Goal: Information Seeking & Learning: Learn about a topic

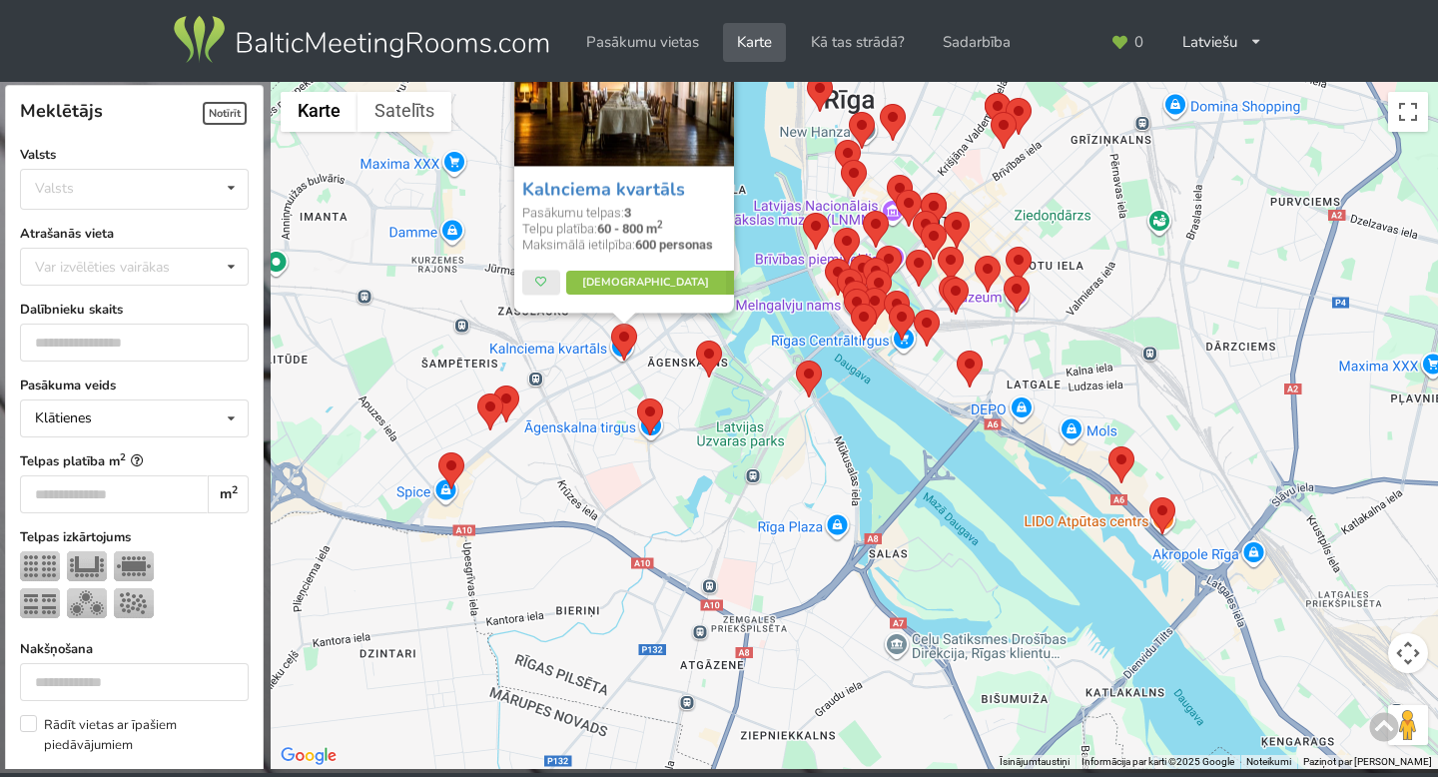
drag, startPoint x: 749, startPoint y: 604, endPoint x: 746, endPoint y: 385, distance: 218.6
click at [746, 384] on div "Kalnciema kvartāls Pasākumu telpas: 3 Telpu platība: 60 - 800 m 2 Maksimālā iet…" at bounding box center [854, 426] width 1167 height 688
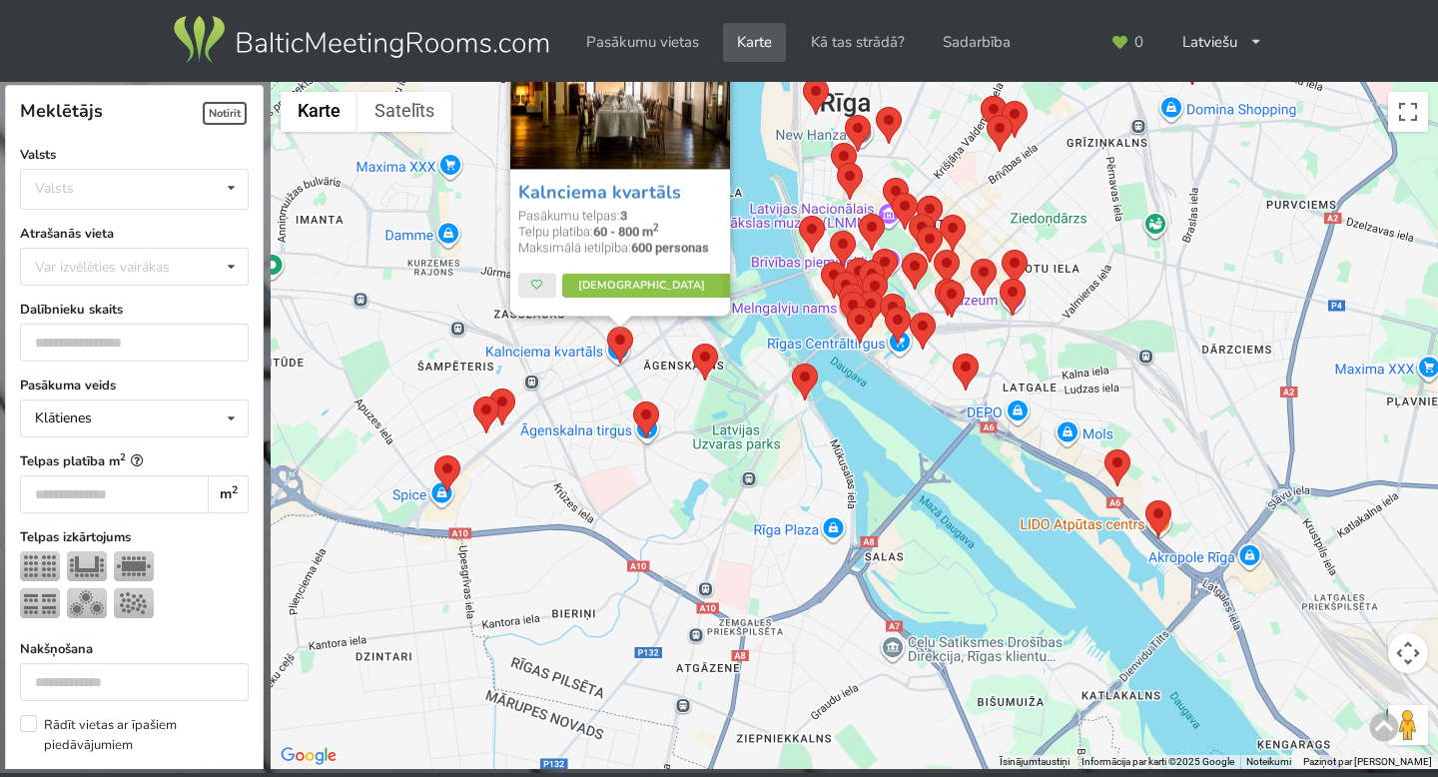
click at [434, 455] on area at bounding box center [434, 455] width 0 height 0
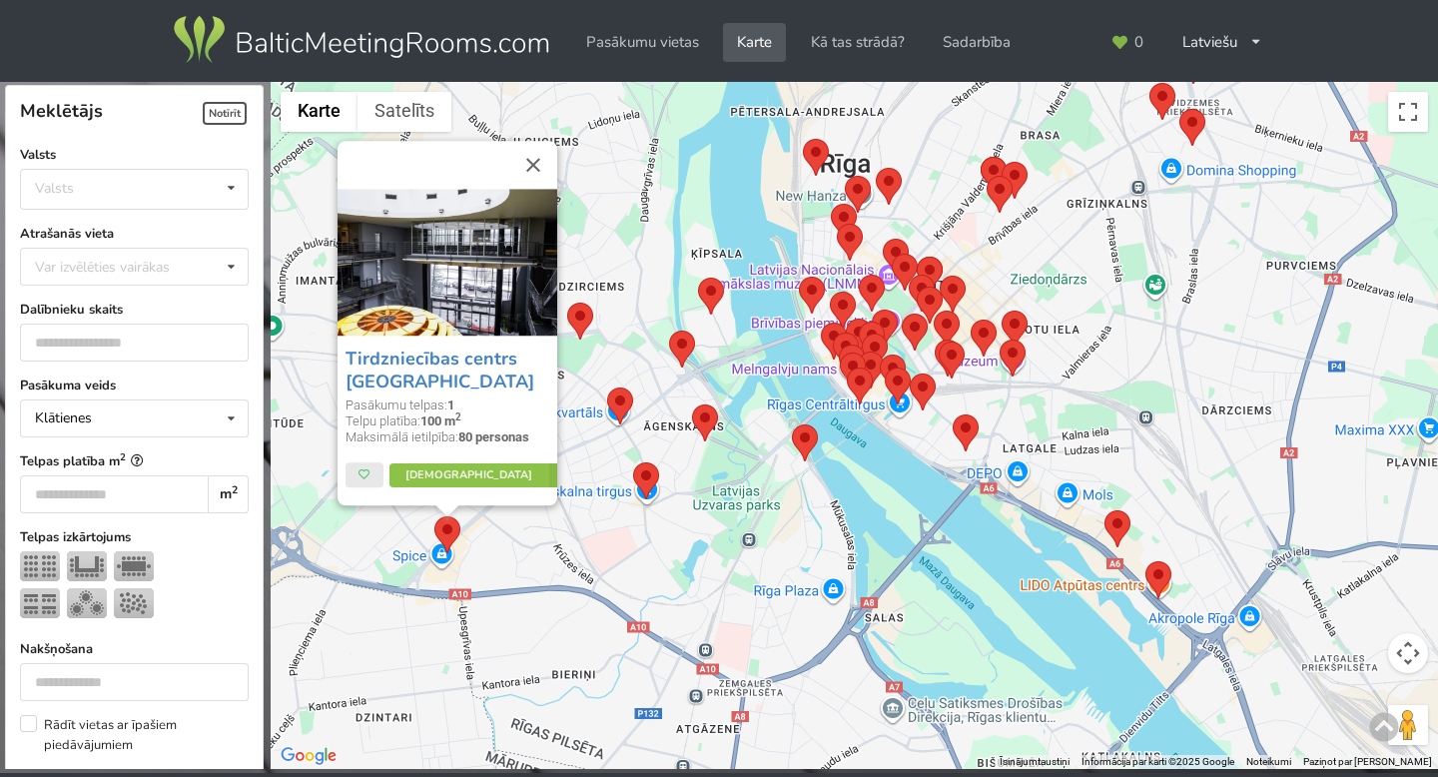
click at [792, 424] on area at bounding box center [792, 424] width 0 height 0
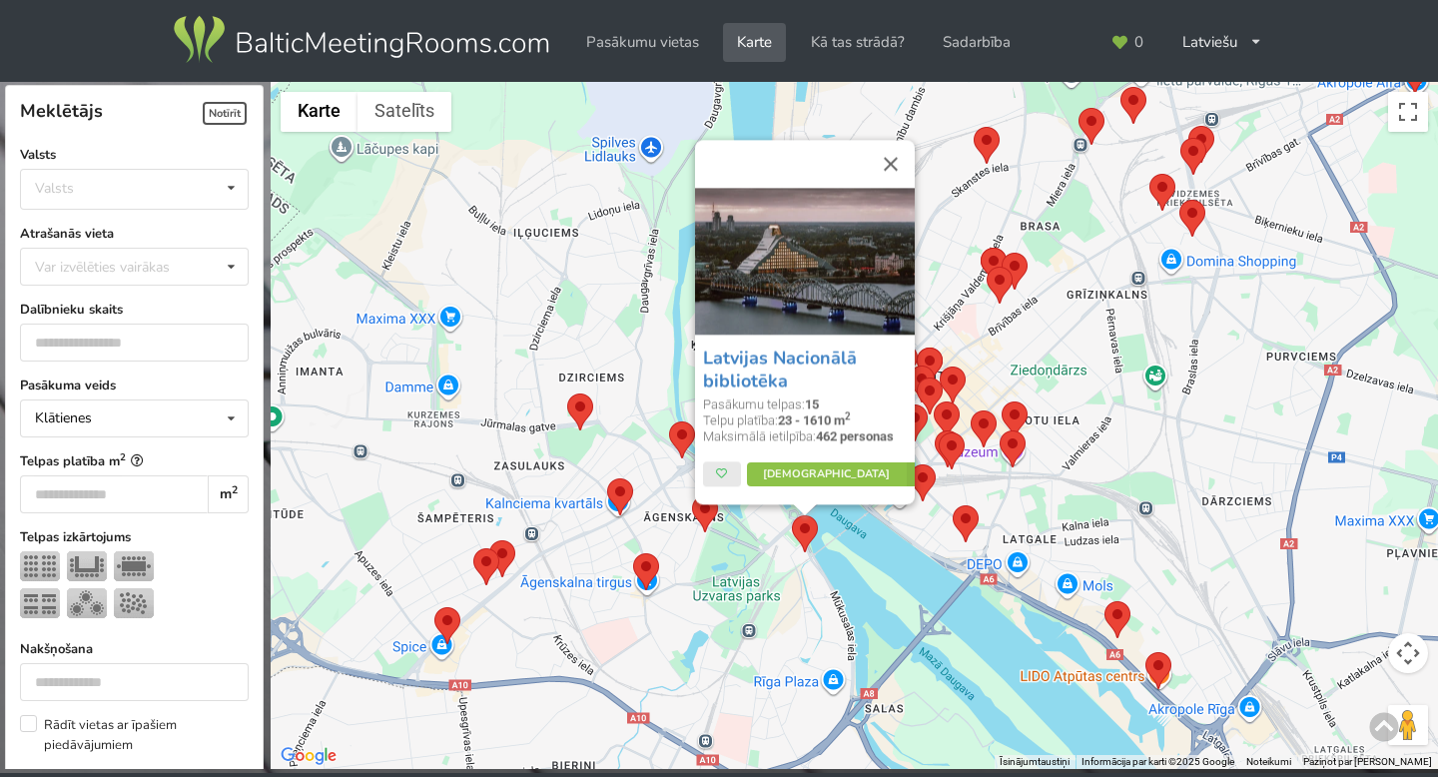
click at [886, 527] on div "Latvijas Nacionālā bibliotēka Pasākumu telpas: 15 Telpu platība: 23 - 1610 m 2 …" at bounding box center [854, 426] width 1167 height 688
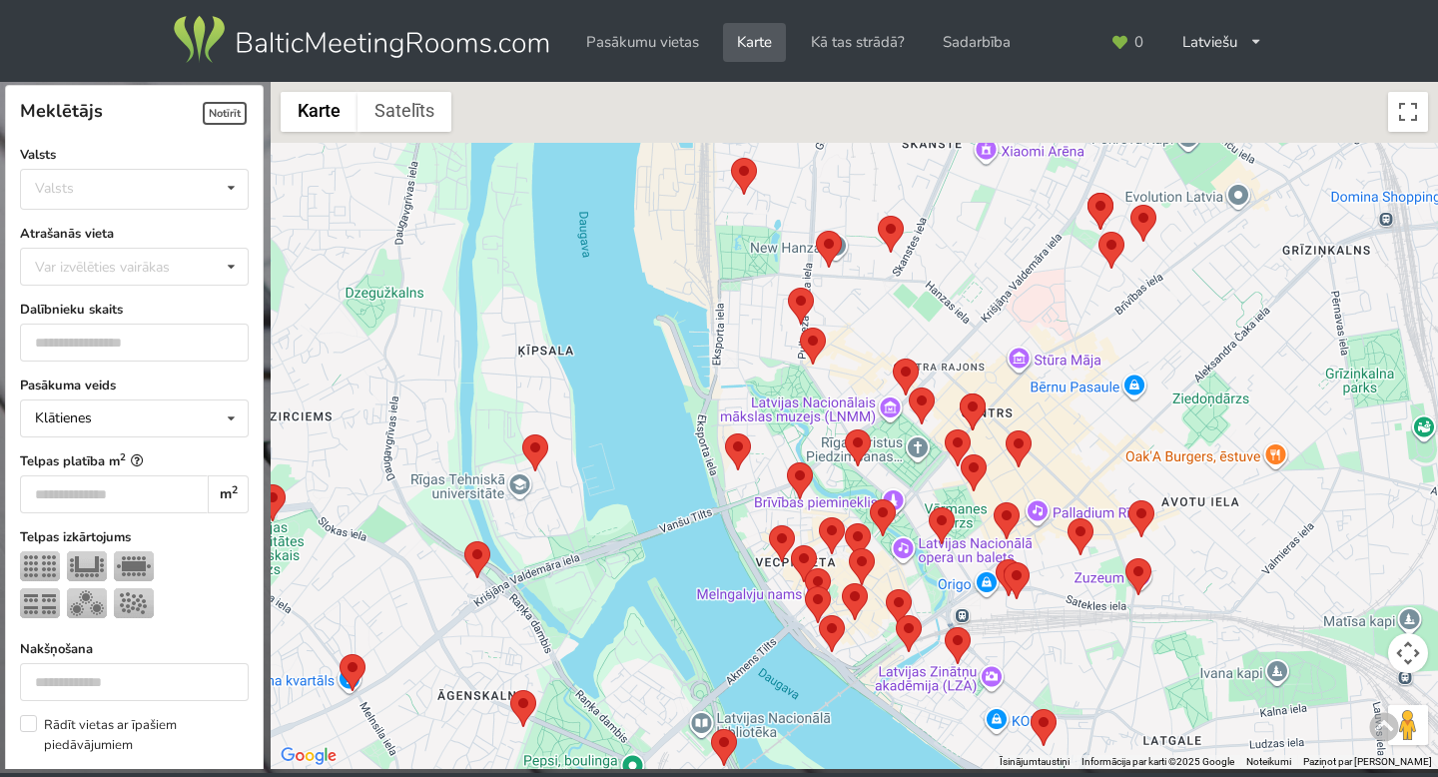
drag, startPoint x: 863, startPoint y: 425, endPoint x: 863, endPoint y: 628, distance: 202.7
click at [863, 620] on img at bounding box center [855, 601] width 26 height 37
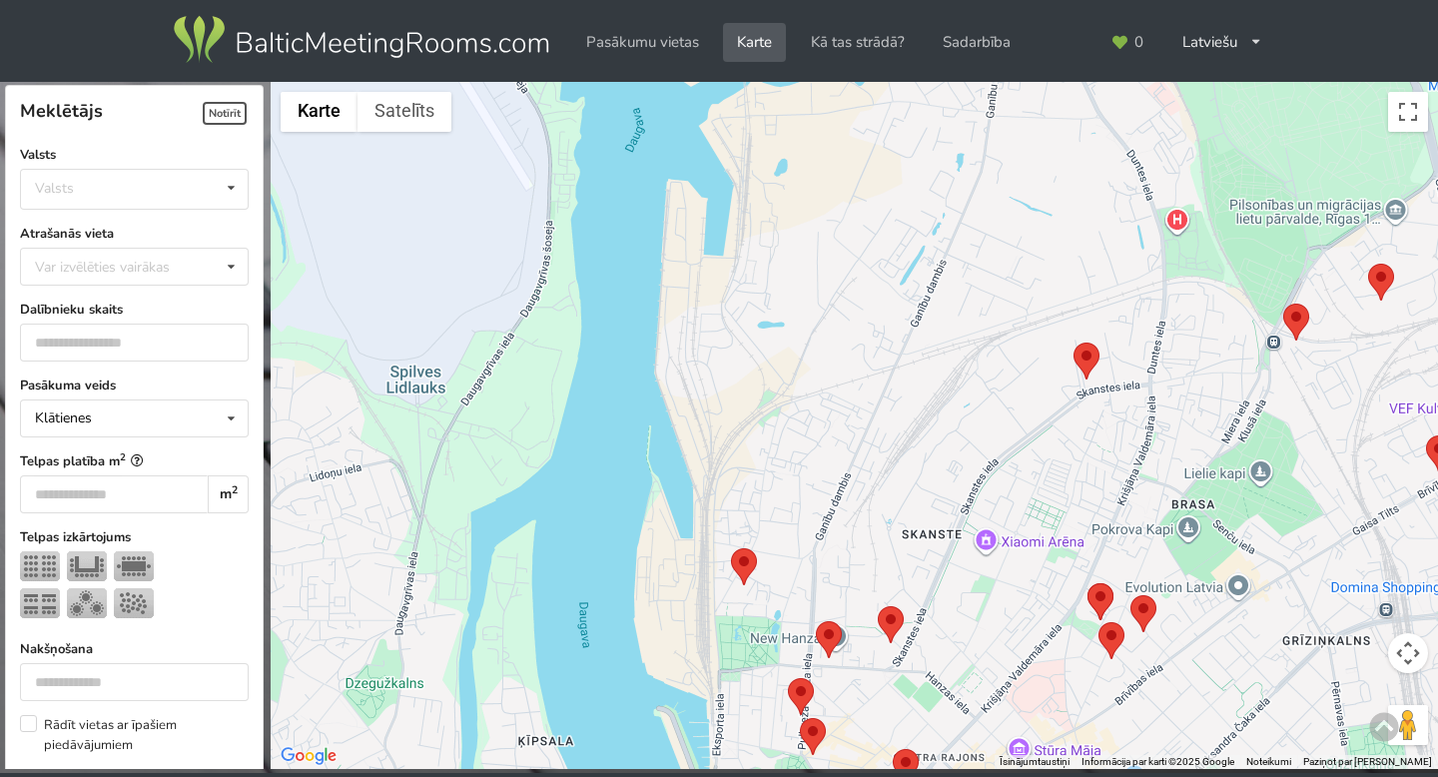
click at [1073, 342] on area at bounding box center [1073, 342] width 0 height 0
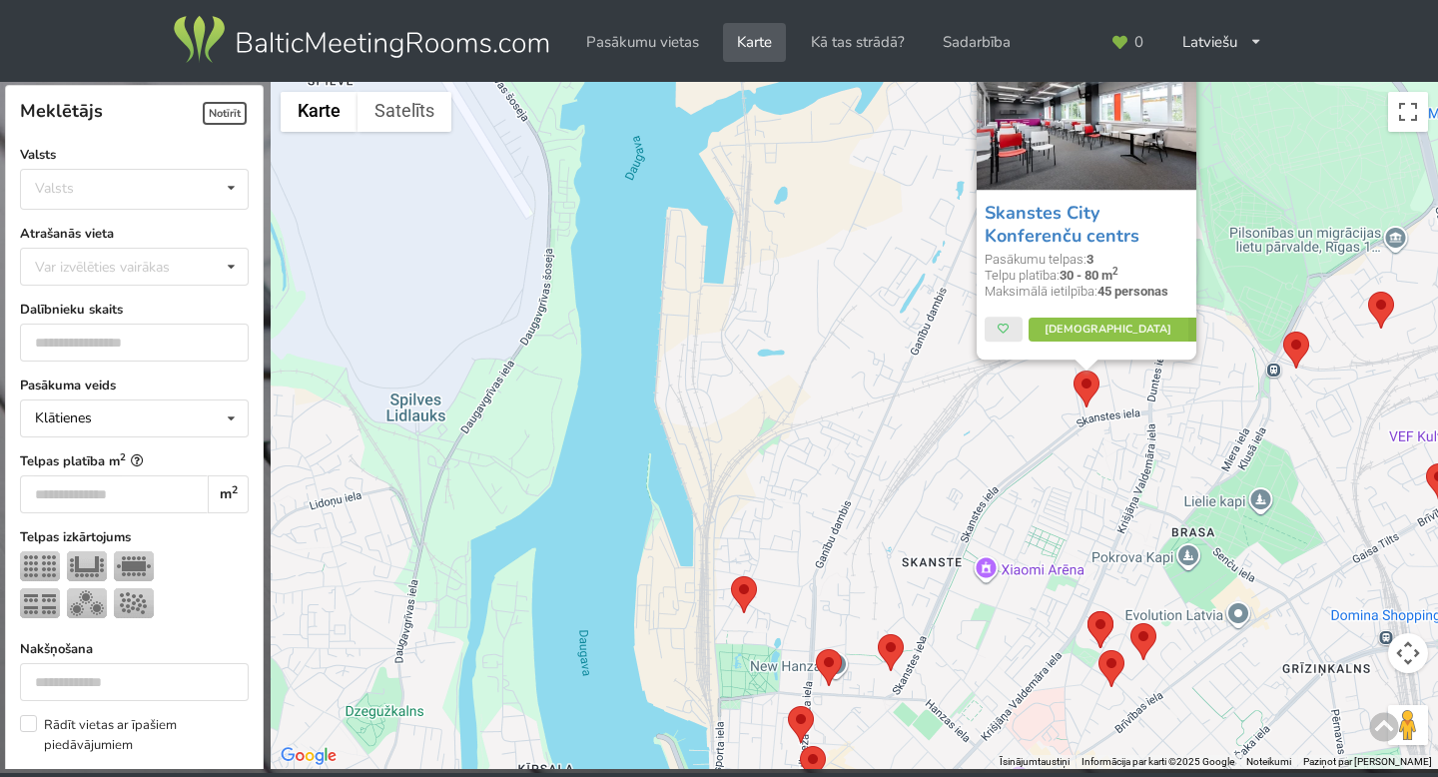
click at [1283, 331] on area at bounding box center [1283, 331] width 0 height 0
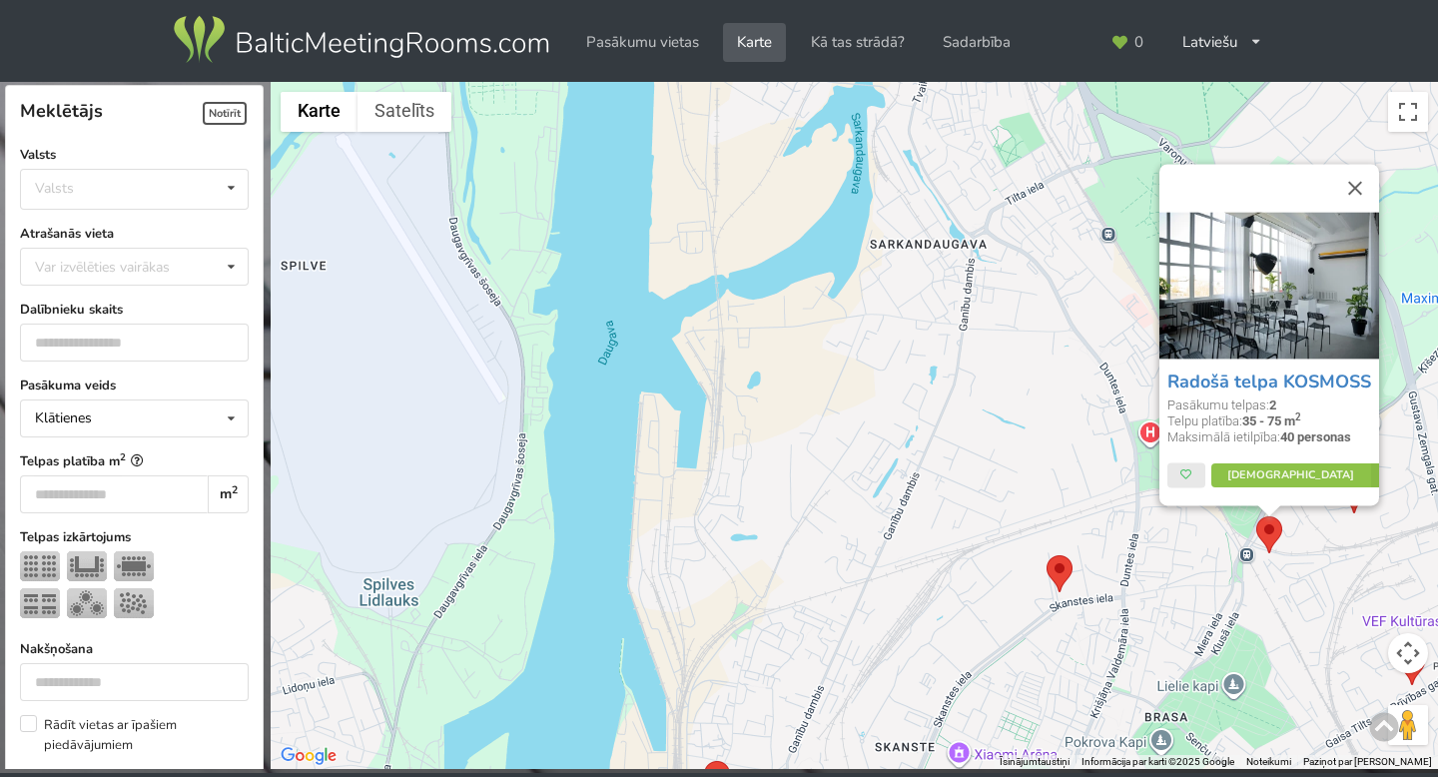
click at [1075, 445] on div "Radošā telpa KOSMOSS Pasākumu telpas: 2 Telpu platība: 35 - 75 m 2 Maksimālā ie…" at bounding box center [854, 426] width 1167 height 688
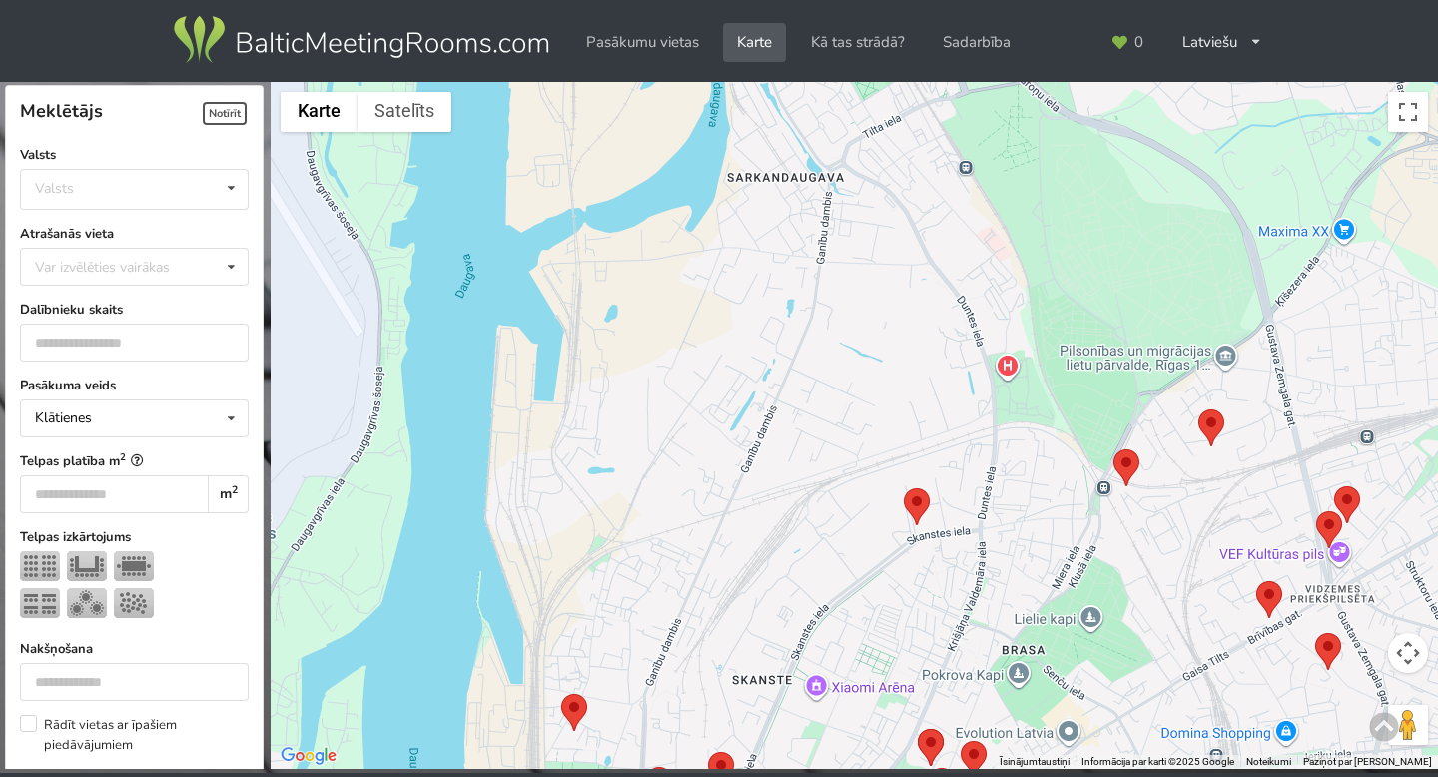
drag, startPoint x: 1075, startPoint y: 445, endPoint x: 923, endPoint y: 376, distance: 166.6
click at [923, 376] on div at bounding box center [854, 426] width 1167 height 688
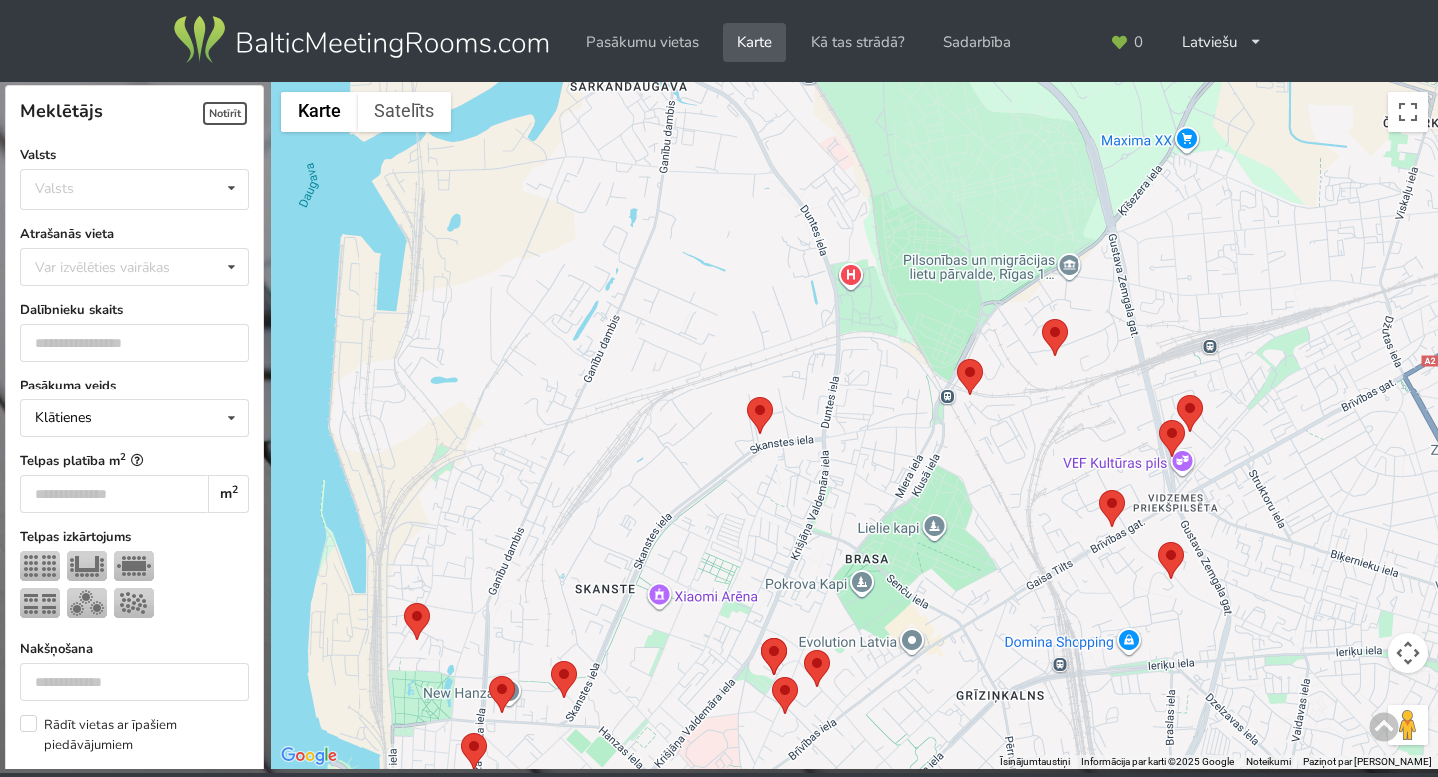
click at [1050, 350] on img at bounding box center [1054, 336] width 26 height 37
click at [1041, 318] on area at bounding box center [1041, 318] width 0 height 0
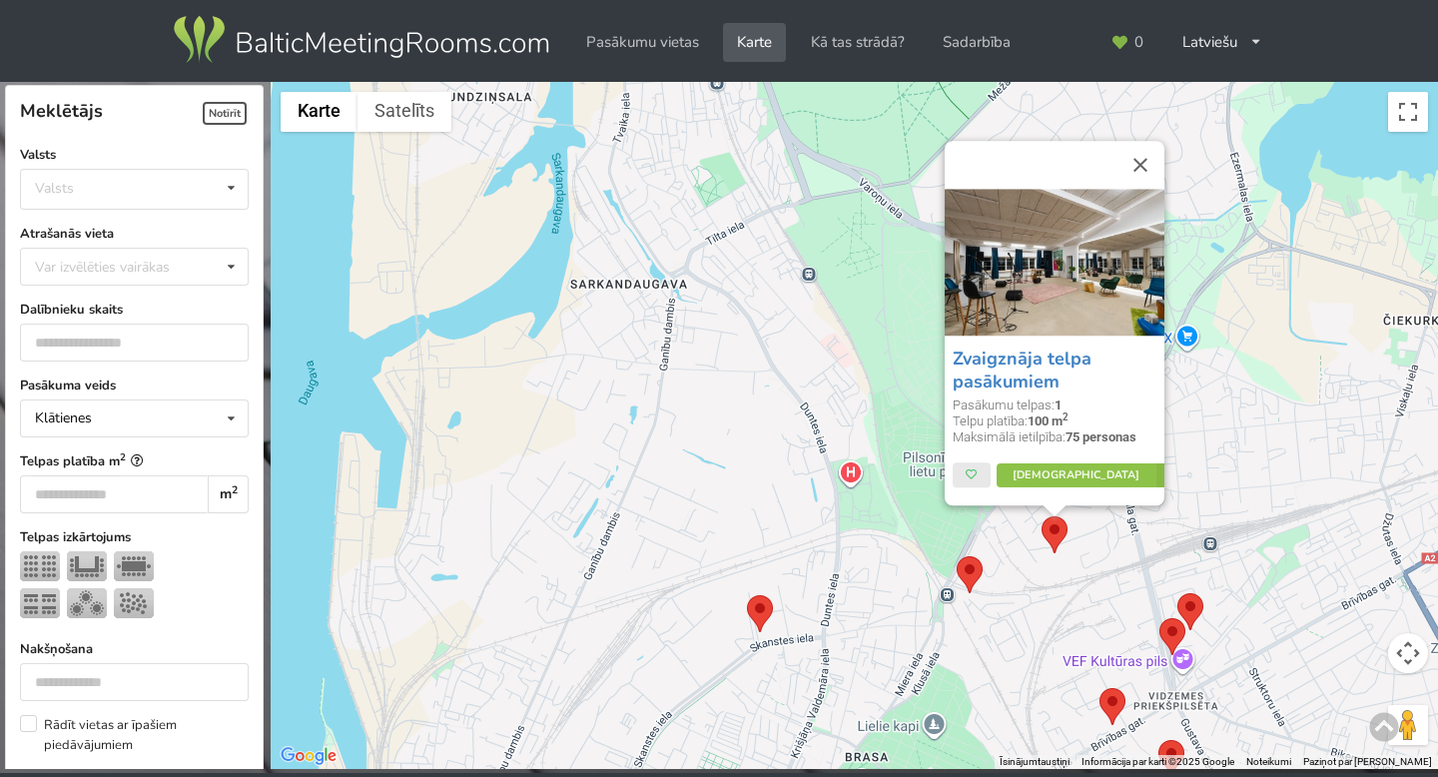
click at [1031, 577] on div "Zvaigznāja telpa pasākumiem Pasākumu telpas: 1 Telpu platība: 100 m 2 Maksimālā…" at bounding box center [854, 426] width 1167 height 688
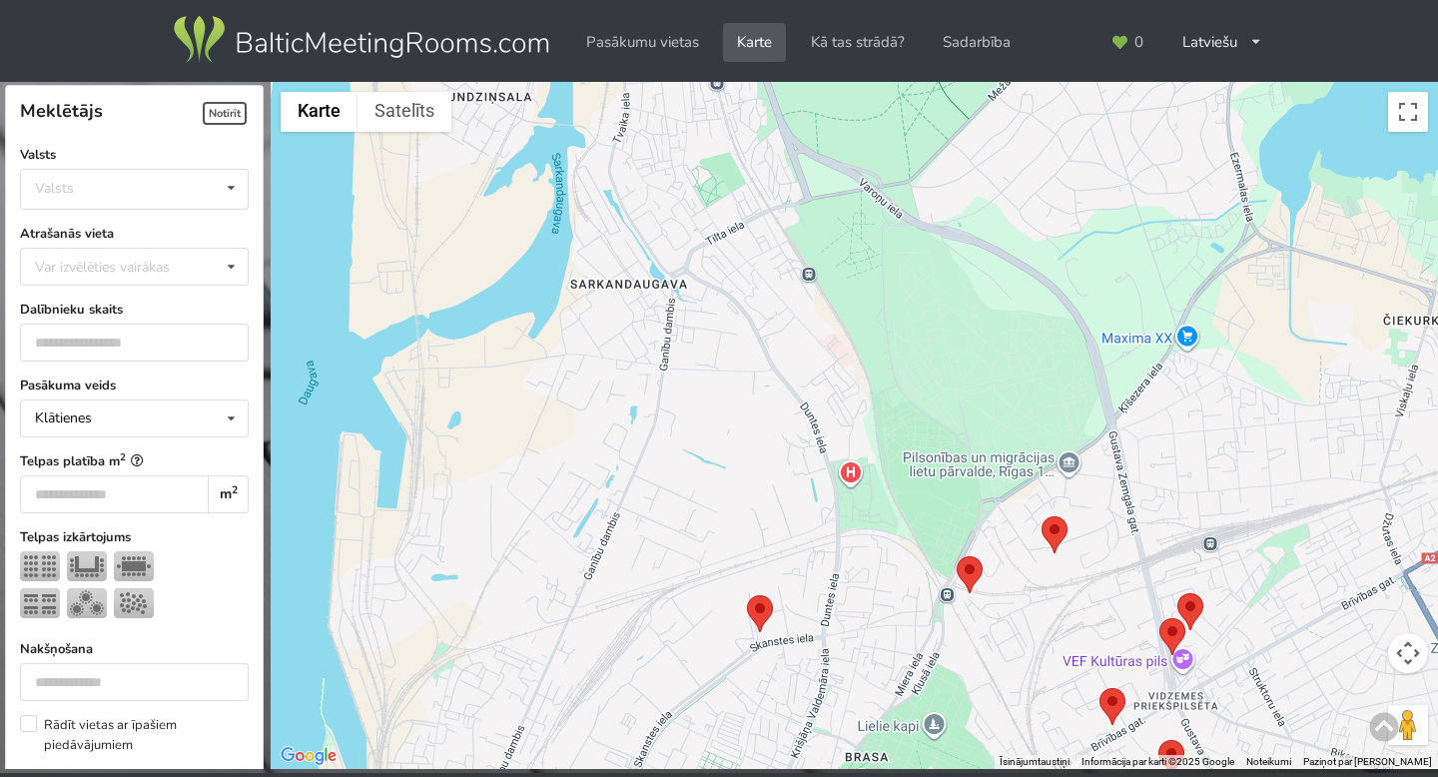
drag, startPoint x: 1031, startPoint y: 577, endPoint x: 963, endPoint y: 355, distance: 231.8
click at [963, 356] on div at bounding box center [854, 426] width 1167 height 688
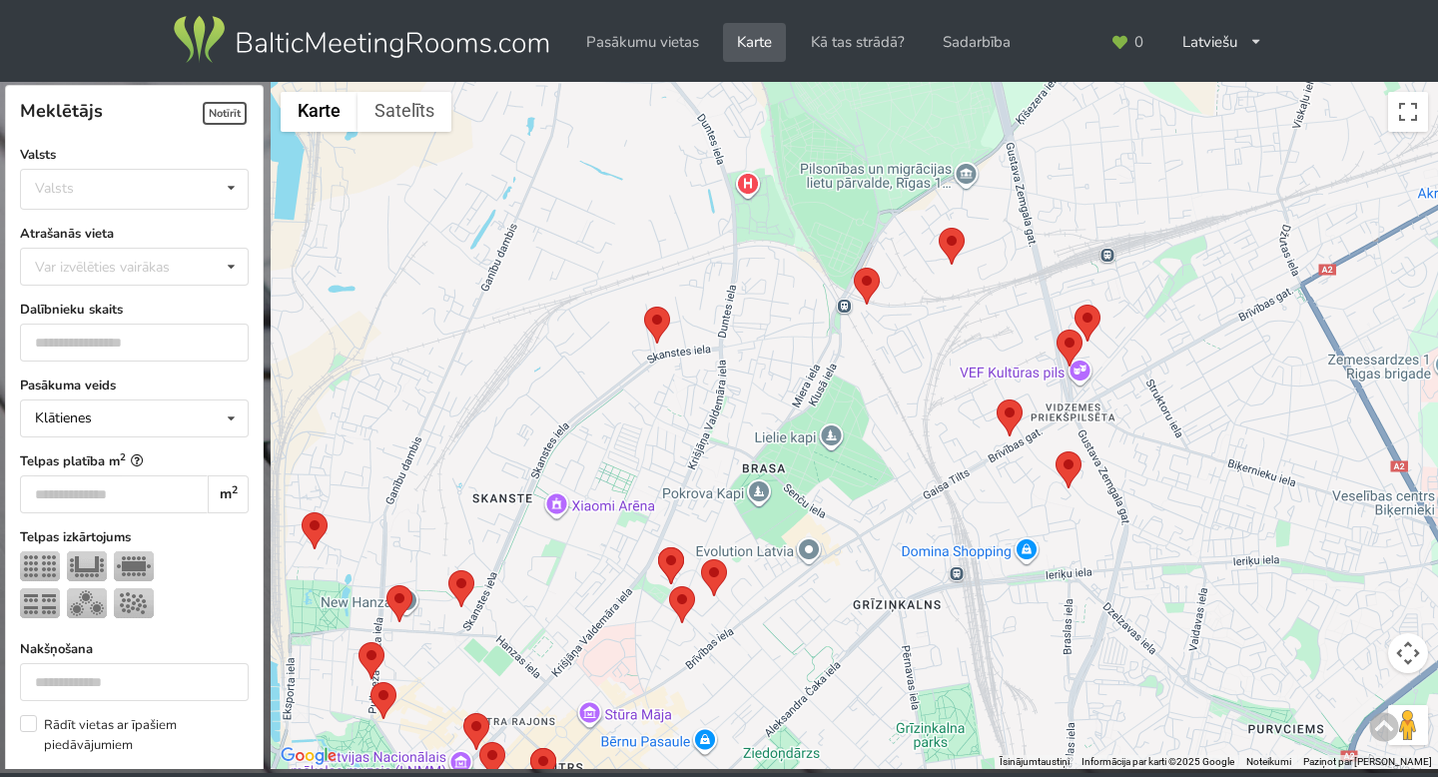
click at [996, 399] on area at bounding box center [996, 399] width 0 height 0
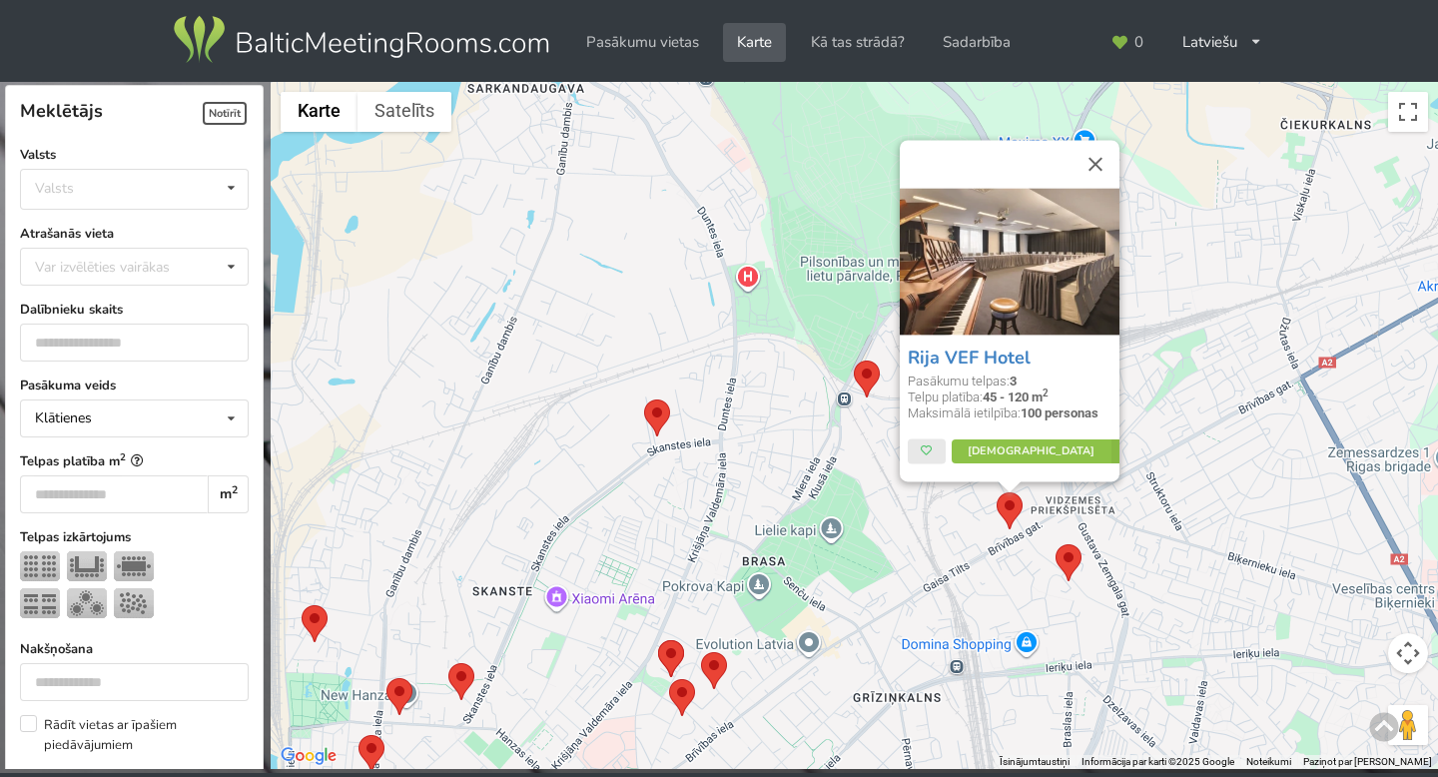
click at [1055, 544] on area at bounding box center [1055, 544] width 0 height 0
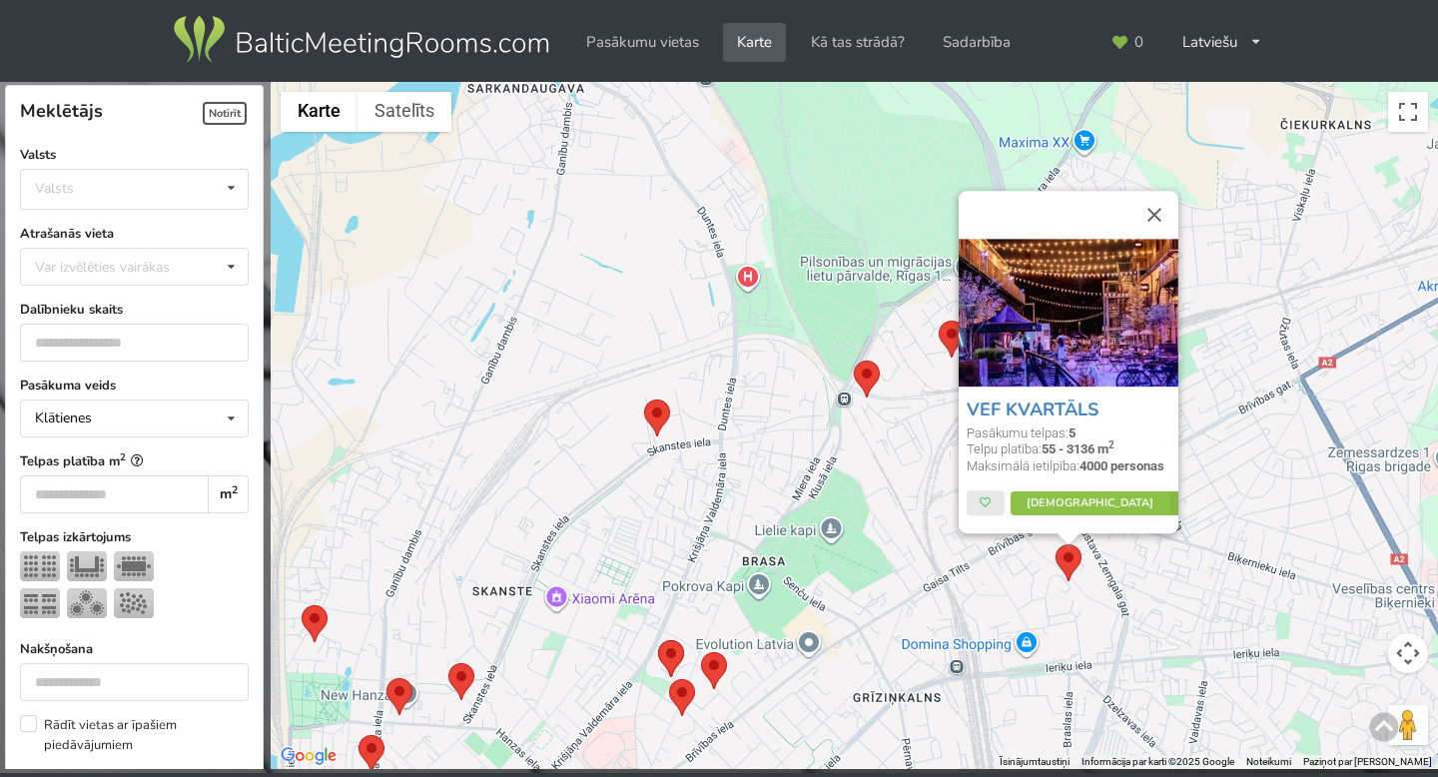
click at [1024, 589] on div "VEF KVARTĀLS Pasākumu telpas: 5 Telpu platība: 55 - 3136 m 2 Maksimālā ietilpīb…" at bounding box center [854, 426] width 1167 height 688
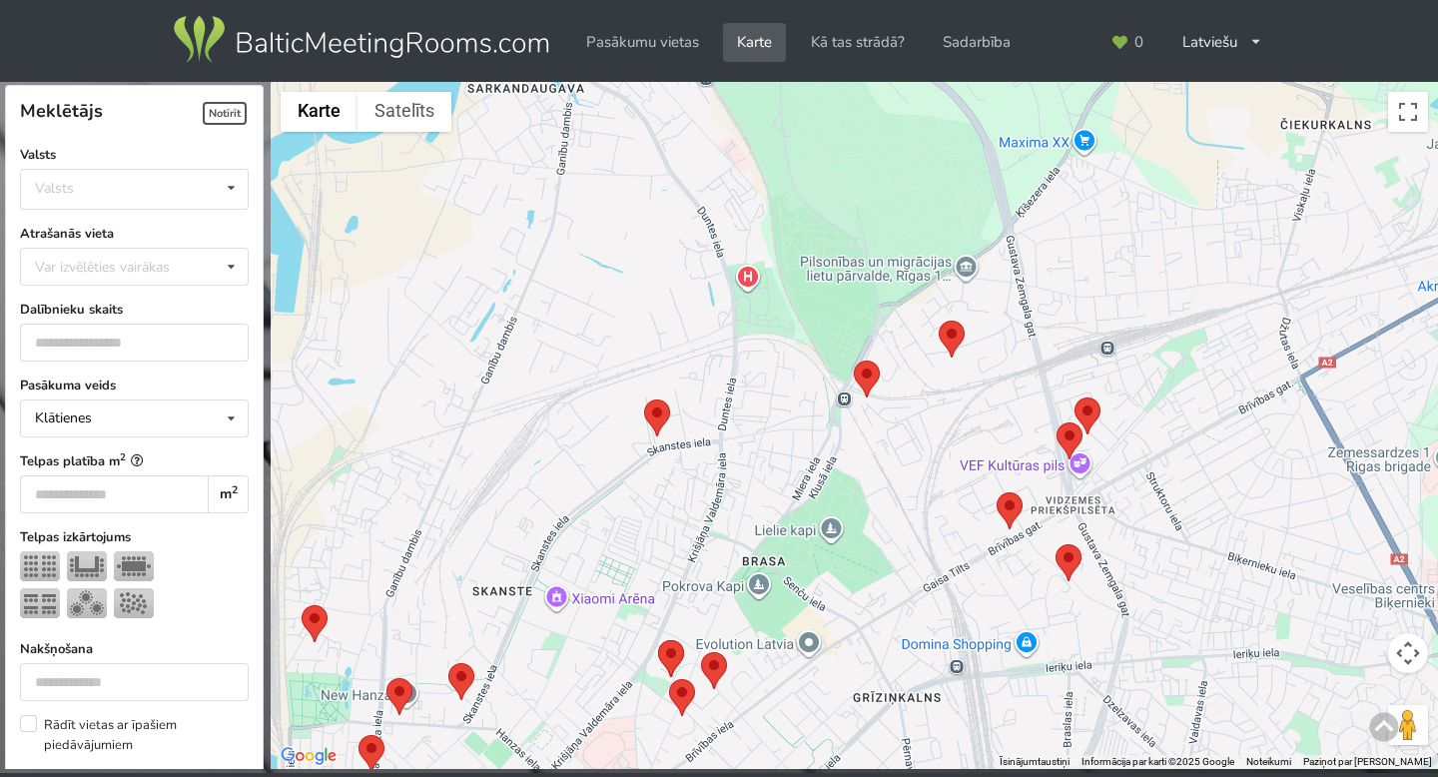
click at [1056, 422] on area at bounding box center [1056, 422] width 0 height 0
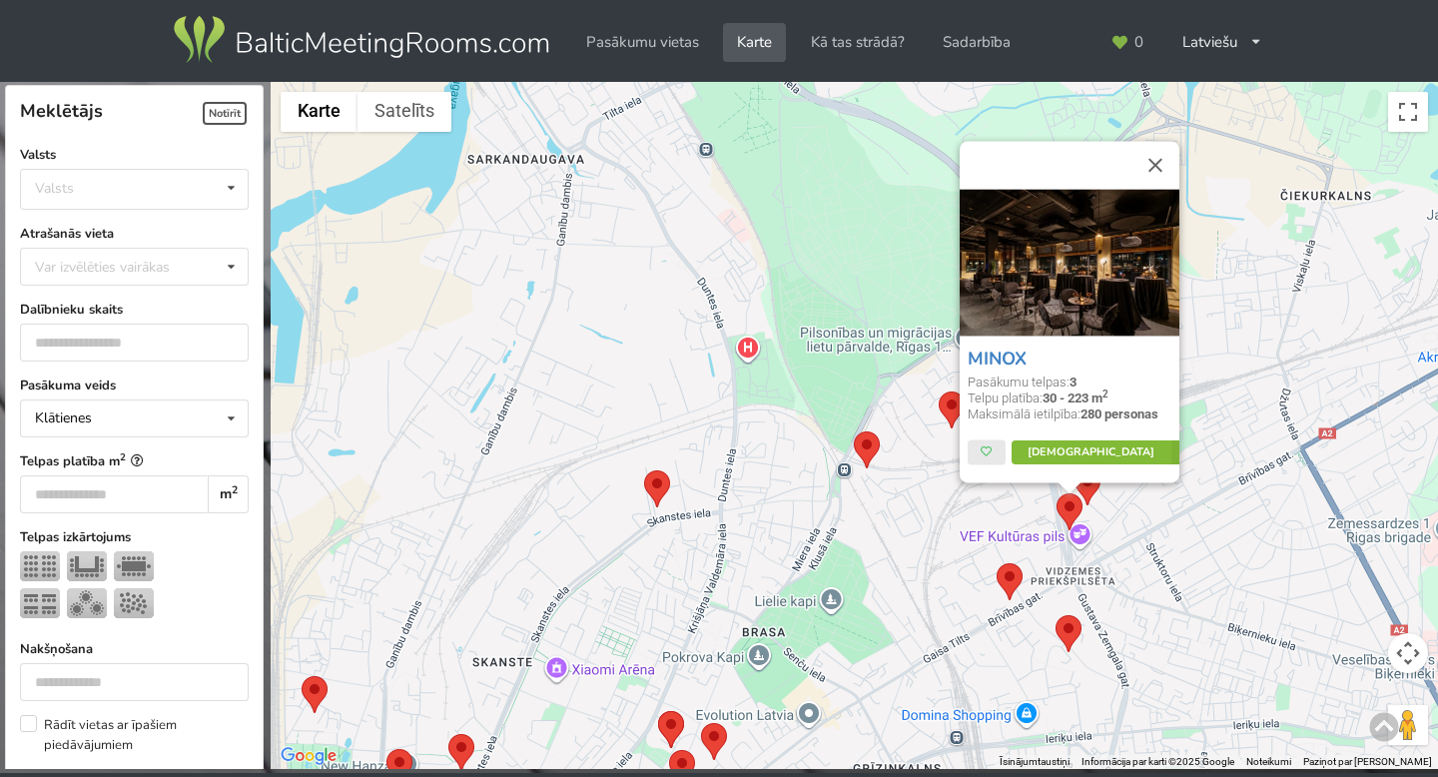
click at [1170, 450] on icon at bounding box center [1184, 452] width 28 height 24
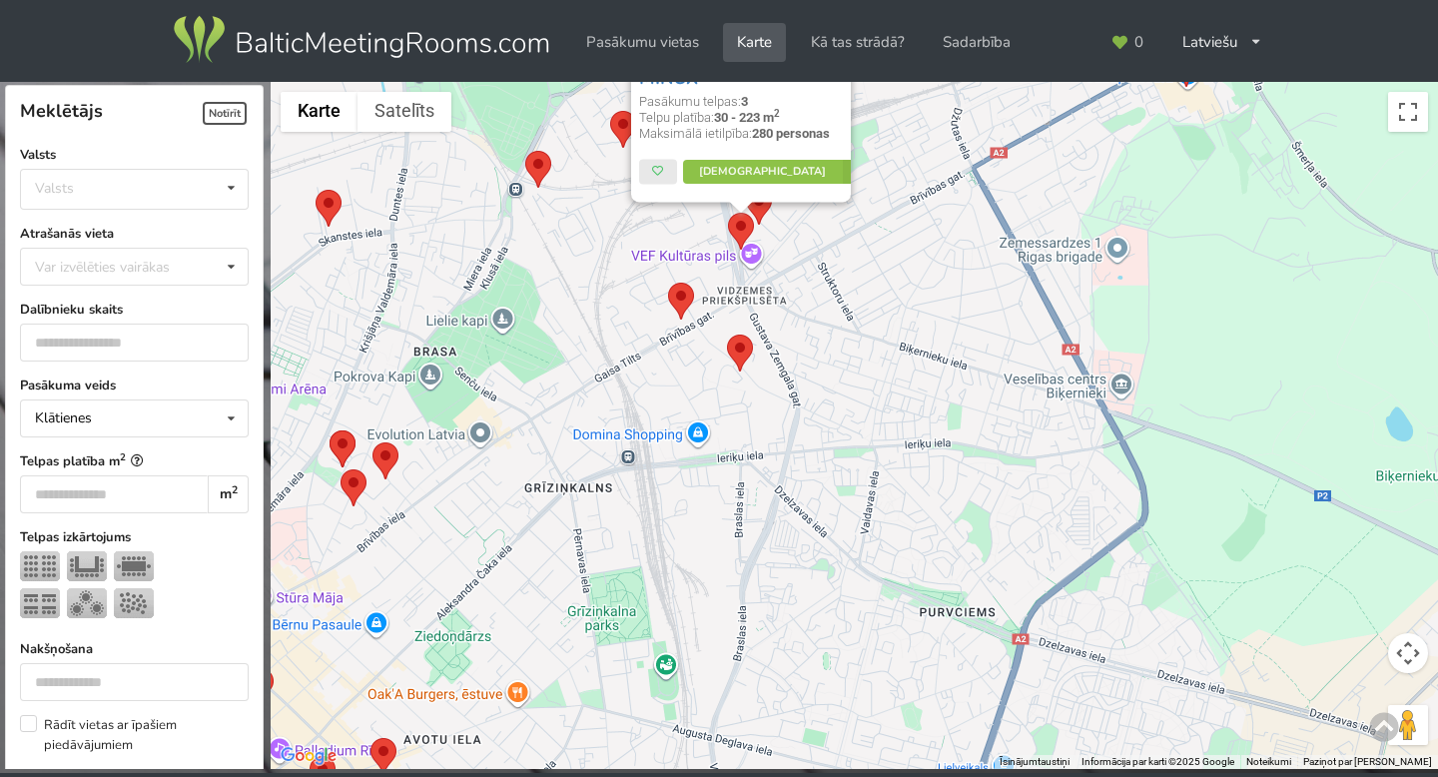
drag, startPoint x: 879, startPoint y: 507, endPoint x: 543, endPoint y: 221, distance: 441.9
click at [543, 220] on div "MINOX Pasākumu telpas: 3 Telpu platība: 30 - 223 m 2 Maksimālā ietilpība: 280 p…" at bounding box center [854, 426] width 1167 height 688
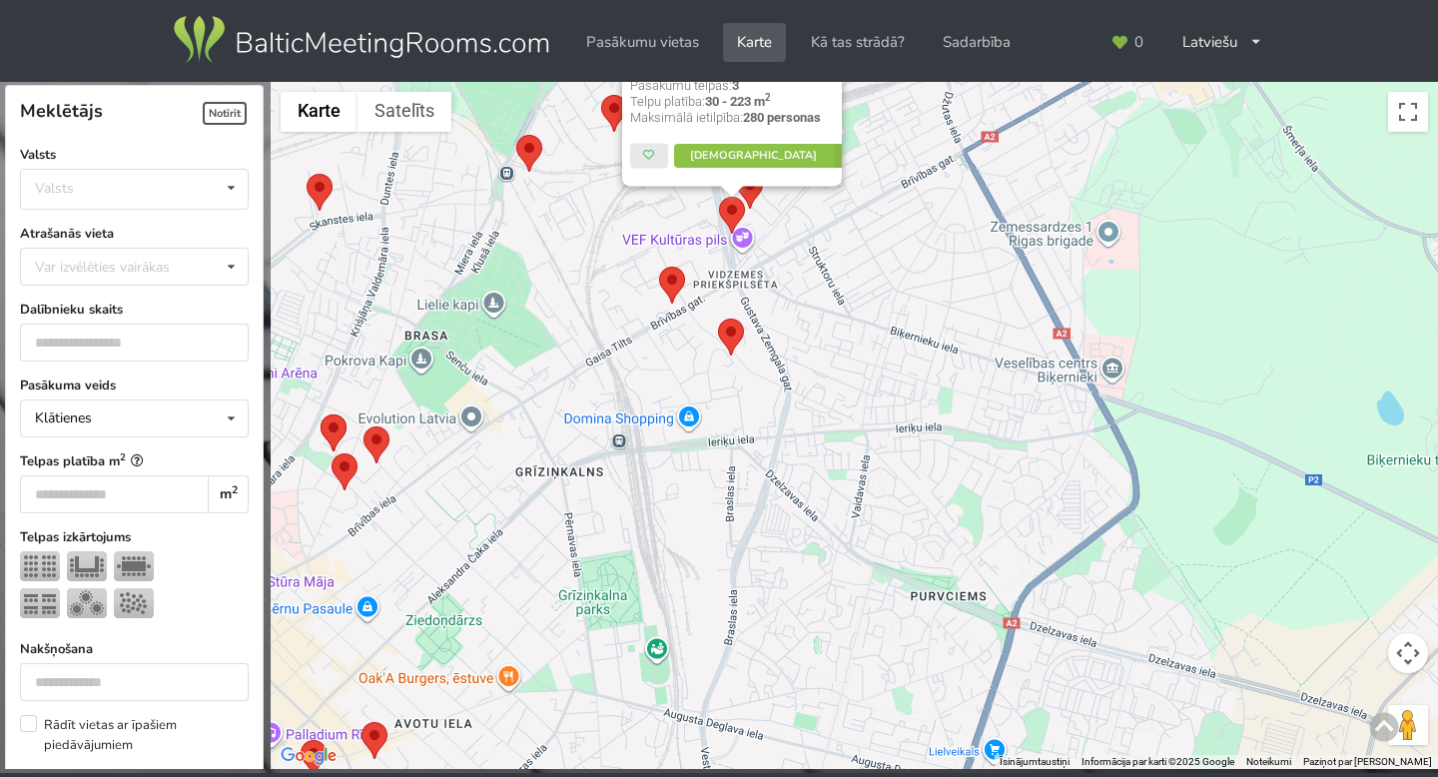
click at [767, 473] on div "MINOX Pasākumu telpas: 3 Telpu platība: 30 - 223 m 2 Maksimālā ietilpība: 280 p…" at bounding box center [854, 426] width 1167 height 688
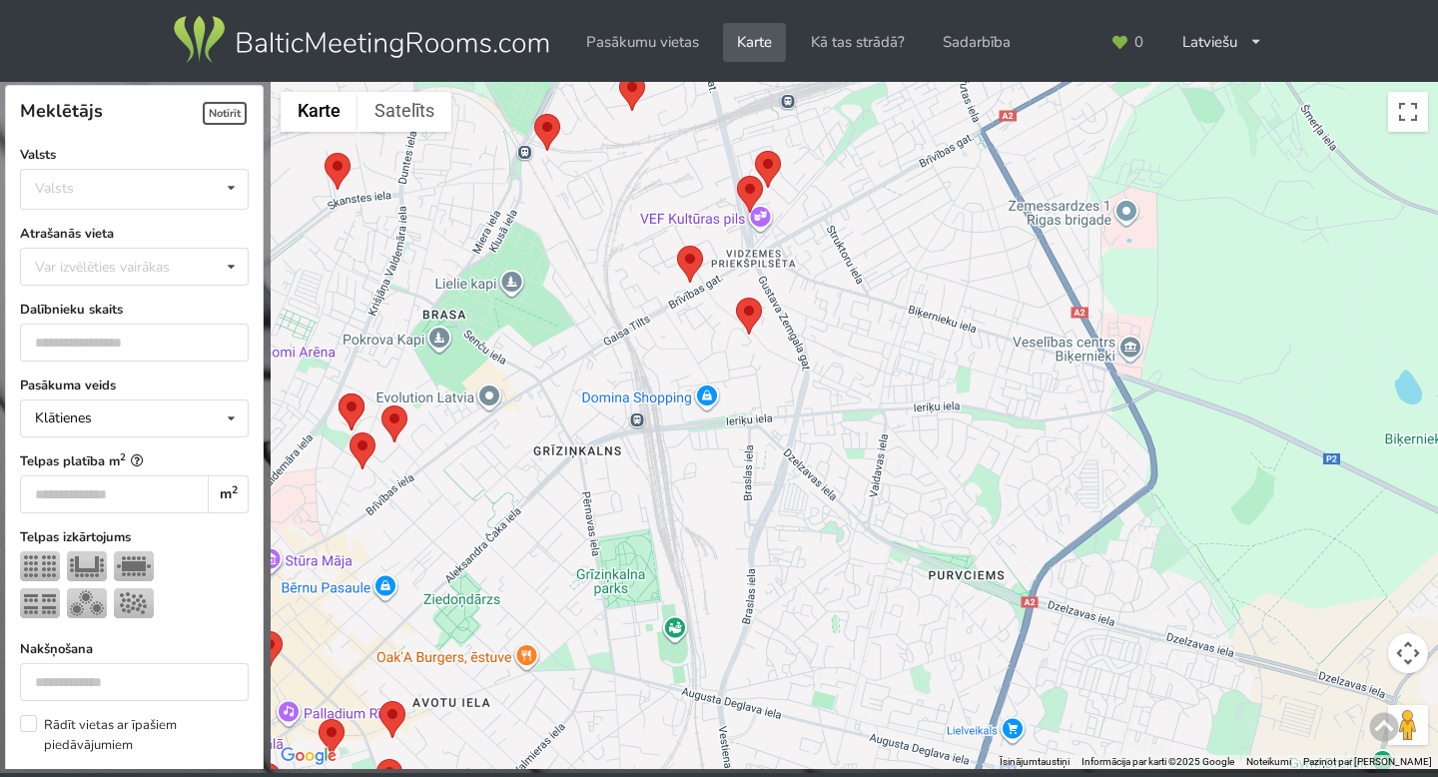
drag, startPoint x: 767, startPoint y: 473, endPoint x: 976, endPoint y: 311, distance: 264.8
click at [976, 311] on div at bounding box center [854, 426] width 1167 height 688
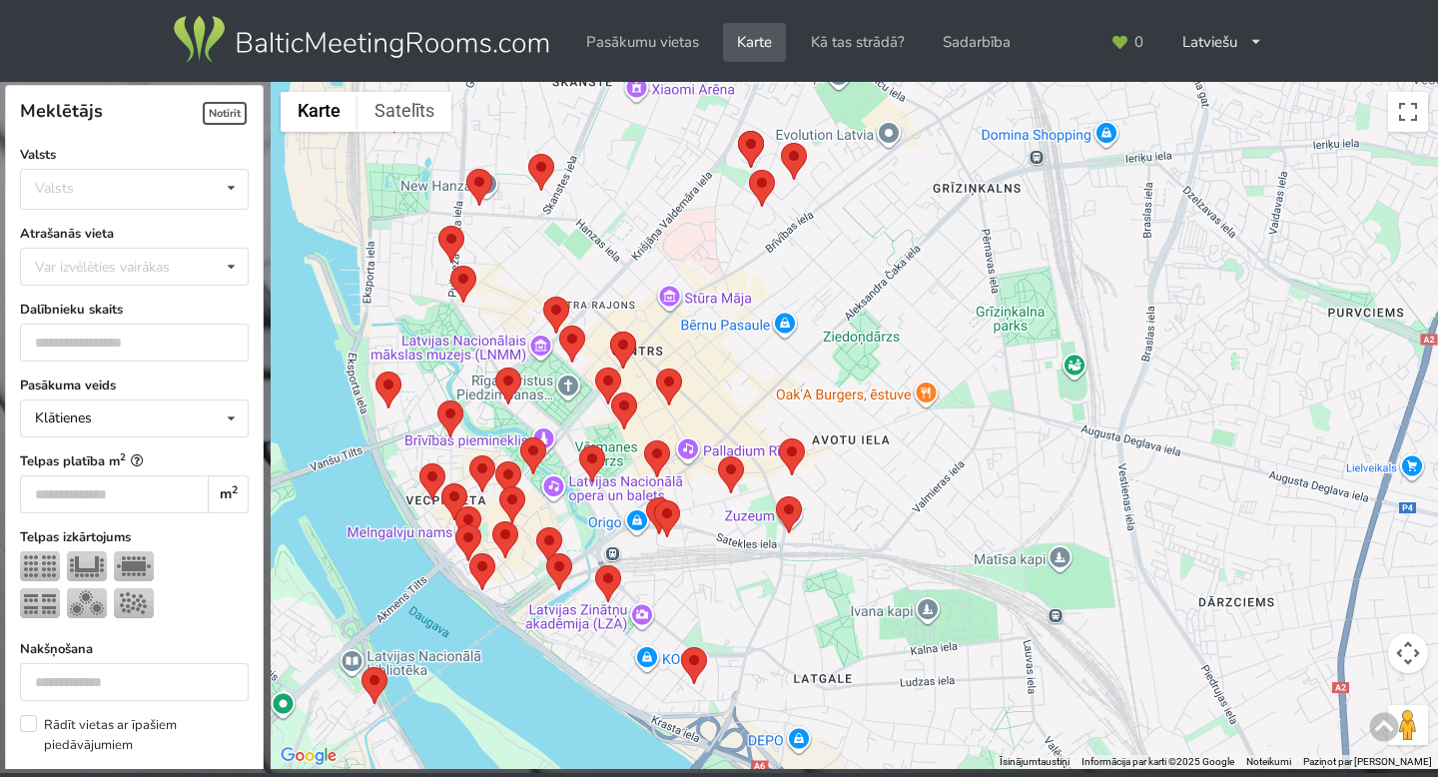
click at [749, 170] on area at bounding box center [749, 170] width 0 height 0
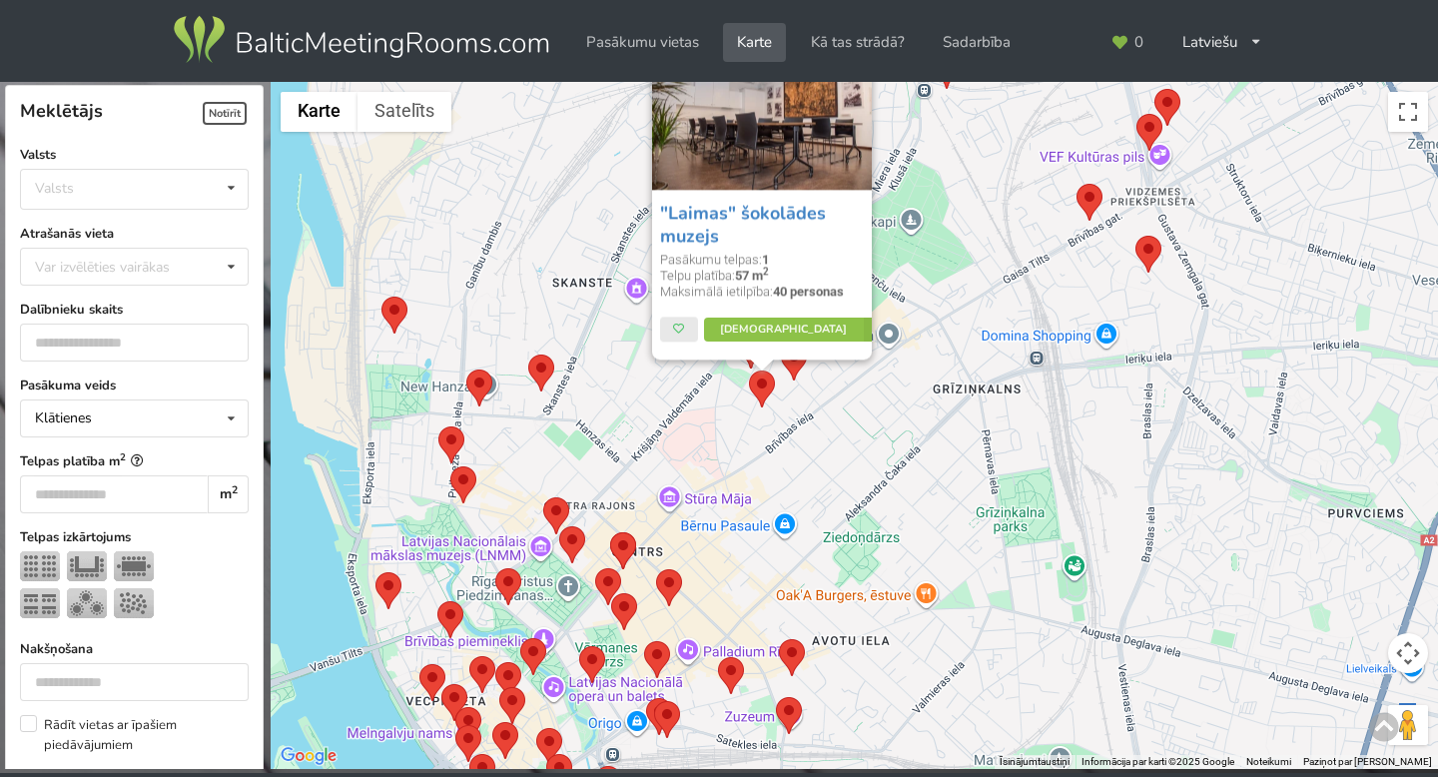
click at [795, 421] on div ""Laimas" šokolādes muzejs Pasākumu telpas: 1 Telpu platība: 57 m 2 Maksimālā ie…" at bounding box center [854, 426] width 1167 height 688
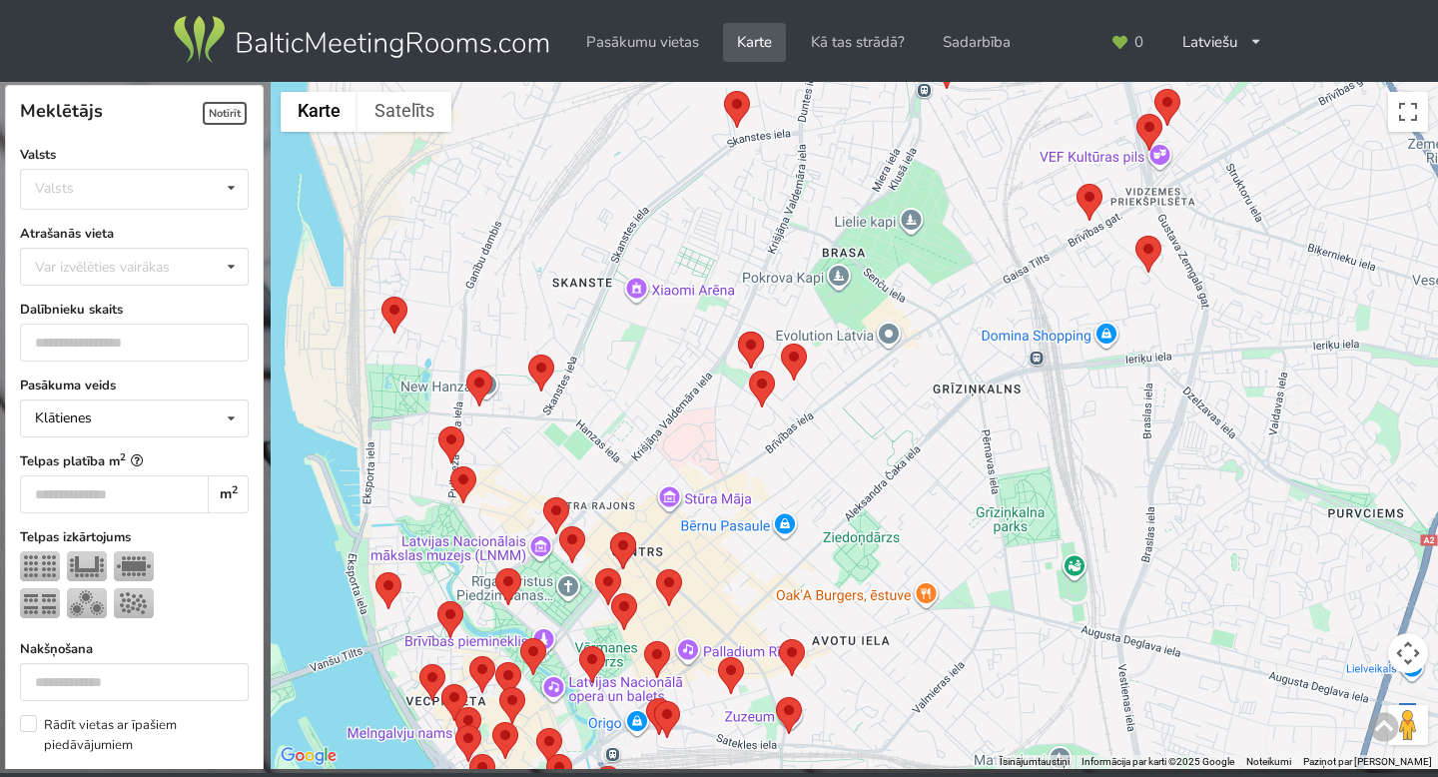
click at [738, 331] on area at bounding box center [738, 331] width 0 height 0
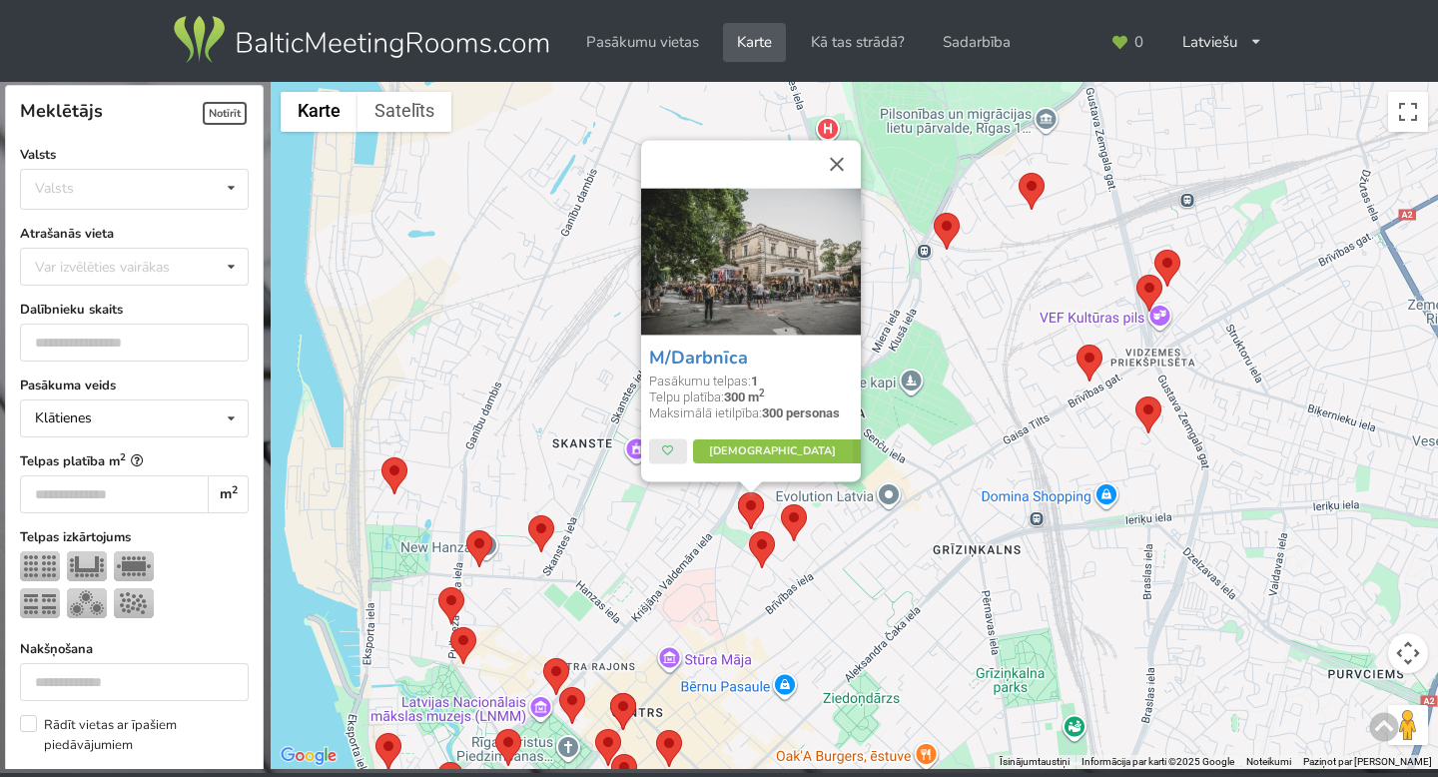
click at [781, 504] on area at bounding box center [781, 504] width 0 height 0
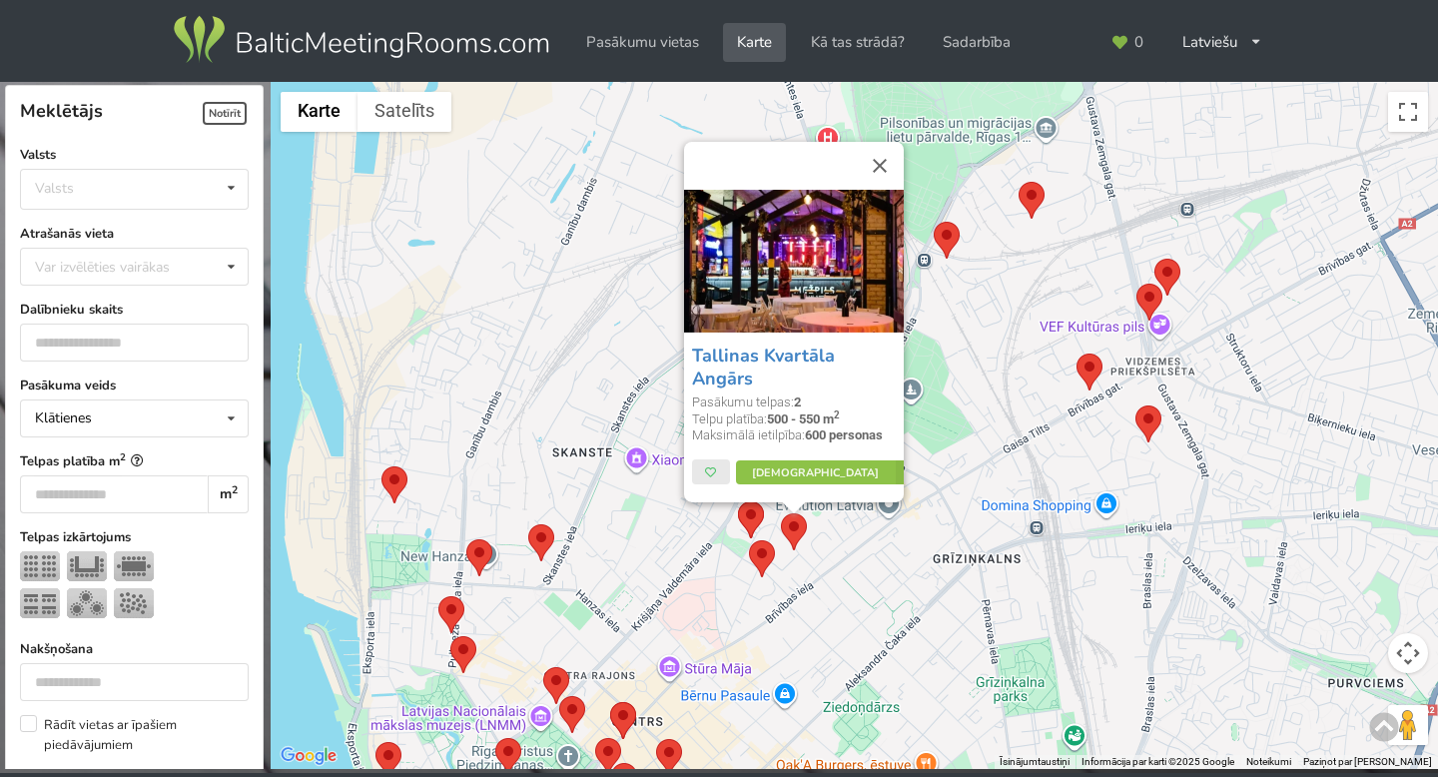
click at [836, 556] on div "Tallinas Kvartāla Angārs Pasākumu telpas: 2 Telpu platība: 500 - 550 m 2 Maksim…" at bounding box center [854, 426] width 1167 height 688
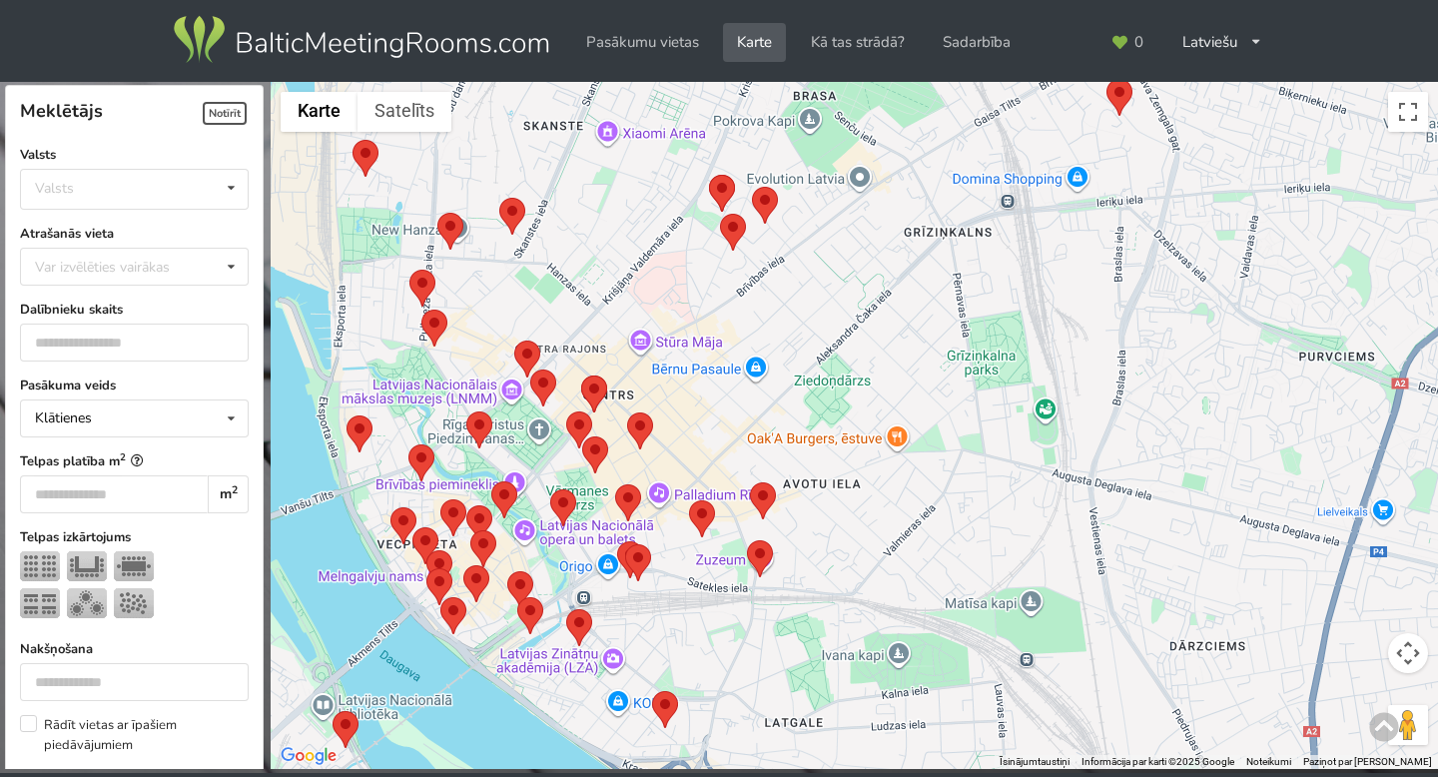
drag, startPoint x: 825, startPoint y: 578, endPoint x: 782, endPoint y: 238, distance: 343.1
click at [782, 238] on div at bounding box center [854, 426] width 1167 height 688
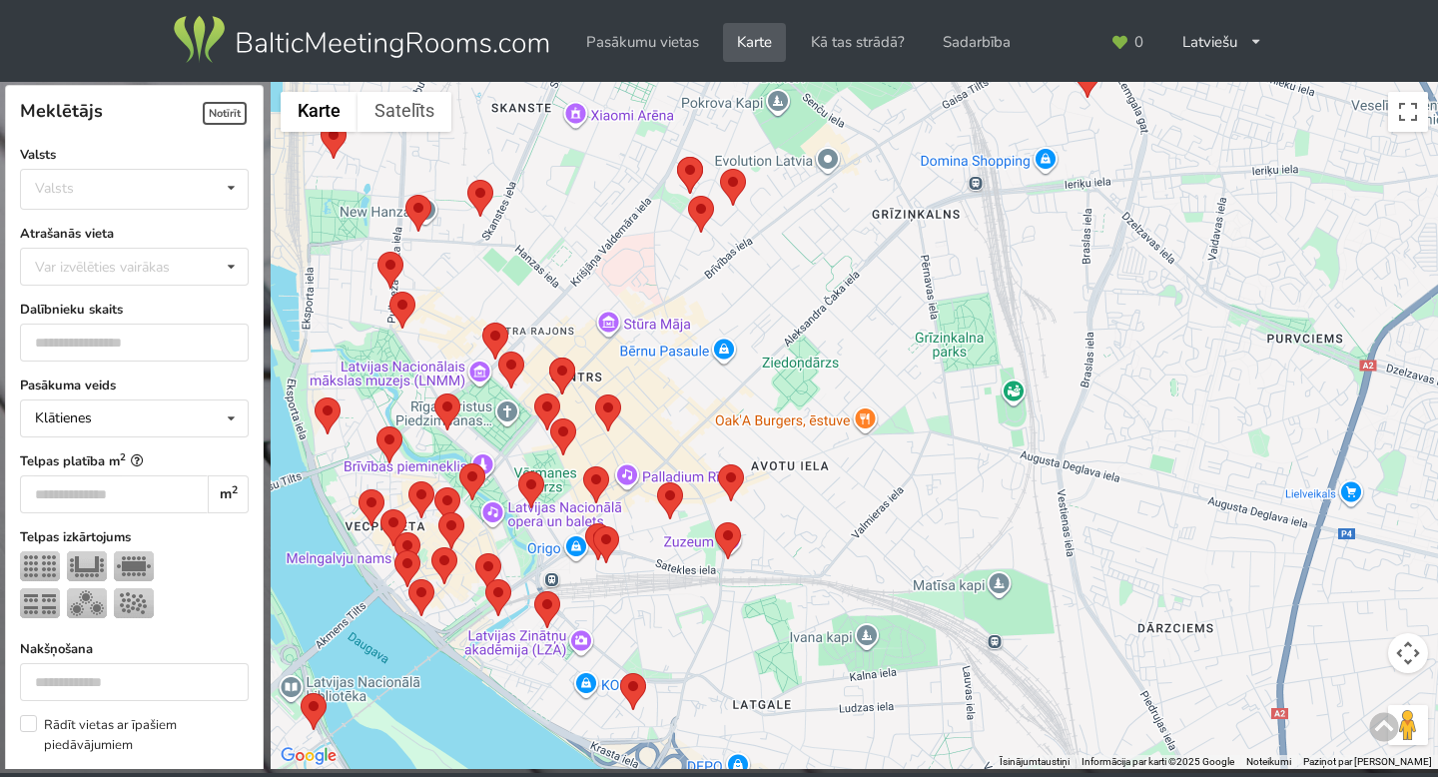
click at [718, 464] on area at bounding box center [718, 464] width 0 height 0
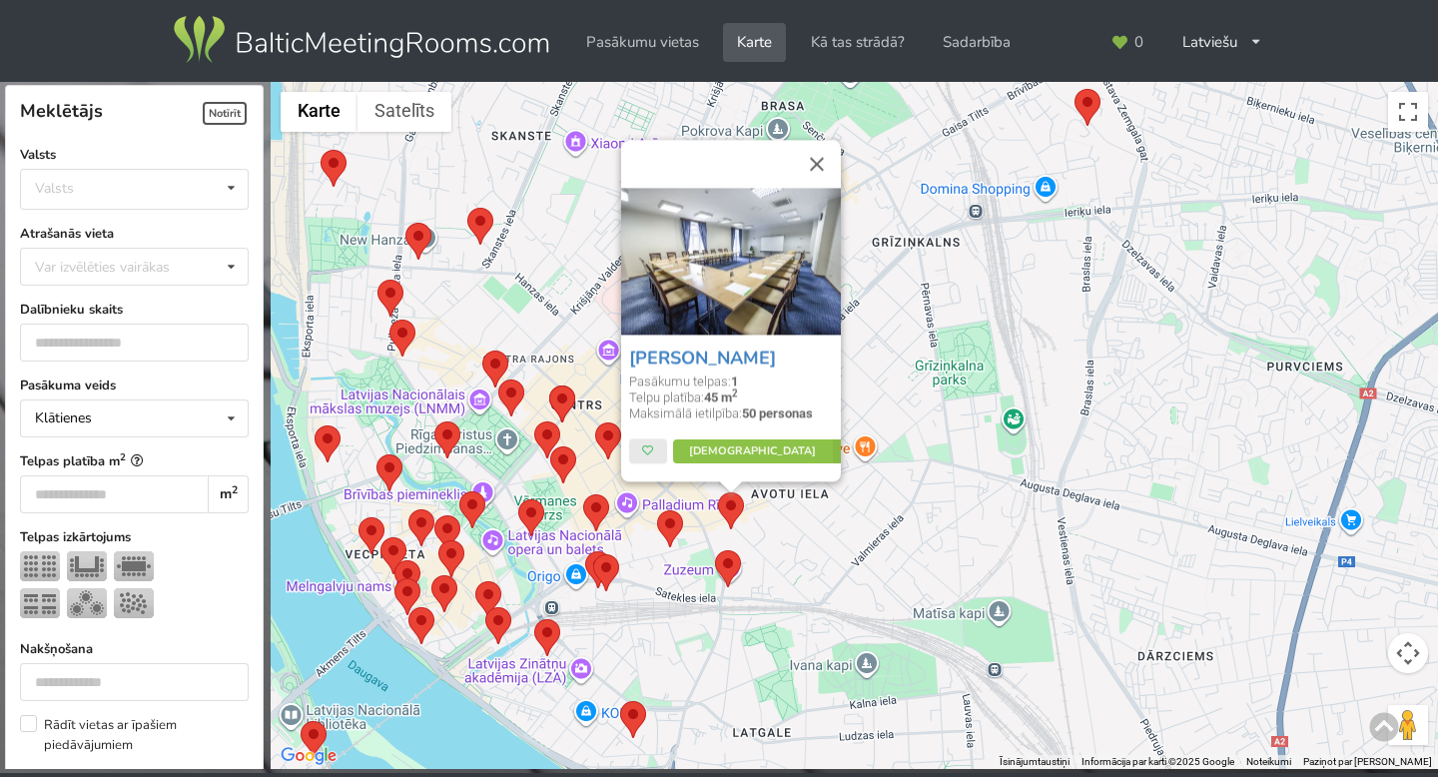
click at [737, 544] on div "Gertrude Hotel Pasākumu telpas: 1 Telpu platība: 45 m 2 Maksimālā ietilpība: 50…" at bounding box center [854, 426] width 1167 height 688
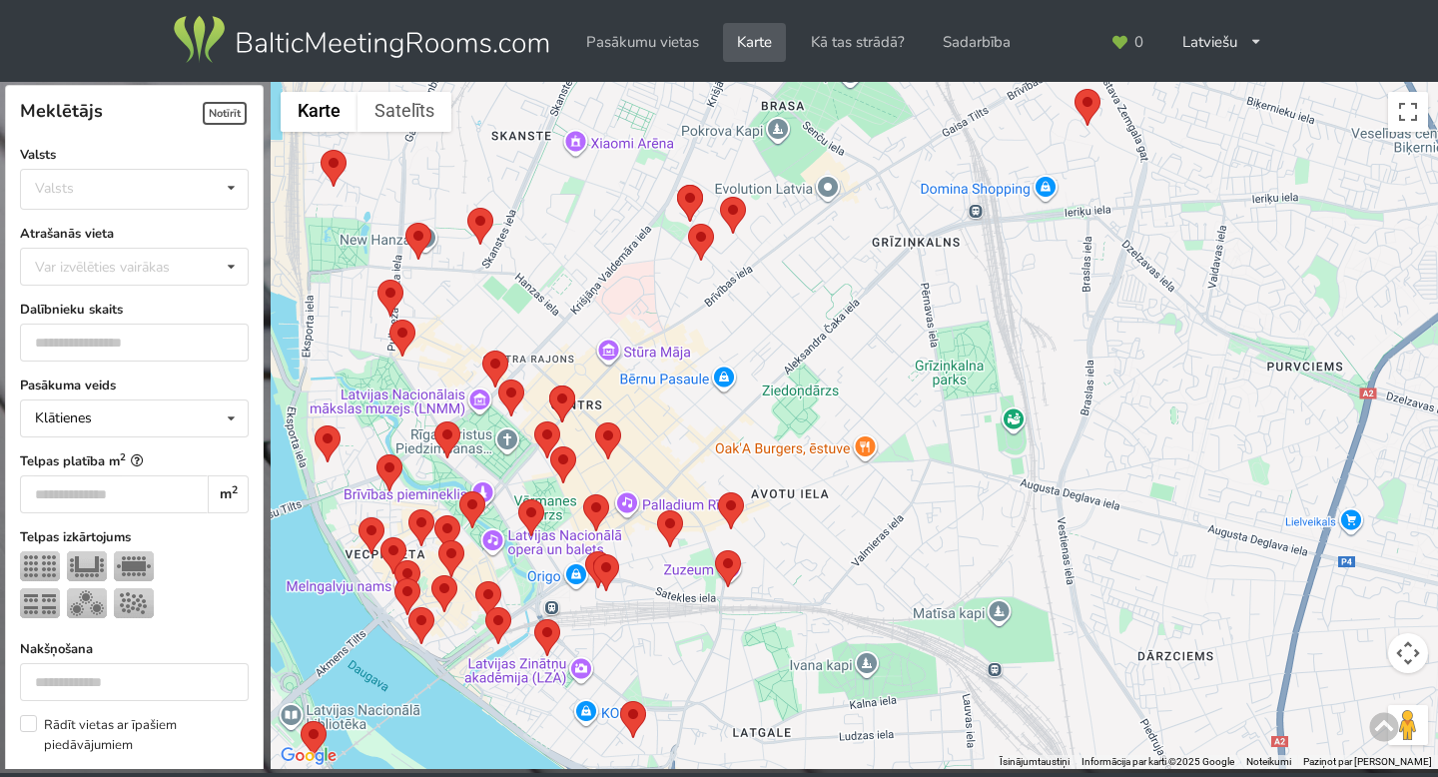
click at [715, 550] on area at bounding box center [715, 550] width 0 height 0
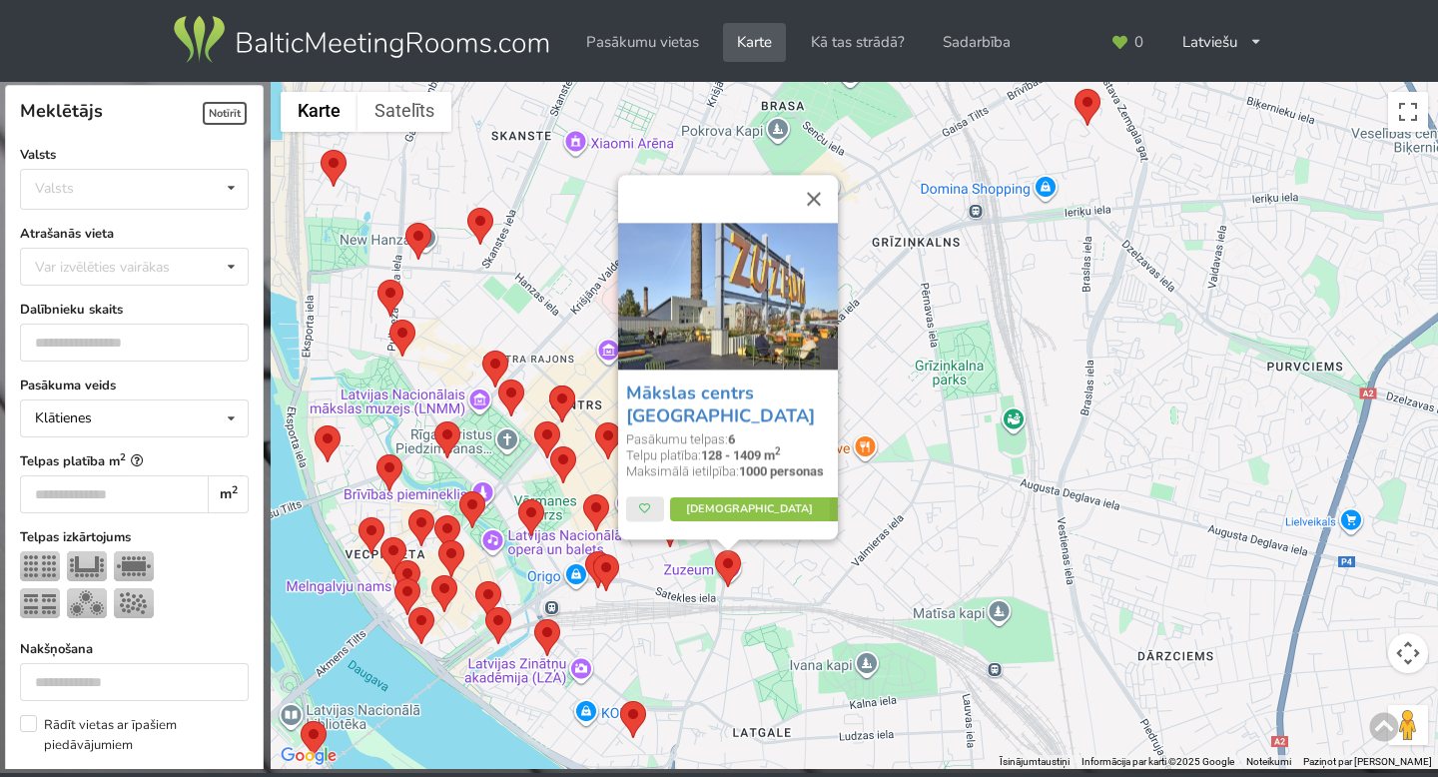
click at [818, 573] on div "Mākslas centrs Zuzeum Pasākumu telpas: 6 Telpu platība: 128 - 1409 m 2 Maksimāl…" at bounding box center [854, 426] width 1167 height 688
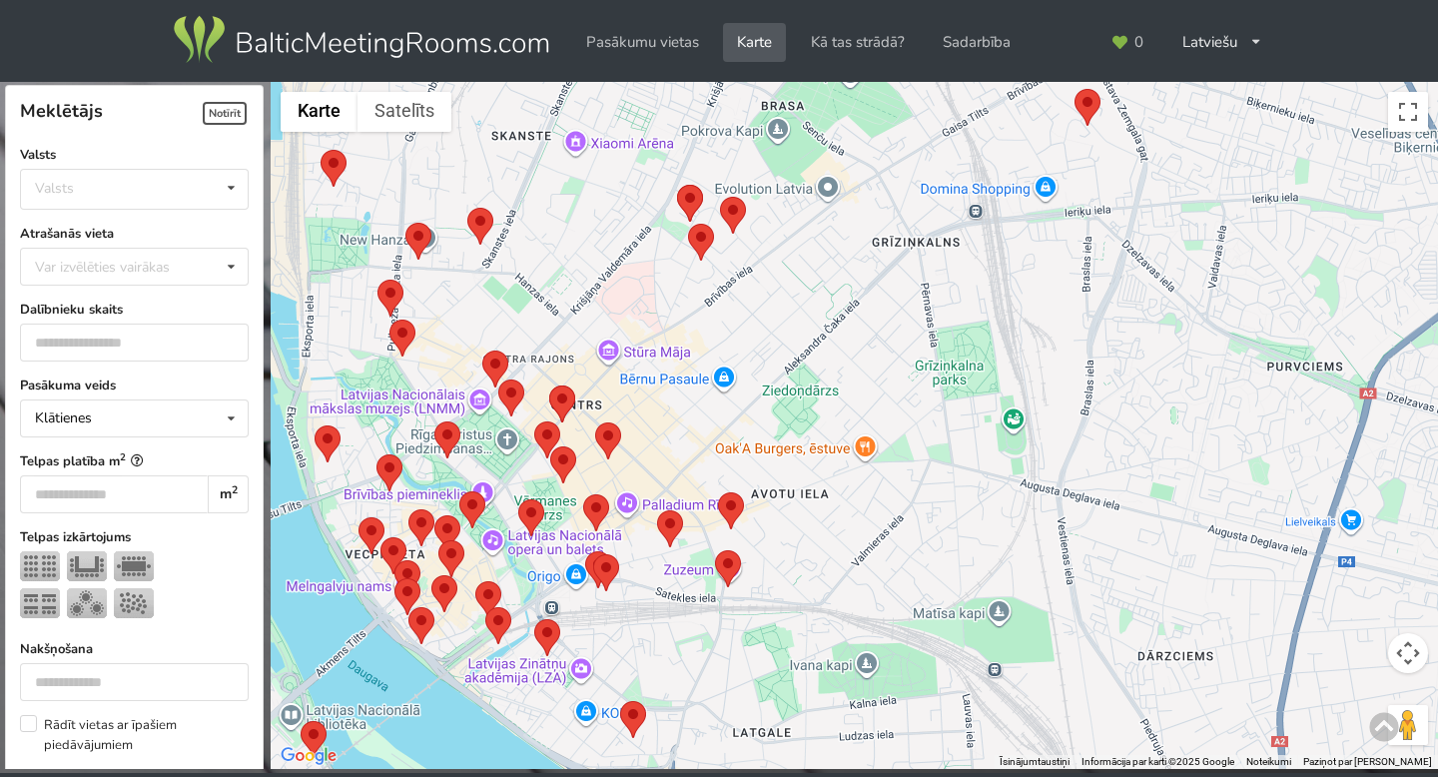
click at [593, 554] on area at bounding box center [593, 554] width 0 height 0
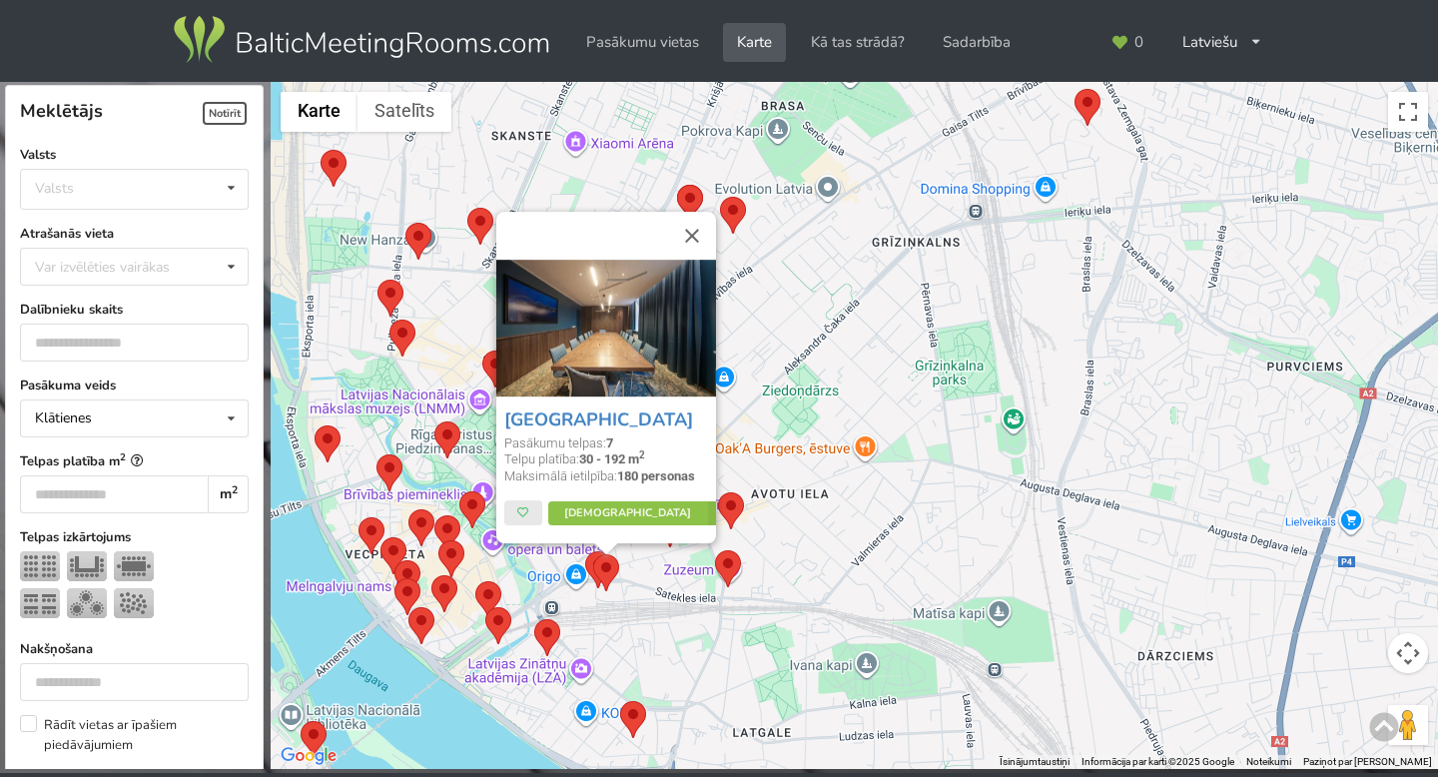
click at [613, 629] on div "Mercure Riga Centre Pasākumu telpas: 7 Telpu platība: 30 - 192 m 2 Maksimālā ie…" at bounding box center [854, 426] width 1167 height 688
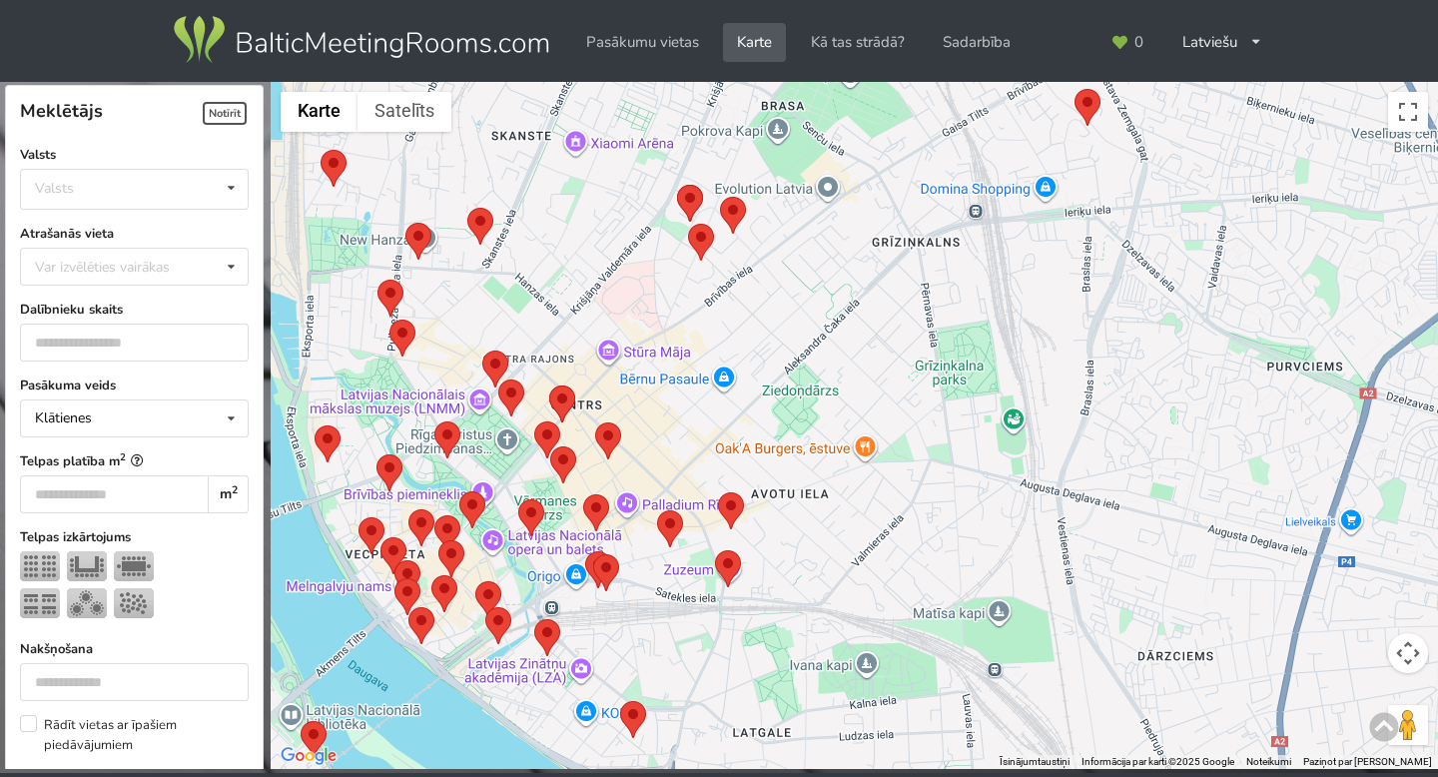
click at [585, 551] on area at bounding box center [585, 551] width 0 height 0
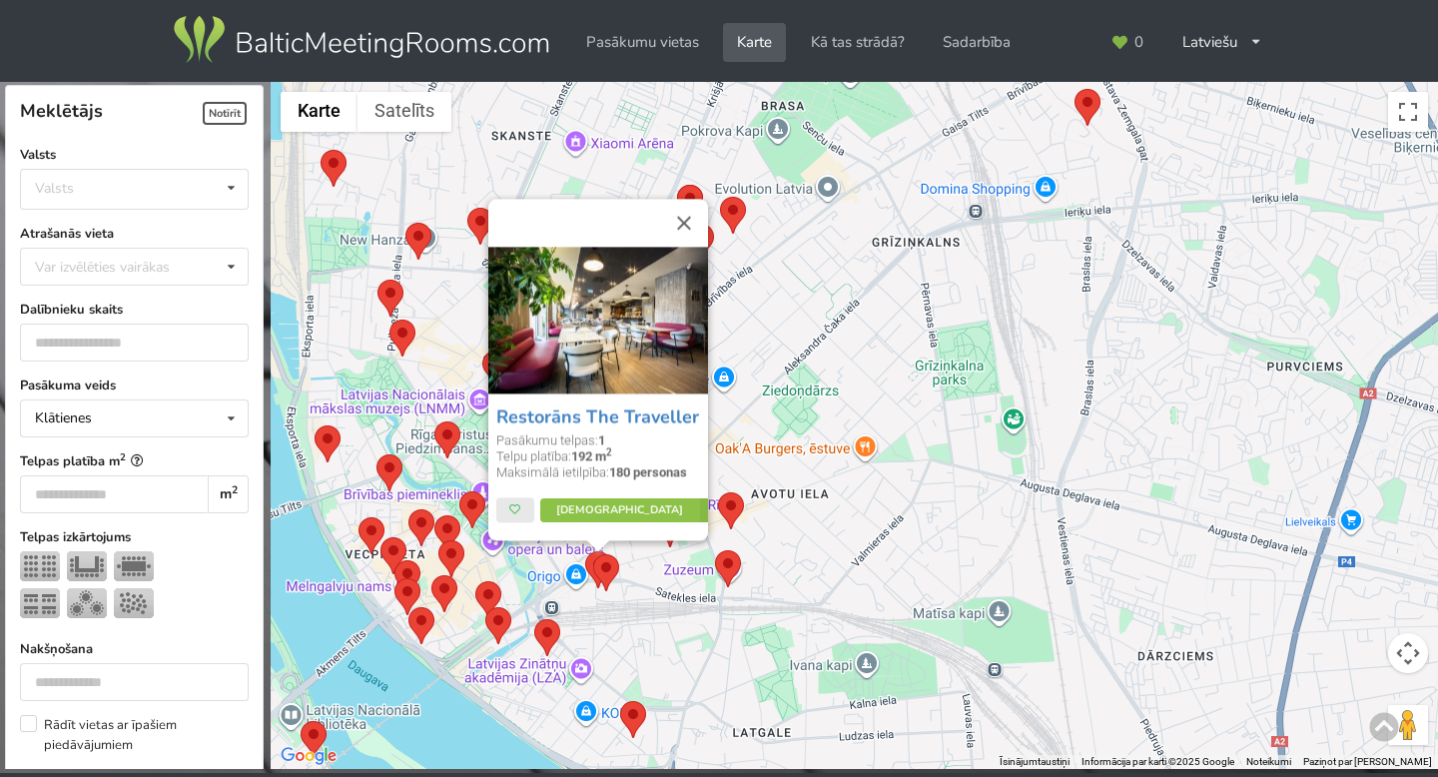
click at [643, 627] on div "Restorāns The Traveller Pasākumu telpas: 1 Telpu platība: 192 m 2 Maksimālā iet…" at bounding box center [854, 426] width 1167 height 688
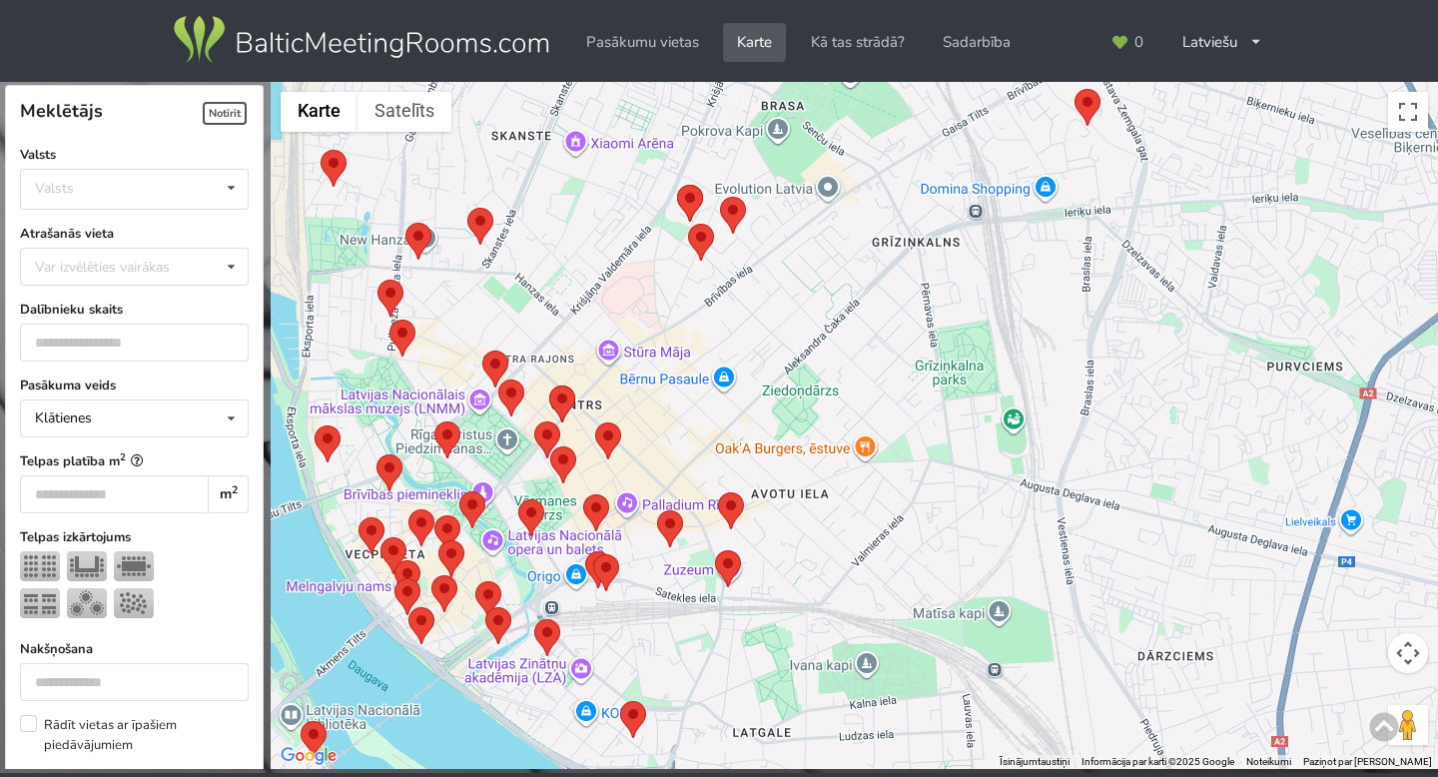
click at [620, 701] on area at bounding box center [620, 701] width 0 height 0
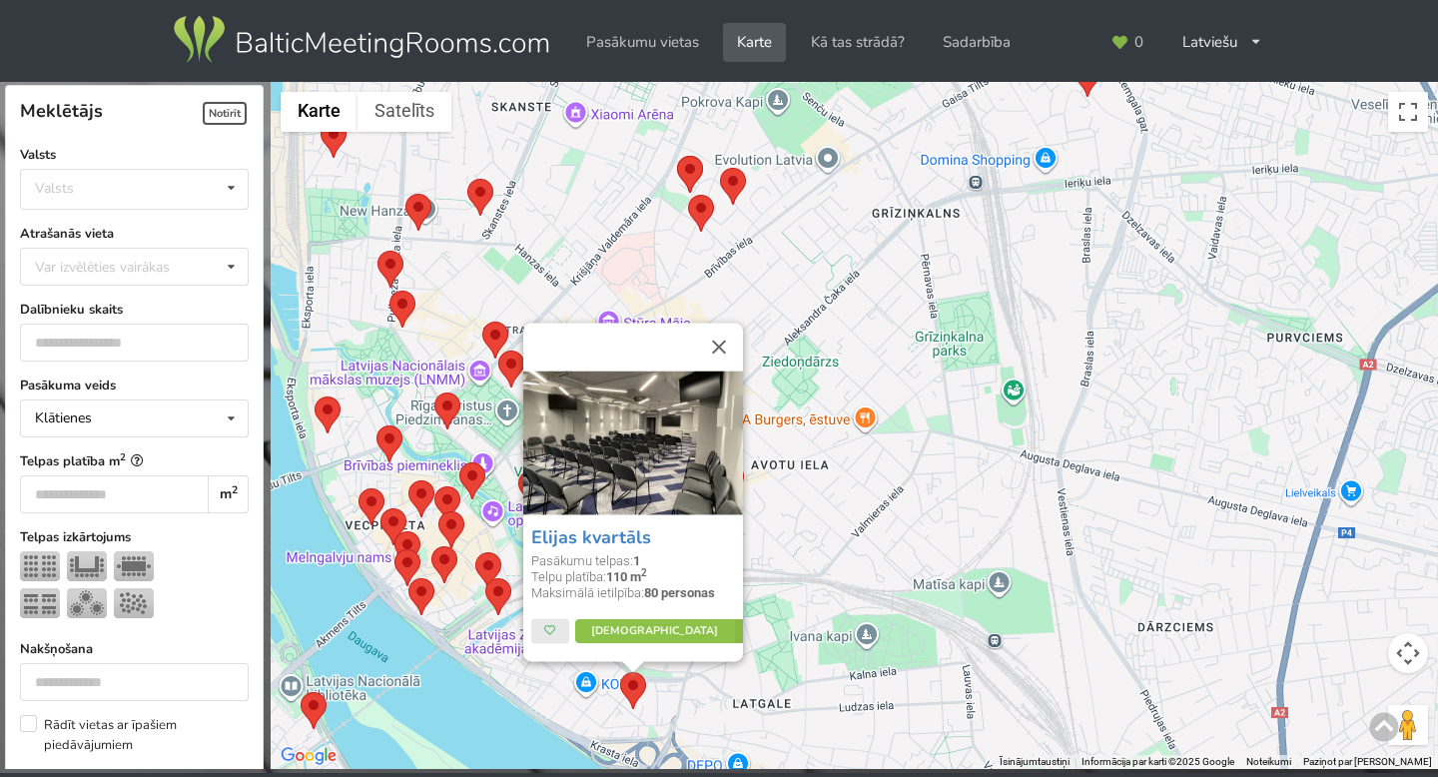
click at [749, 714] on div "Elijas kvartāls Pasākumu telpas: 1 Telpu platība: 110 m 2 Maksimālā ietilpība: …" at bounding box center [854, 426] width 1167 height 688
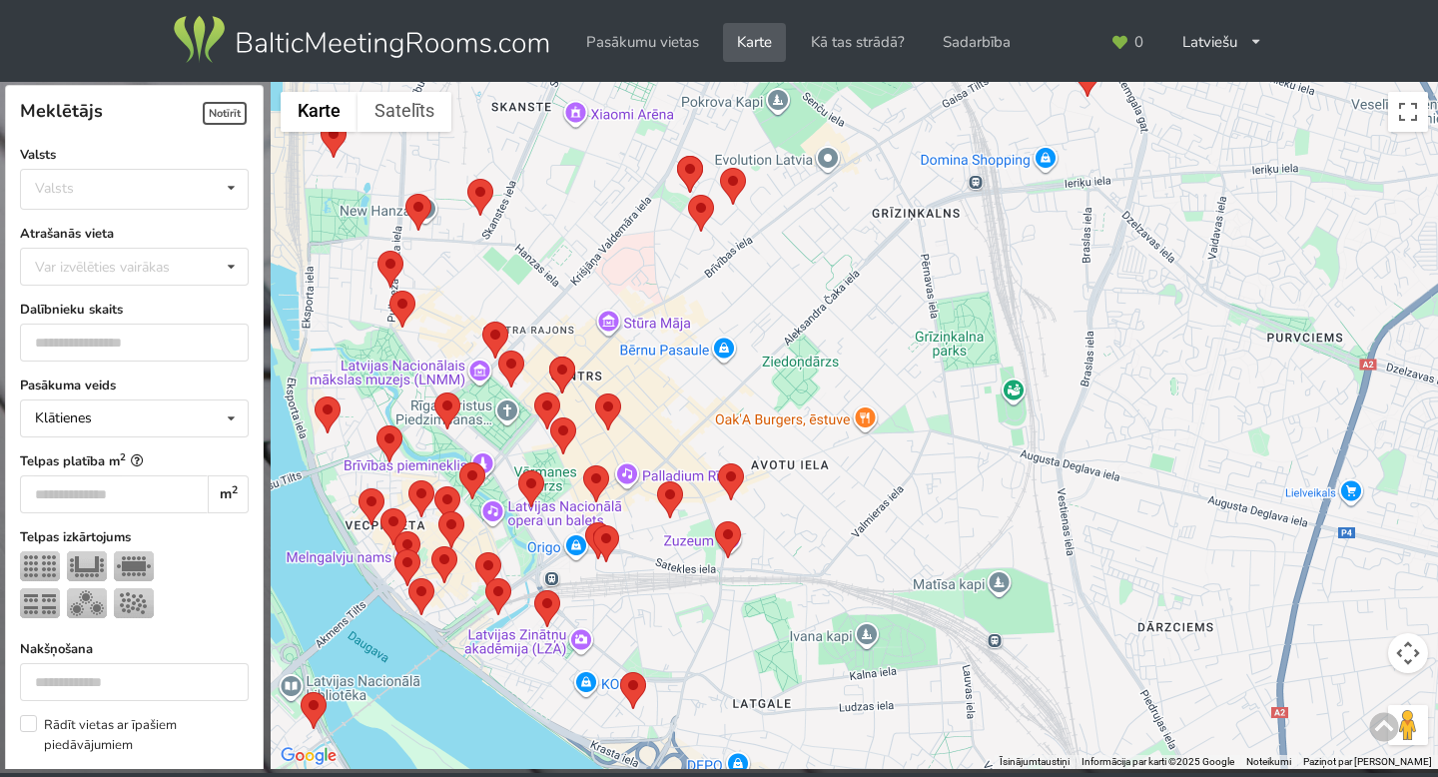
click at [534, 590] on area at bounding box center [534, 590] width 0 height 0
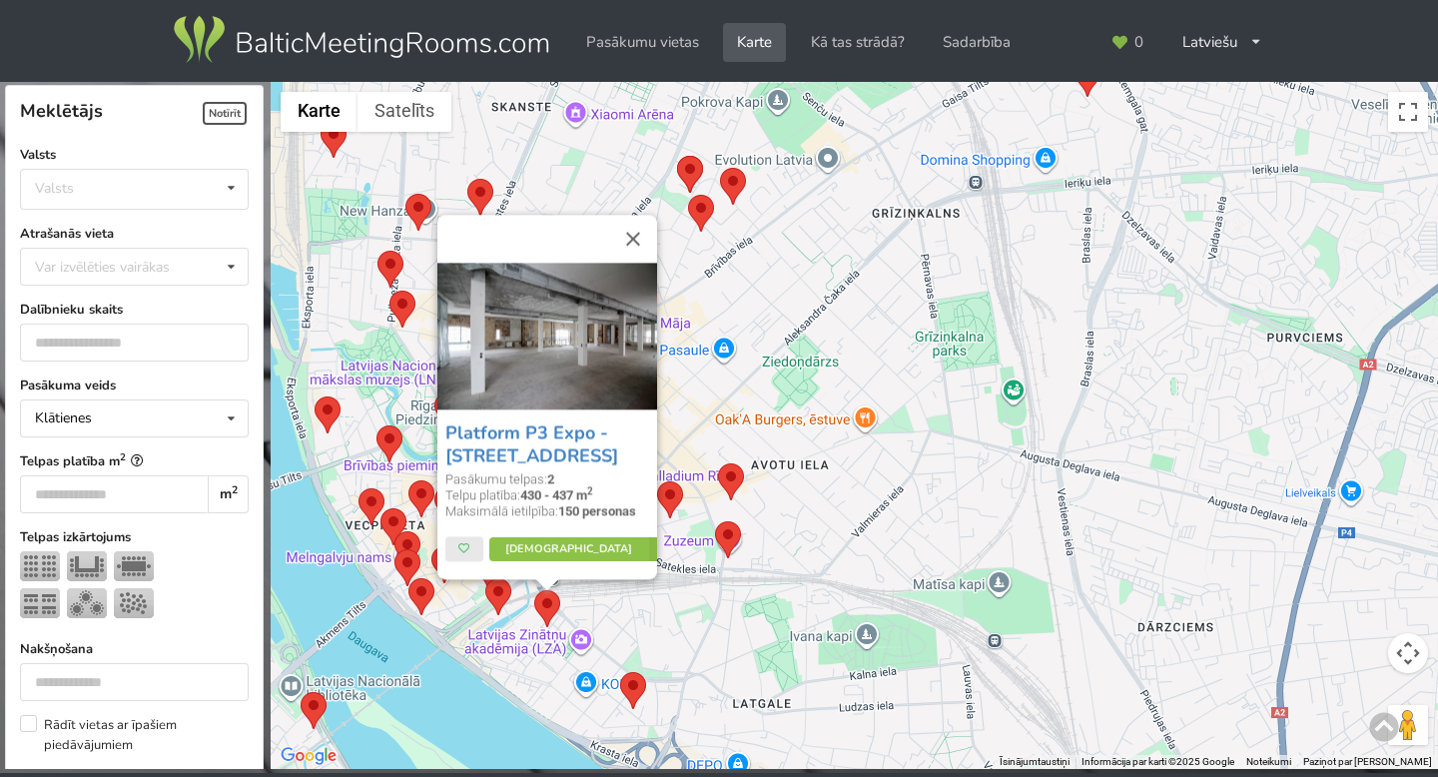
click at [685, 631] on div "Platform P3 Expo - Pūpolu iela 3 Pasākumu telpas: 2 Telpu platība: 430 - 437 m …" at bounding box center [854, 426] width 1167 height 688
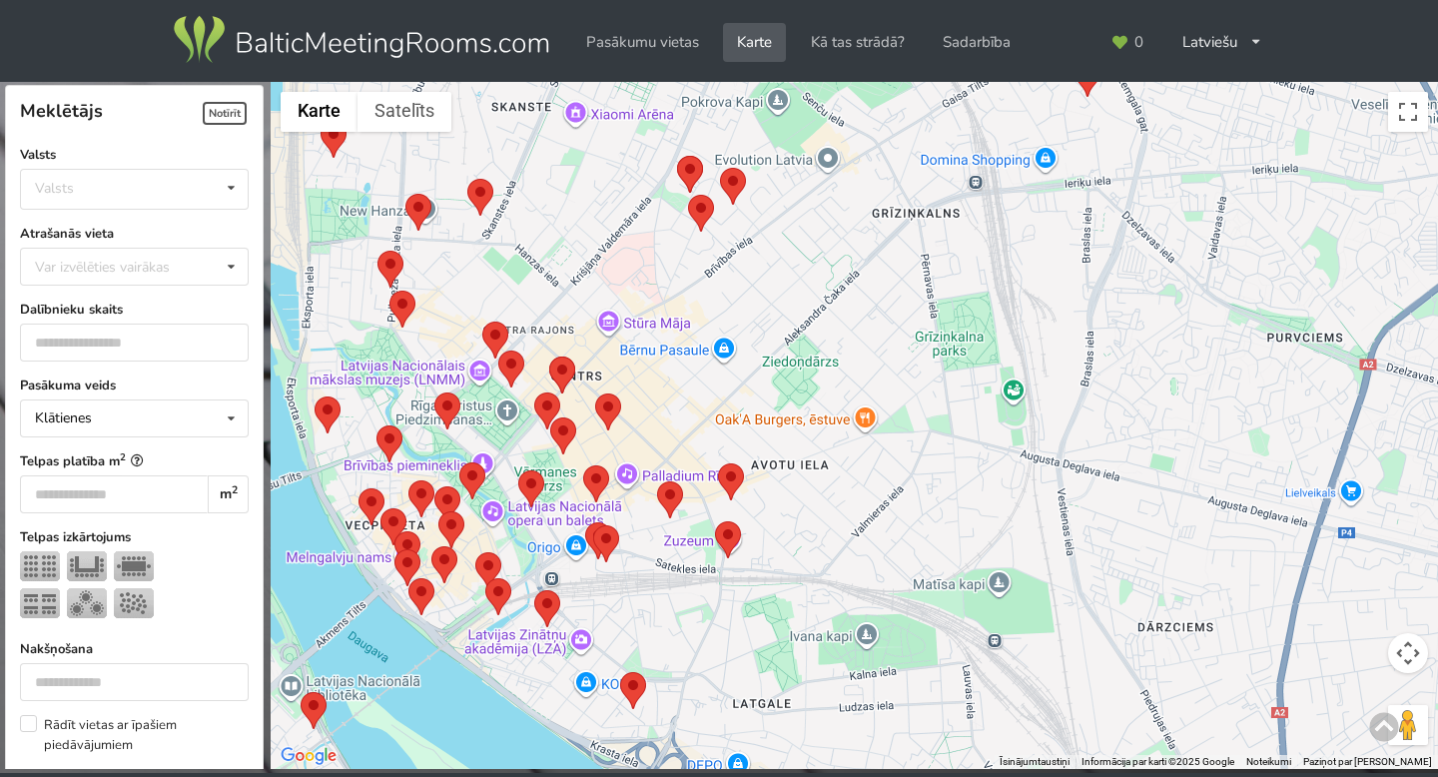
click at [485, 578] on area at bounding box center [485, 578] width 0 height 0
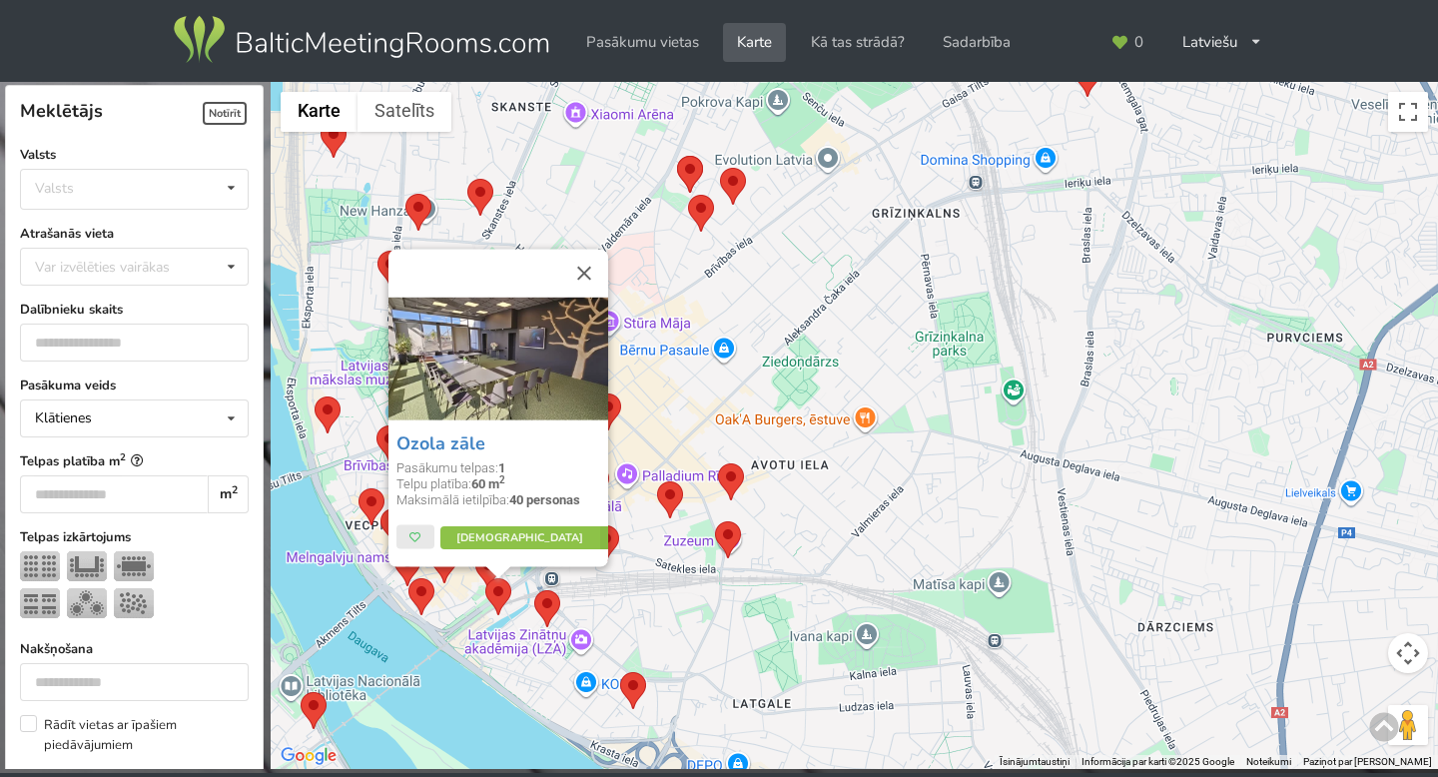
click at [477, 584] on img at bounding box center [488, 570] width 26 height 37
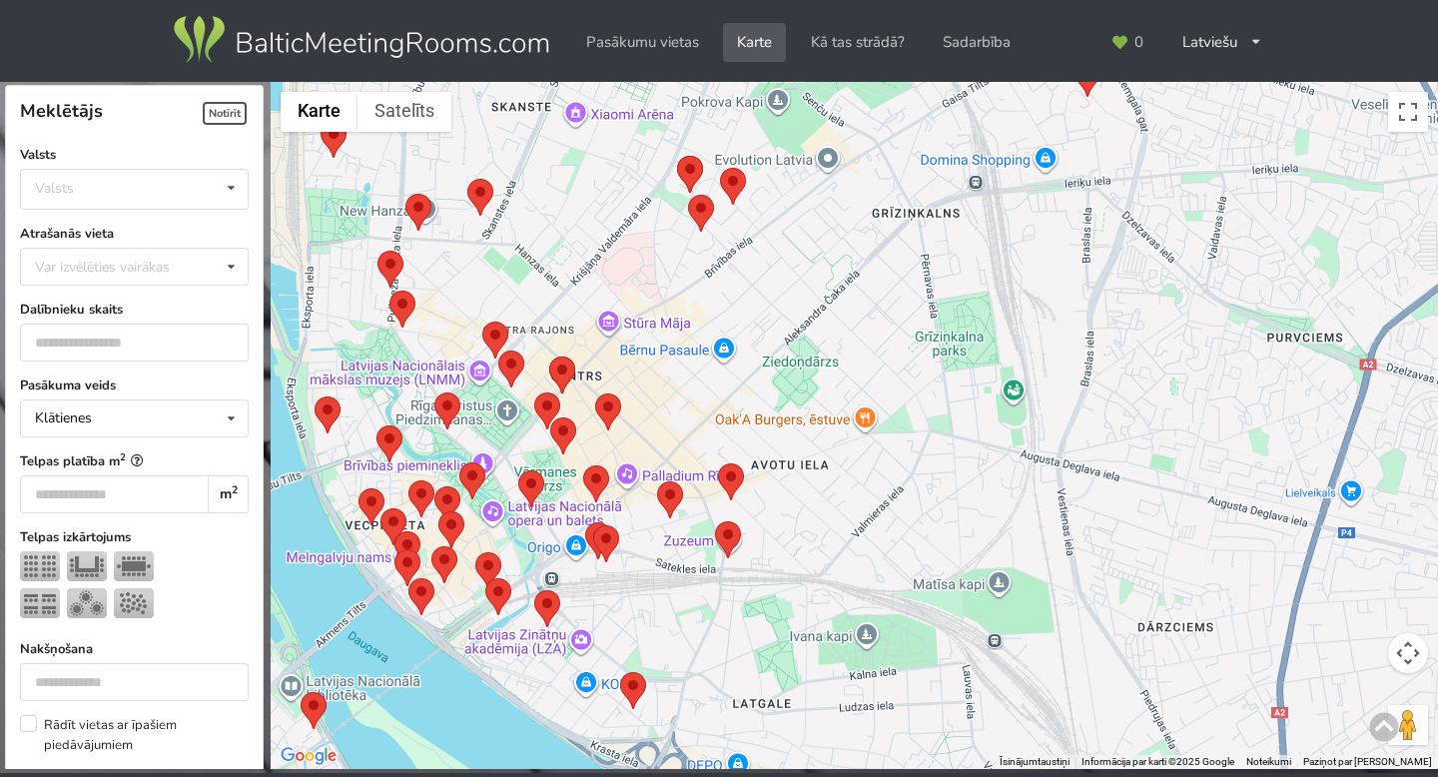
click at [475, 552] on area at bounding box center [475, 552] width 0 height 0
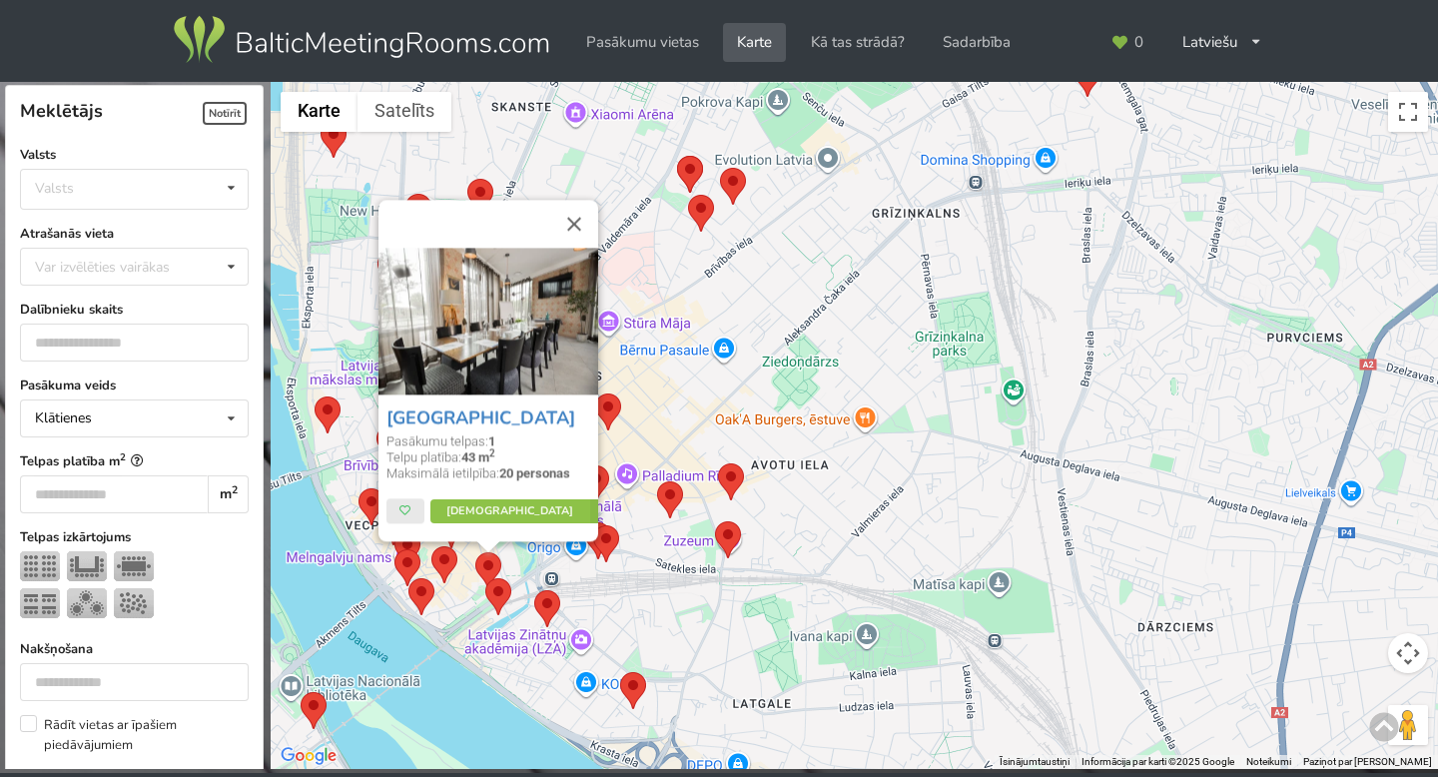
click at [463, 594] on div "Wellton Riga Hotel & SPA Pasākumu telpas: 1 Telpu platība: 43 m 2 Maksimālā iet…" at bounding box center [854, 426] width 1167 height 688
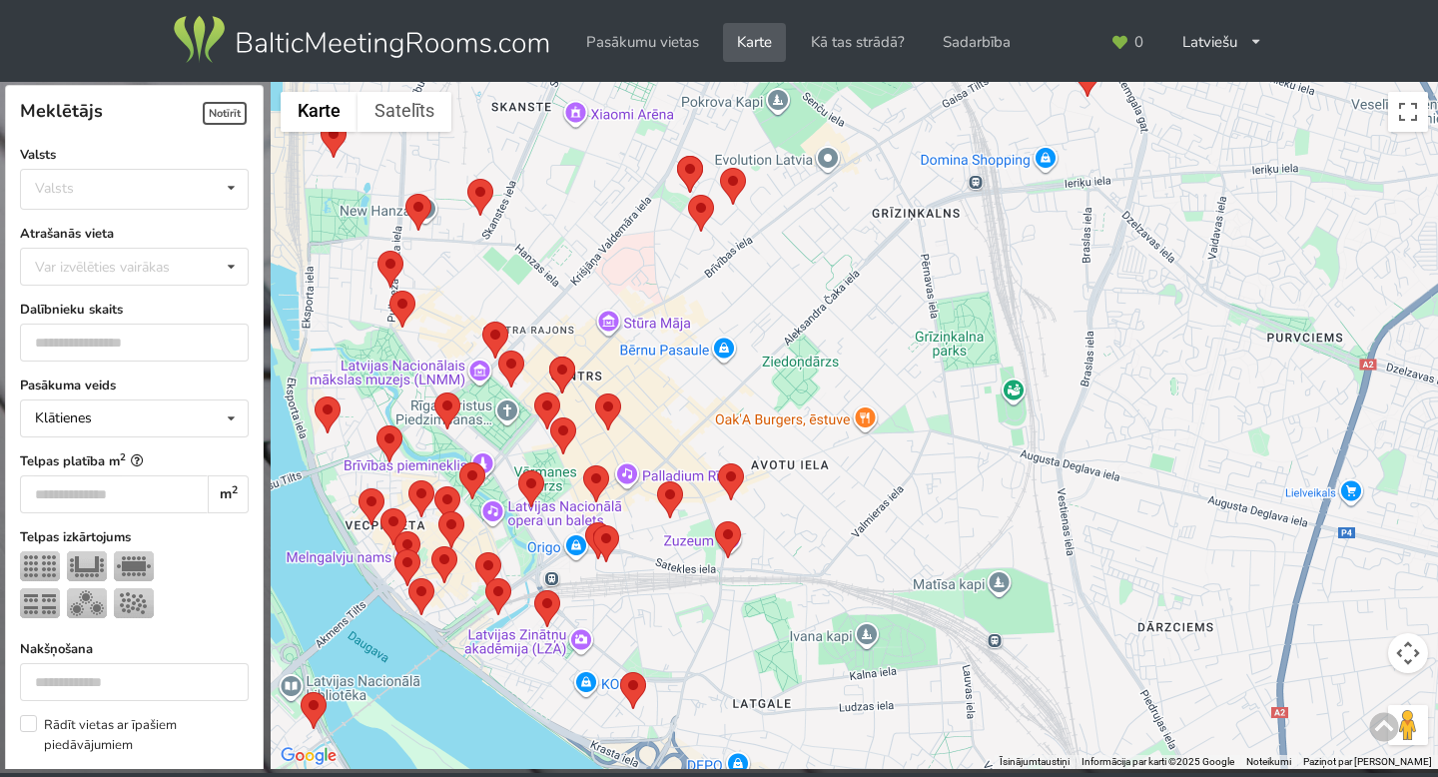
click at [408, 599] on img at bounding box center [421, 596] width 26 height 37
click at [408, 578] on area at bounding box center [408, 578] width 0 height 0
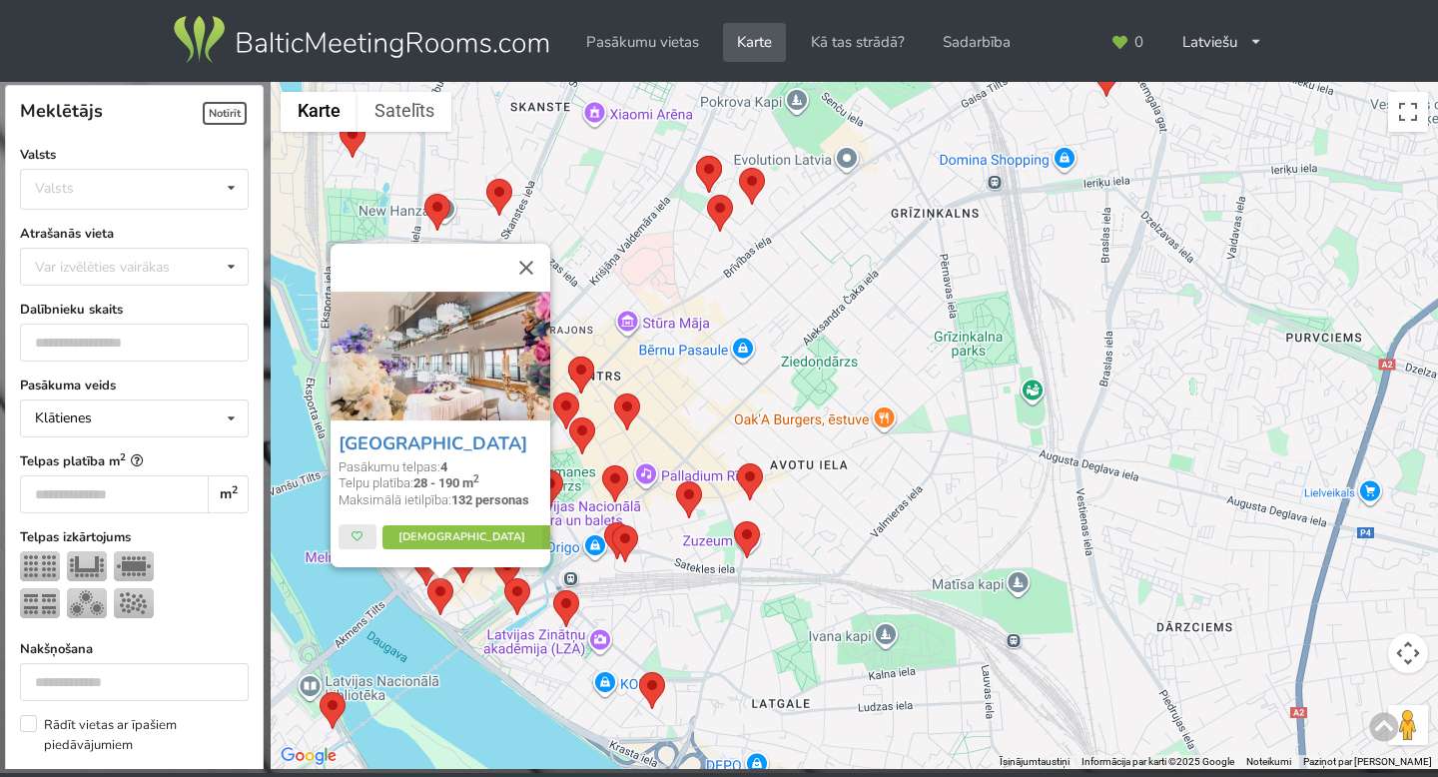
click at [445, 607] on img at bounding box center [440, 596] width 26 height 37
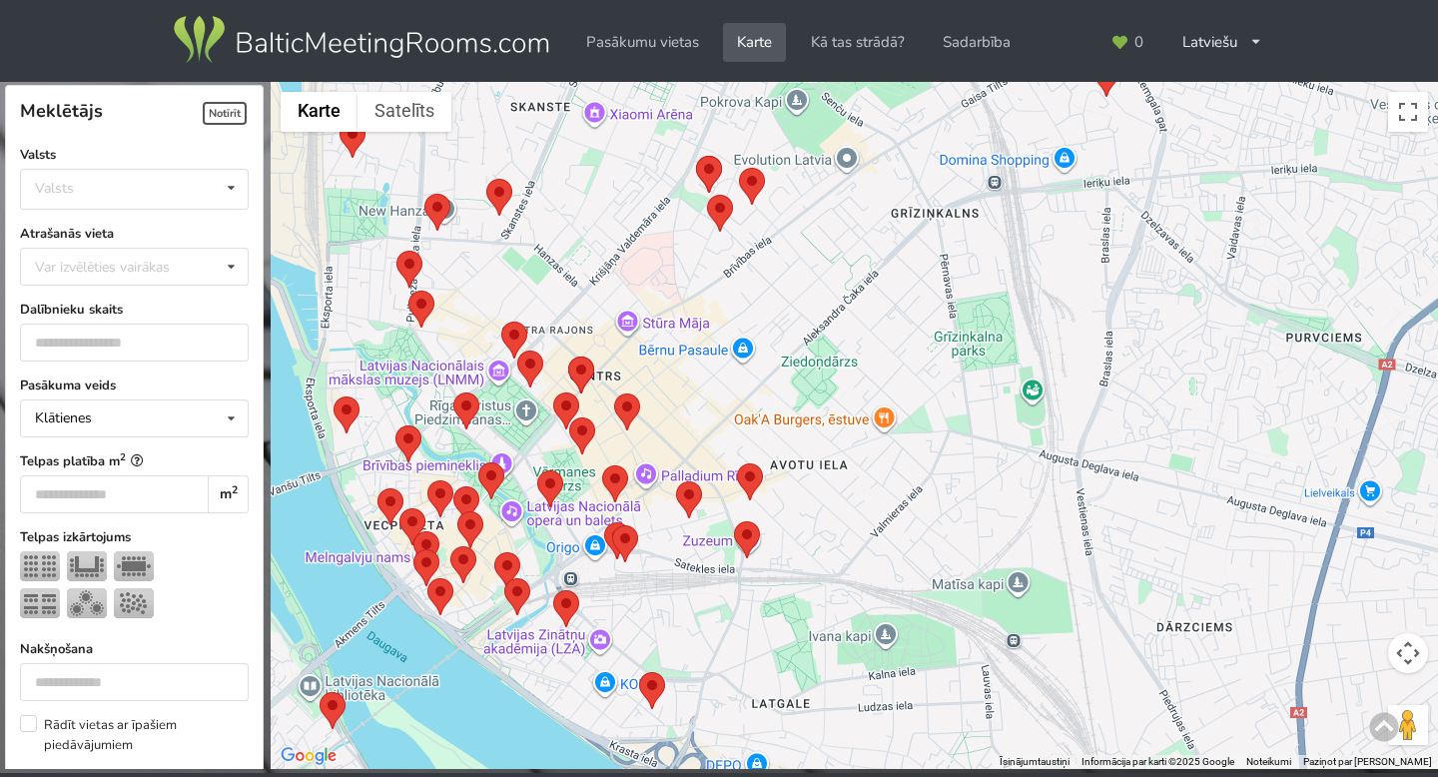
click at [450, 546] on area at bounding box center [450, 546] width 0 height 0
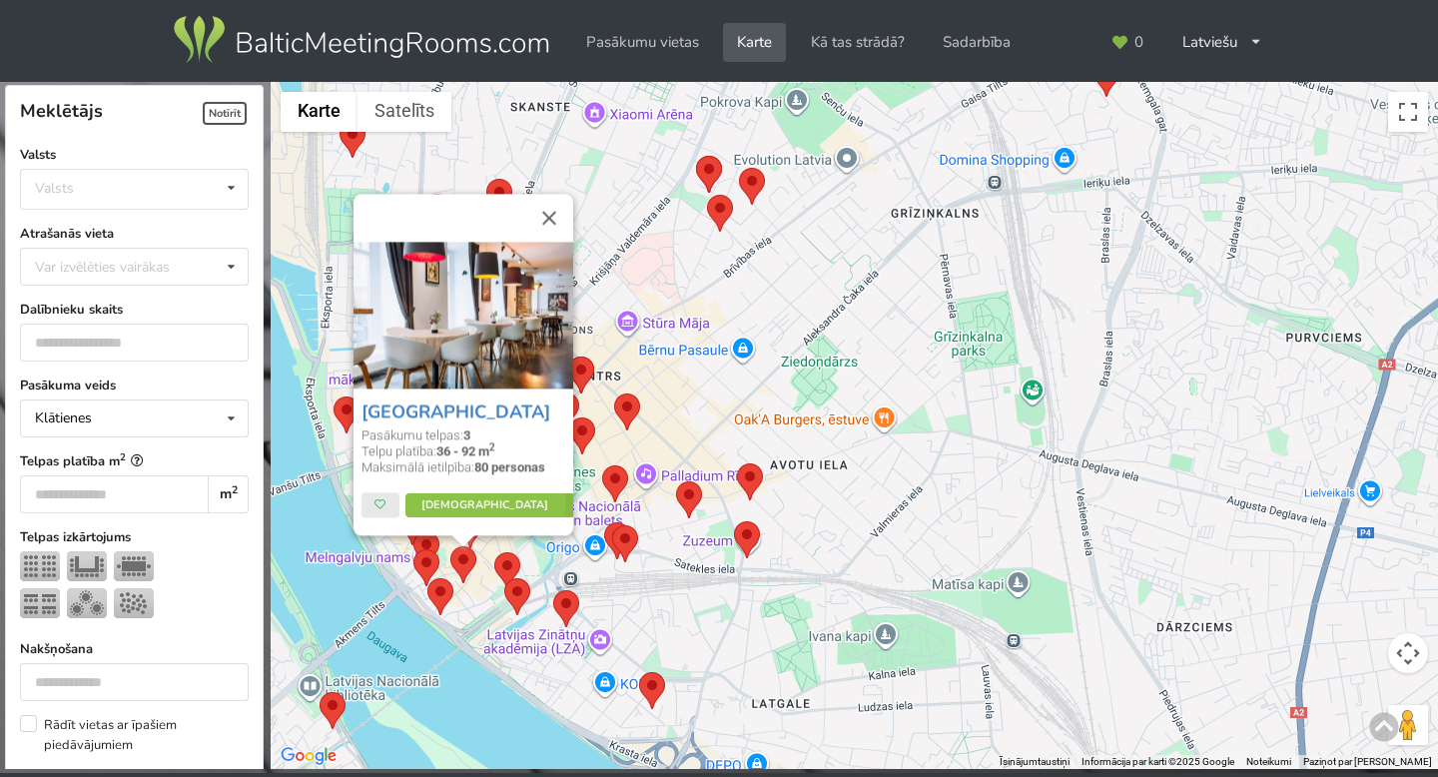
click at [467, 600] on div "Hestia Hotel Draugi Pasākumu telpas: 3 Telpu platība: 36 - 92 m 2 Maksimālā iet…" at bounding box center [854, 426] width 1167 height 688
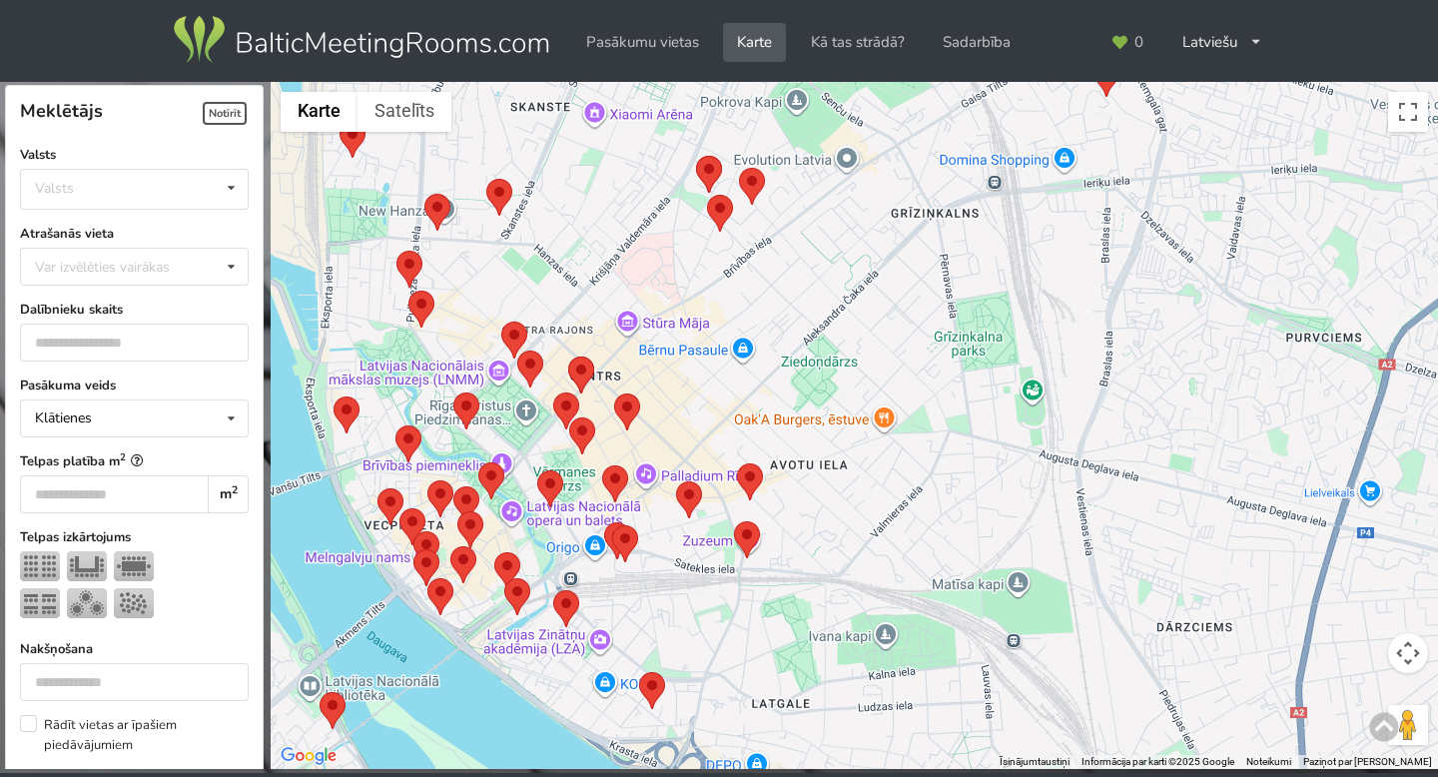
click at [413, 549] on area at bounding box center [413, 549] width 0 height 0
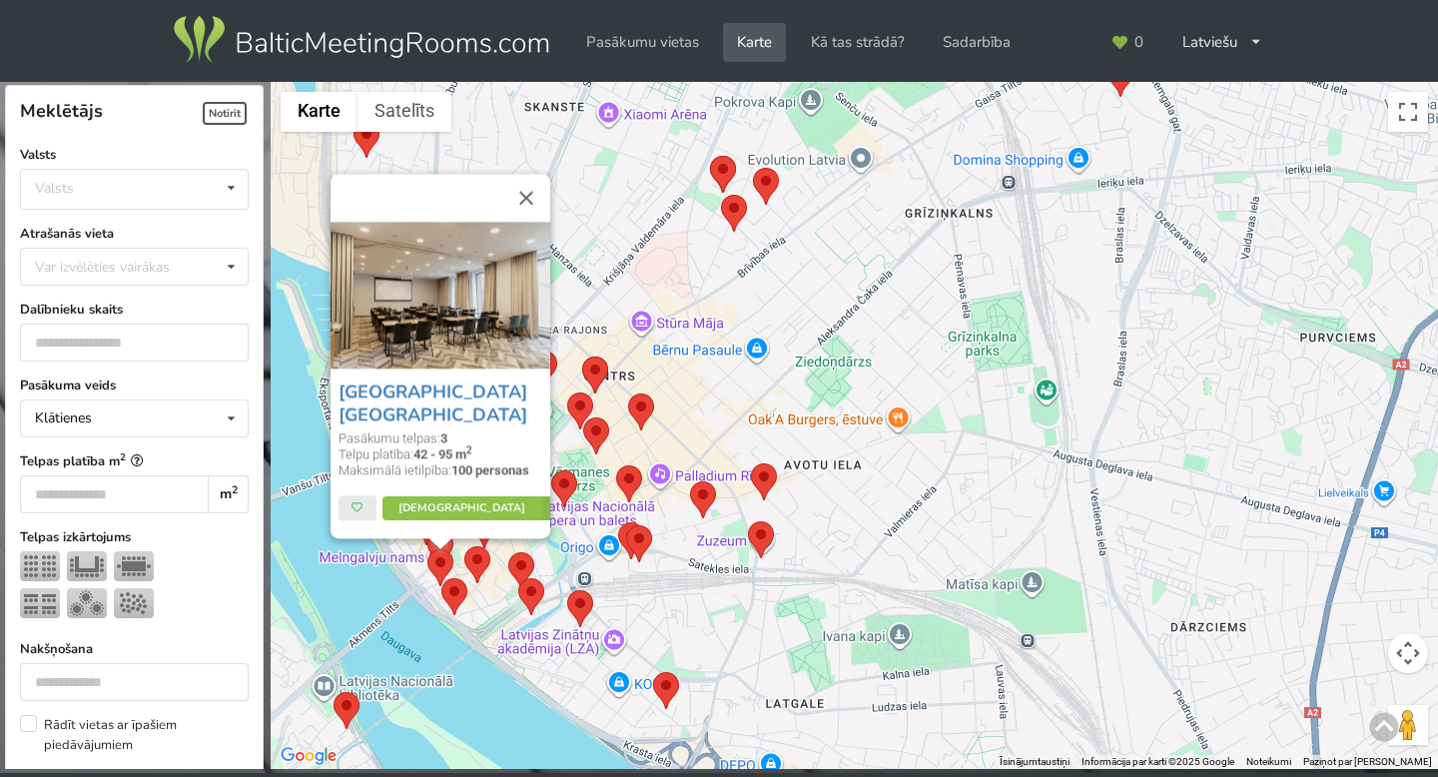
click at [474, 608] on div "Hilton Garden Inn Riga Old Town Pasākumu telpas: 3 Telpu platība: 42 - 95 m 2 M…" at bounding box center [854, 426] width 1167 height 688
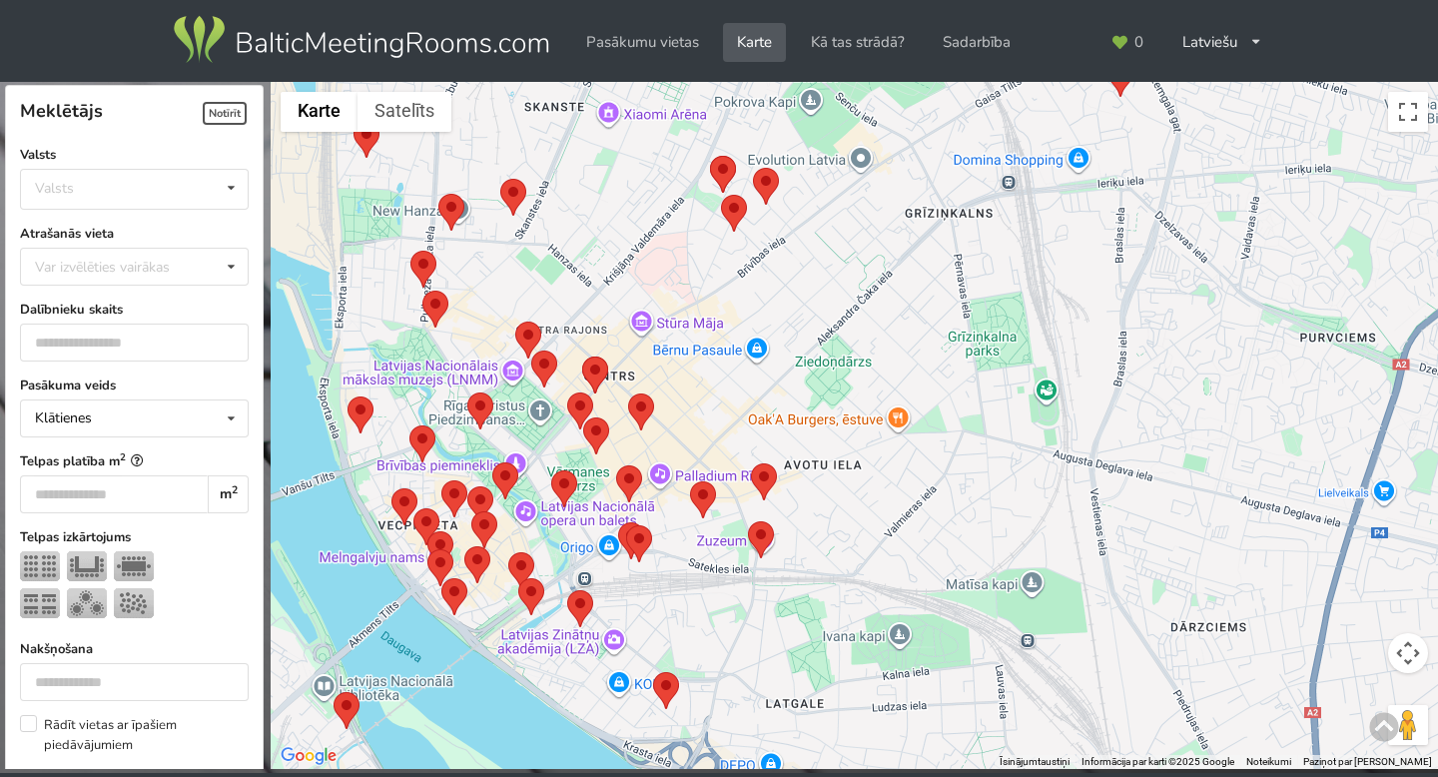
click at [427, 531] on area at bounding box center [427, 531] width 0 height 0
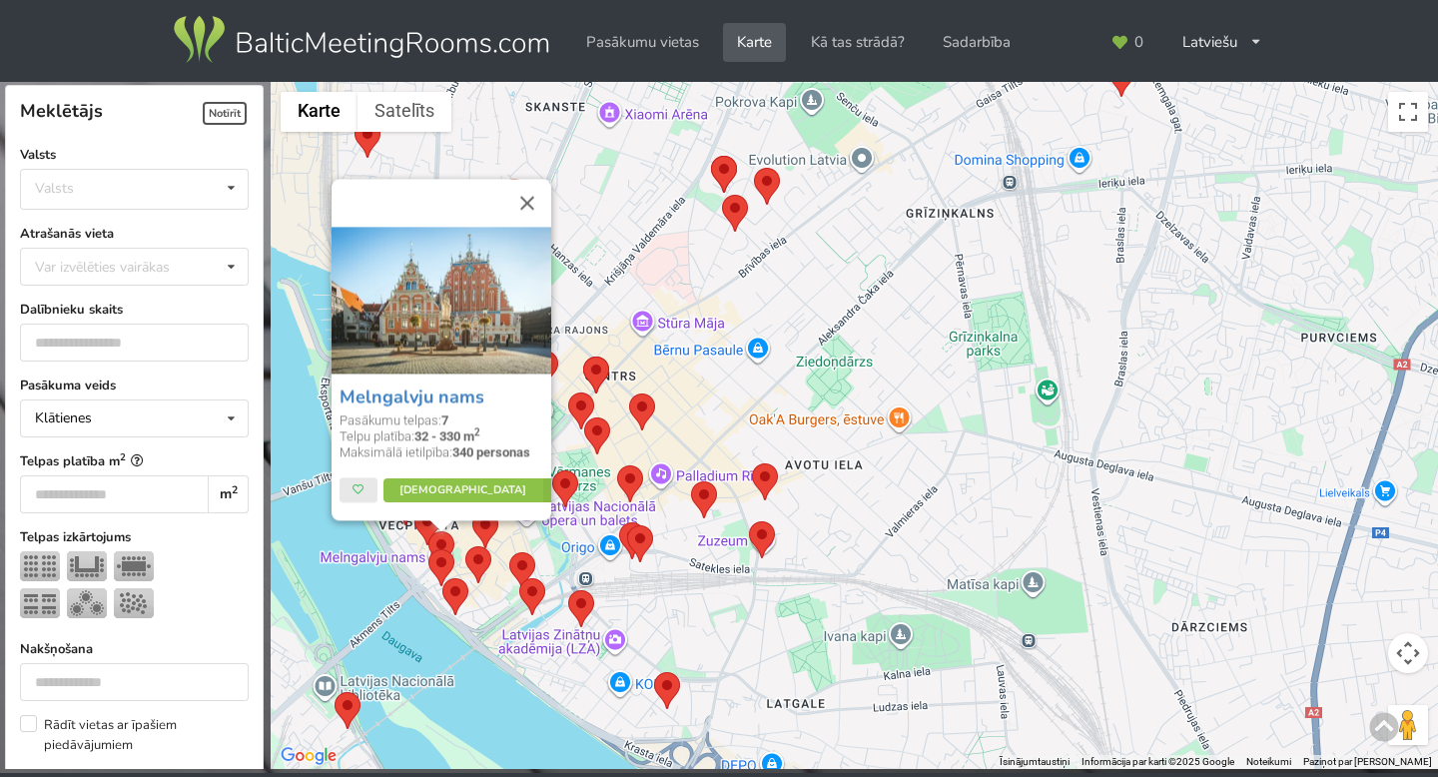
click at [401, 554] on div "Melngalvju nams Pasākumu telpas: 7 Telpu platība: 32 - 330 m 2 Maksimālā ietilp…" at bounding box center [854, 426] width 1167 height 688
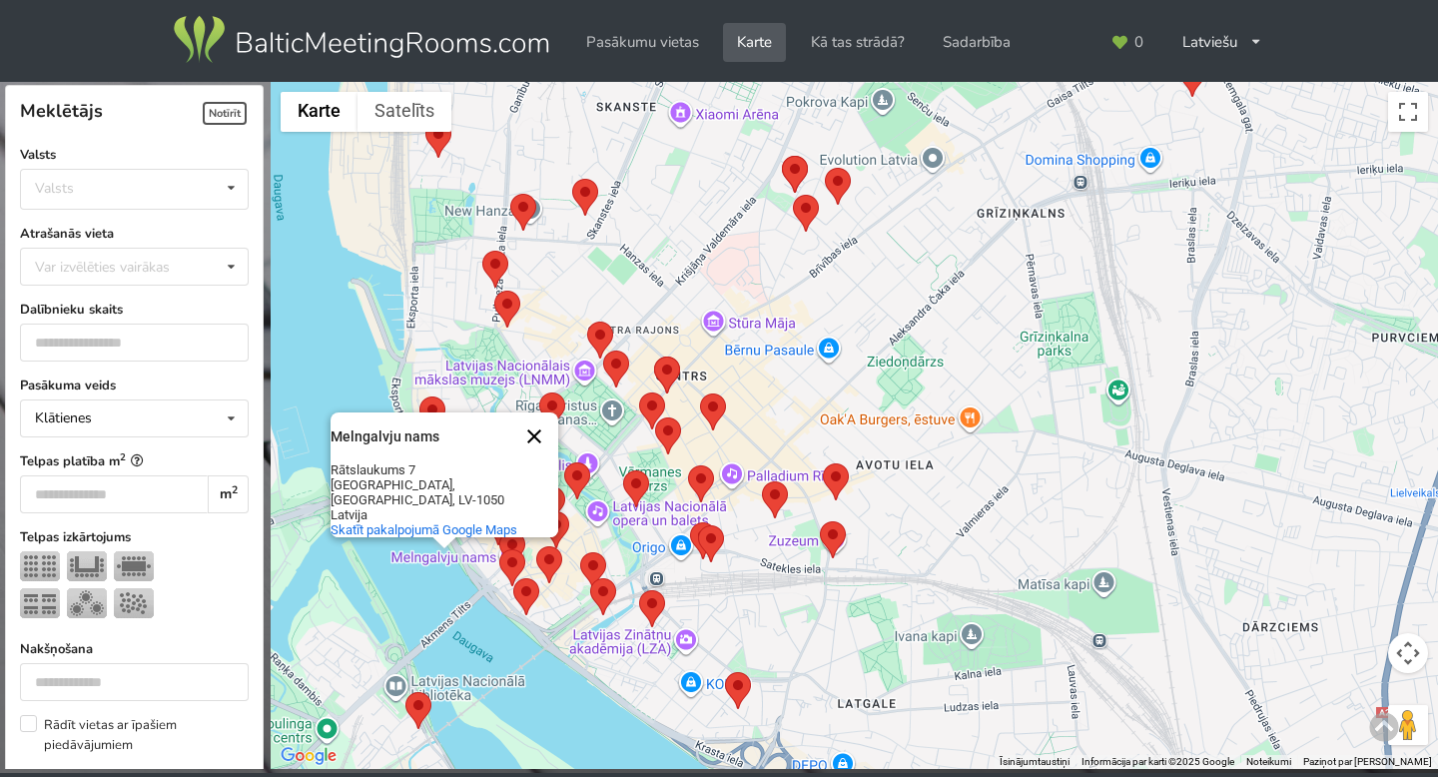
click at [541, 459] on button "Aizvērt" at bounding box center [534, 436] width 48 height 48
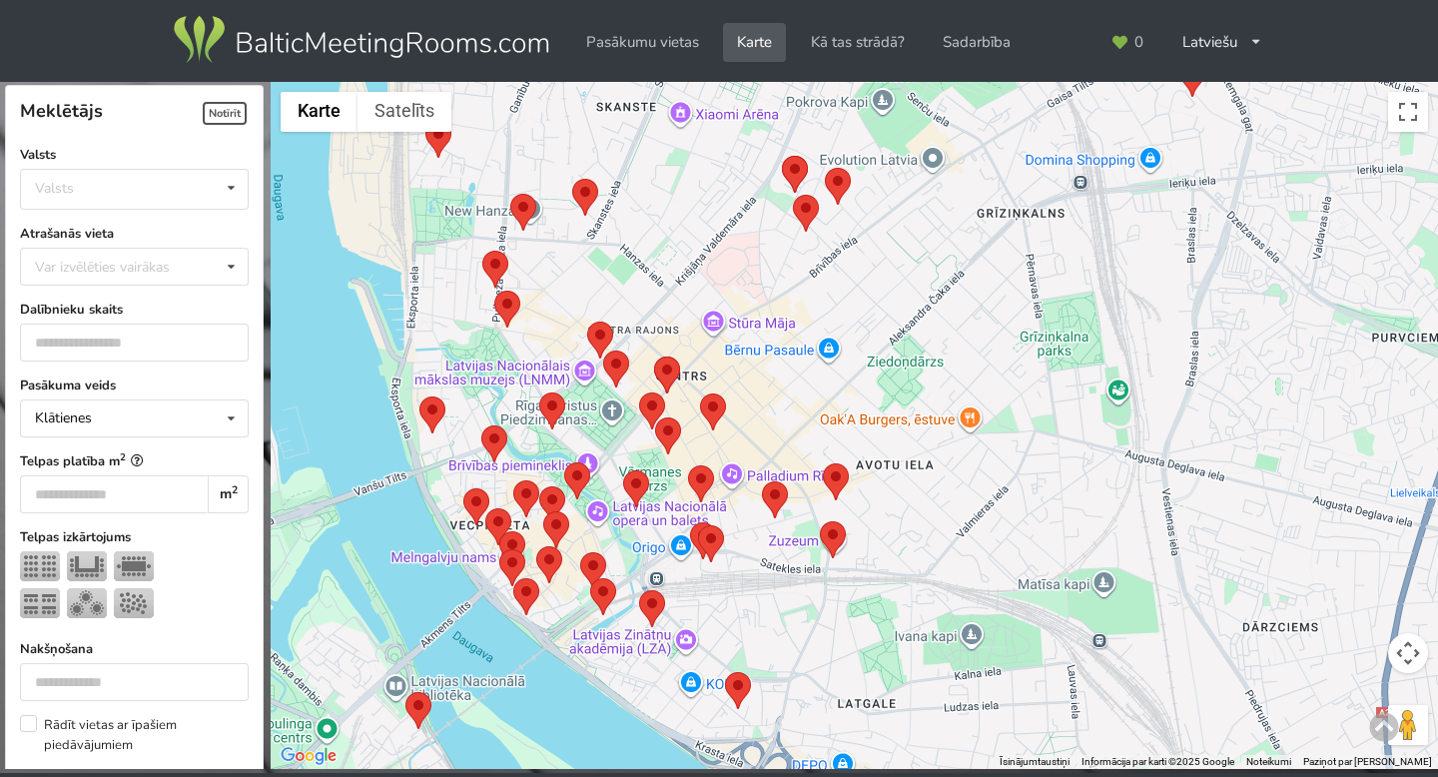
click at [485, 508] on area at bounding box center [485, 508] width 0 height 0
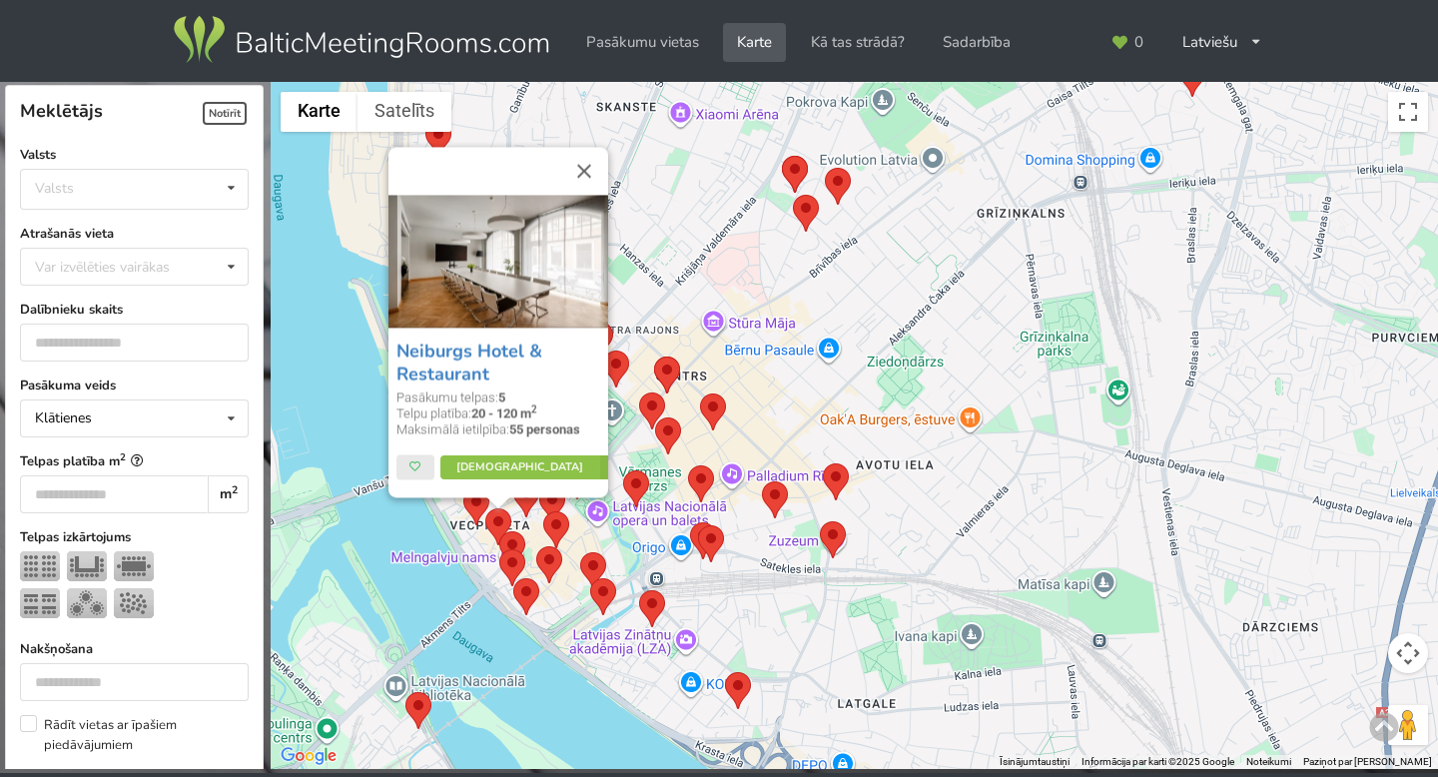
click at [467, 513] on img at bounding box center [476, 506] width 26 height 37
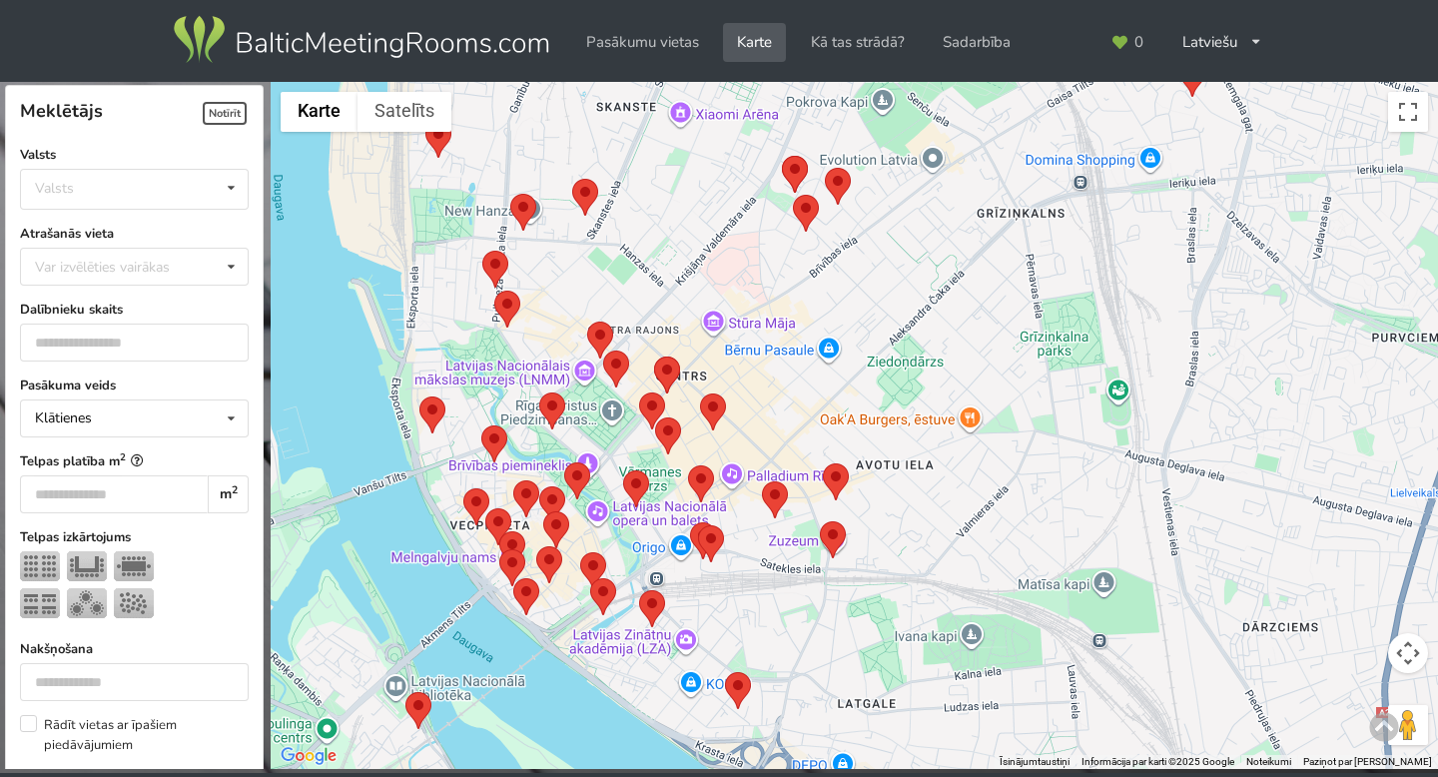
click at [463, 488] on area at bounding box center [463, 488] width 0 height 0
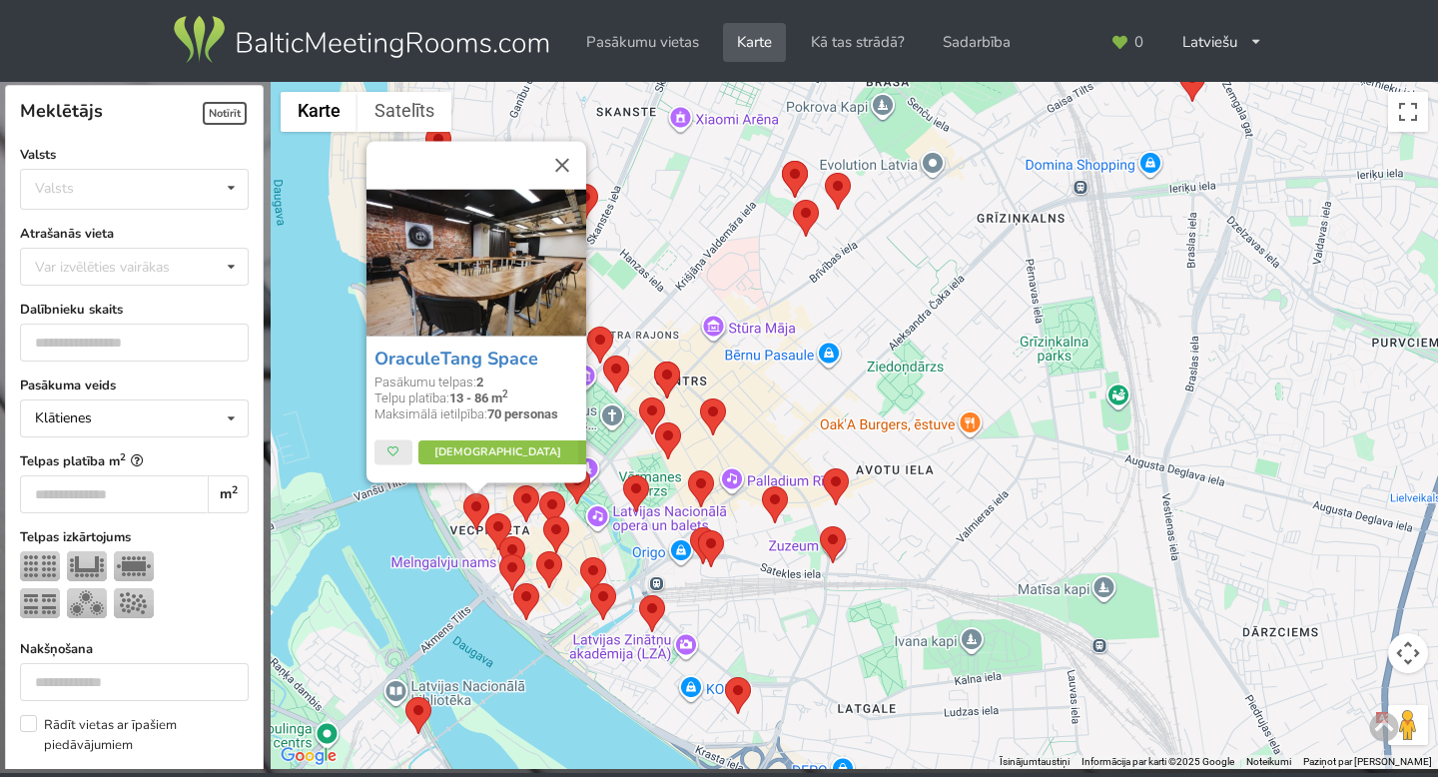
click at [485, 513] on area at bounding box center [485, 513] width 0 height 0
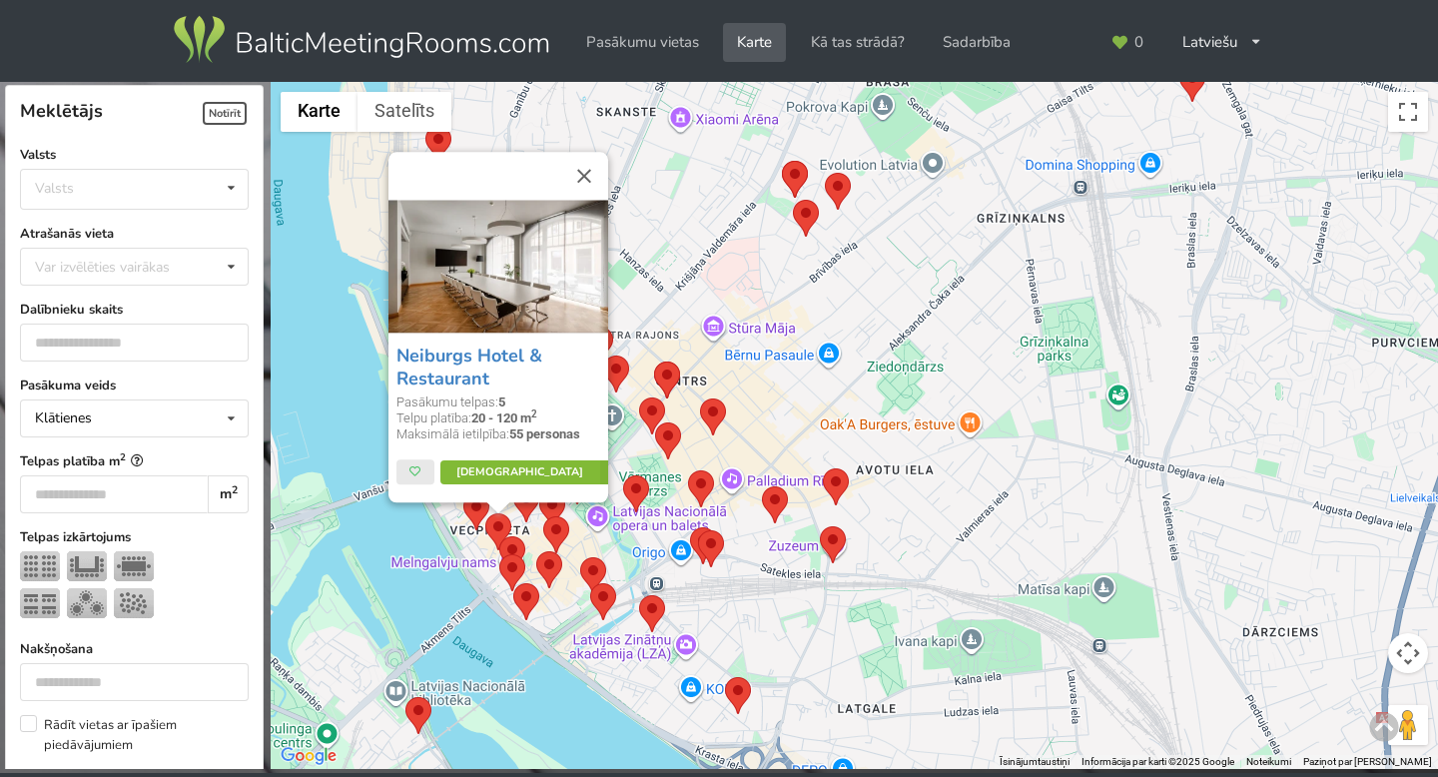
click at [512, 466] on link "Vairāk" at bounding box center [533, 472] width 188 height 24
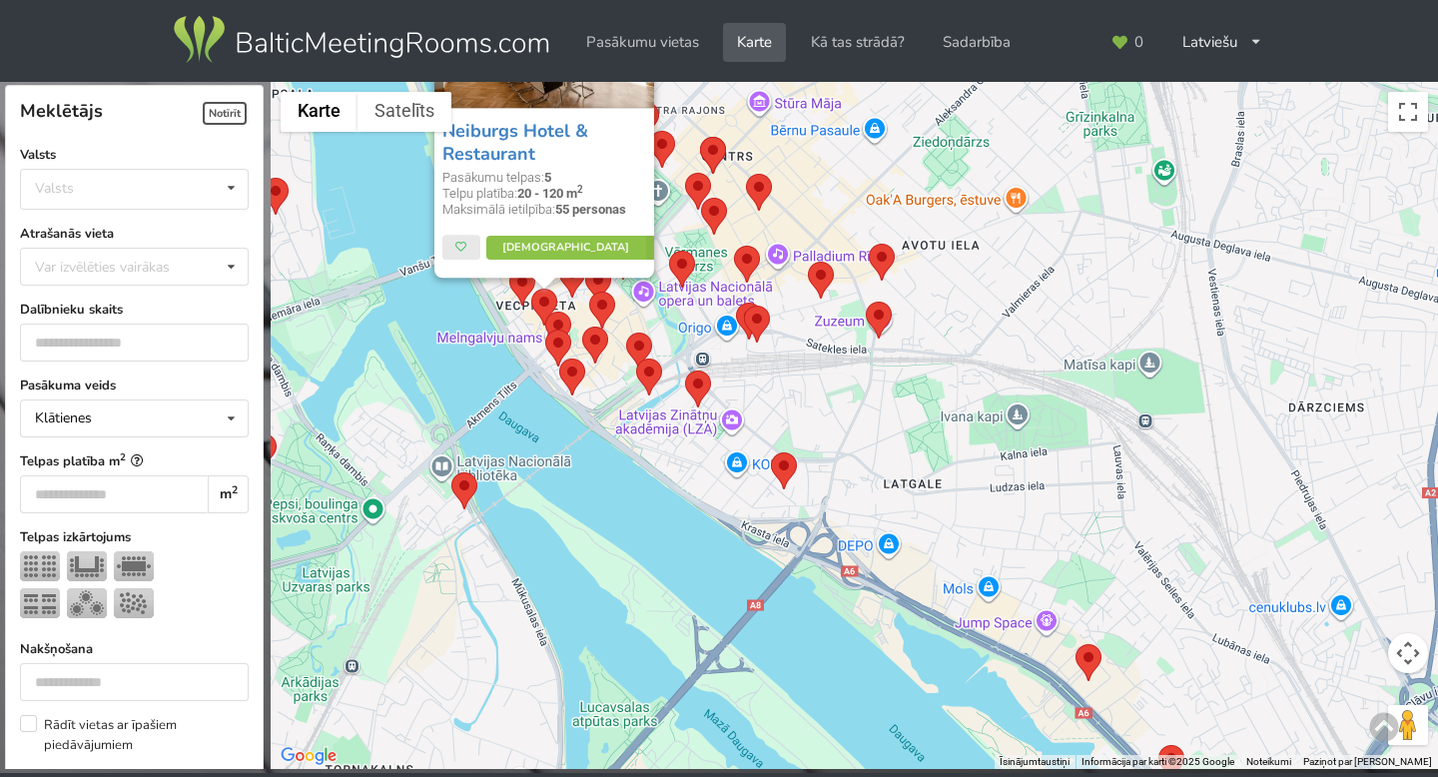
drag, startPoint x: 790, startPoint y: 650, endPoint x: 835, endPoint y: 423, distance: 231.0
click at [835, 423] on div "Neiburgs Hotel & Restaurant Pasākumu telpas: 5 Telpu platība: 20 - 120 m 2 Maks…" at bounding box center [854, 426] width 1167 height 688
click at [770, 452] on area at bounding box center [770, 452] width 0 height 0
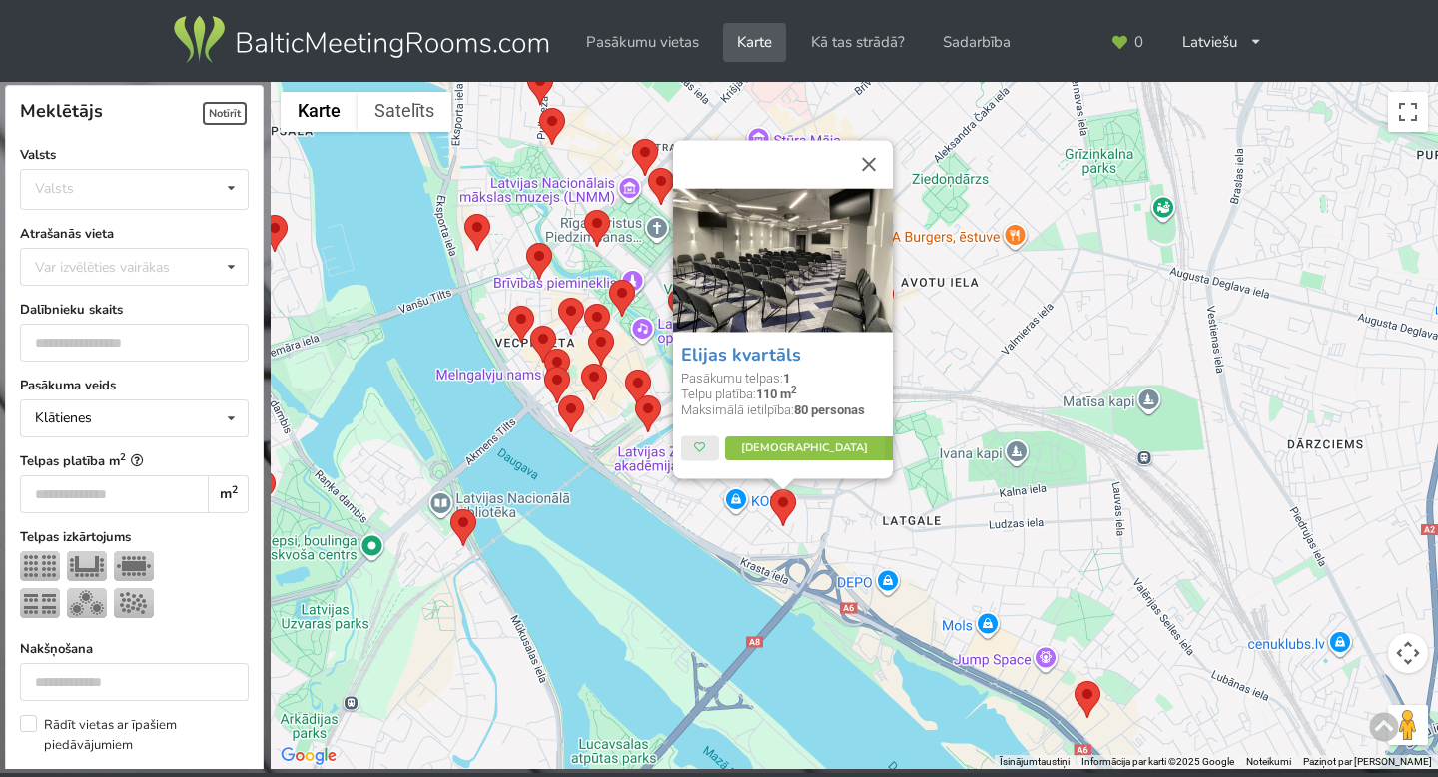
click at [987, 531] on div "Elijas kvartāls Pasākumu telpas: 1 Telpu platība: 110 m 2 Maksimālā ietilpība: …" at bounding box center [854, 426] width 1167 height 688
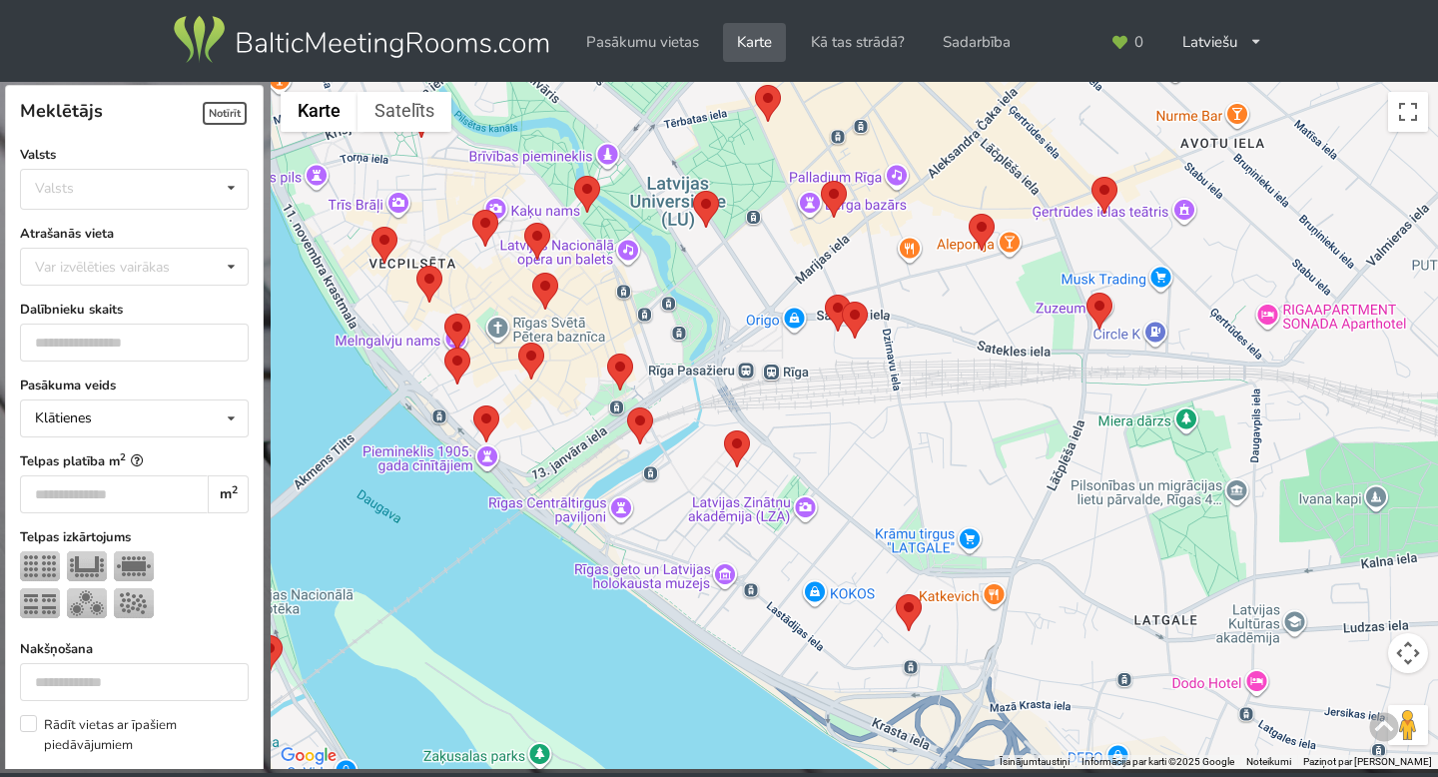
drag, startPoint x: 686, startPoint y: 396, endPoint x: 910, endPoint y: 481, distance: 240.1
click at [910, 480] on div at bounding box center [854, 426] width 1167 height 688
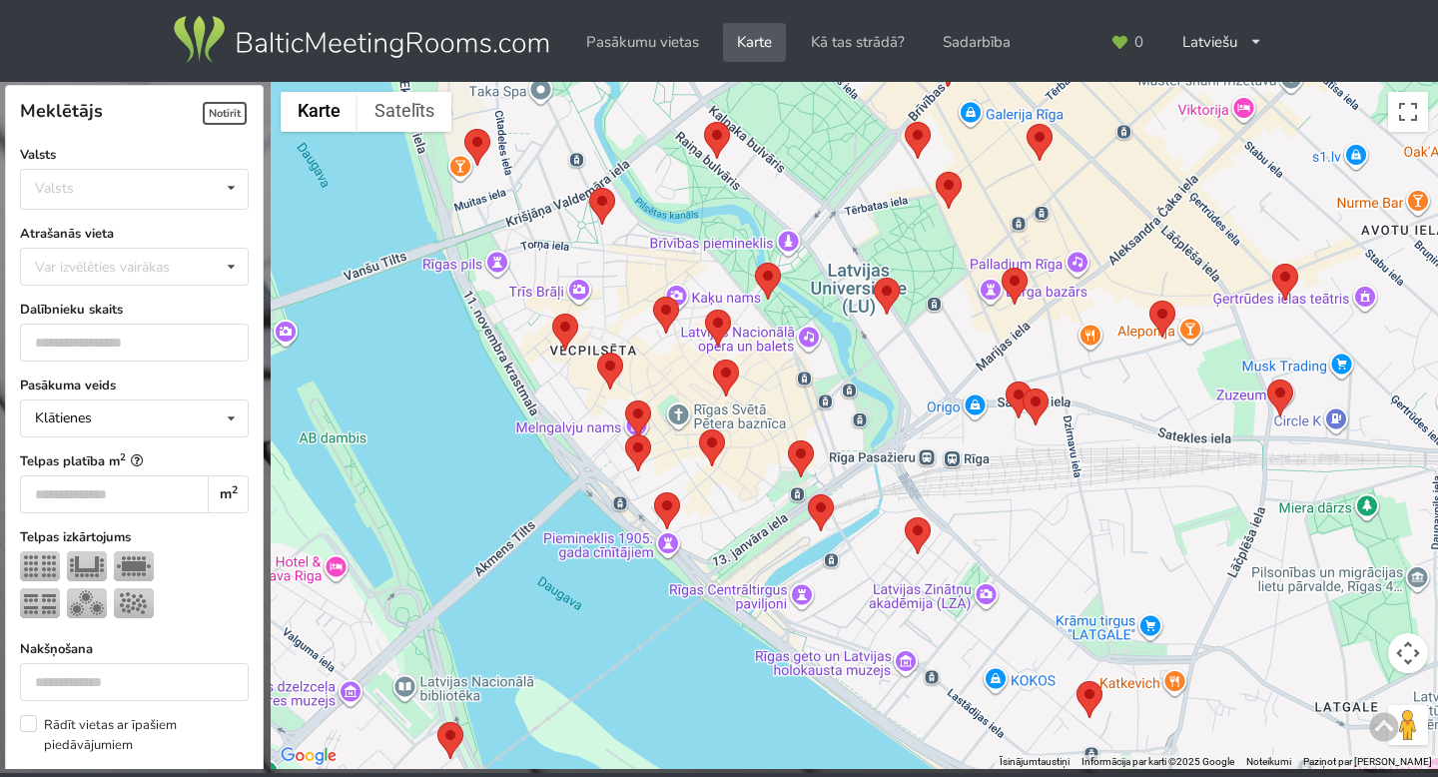
click at [589, 188] on area at bounding box center [589, 188] width 0 height 0
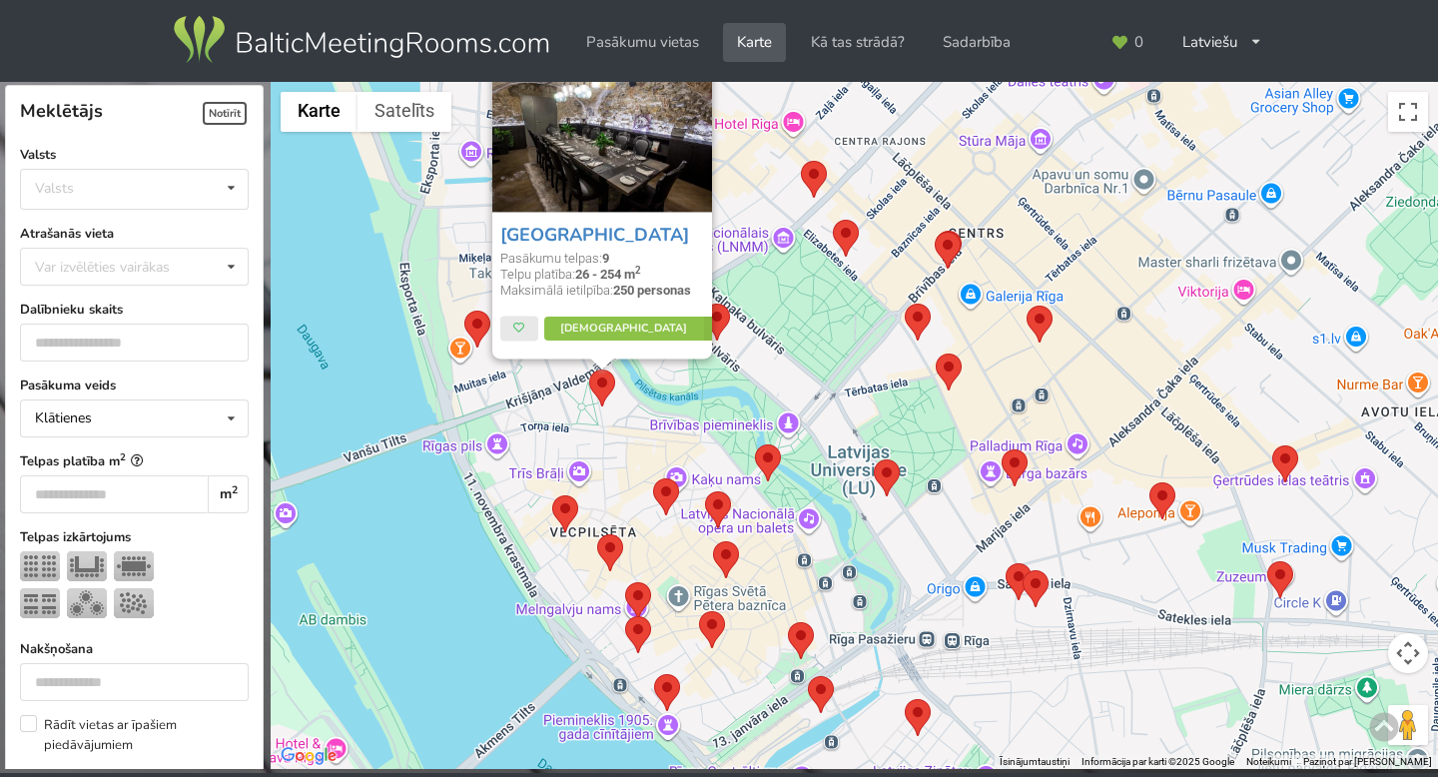
click at [464, 310] on area at bounding box center [464, 310] width 0 height 0
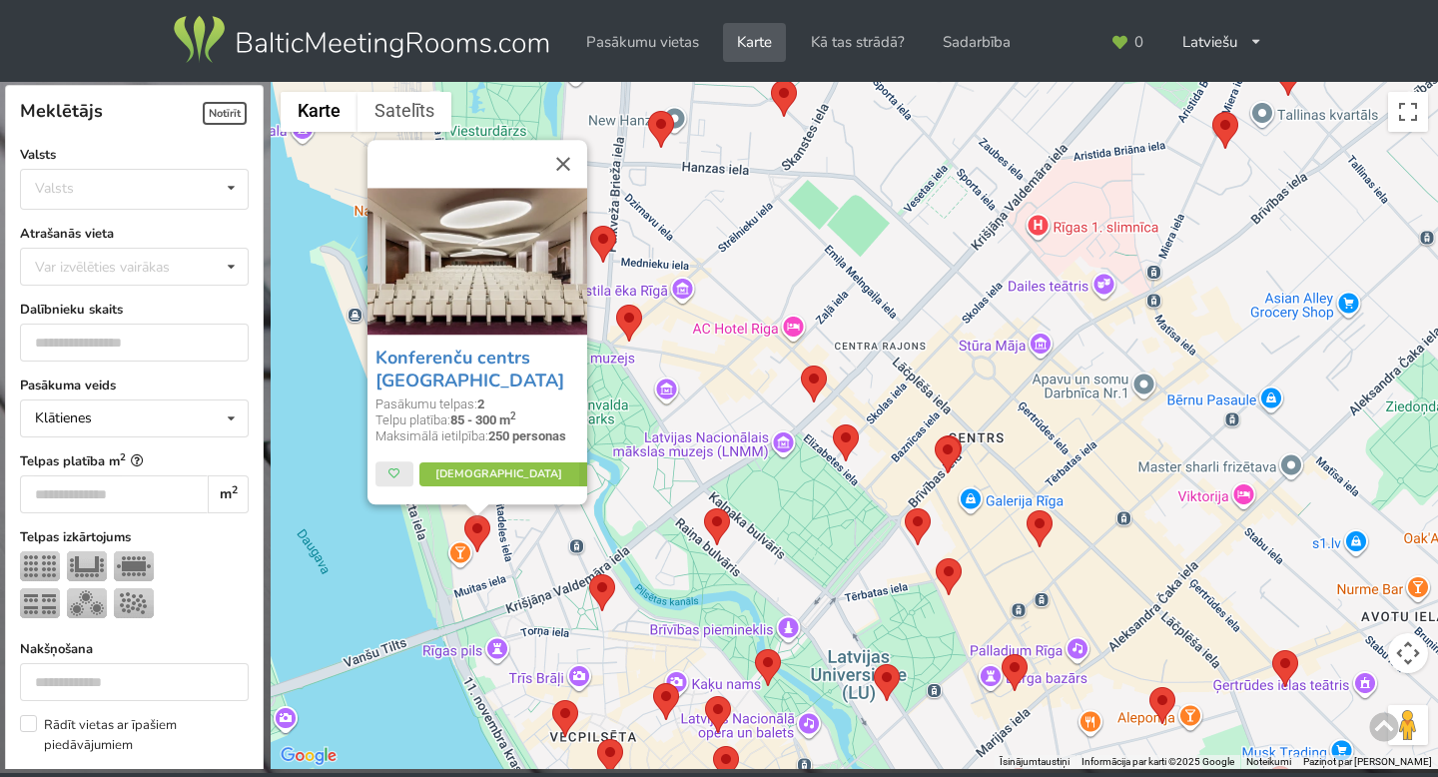
click at [833, 424] on area at bounding box center [833, 424] width 0 height 0
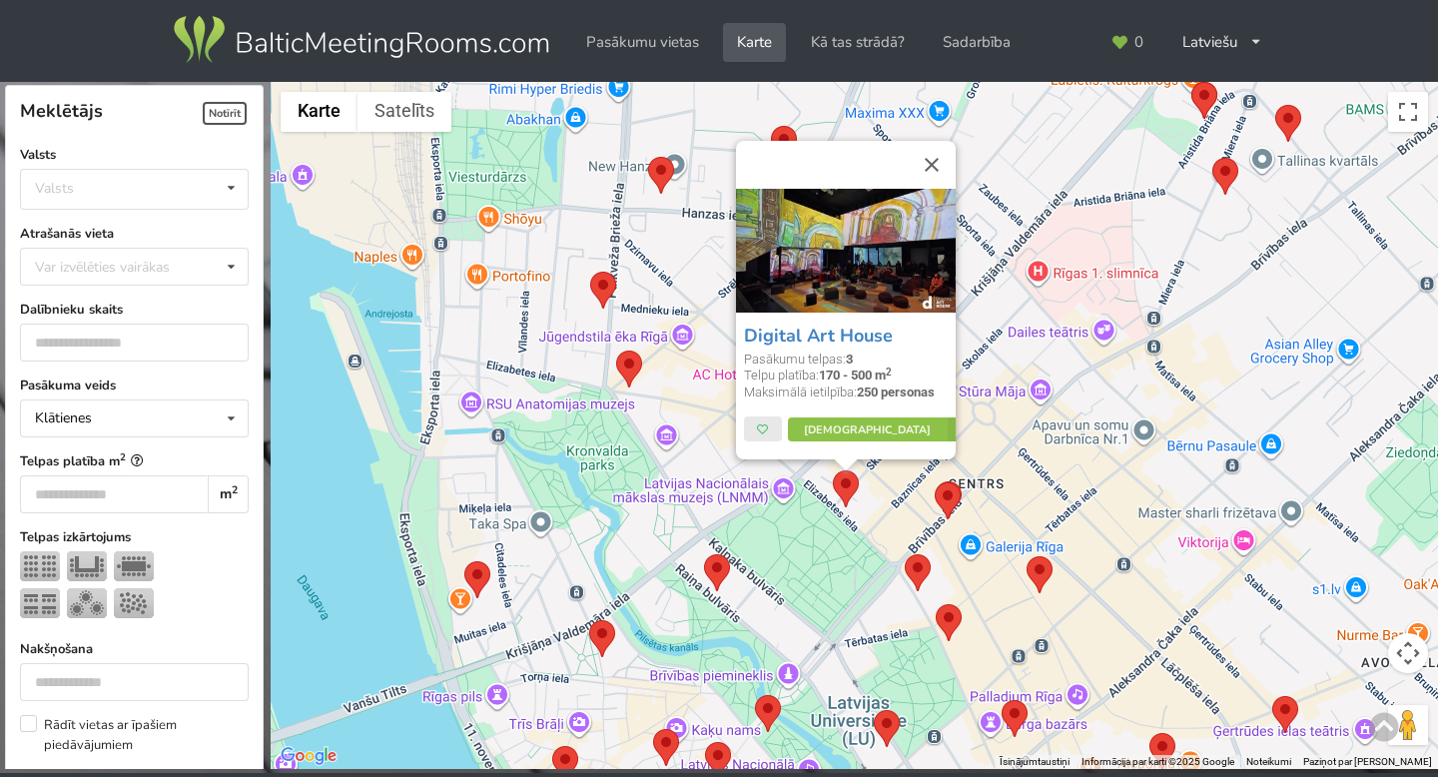
click at [710, 454] on div "Digital Art House Pasākumu telpas: 3 Telpu platība: 170 - 500 m 2 Maksimālā iet…" at bounding box center [854, 426] width 1167 height 688
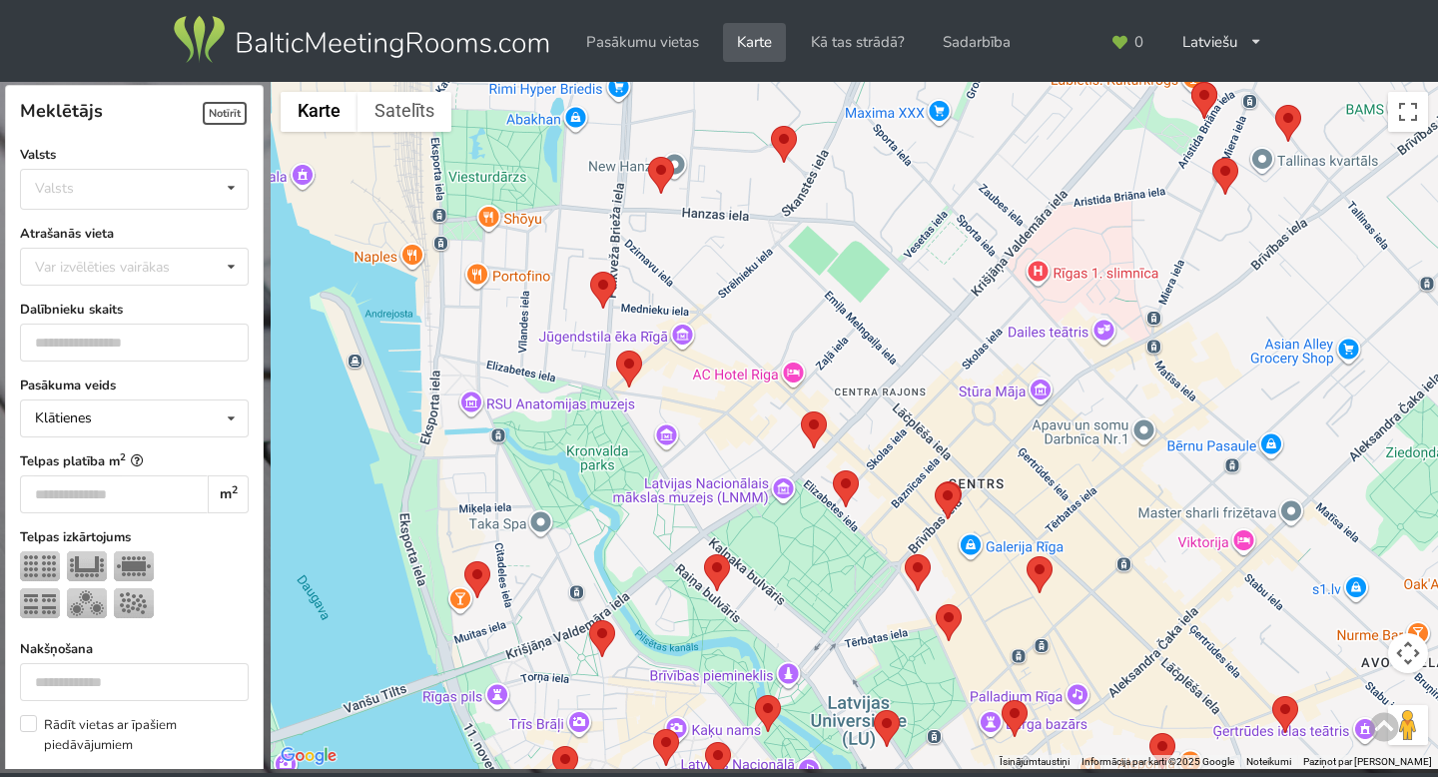
click at [616, 350] on area at bounding box center [616, 350] width 0 height 0
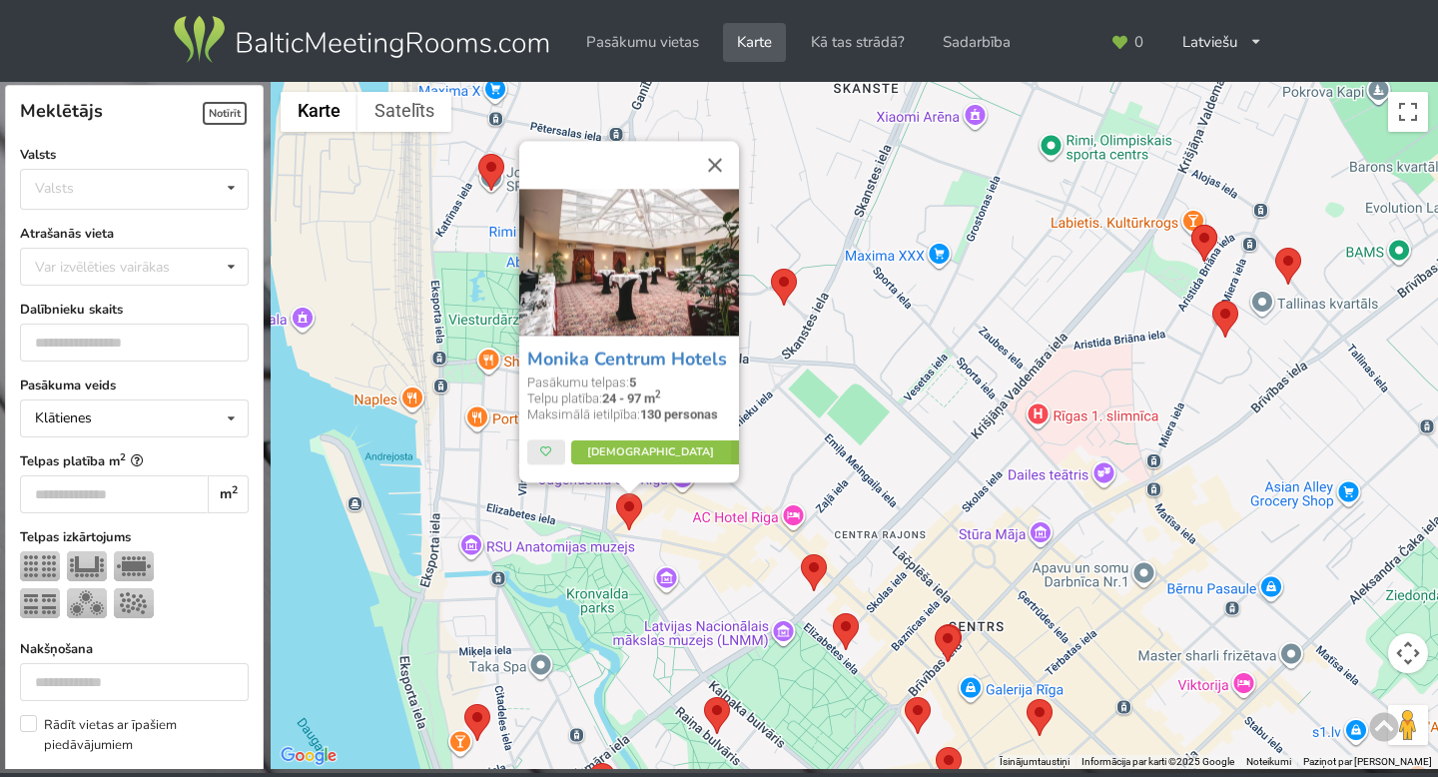
click at [713, 530] on div "Monika Centrum Hotels Pasākumu telpas: 5 Telpu platība: 24 - 97 m 2 Maksimālā i…" at bounding box center [854, 426] width 1167 height 688
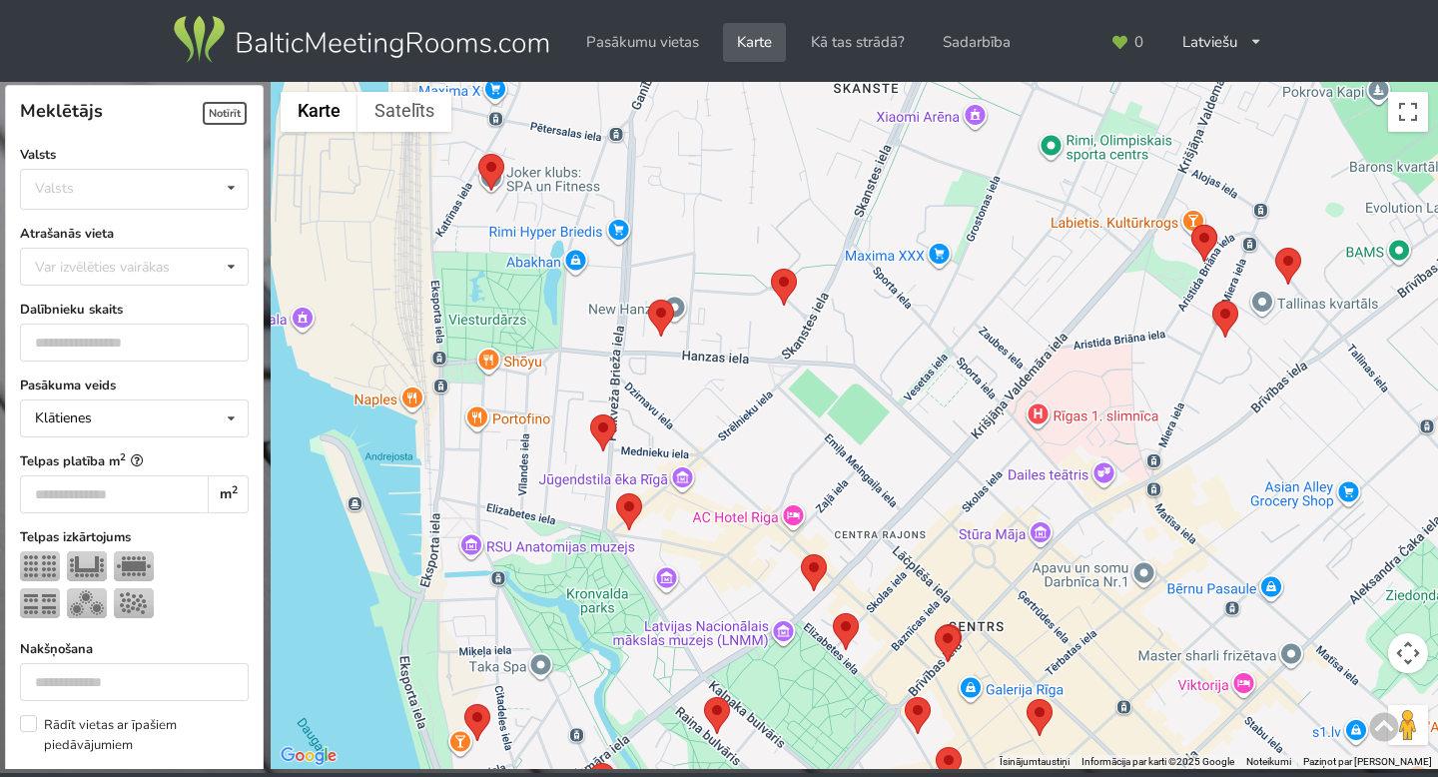
click at [608, 443] on img at bounding box center [603, 432] width 26 height 37
click at [590, 414] on area at bounding box center [590, 414] width 0 height 0
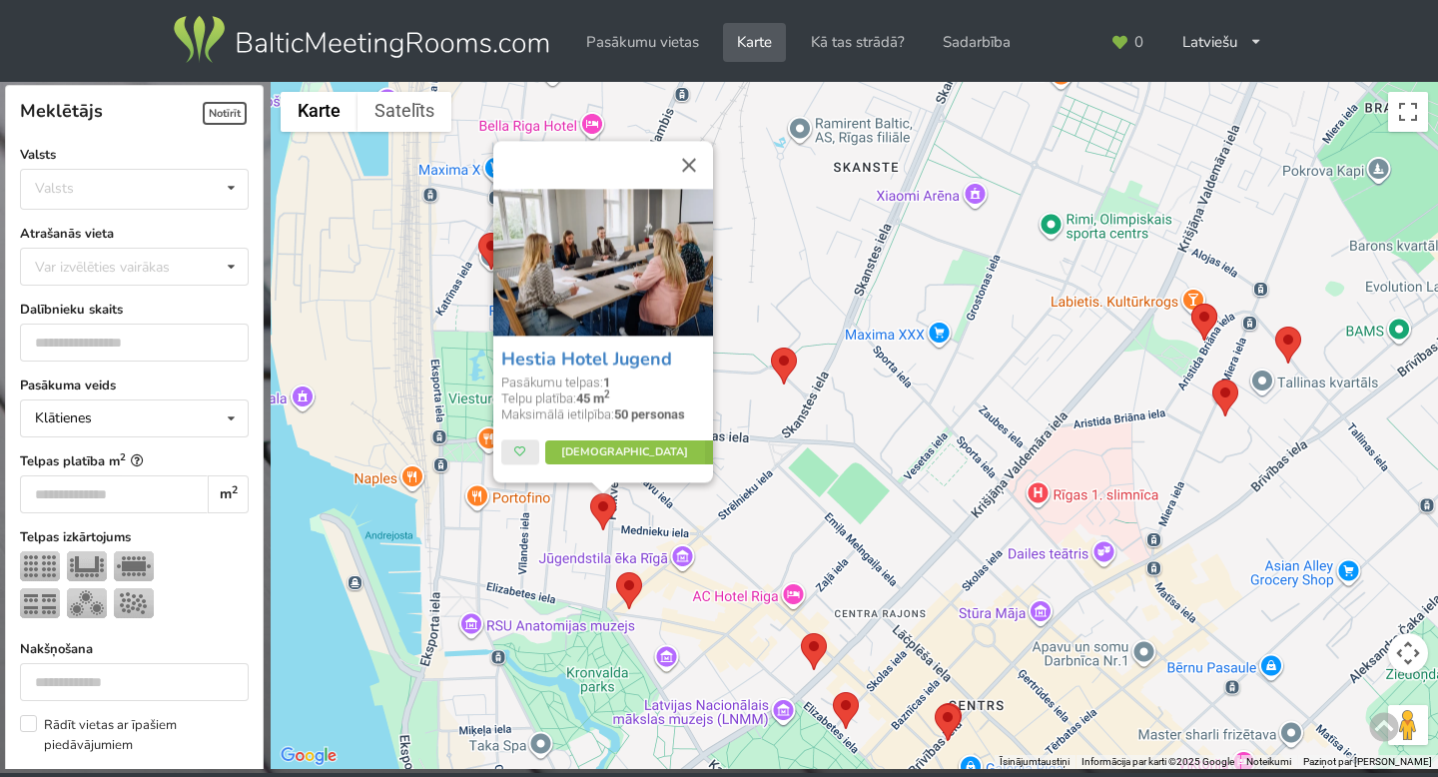
click at [559, 481] on div "Hestia Hotel Jugend Pasākumu telpas: 1 Telpu platība: 45 m 2 Maksimālā ietilpīb…" at bounding box center [854, 426] width 1167 height 688
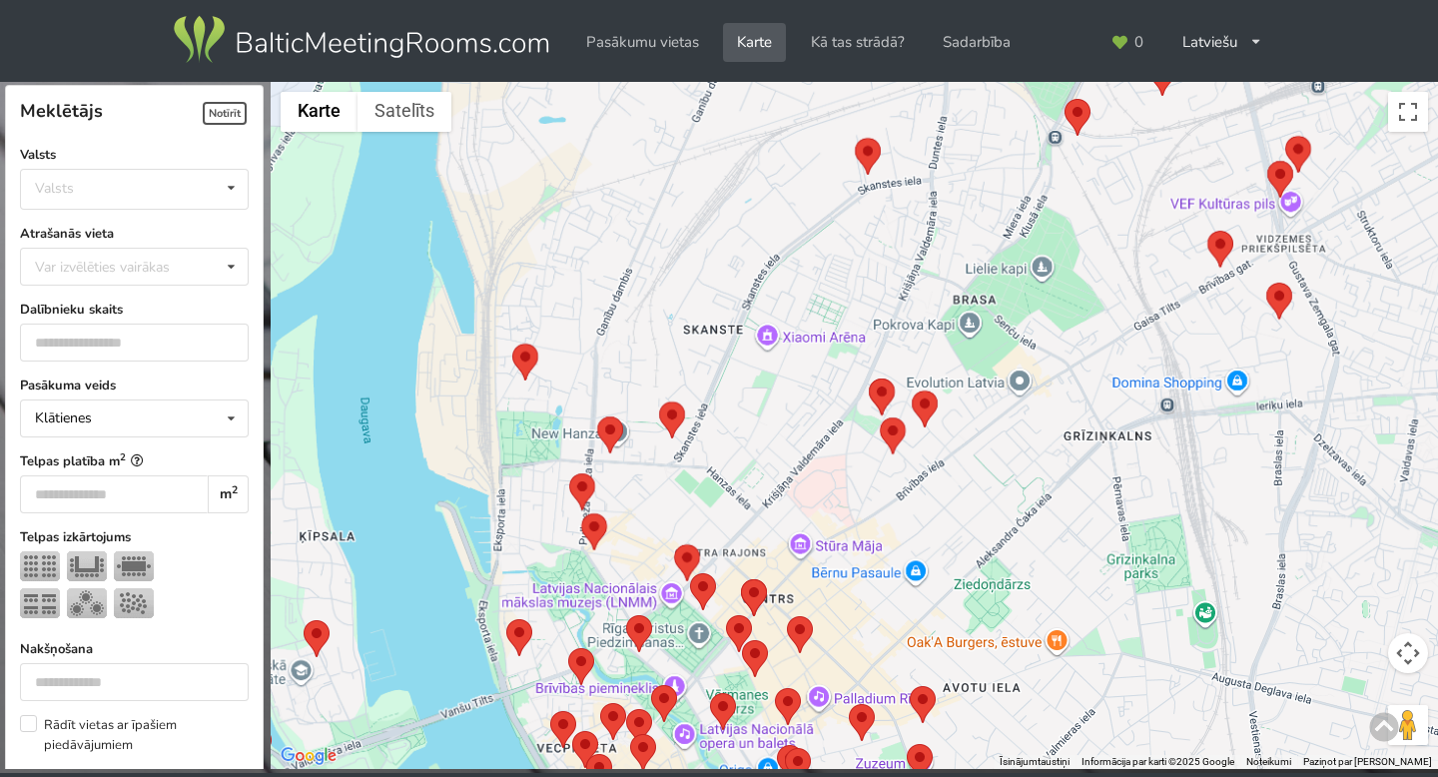
drag, startPoint x: 559, startPoint y: 490, endPoint x: 559, endPoint y: 280, distance: 210.6
click at [559, 280] on div at bounding box center [854, 426] width 1167 height 688
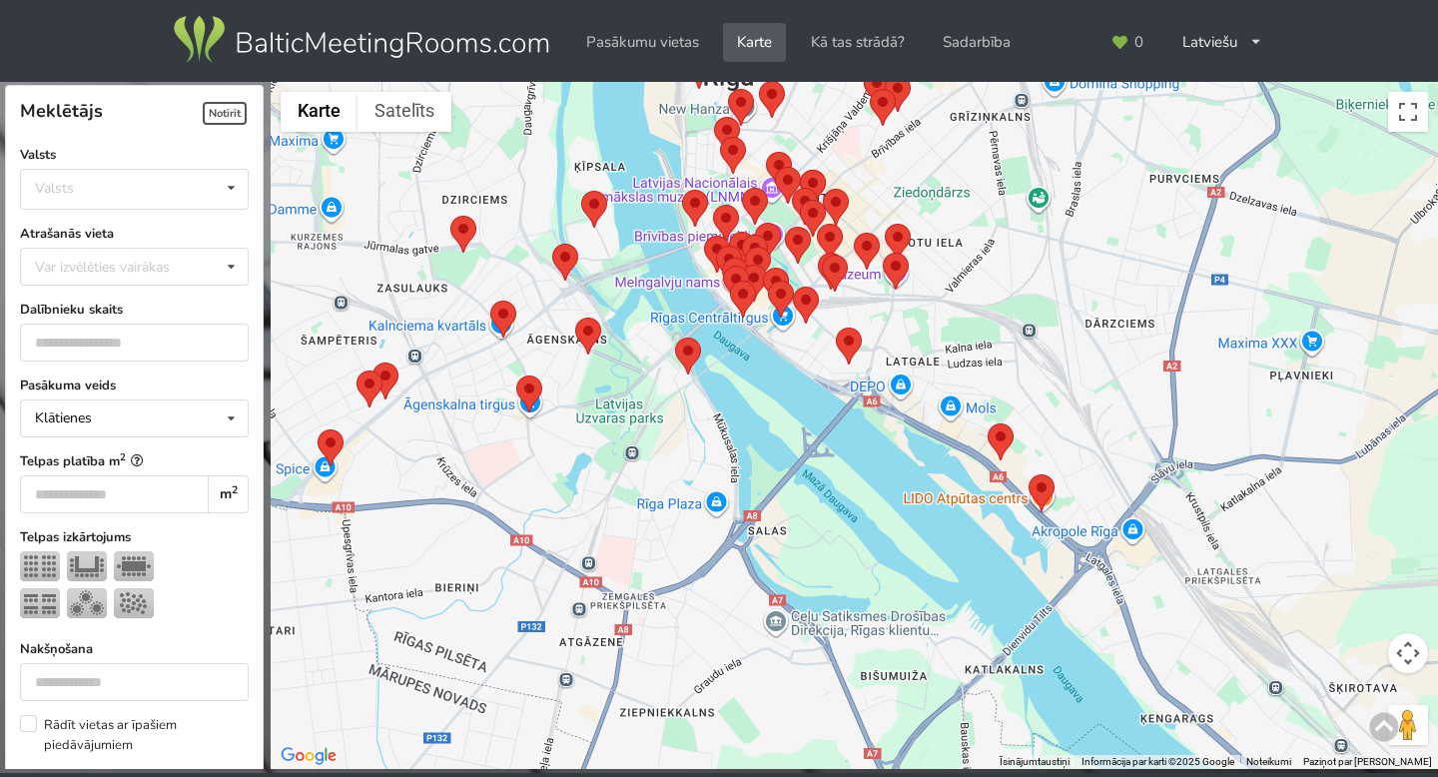
drag, startPoint x: 559, startPoint y: 284, endPoint x: 729, endPoint y: 297, distance: 170.3
click at [729, 297] on div at bounding box center [854, 426] width 1167 height 688
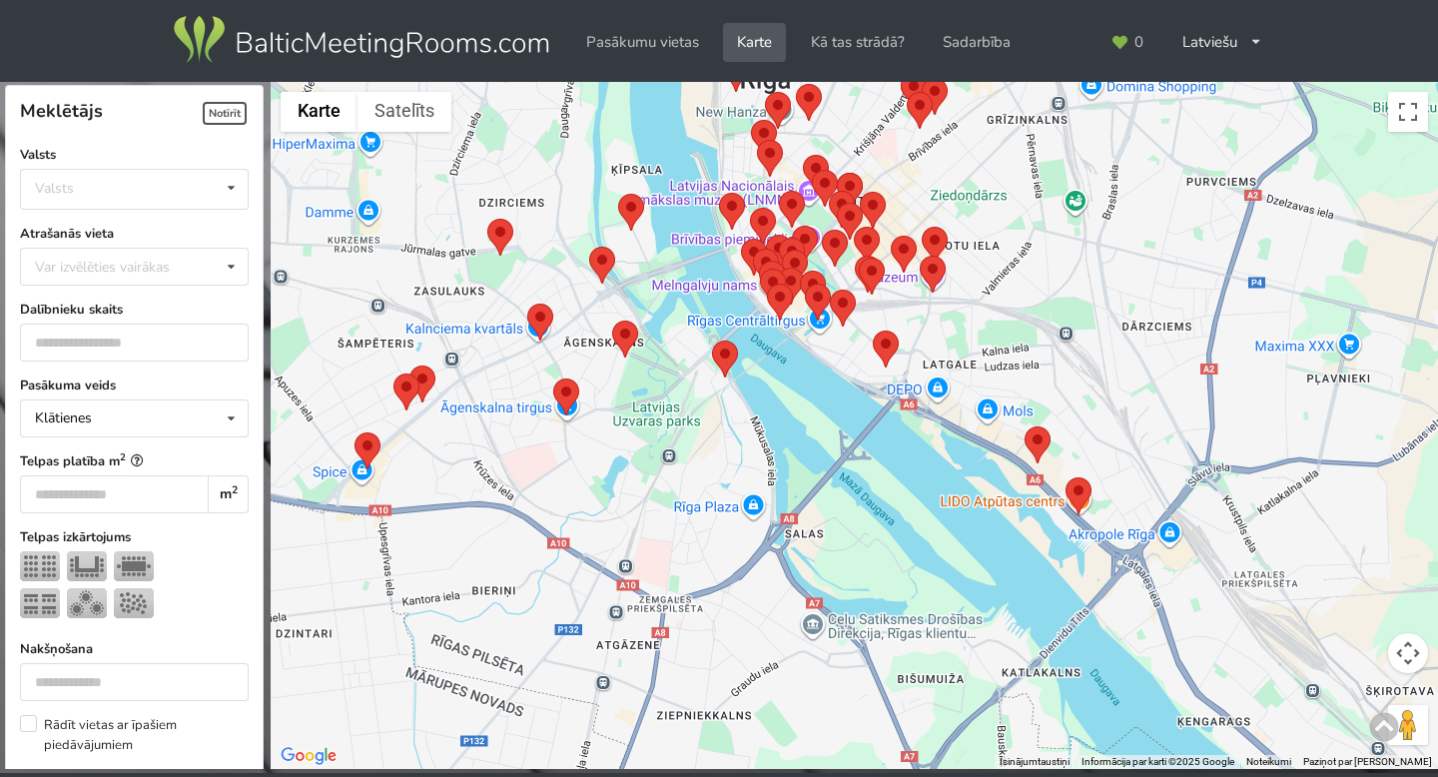
click at [553, 378] on area at bounding box center [553, 378] width 0 height 0
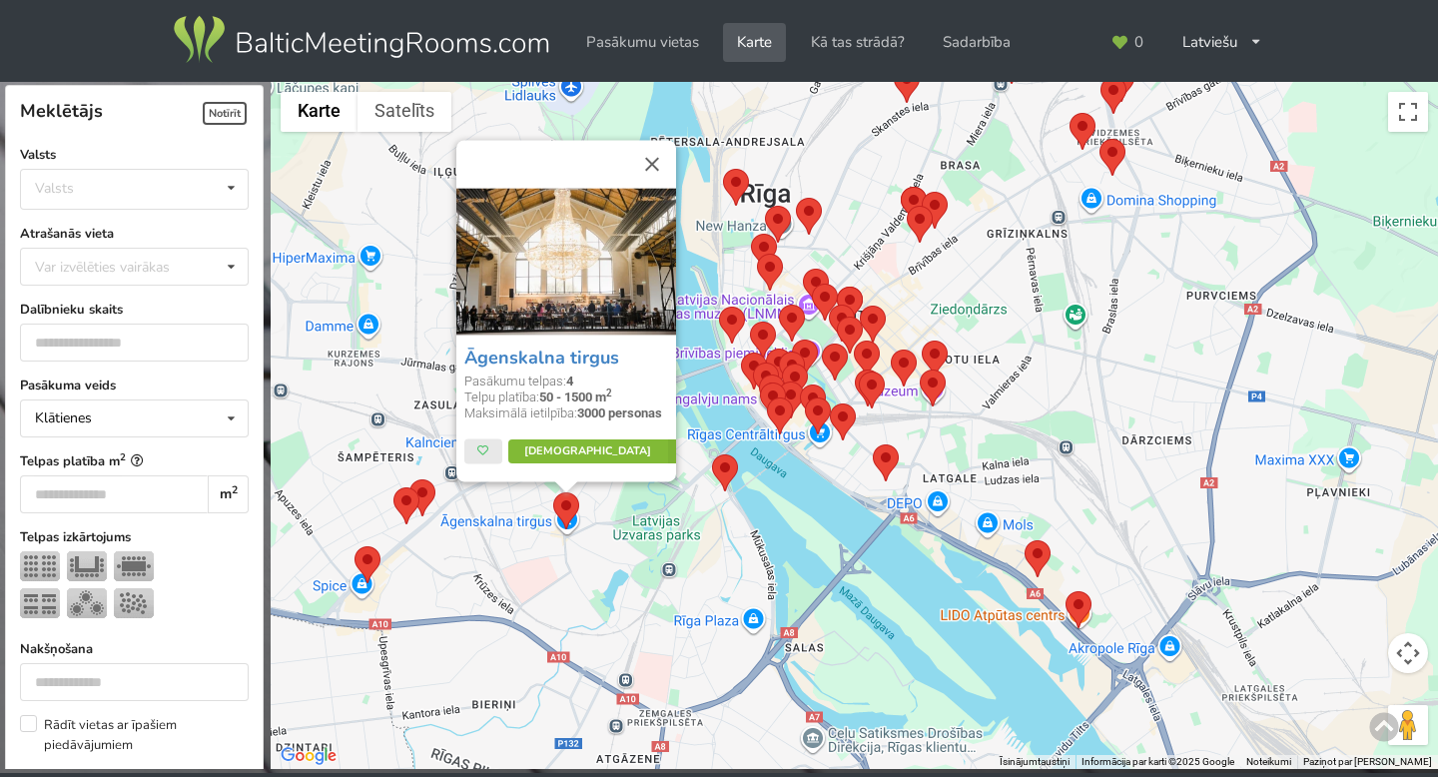
click at [594, 458] on link "Vairāk" at bounding box center [601, 451] width 188 height 24
click at [803, 523] on div "Āgenskalna tirgus Pasākumu telpas: 4 Telpu platība: 50 - 1500 m 2 Maksimālā iet…" at bounding box center [854, 426] width 1167 height 688
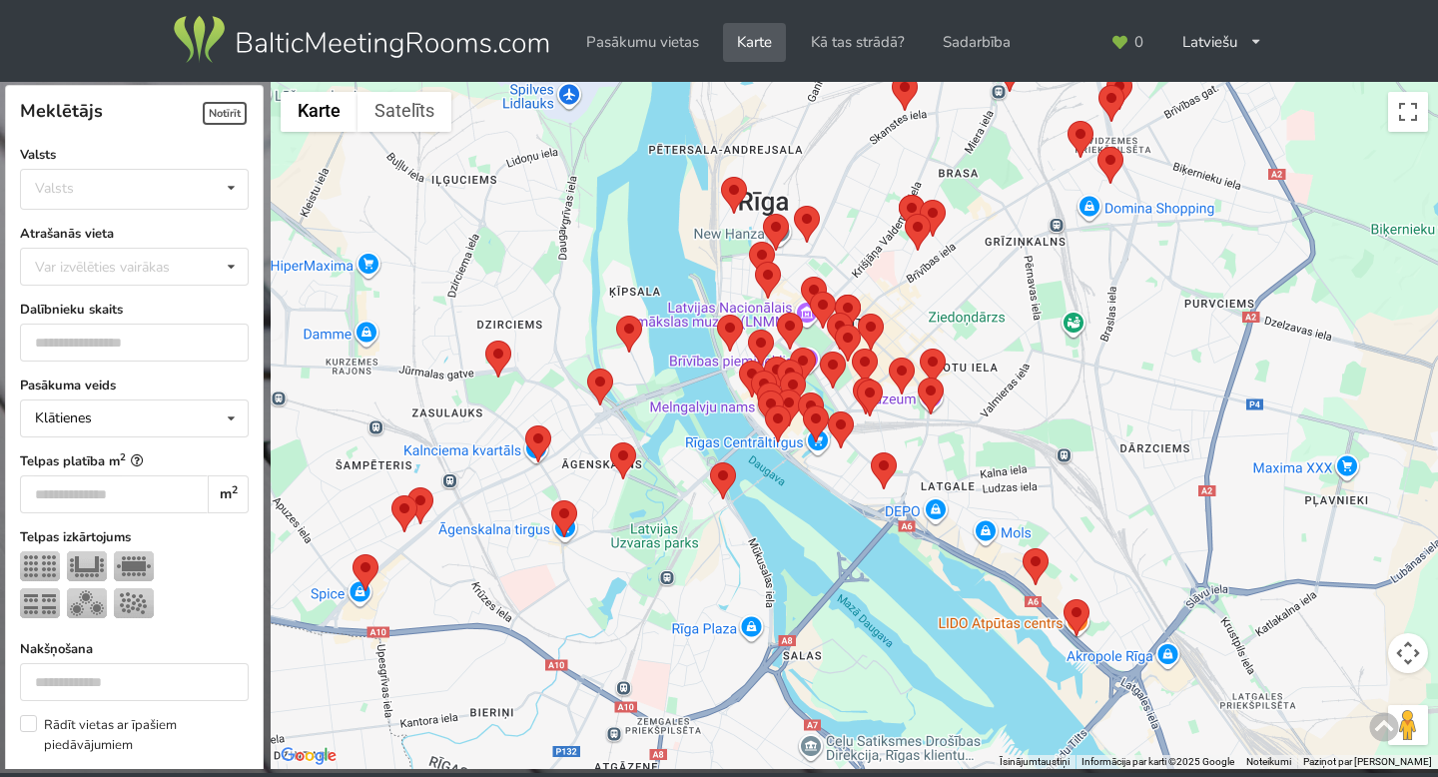
drag, startPoint x: 731, startPoint y: 552, endPoint x: 714, endPoint y: 563, distance: 20.2
click at [717, 562] on div at bounding box center [854, 426] width 1167 height 688
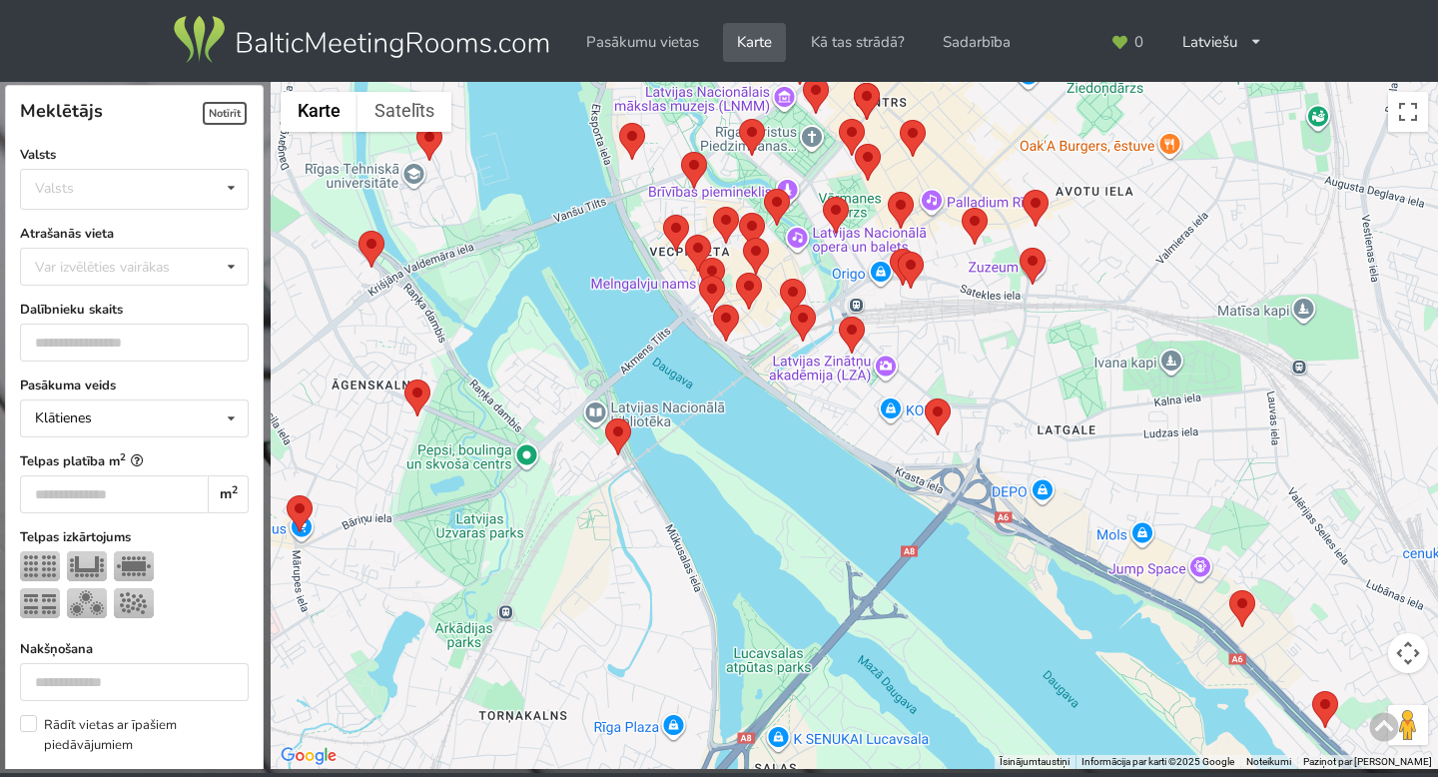
drag, startPoint x: 721, startPoint y: 503, endPoint x: 715, endPoint y: 555, distance: 52.3
click at [716, 553] on div at bounding box center [854, 426] width 1167 height 688
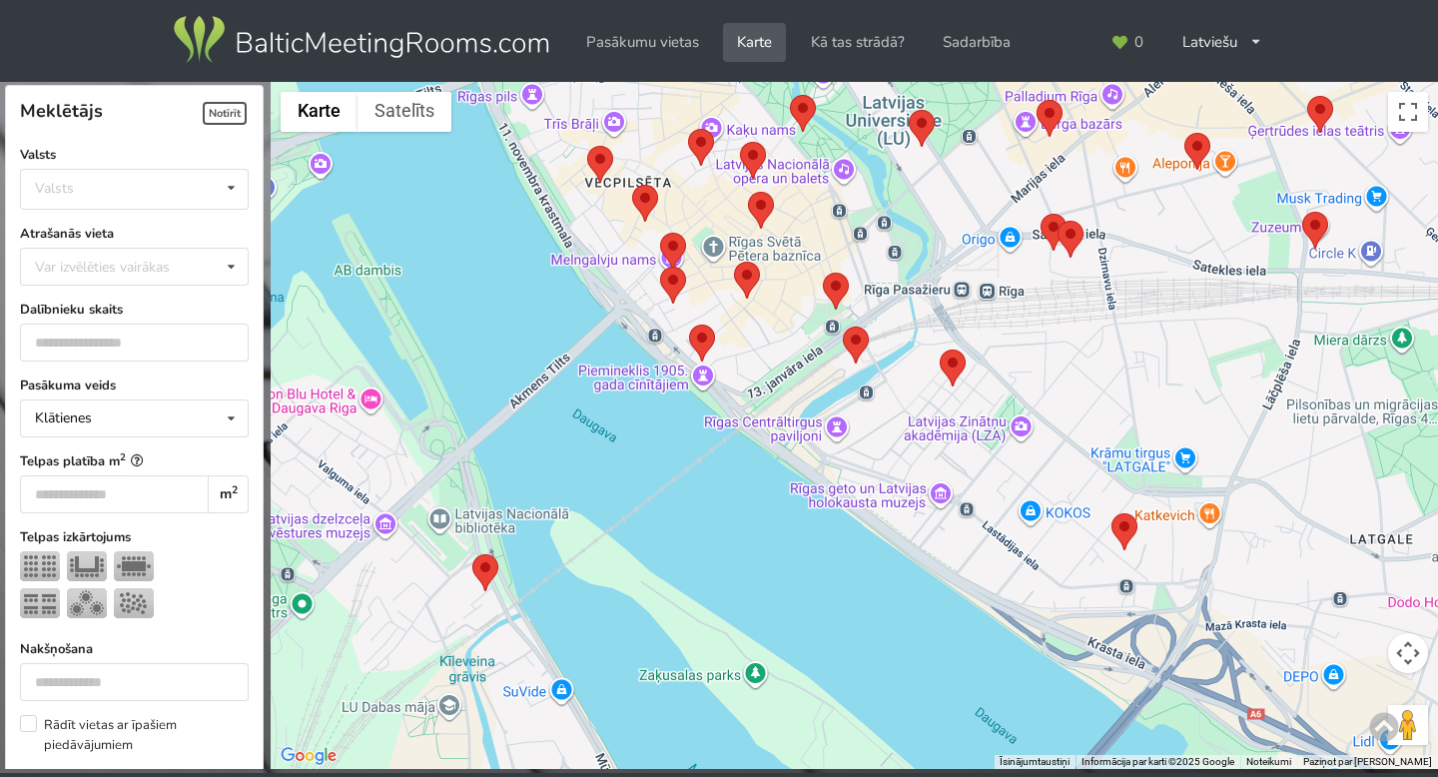
drag, startPoint x: 815, startPoint y: 472, endPoint x: 719, endPoint y: 552, distance: 124.7
click at [722, 551] on div at bounding box center [854, 426] width 1167 height 688
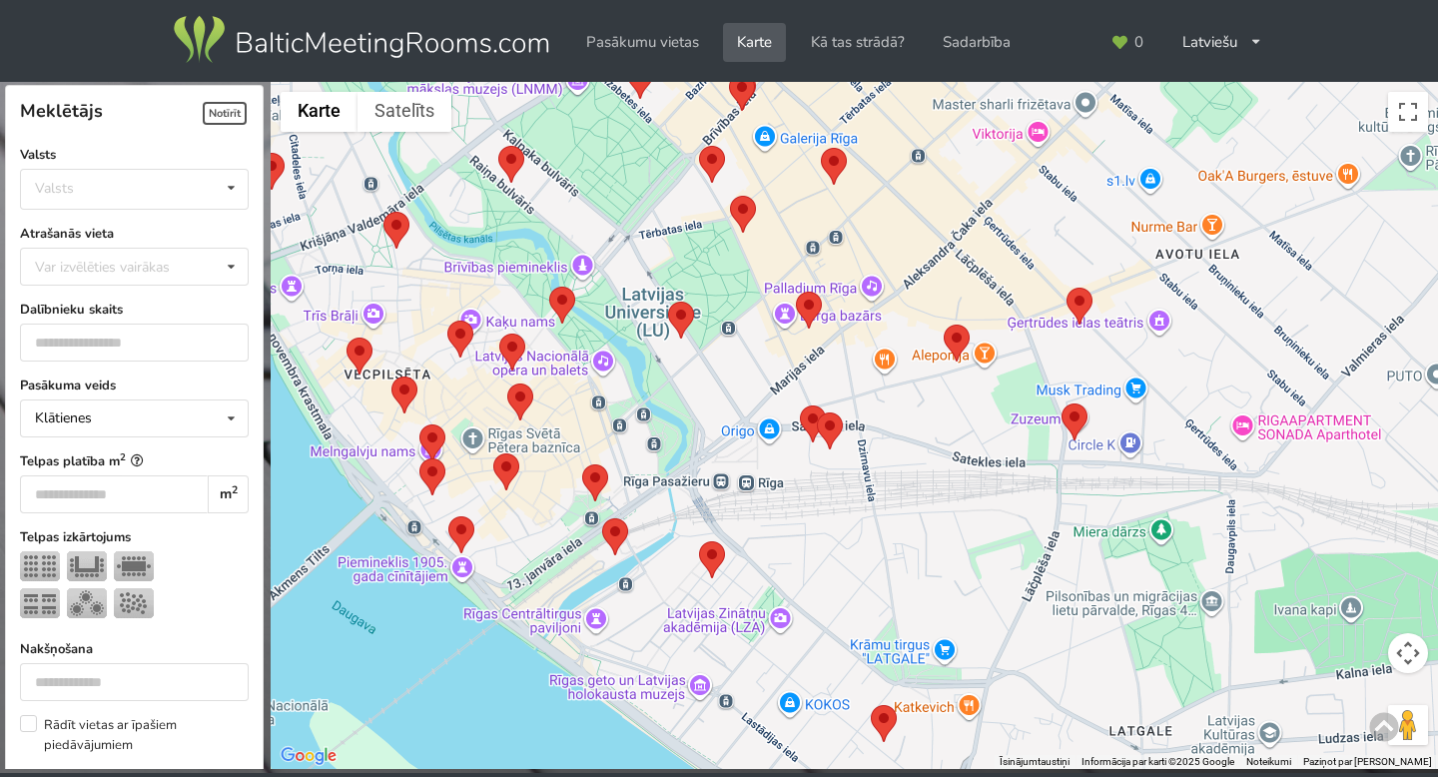
click at [602, 518] on area at bounding box center [602, 518] width 0 height 0
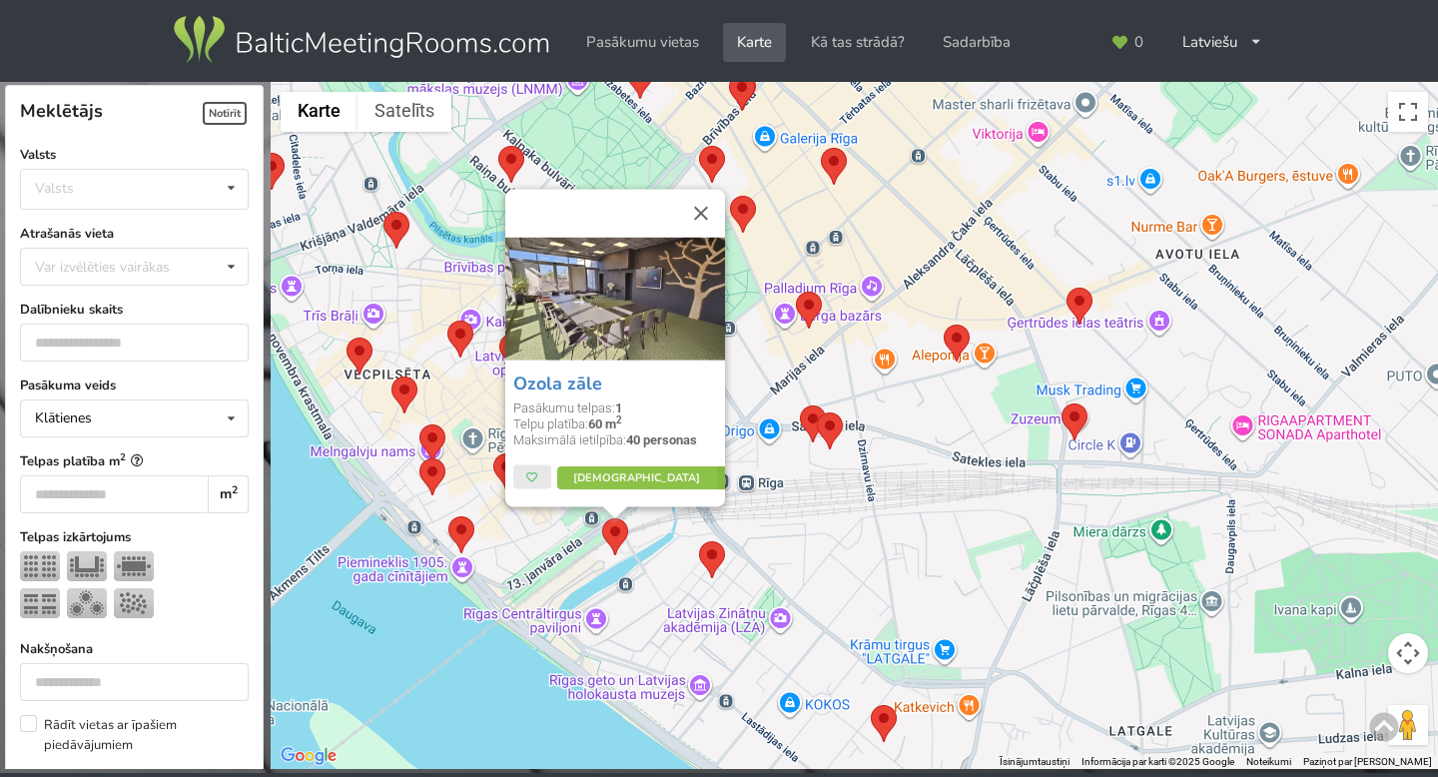
click at [538, 553] on div "Ozola zāle Pasākumu telpas: 1 Telpu platība: 60 m 2 Maksimālā ietilpība: 40 per…" at bounding box center [854, 426] width 1167 height 688
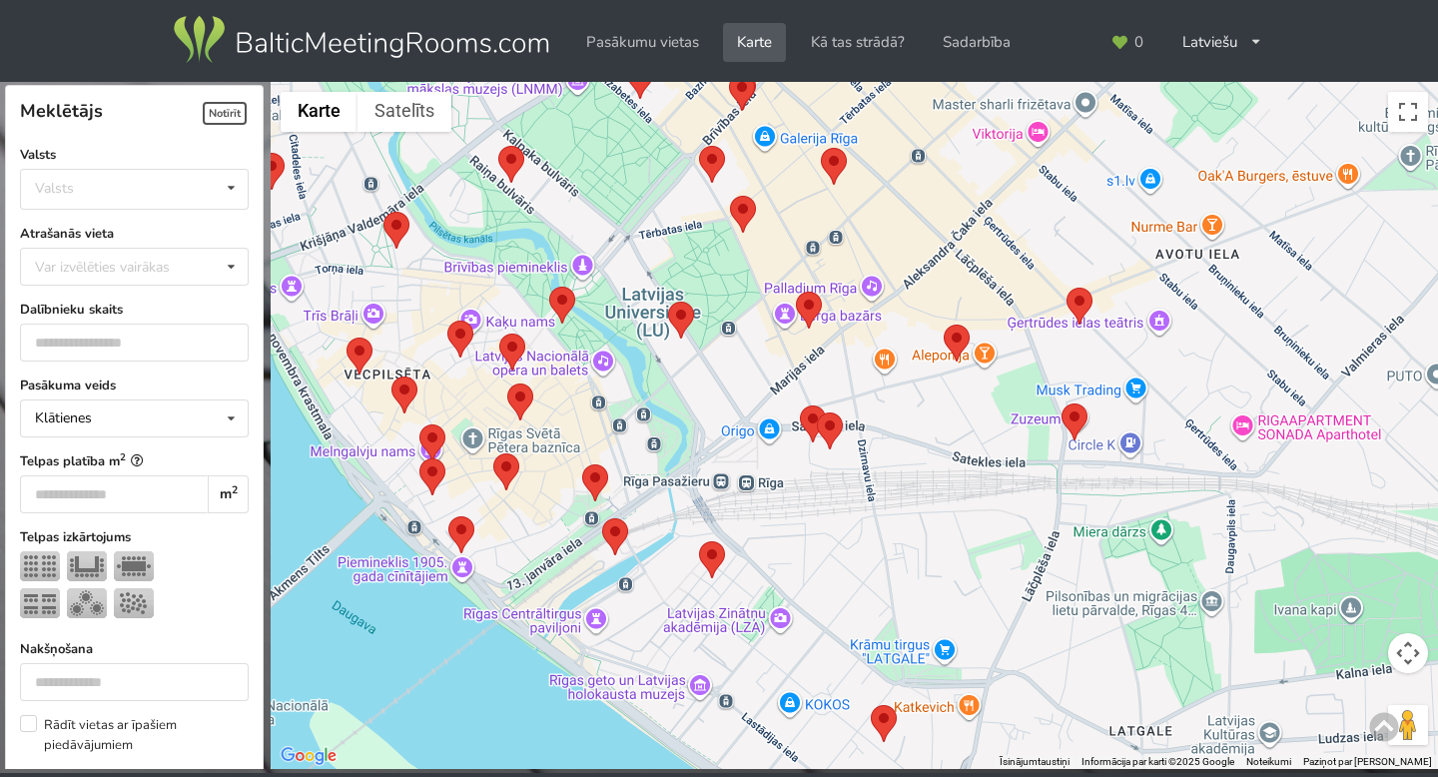
click at [602, 518] on area at bounding box center [602, 518] width 0 height 0
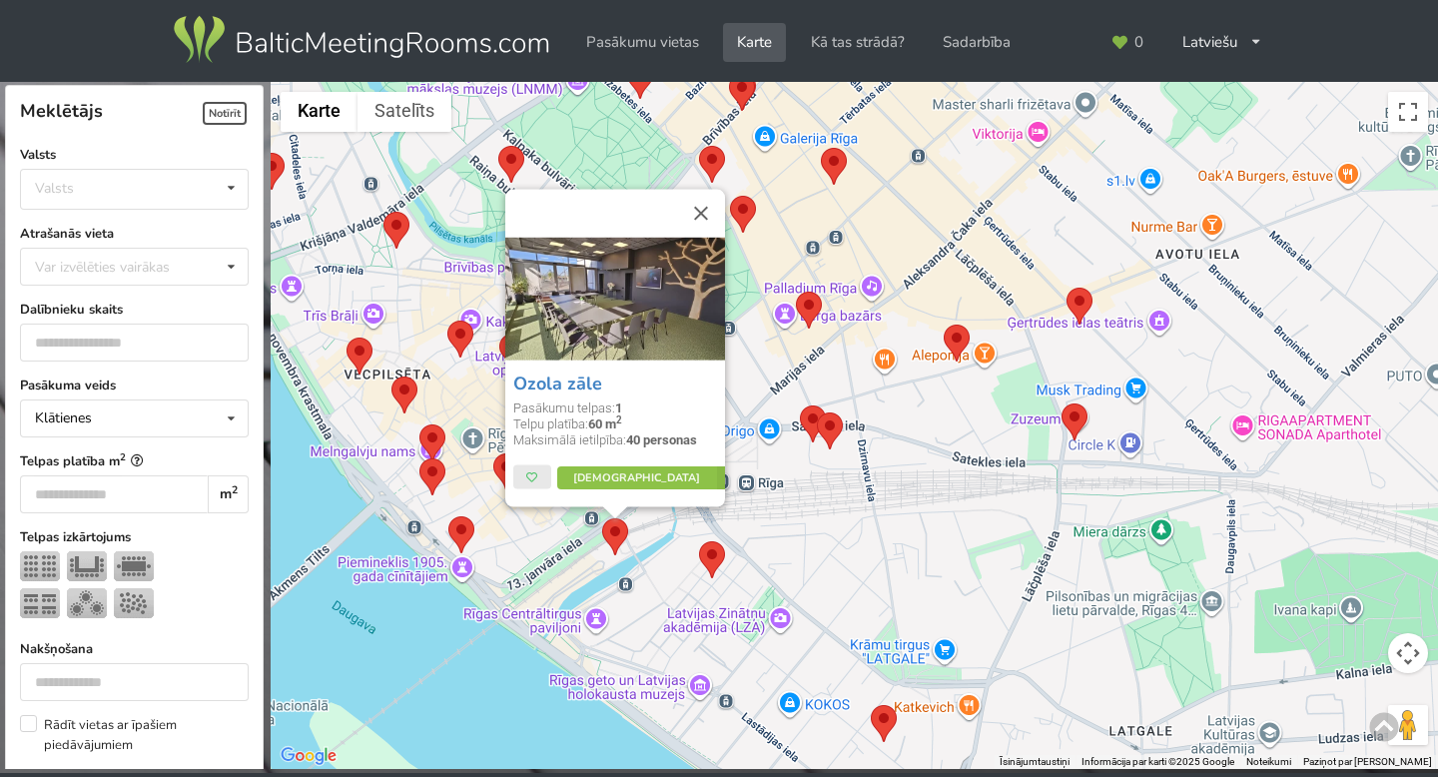
click at [532, 539] on div "Ozola zāle Pasākumu telpas: 1 Telpu platība: 60 m 2 Maksimālā ietilpība: 40 per…" at bounding box center [854, 426] width 1167 height 688
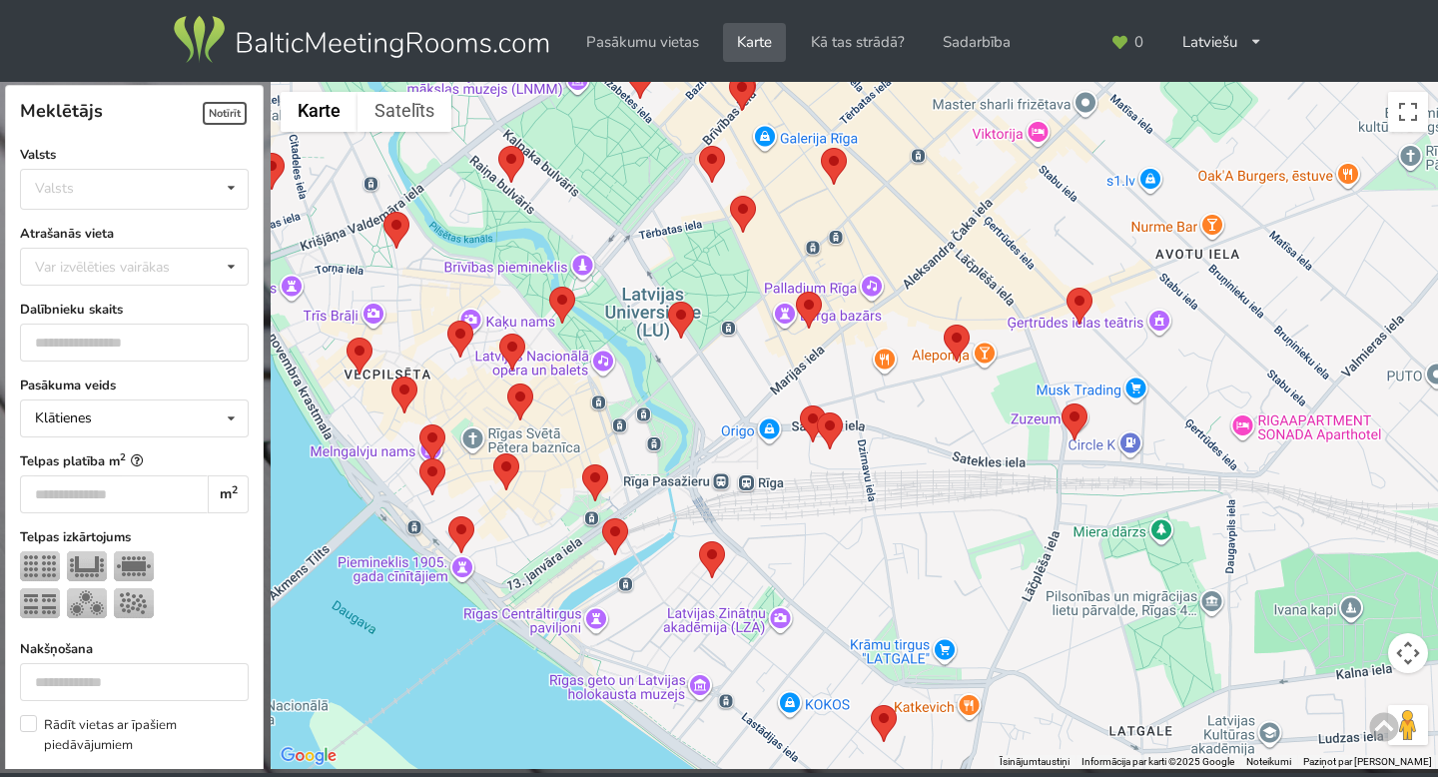
click at [493, 453] on area at bounding box center [493, 453] width 0 height 0
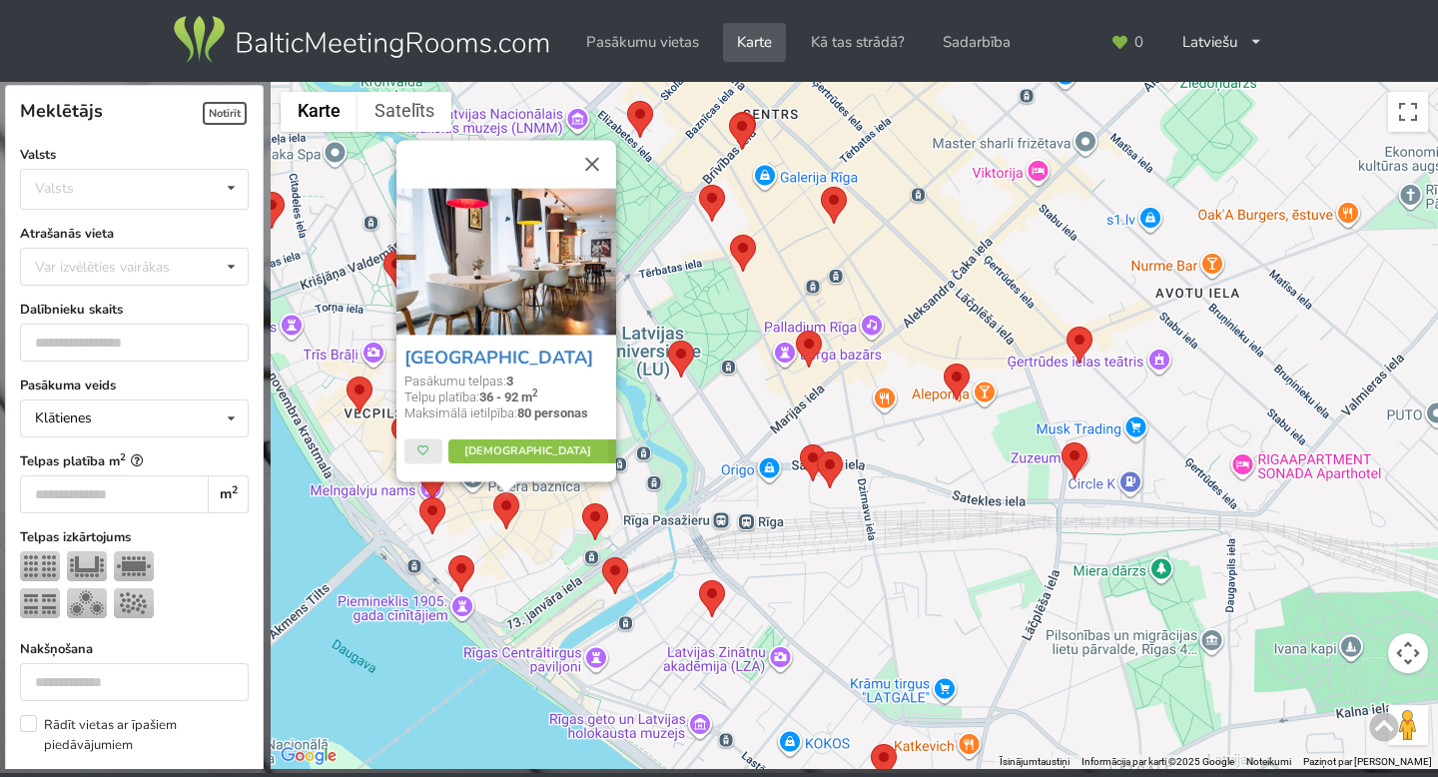
click at [534, 533] on div "Hestia Hotel Draugi Pasākumu telpas: 3 Telpu platība: 36 - 92 m 2 Maksimālā iet…" at bounding box center [854, 426] width 1167 height 688
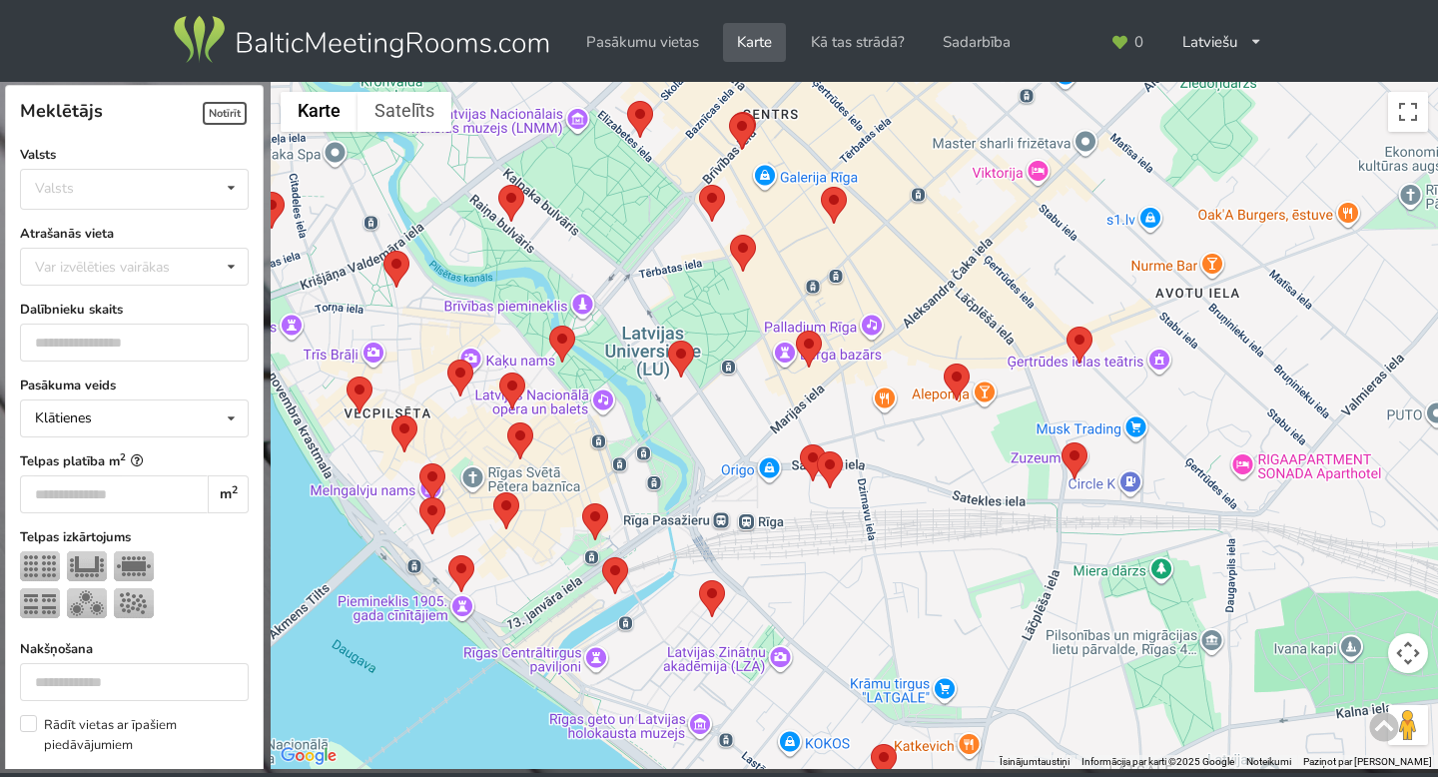
click at [507, 422] on area at bounding box center [507, 422] width 0 height 0
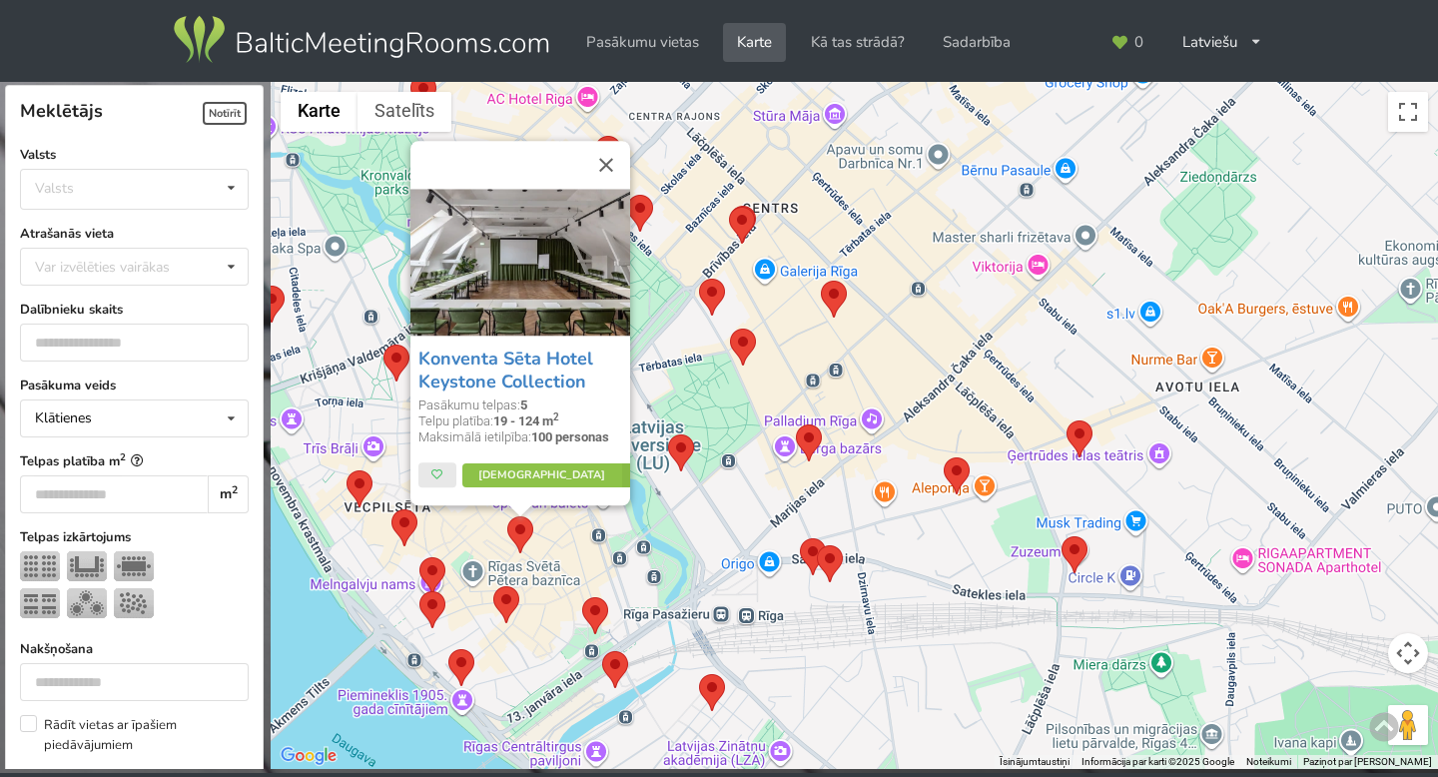
click at [681, 473] on div "Konventa Sēta Hotel Keystone Collection Pasākumu telpas: 5 Telpu platība: 19 - …" at bounding box center [854, 426] width 1167 height 688
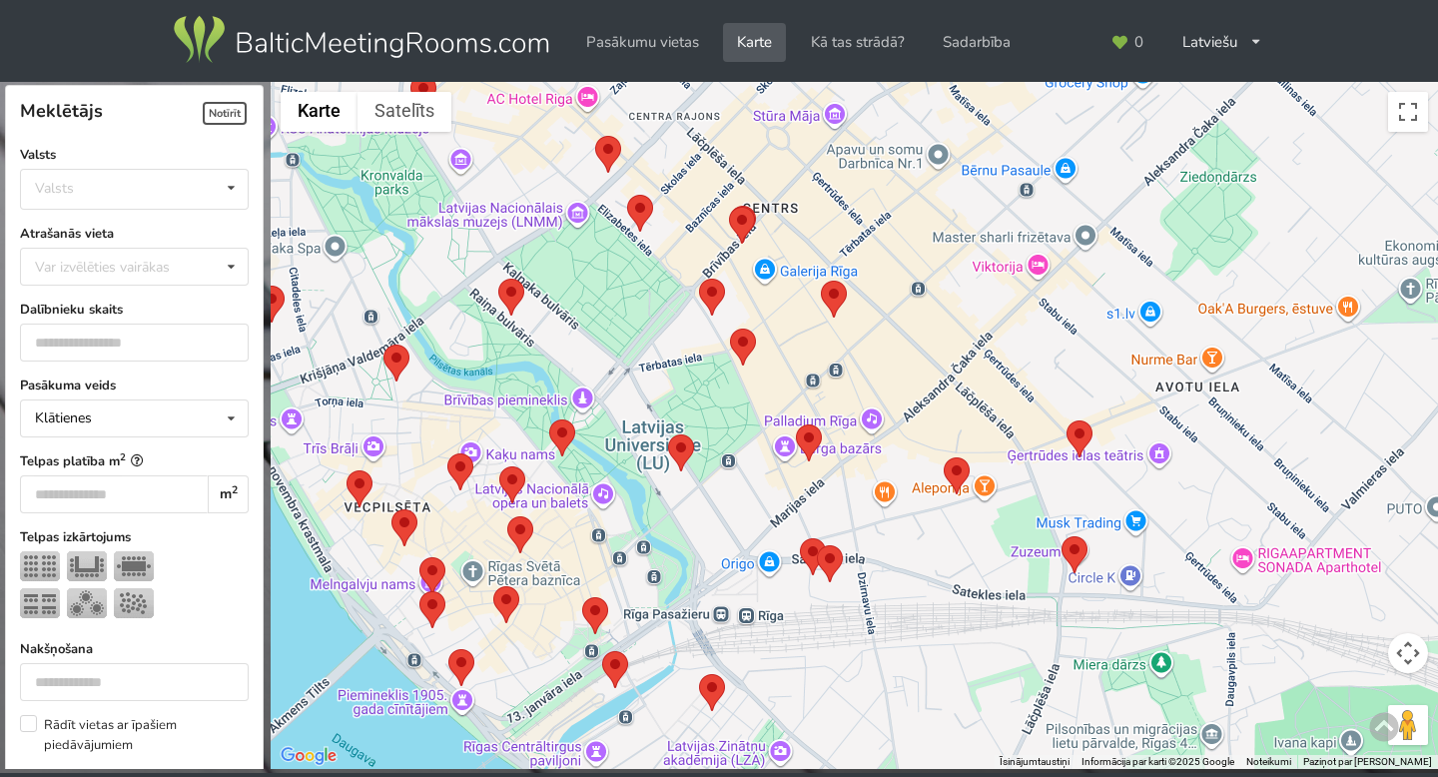
click at [668, 434] on area at bounding box center [668, 434] width 0 height 0
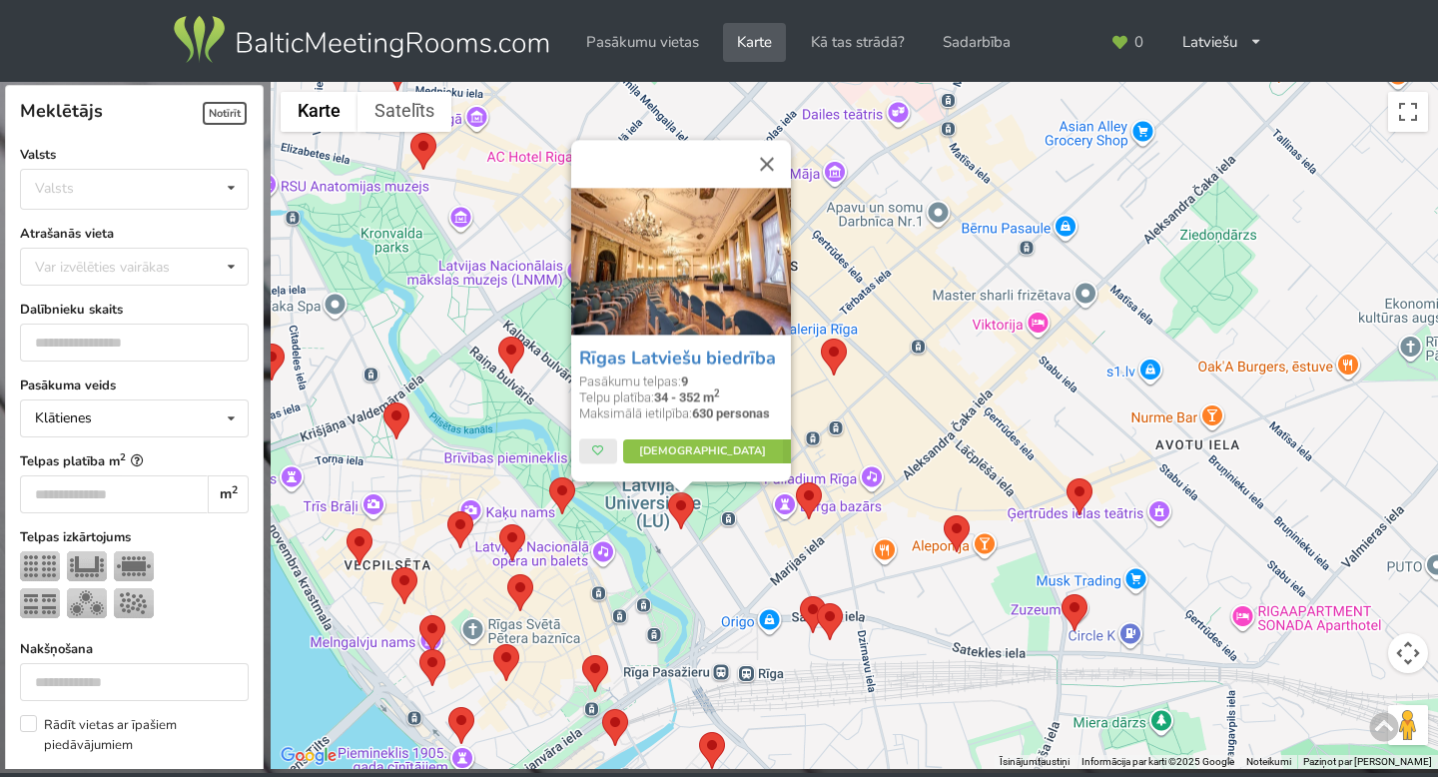
click at [711, 521] on div "Rīgas Latviešu biedrība Pasākumu telpas: 9 Telpu platība: 34 - 352 m 2 Maksimāl…" at bounding box center [854, 426] width 1167 height 688
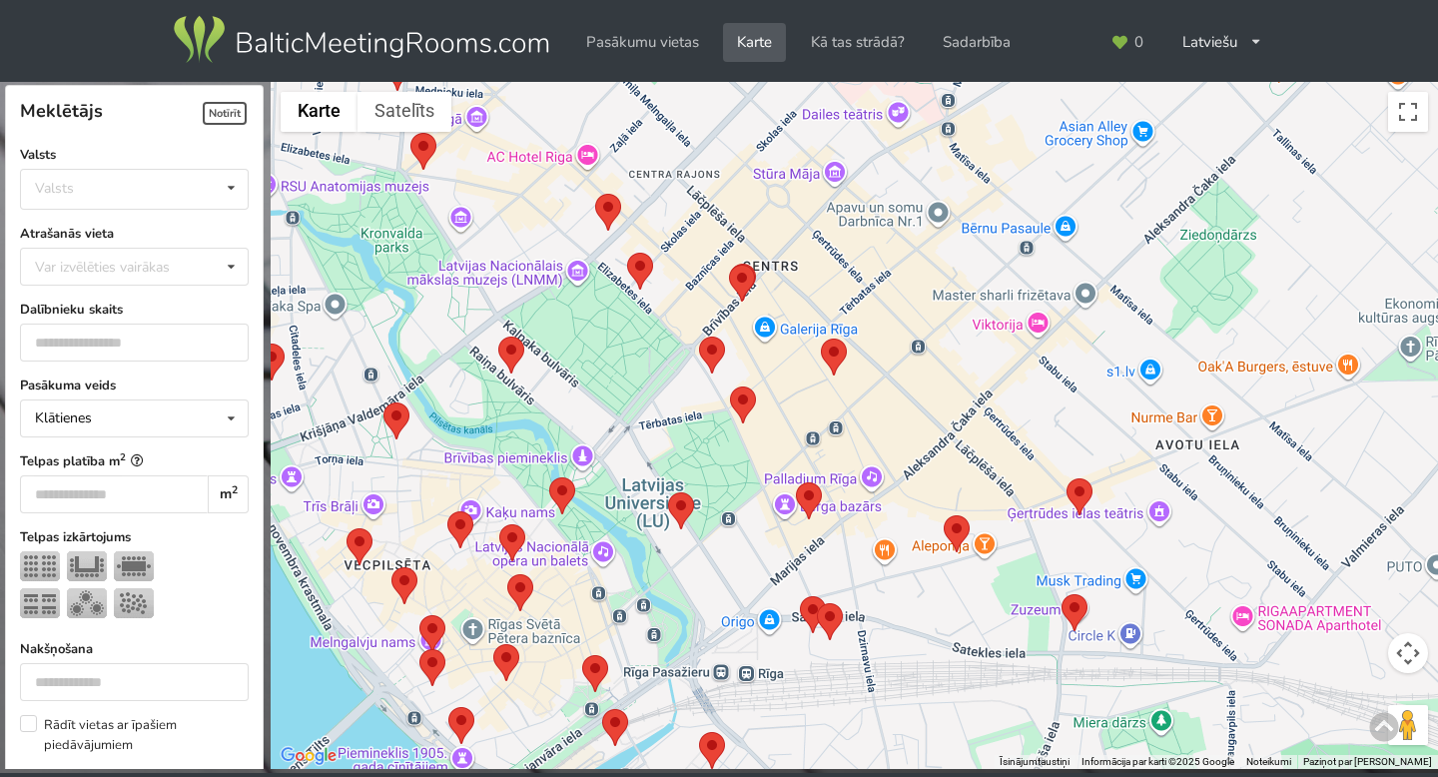
click at [845, 363] on img at bounding box center [834, 356] width 26 height 37
click at [821, 338] on area at bounding box center [821, 338] width 0 height 0
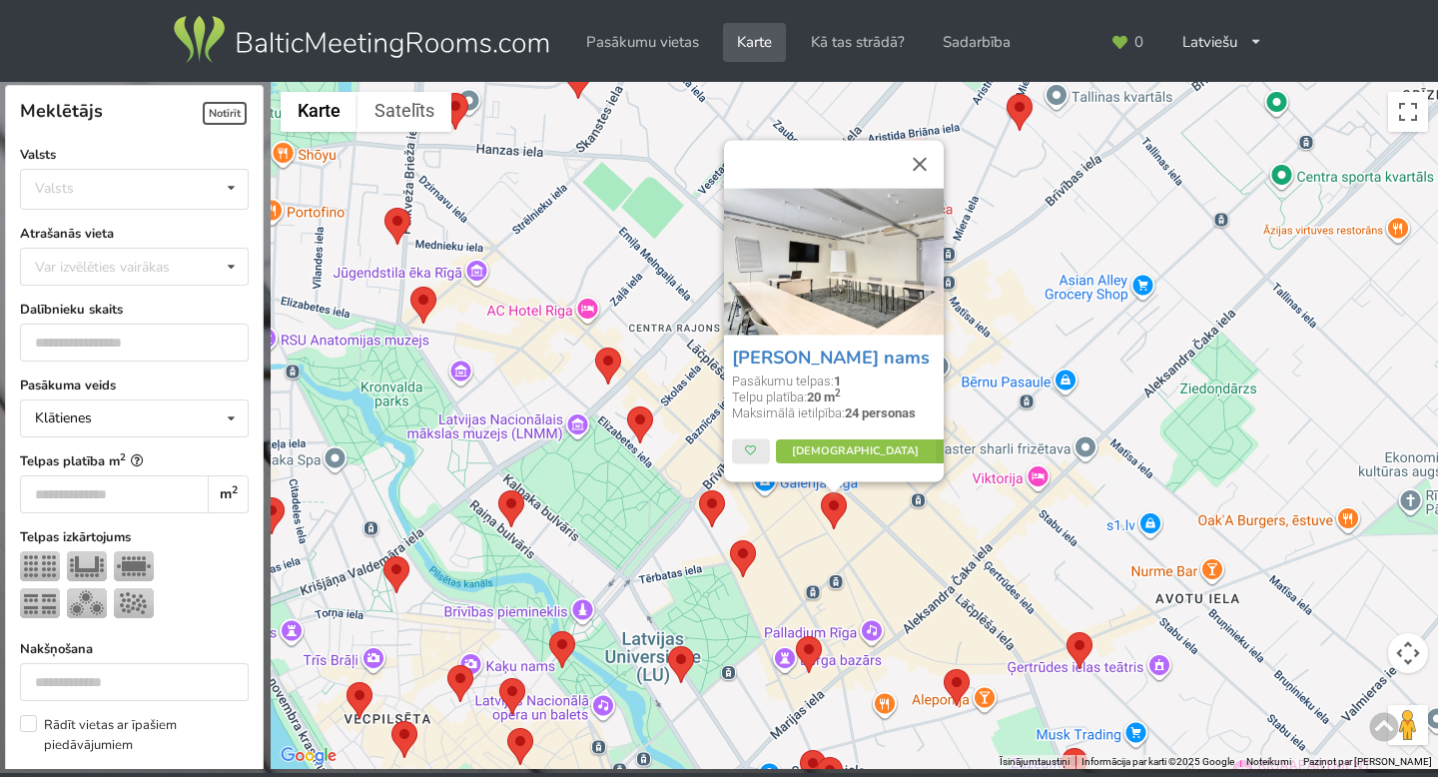
click at [803, 524] on div "Radziņa nams Pasākumu telpas: 1 Telpu platība: 20 m 2 Maksimālā ietilpība: 24 p…" at bounding box center [854, 426] width 1167 height 688
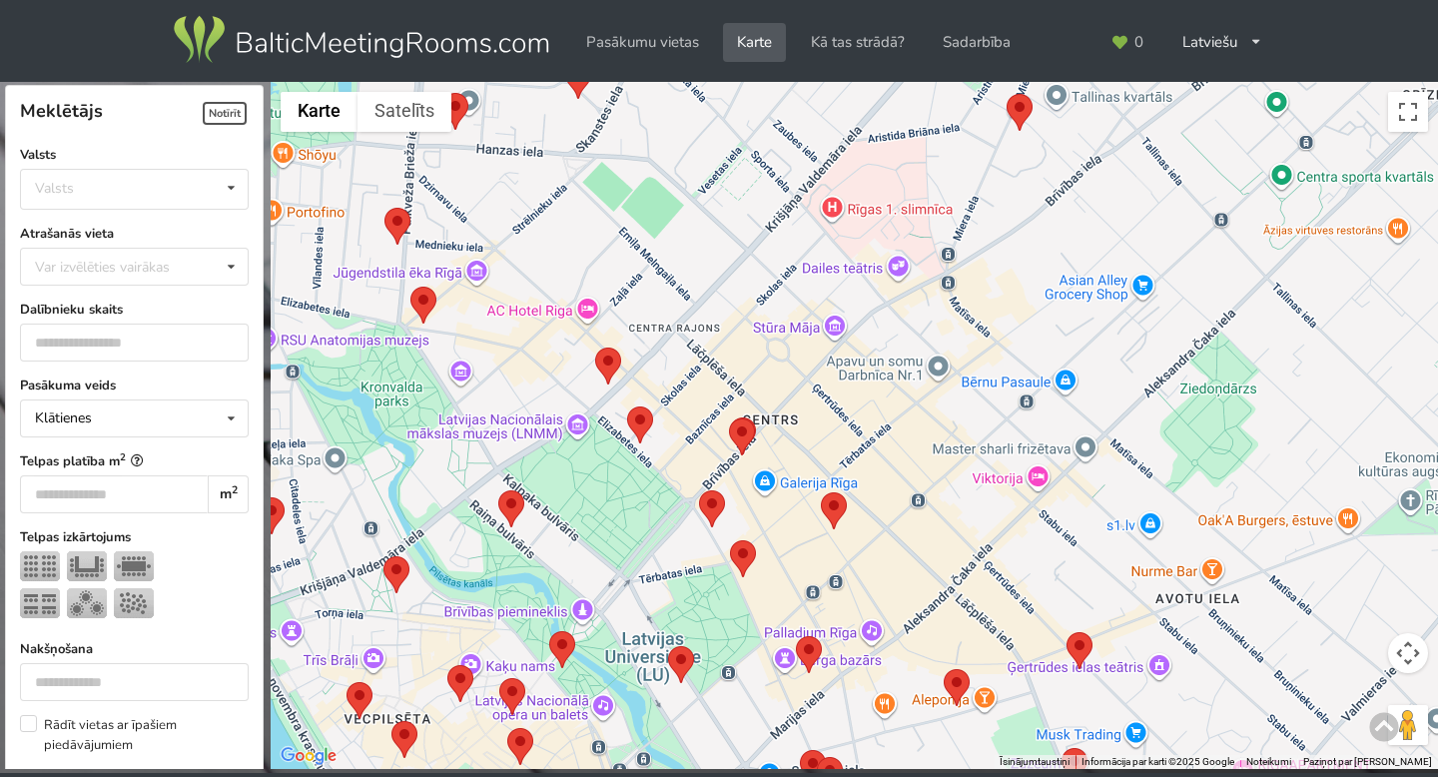
click at [729, 418] on area at bounding box center [729, 418] width 0 height 0
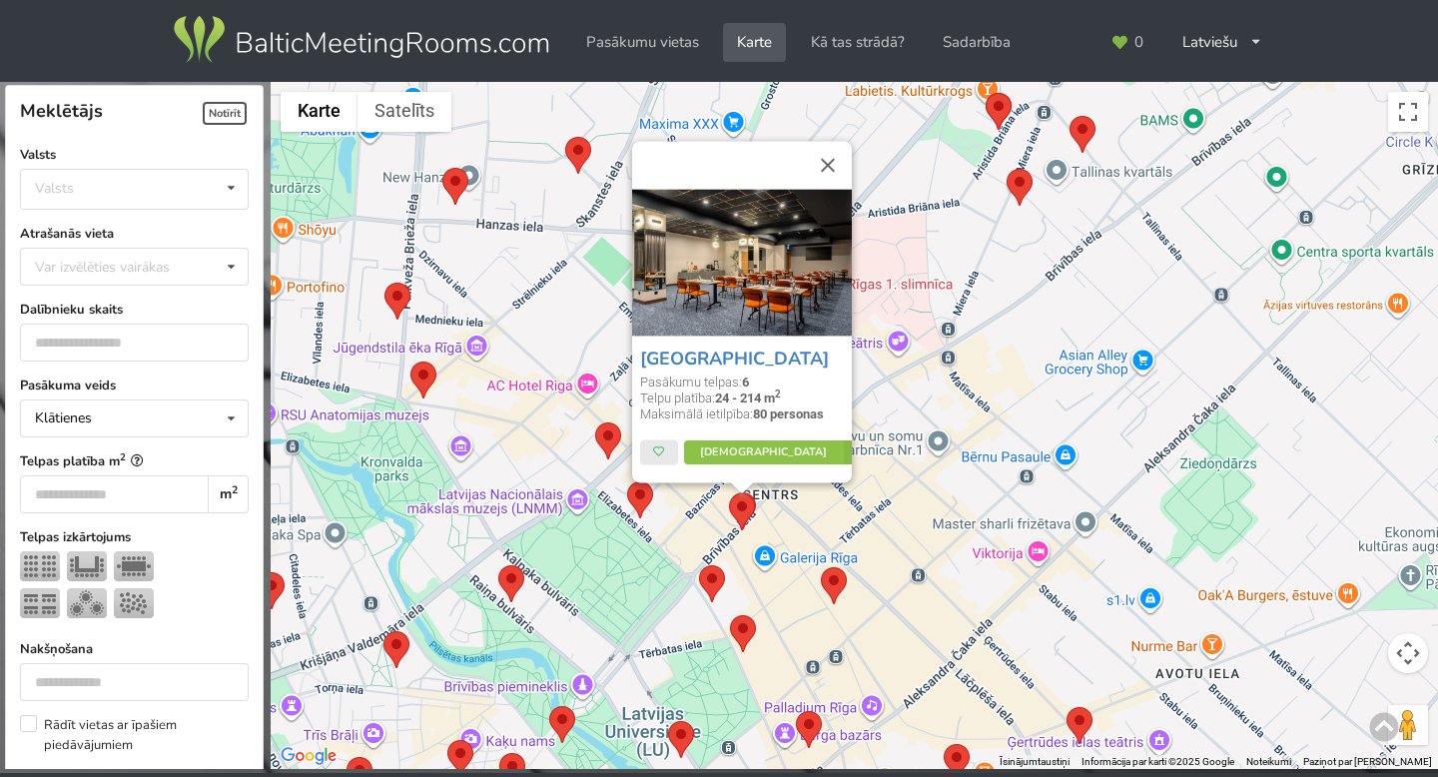
click at [882, 494] on div "Aston Hotel Riga Pasākumu telpas: 6 Telpu platība: 24 - 214 m 2 Maksimālā ietil…" at bounding box center [854, 426] width 1167 height 688
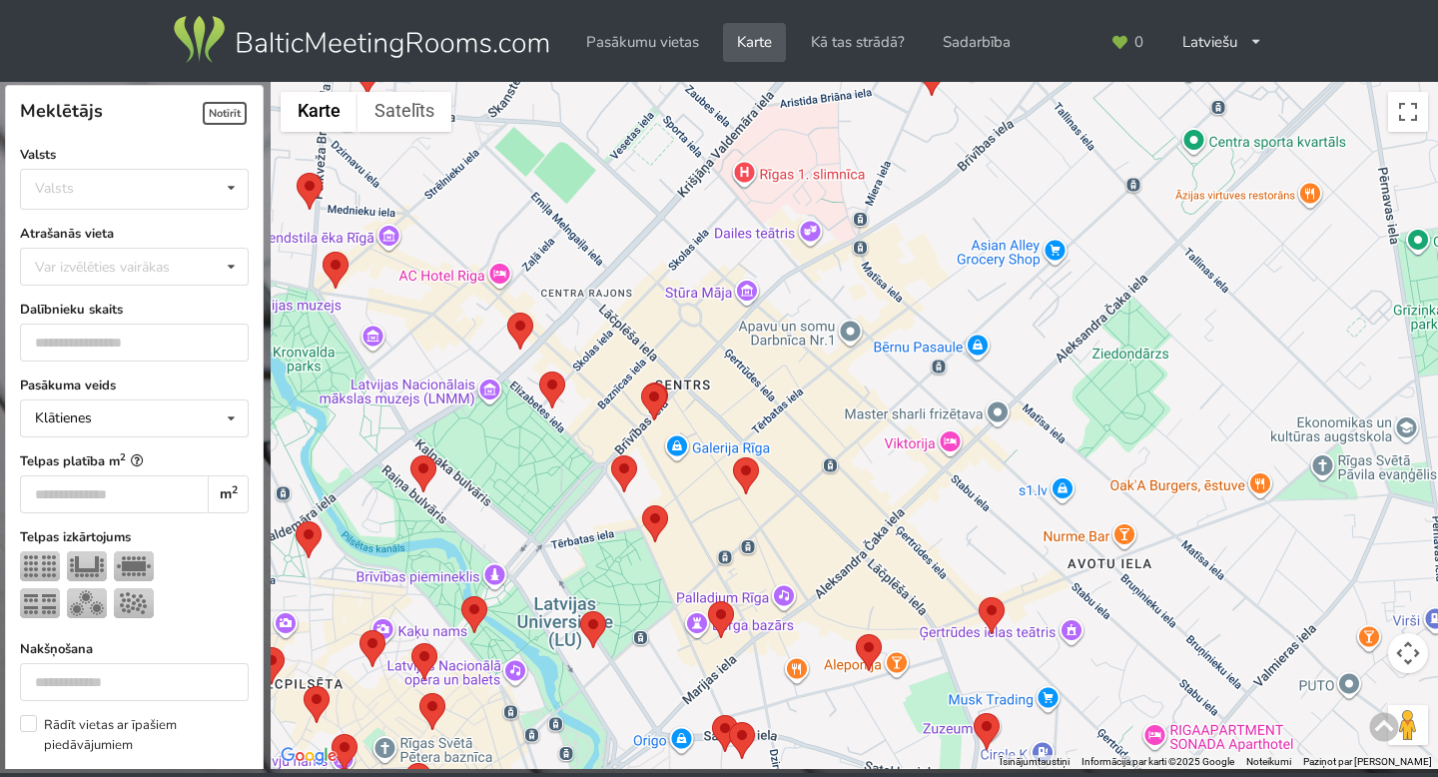
drag, startPoint x: 882, startPoint y: 494, endPoint x: 790, endPoint y: 377, distance: 149.2
click at [790, 377] on div at bounding box center [854, 426] width 1167 height 688
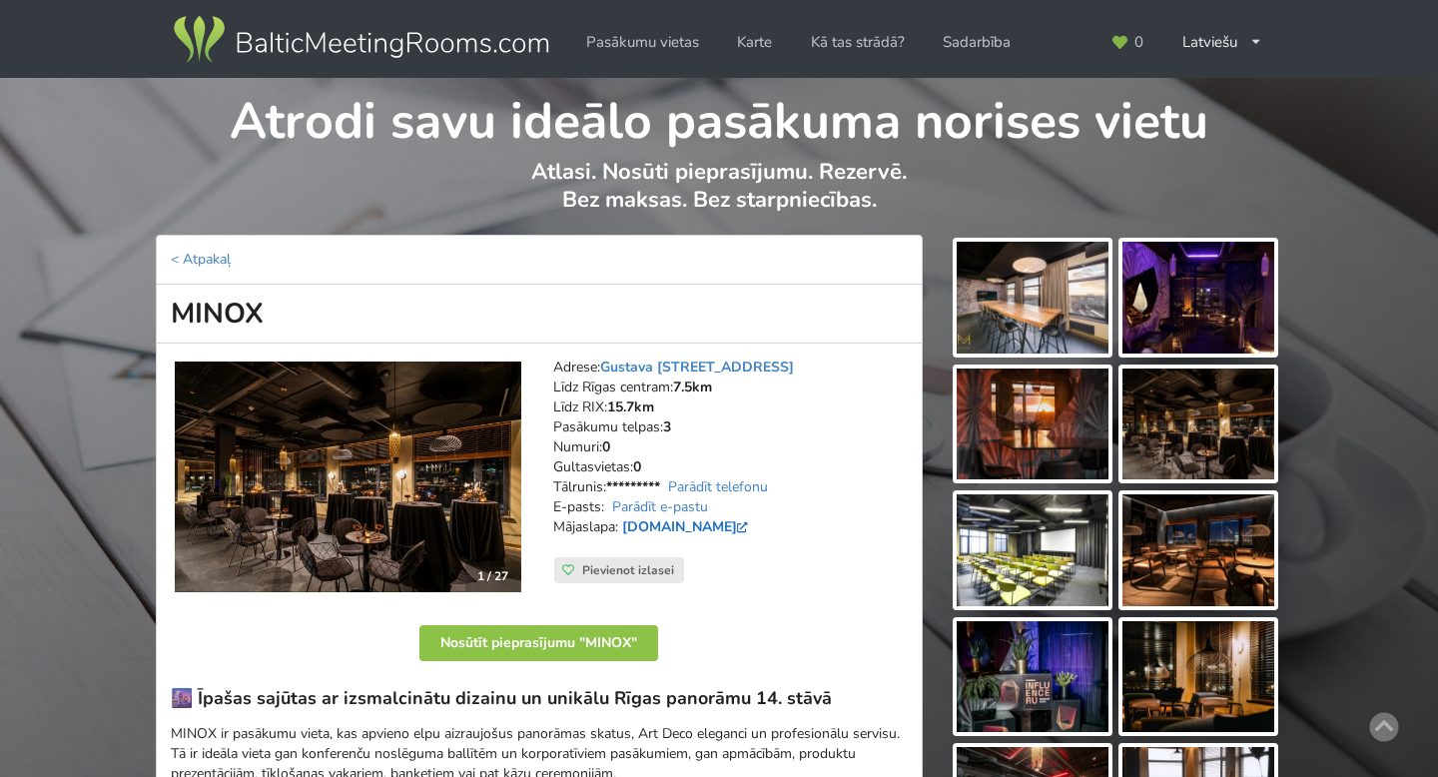
click at [642, 532] on link "minoxcocktailbar.lv" at bounding box center [687, 526] width 131 height 19
click at [1076, 287] on img at bounding box center [1032, 298] width 152 height 112
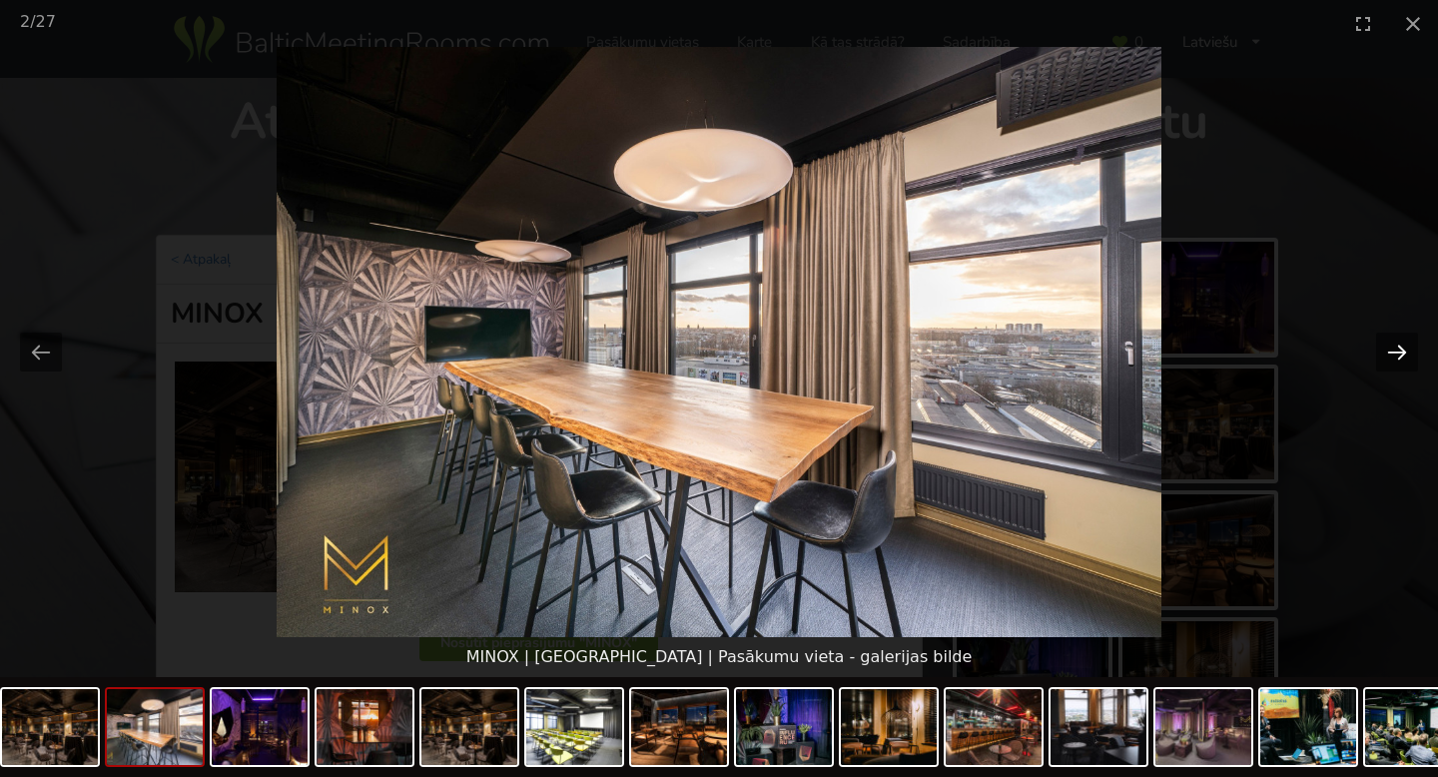
click at [1399, 349] on button "Next slide" at bounding box center [1397, 351] width 42 height 39
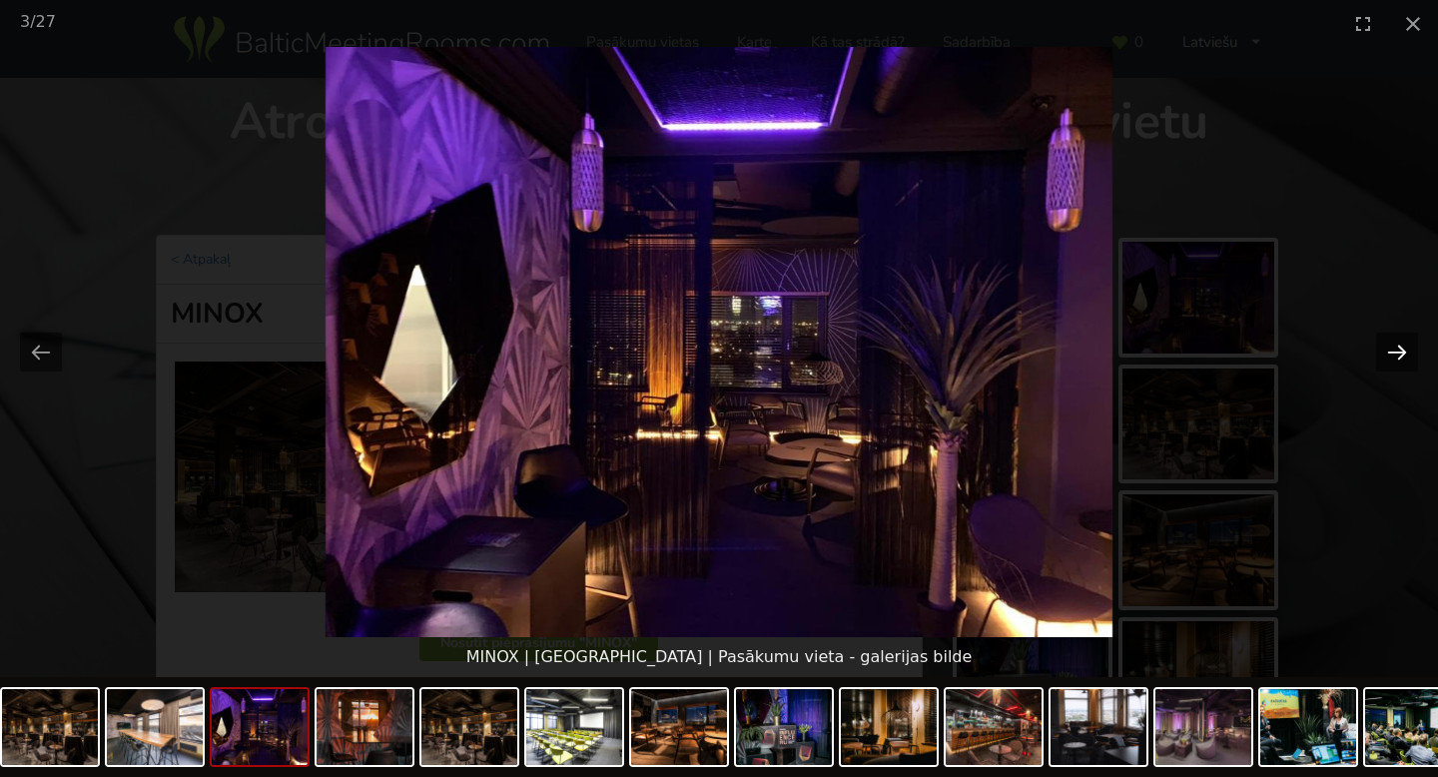
click at [1399, 349] on button "Next slide" at bounding box center [1397, 351] width 42 height 39
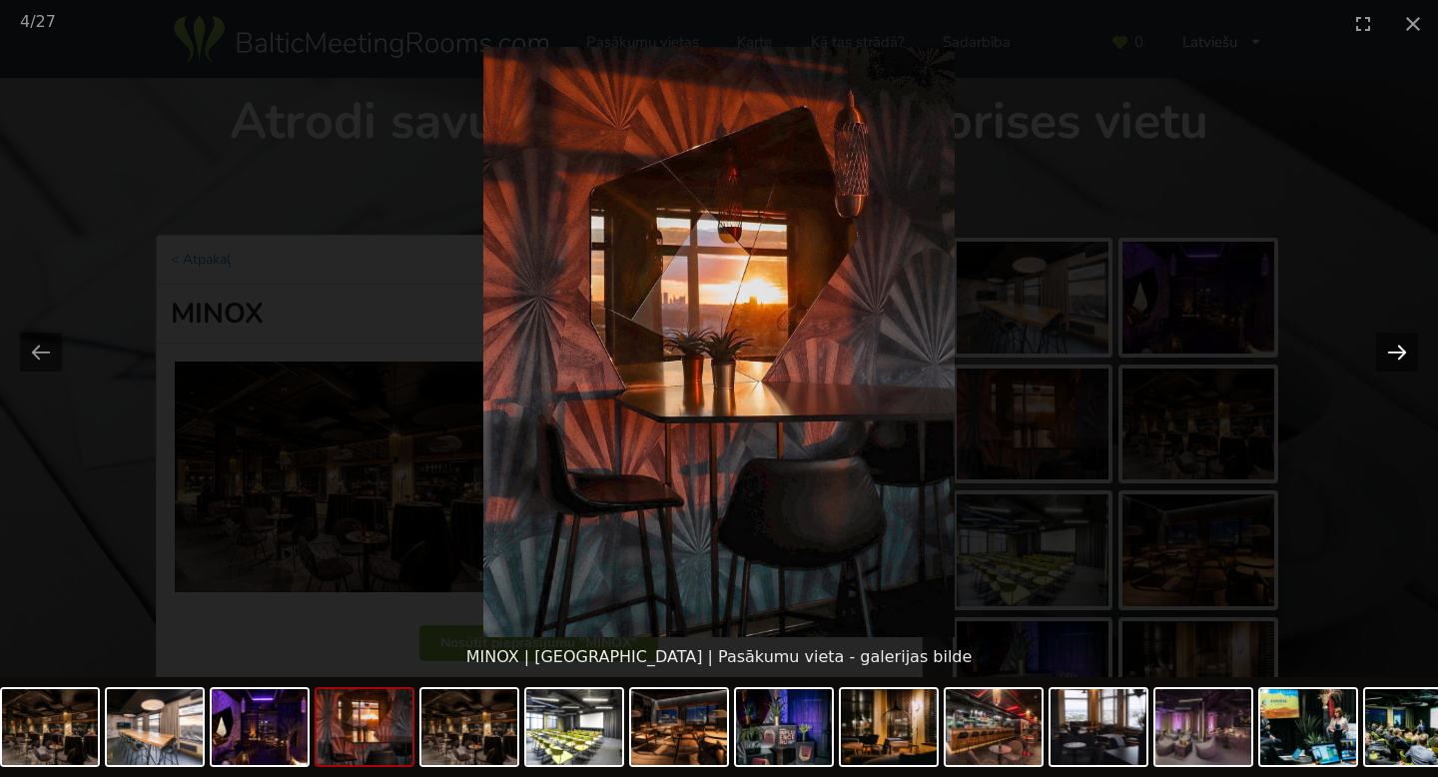
click at [1400, 350] on button "Next slide" at bounding box center [1397, 351] width 42 height 39
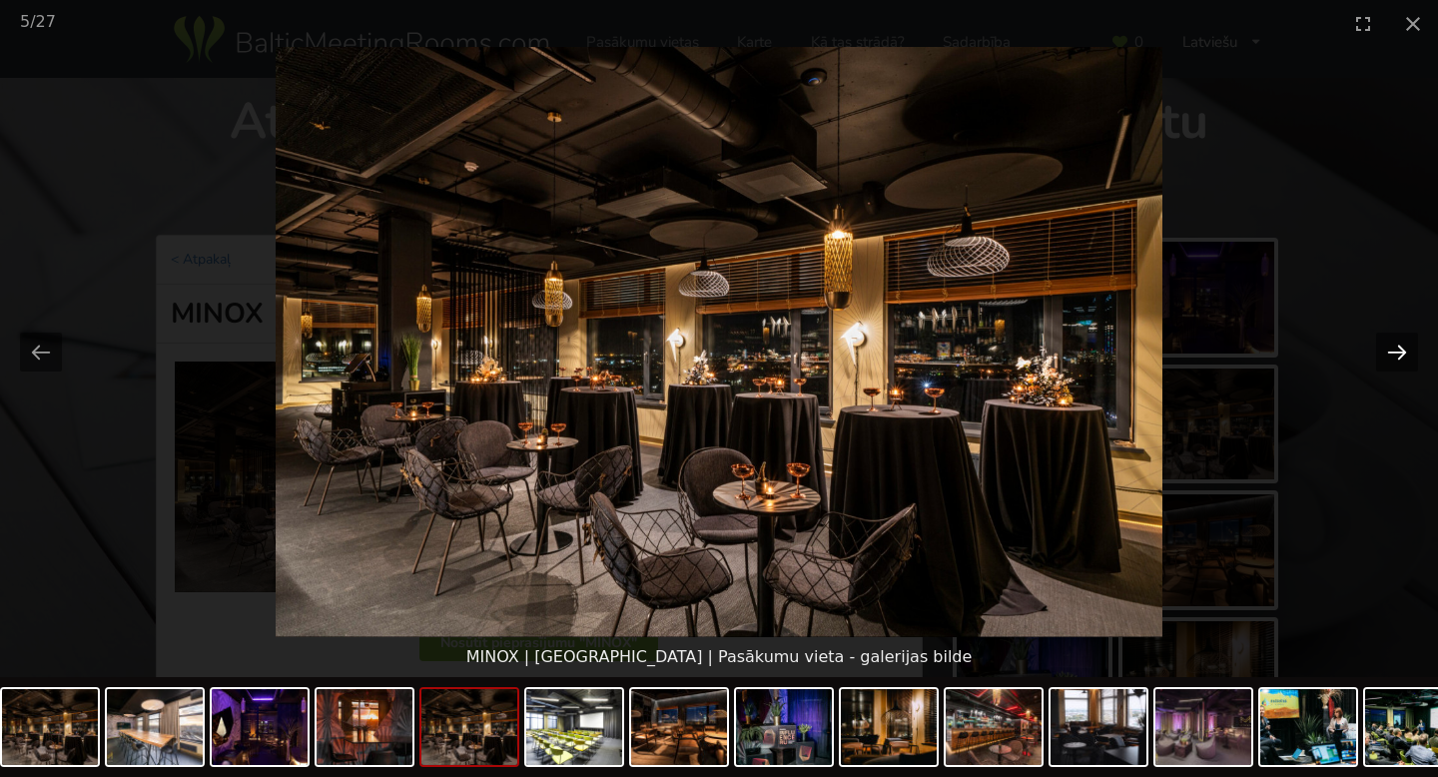
click at [1400, 350] on button "Next slide" at bounding box center [1397, 351] width 42 height 39
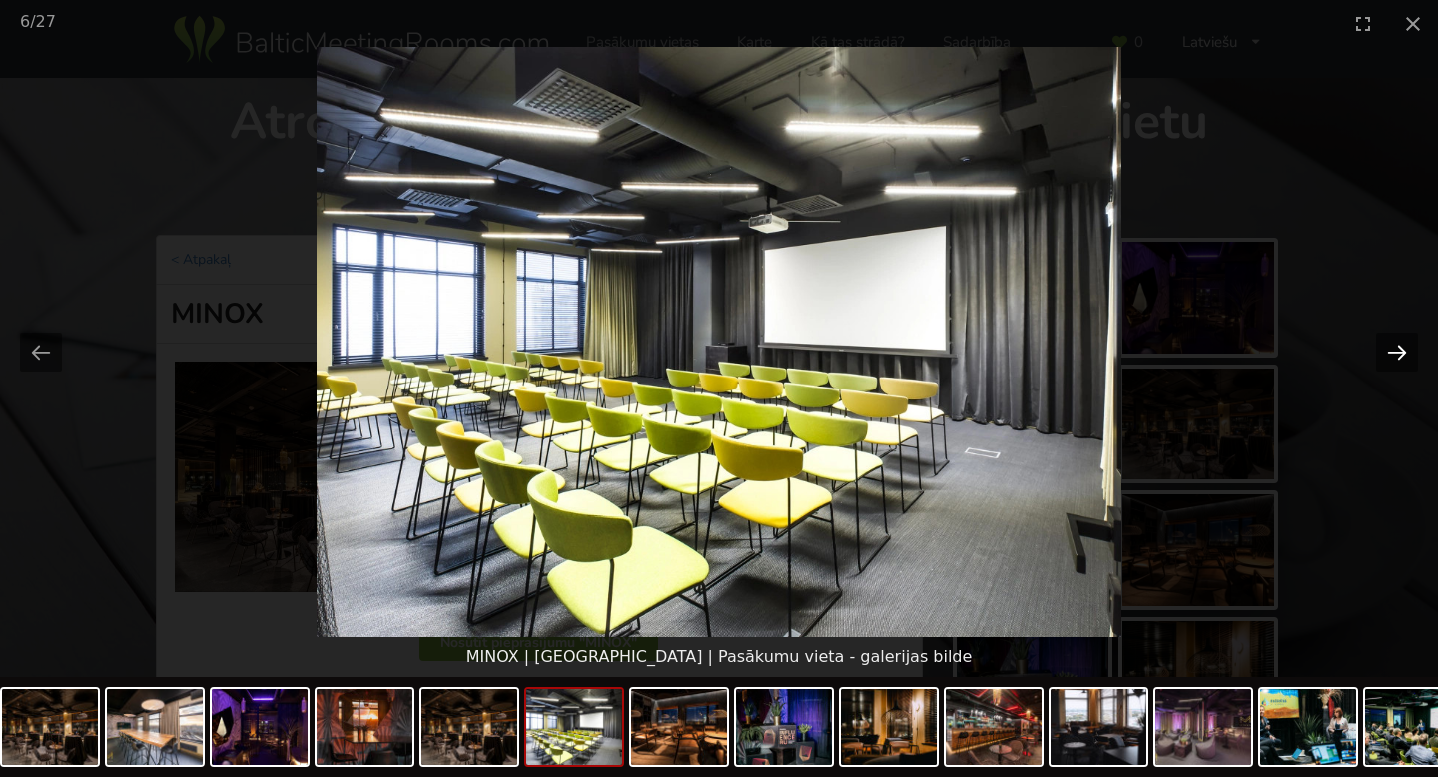
click at [1400, 350] on button "Next slide" at bounding box center [1397, 351] width 42 height 39
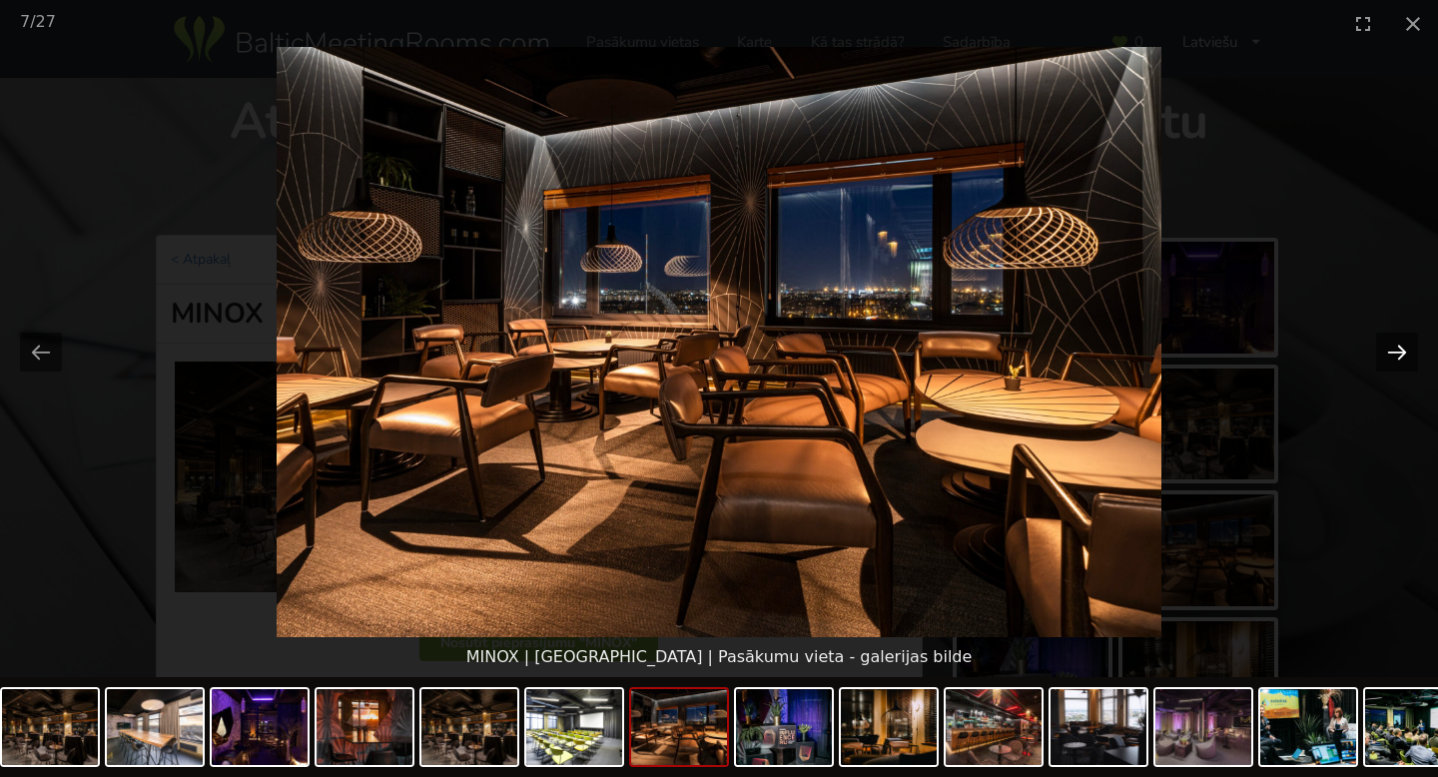
click at [1400, 350] on button "Next slide" at bounding box center [1397, 351] width 42 height 39
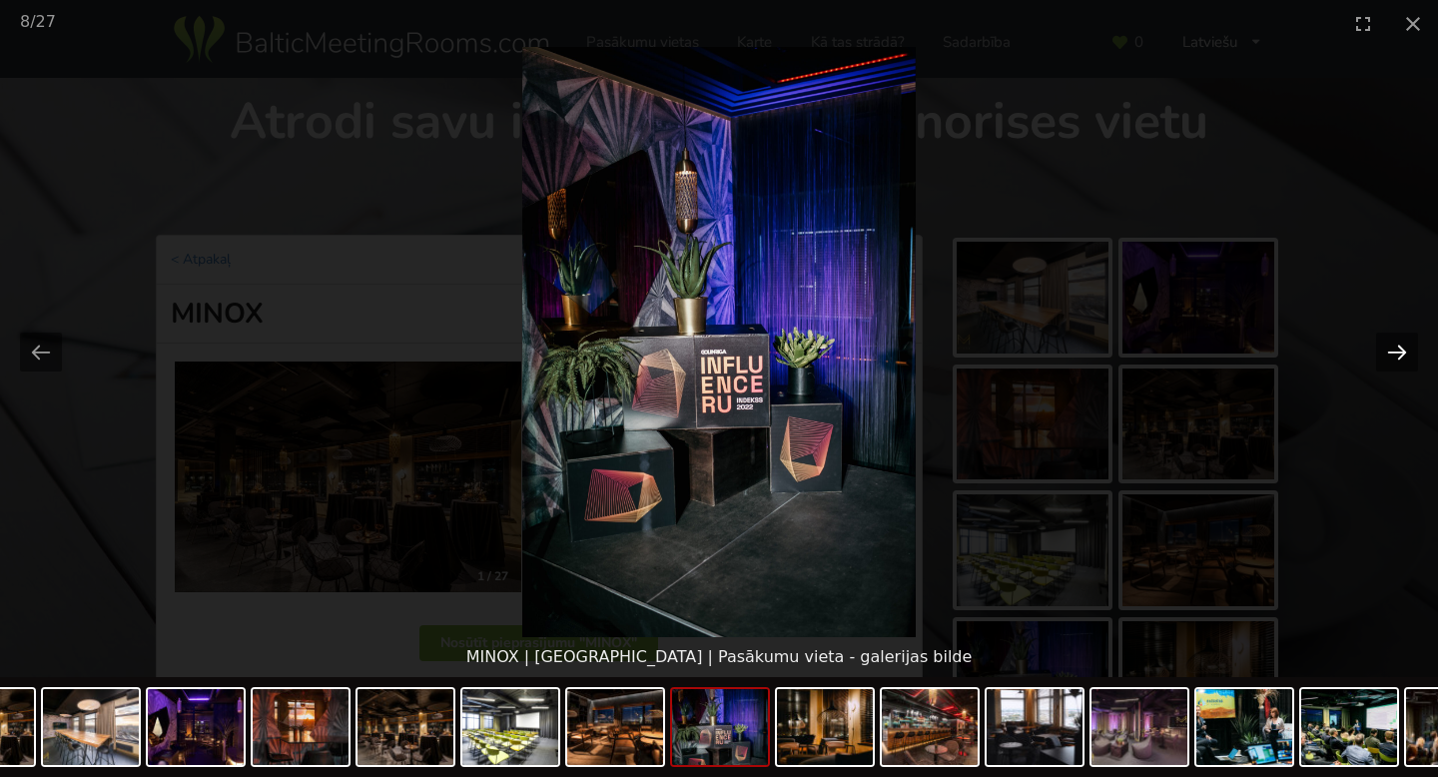
click at [1400, 350] on button "Next slide" at bounding box center [1397, 351] width 42 height 39
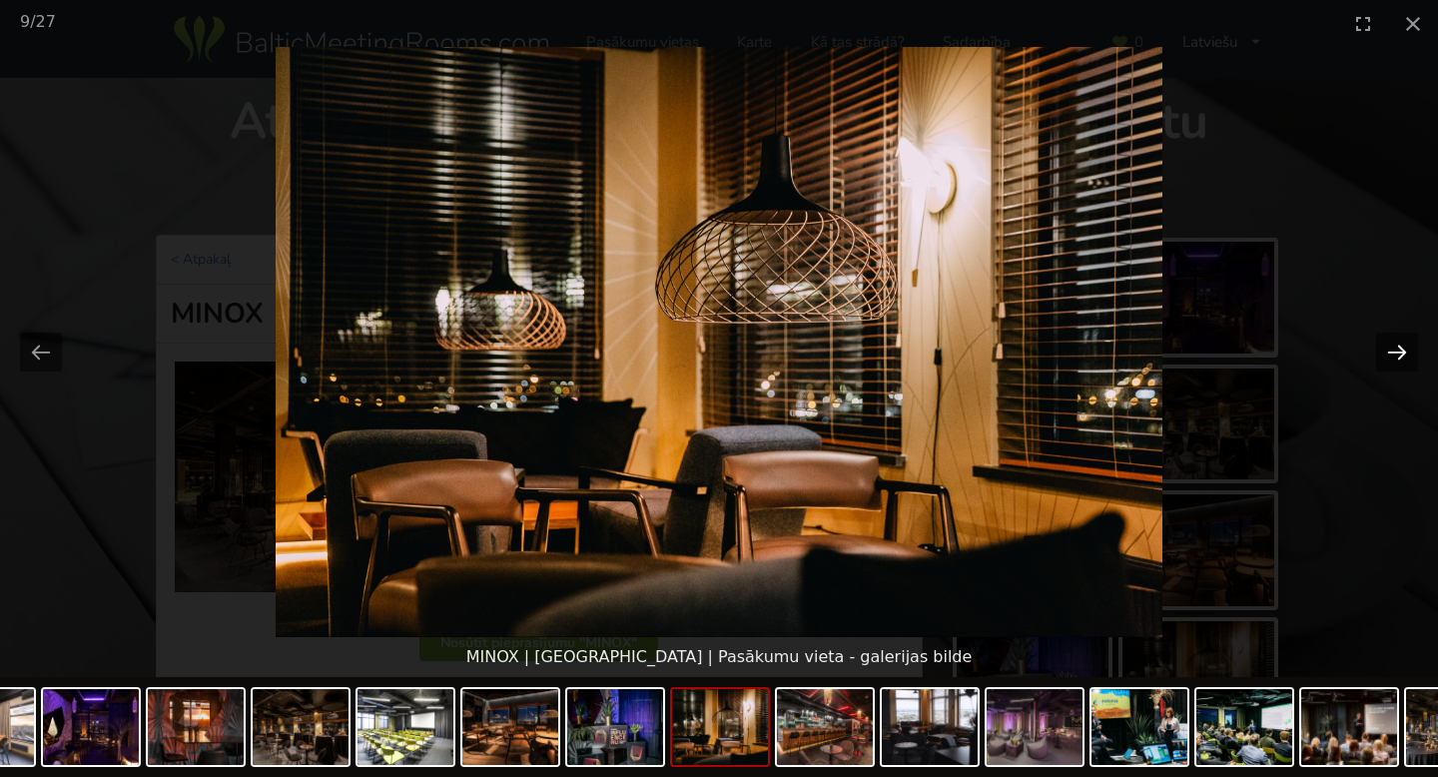
click at [1400, 350] on button "Next slide" at bounding box center [1397, 351] width 42 height 39
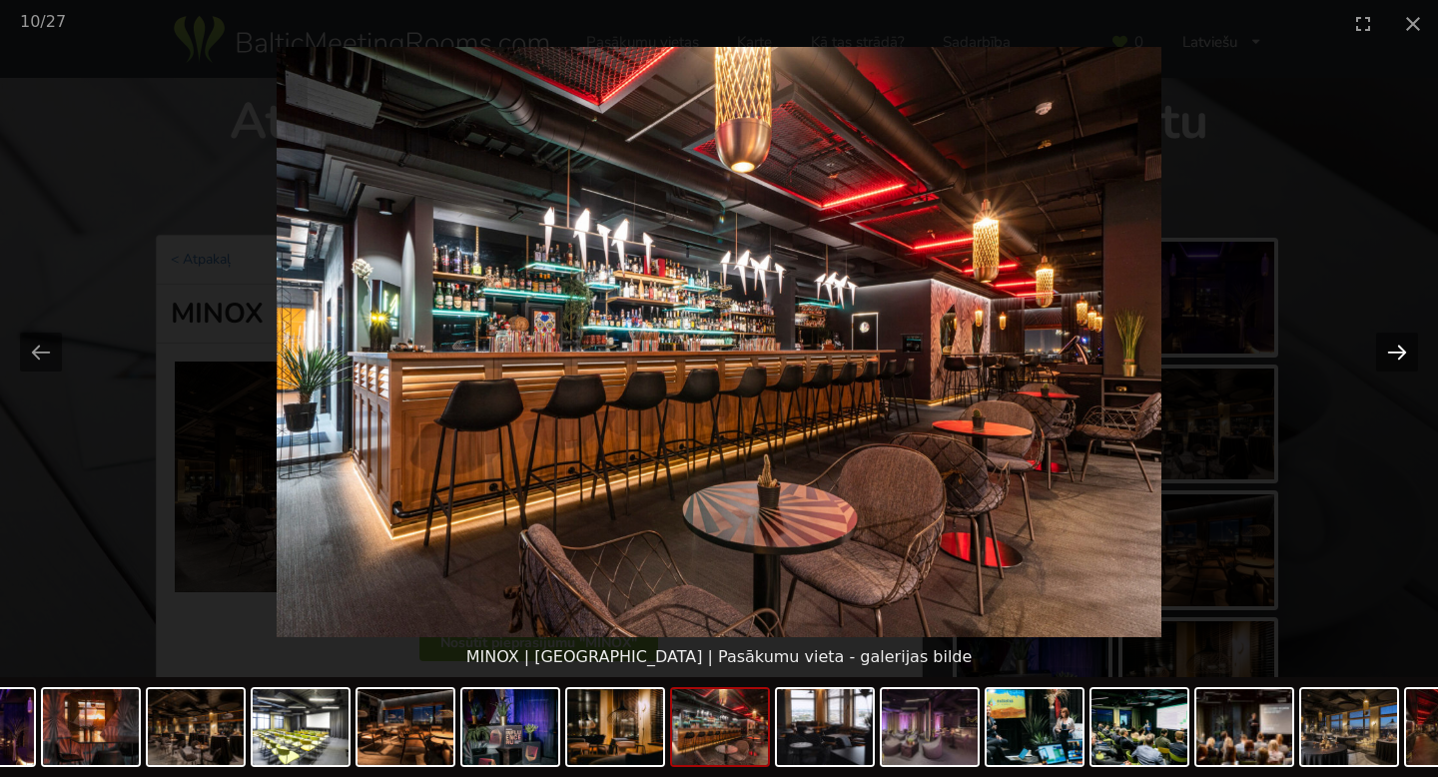
click at [1400, 350] on button "Next slide" at bounding box center [1397, 351] width 42 height 39
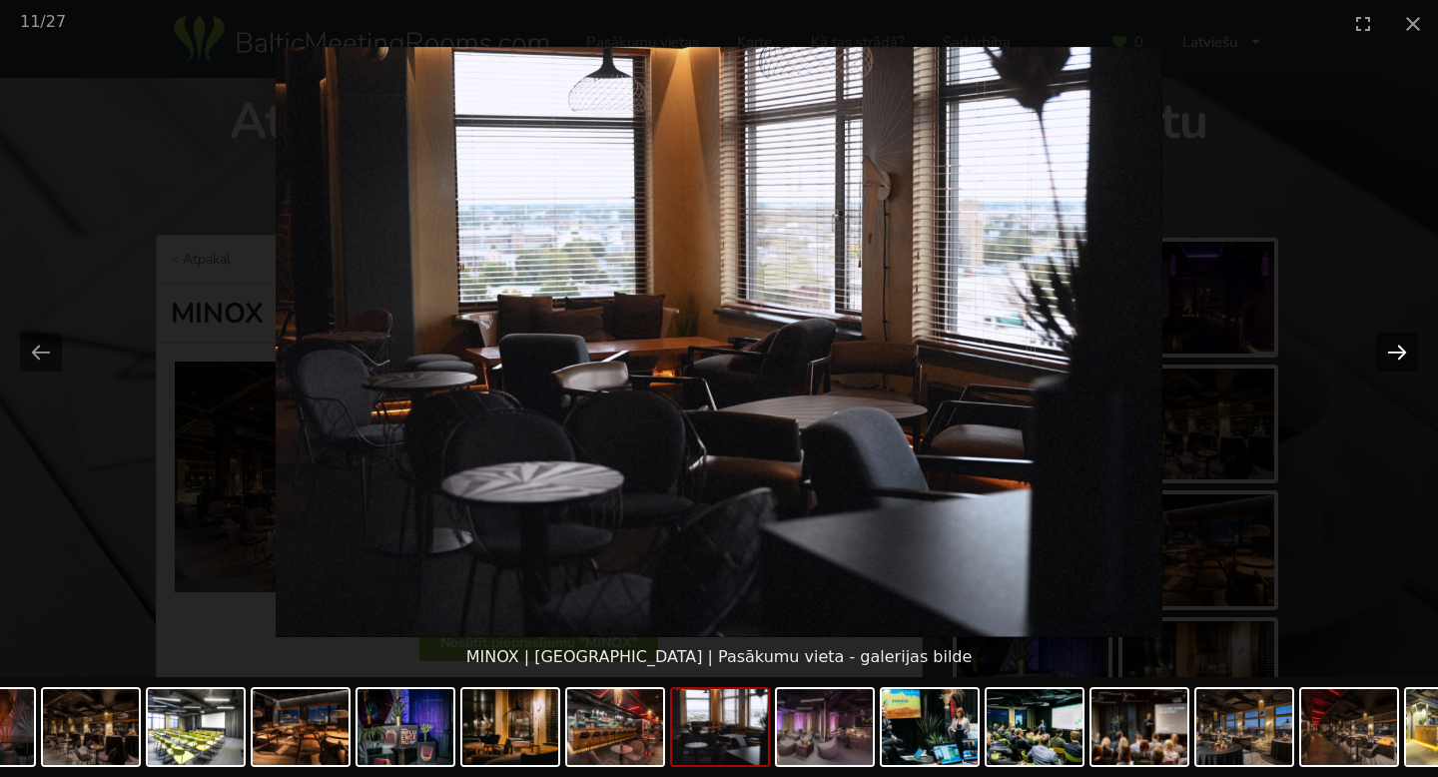
click at [1400, 350] on button "Next slide" at bounding box center [1397, 351] width 42 height 39
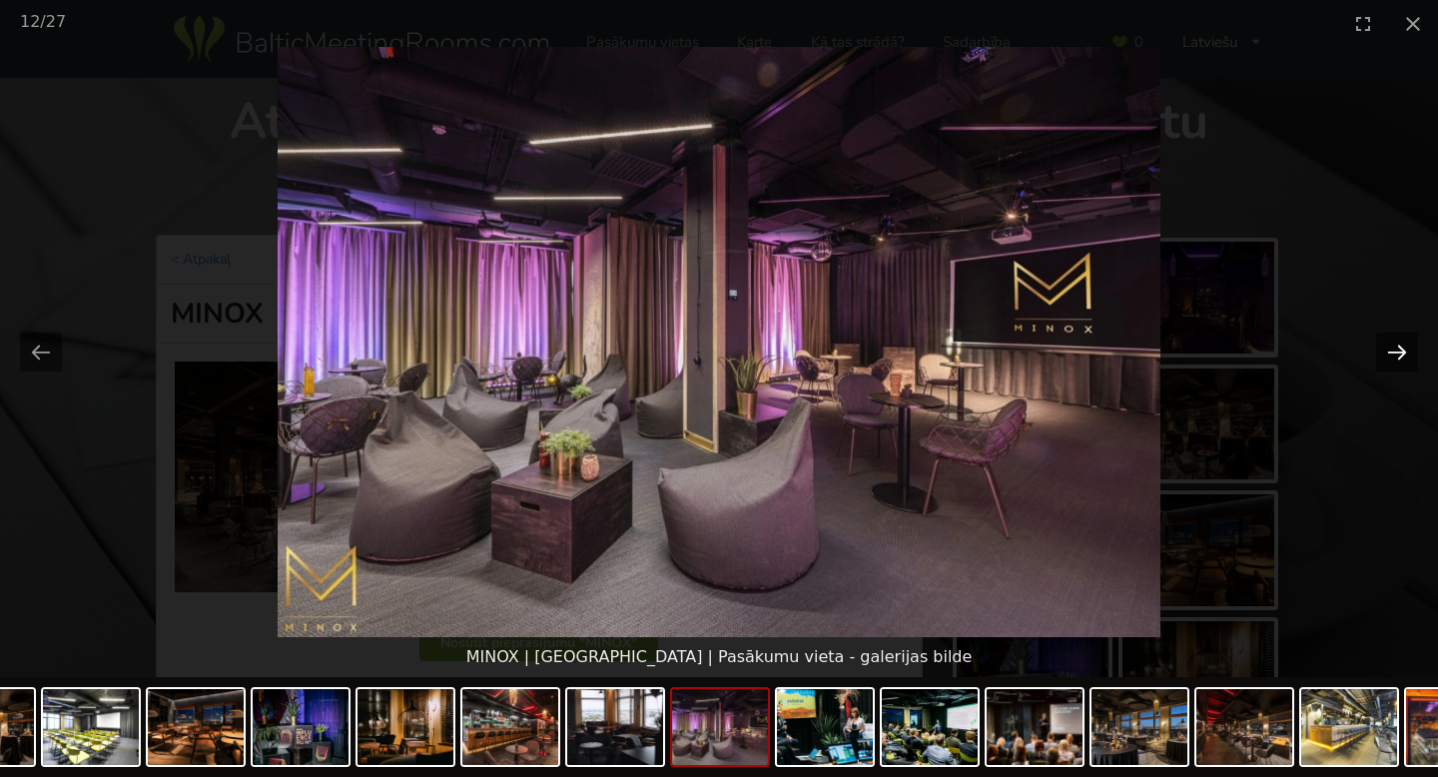
click at [1400, 350] on button "Next slide" at bounding box center [1397, 351] width 42 height 39
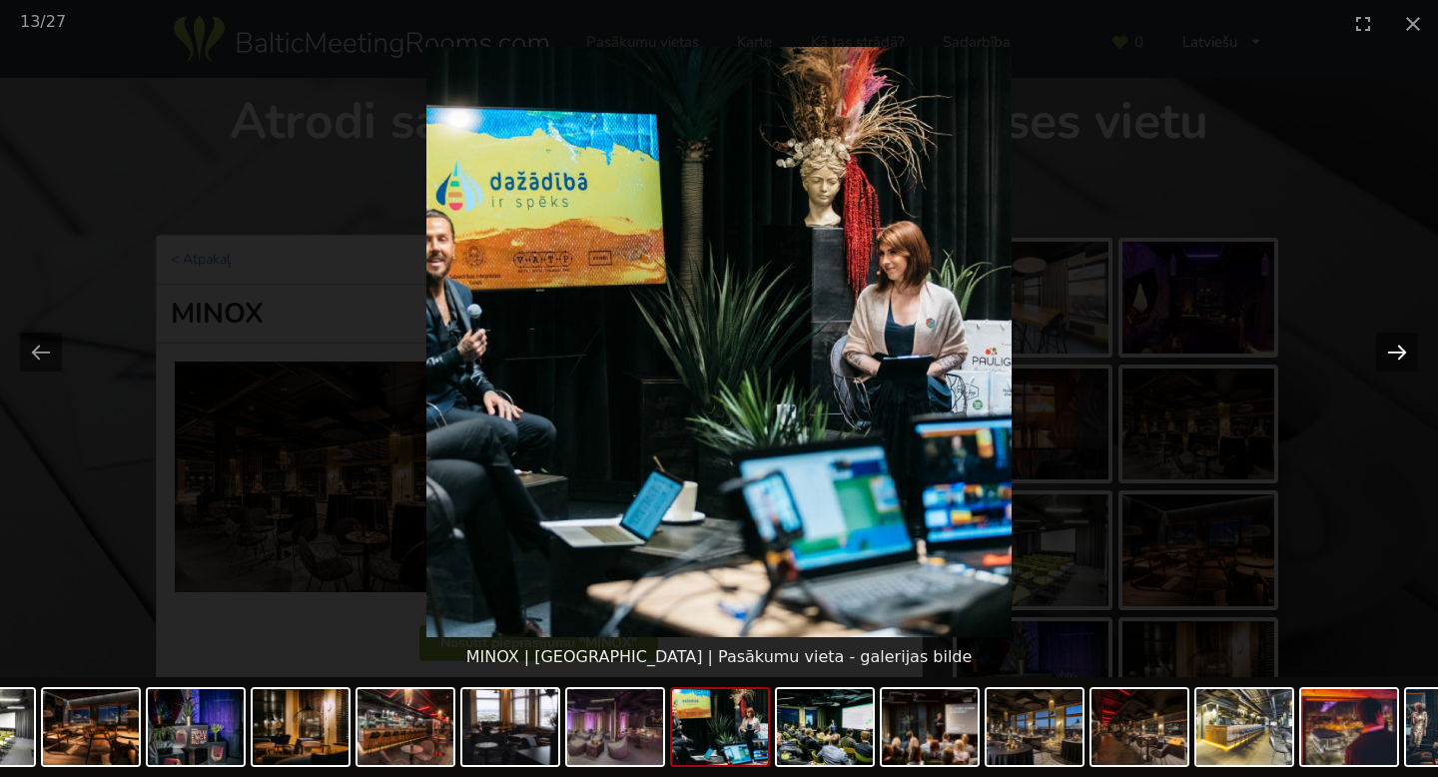
click at [1400, 350] on button "Next slide" at bounding box center [1397, 351] width 42 height 39
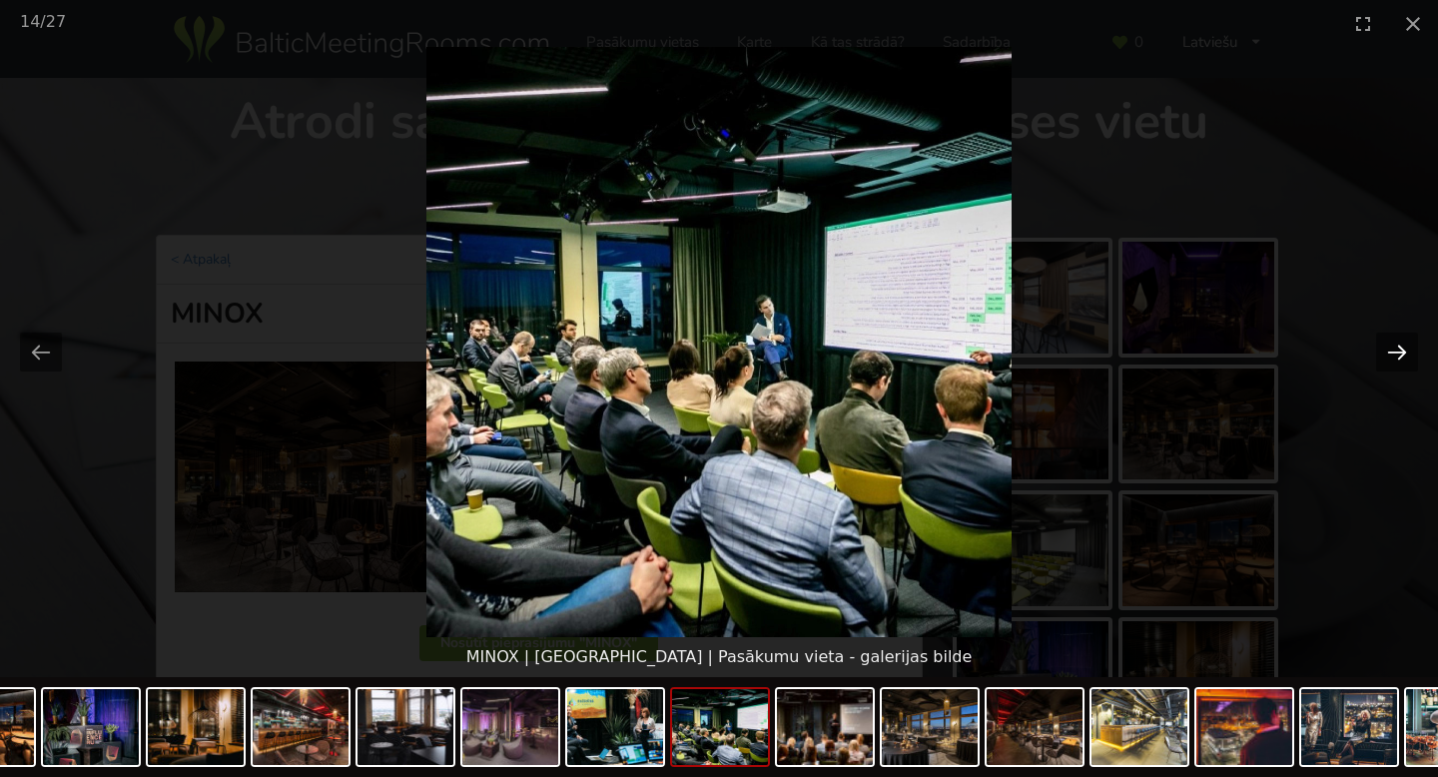
click at [1400, 349] on button "Next slide" at bounding box center [1397, 351] width 42 height 39
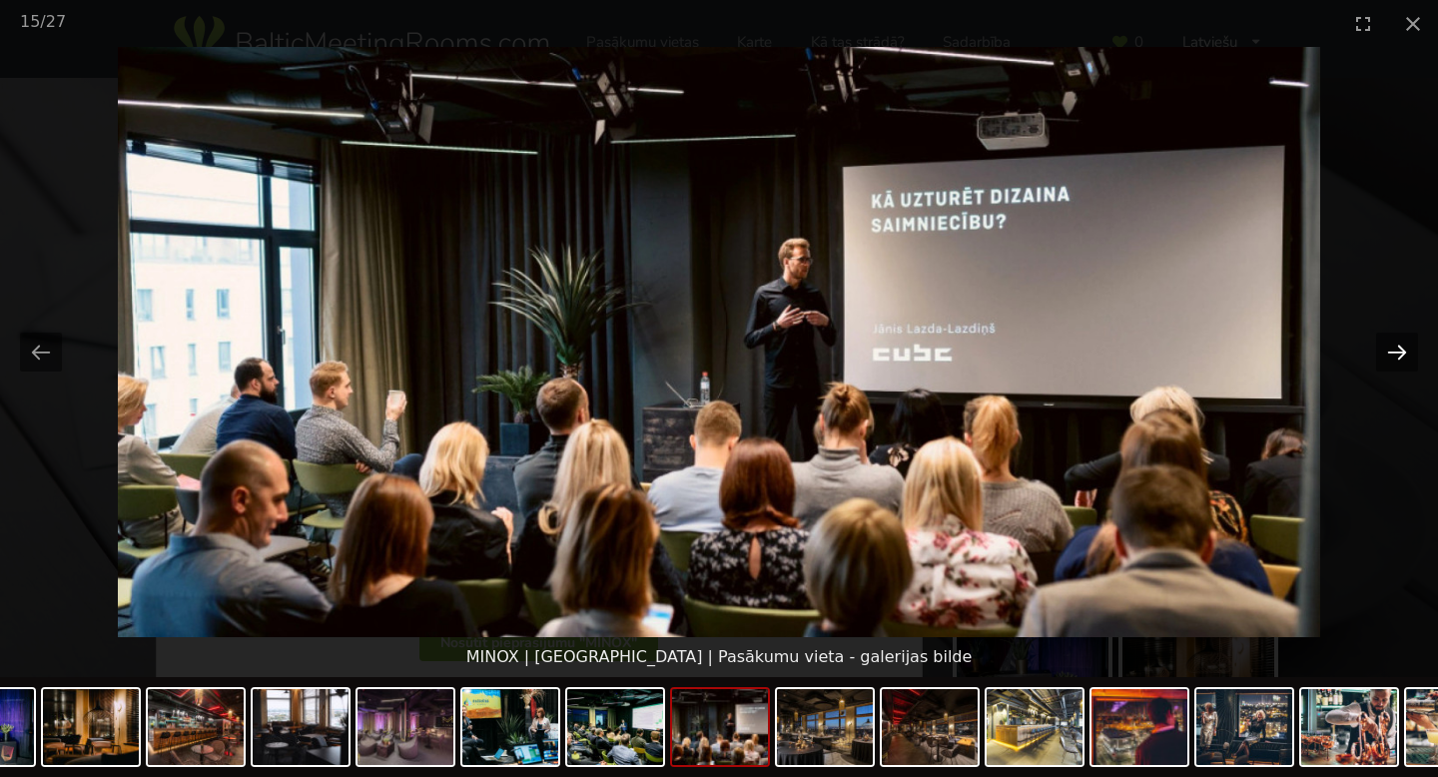
click at [1400, 349] on button "Next slide" at bounding box center [1397, 351] width 42 height 39
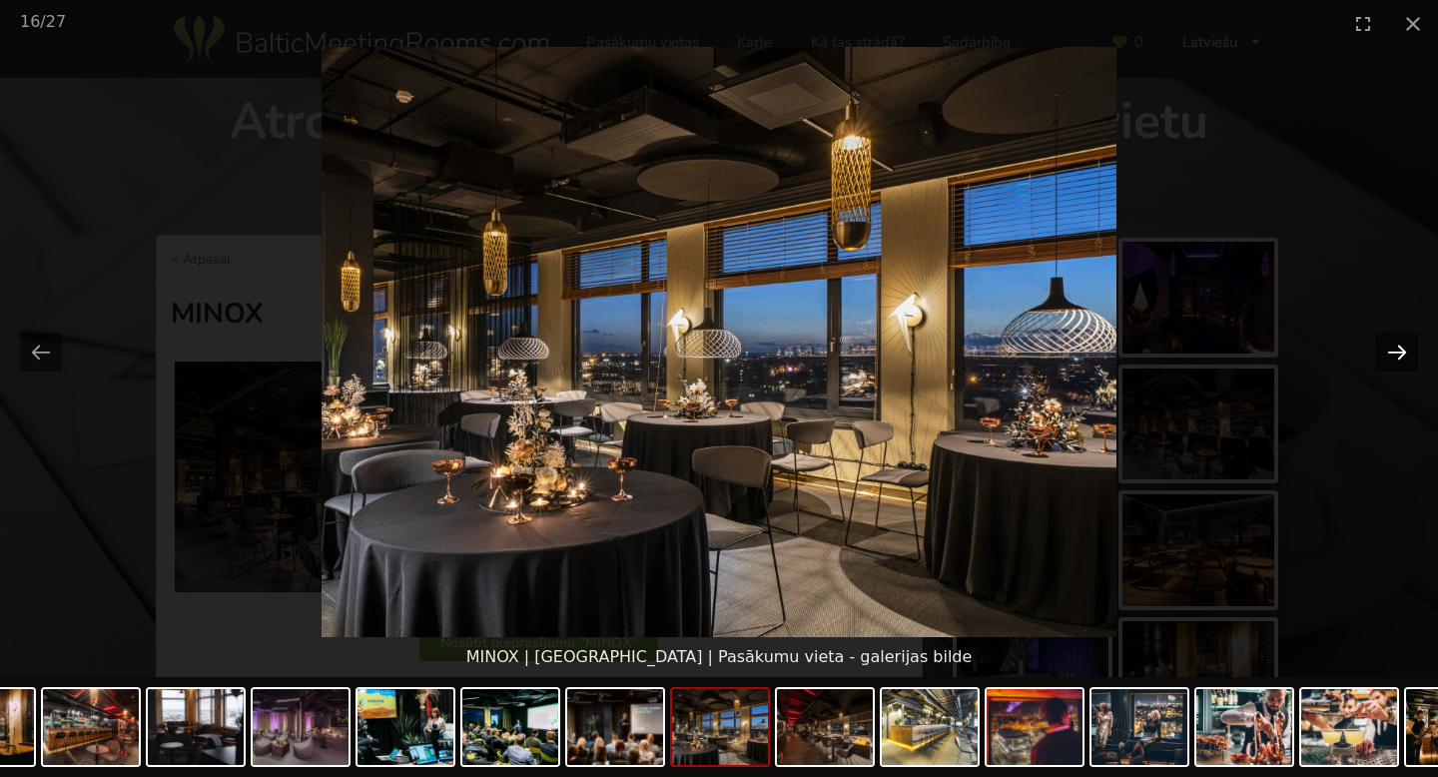
click at [1400, 349] on button "Next slide" at bounding box center [1397, 351] width 42 height 39
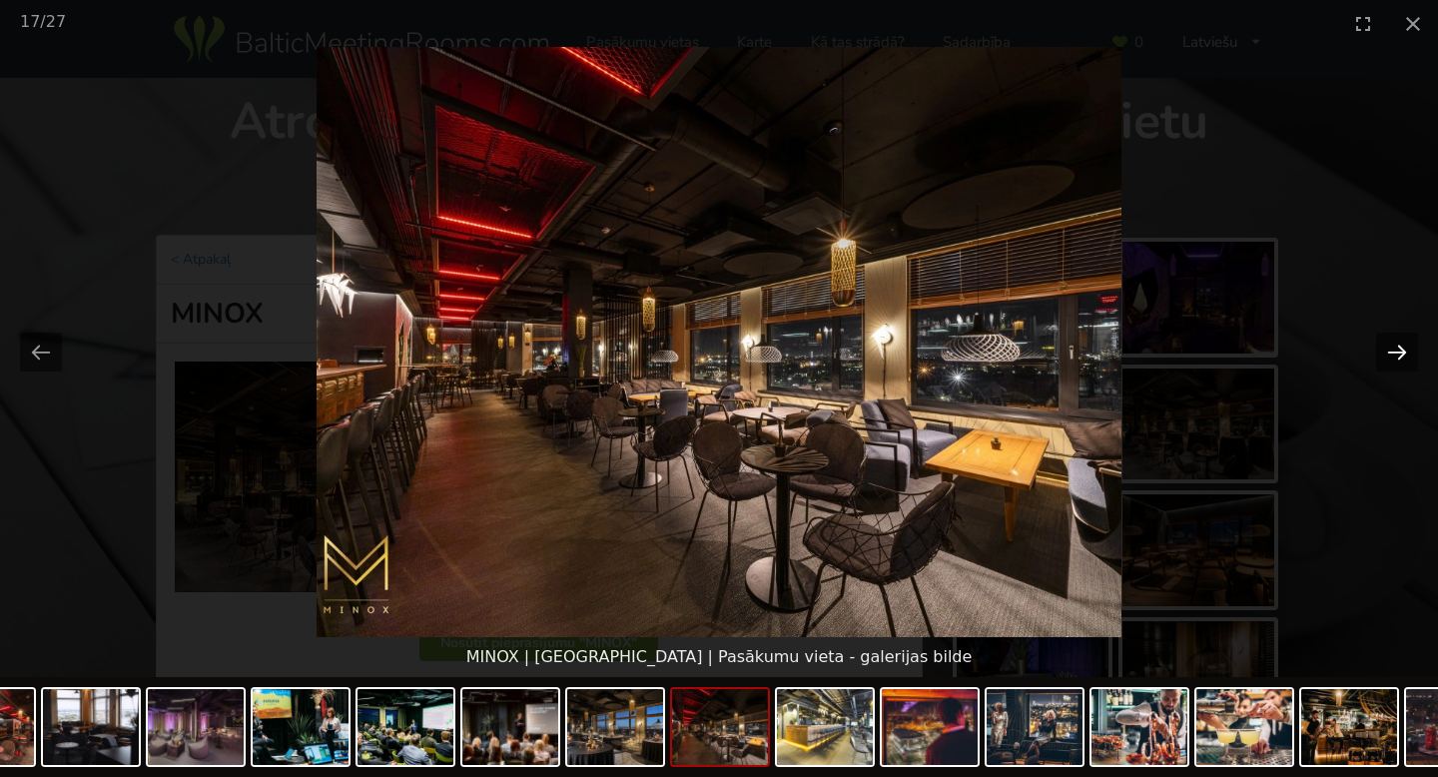
click at [1400, 349] on button "Next slide" at bounding box center [1397, 351] width 42 height 39
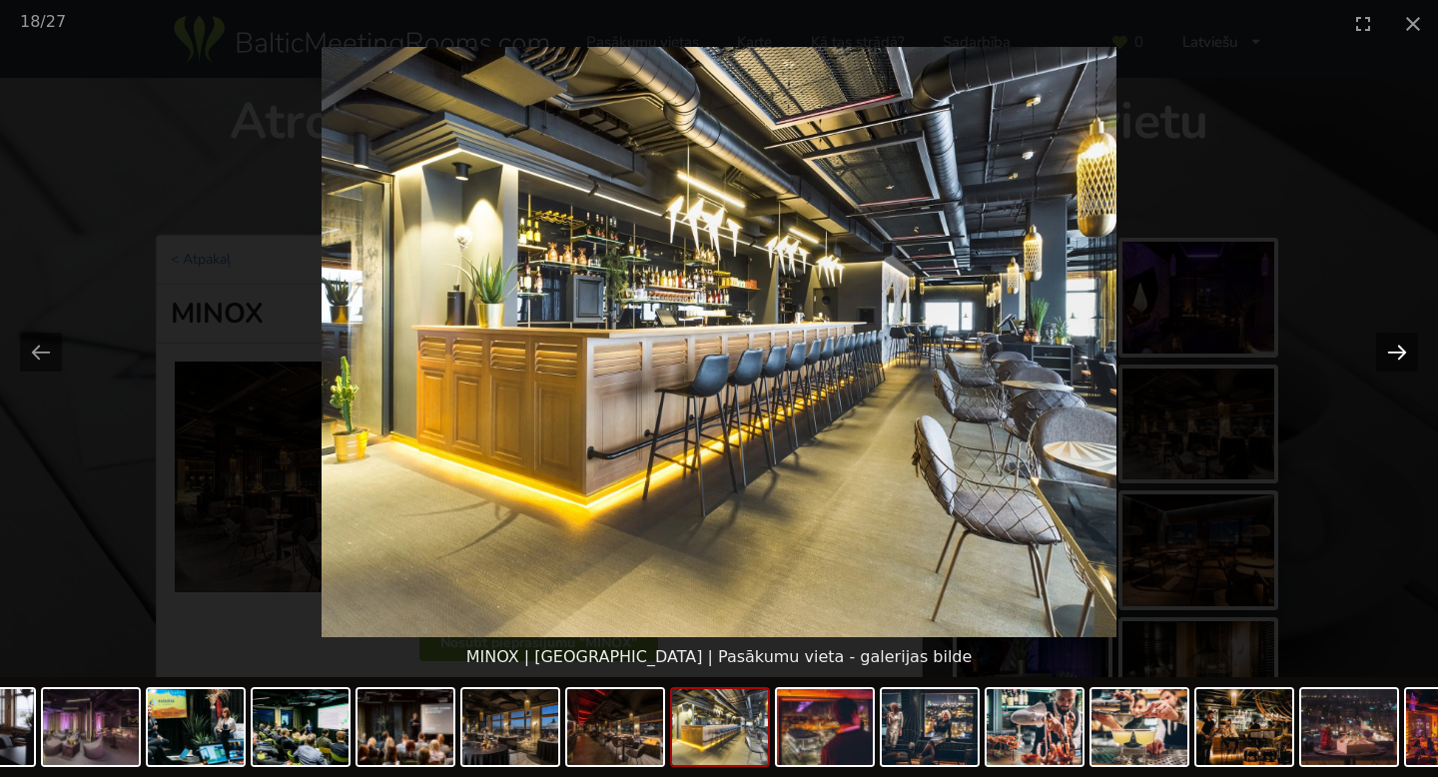
click at [1400, 349] on button "Next slide" at bounding box center [1397, 351] width 42 height 39
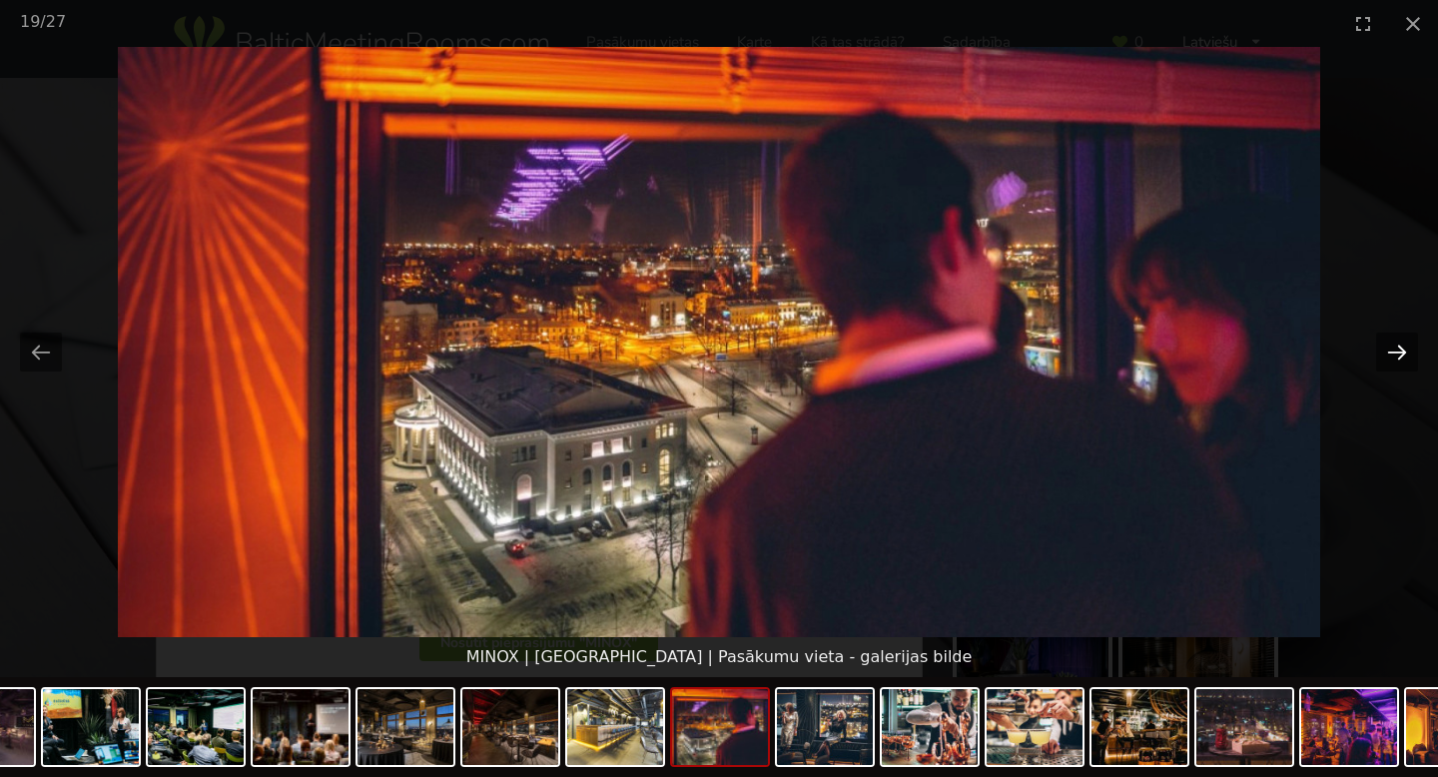
click at [1400, 349] on button "Next slide" at bounding box center [1397, 351] width 42 height 39
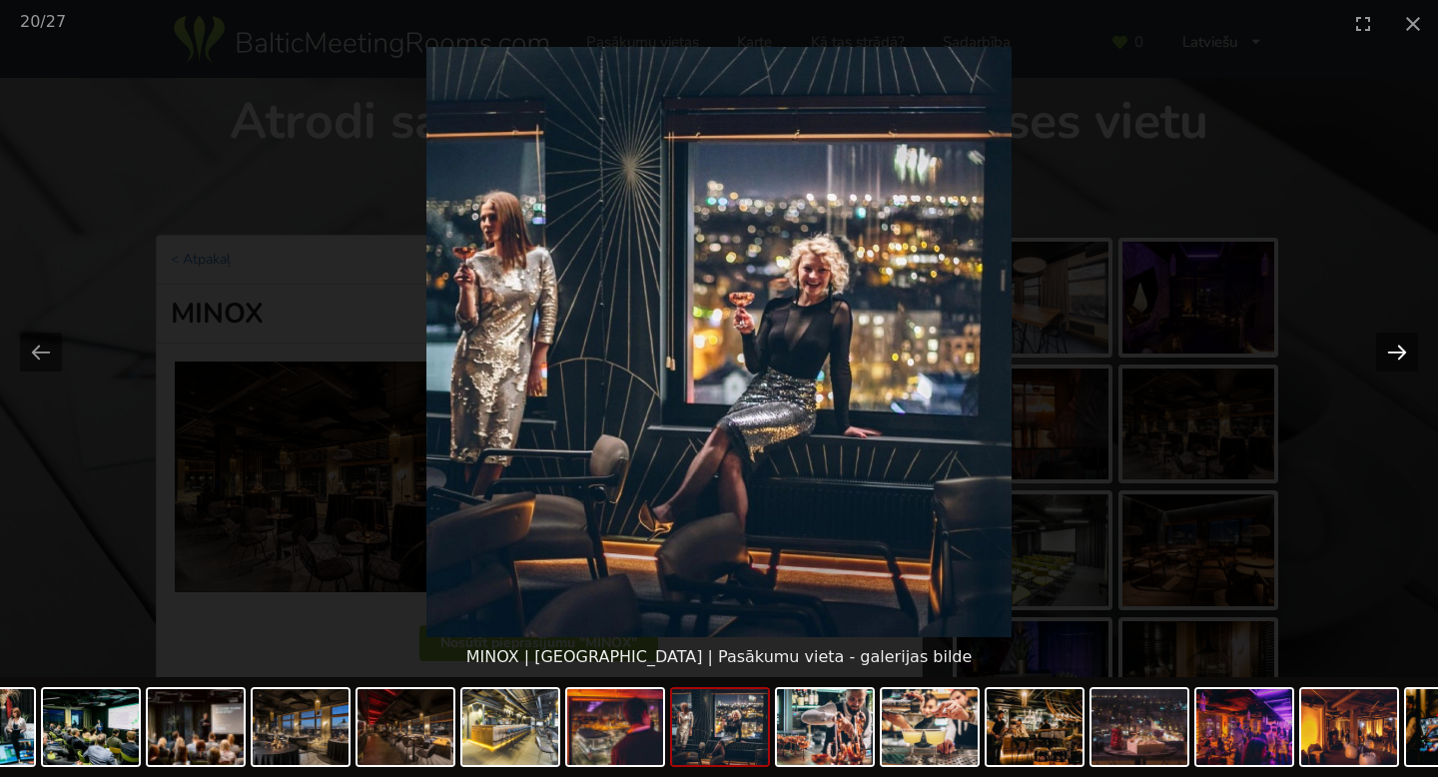
click at [1400, 349] on button "Next slide" at bounding box center [1397, 351] width 42 height 39
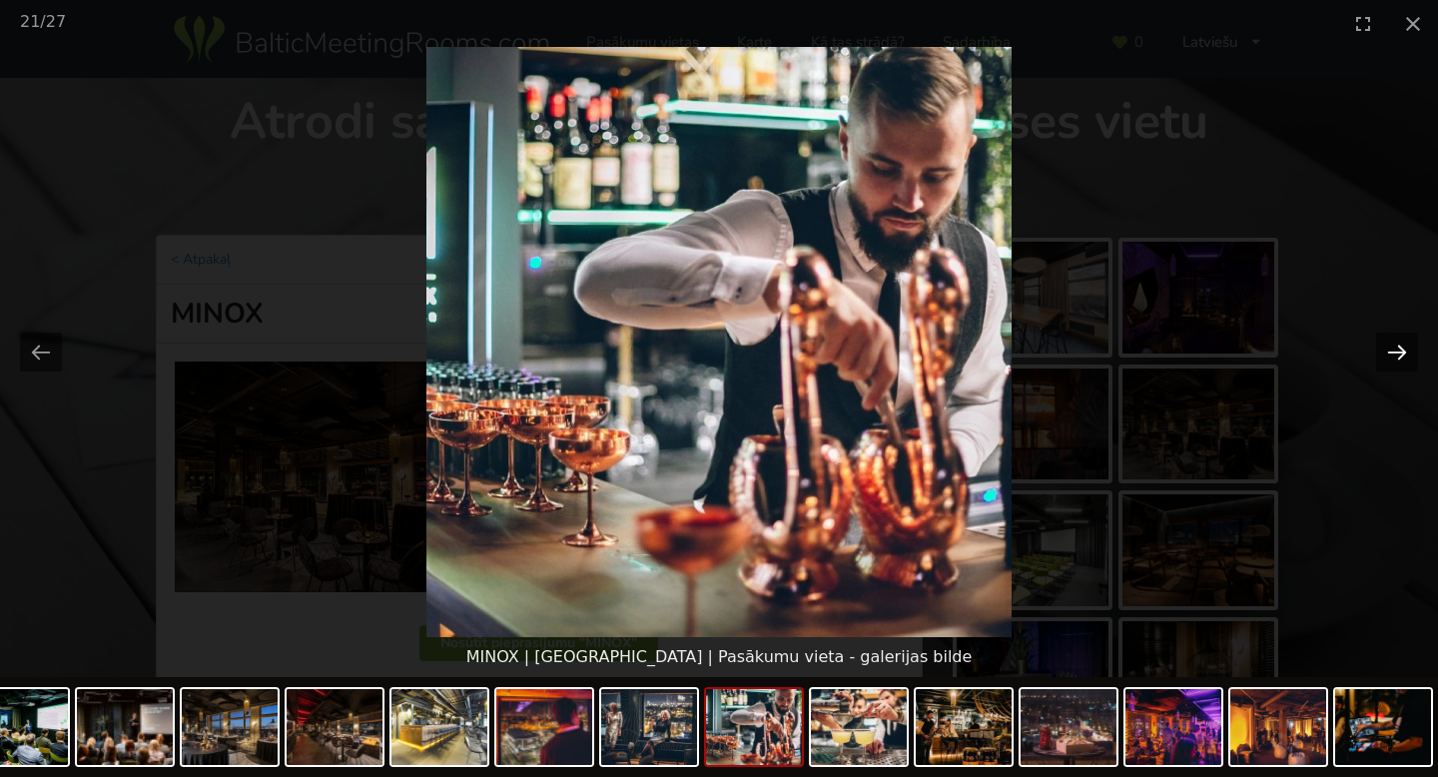
click at [1389, 342] on button "Next slide" at bounding box center [1397, 351] width 42 height 39
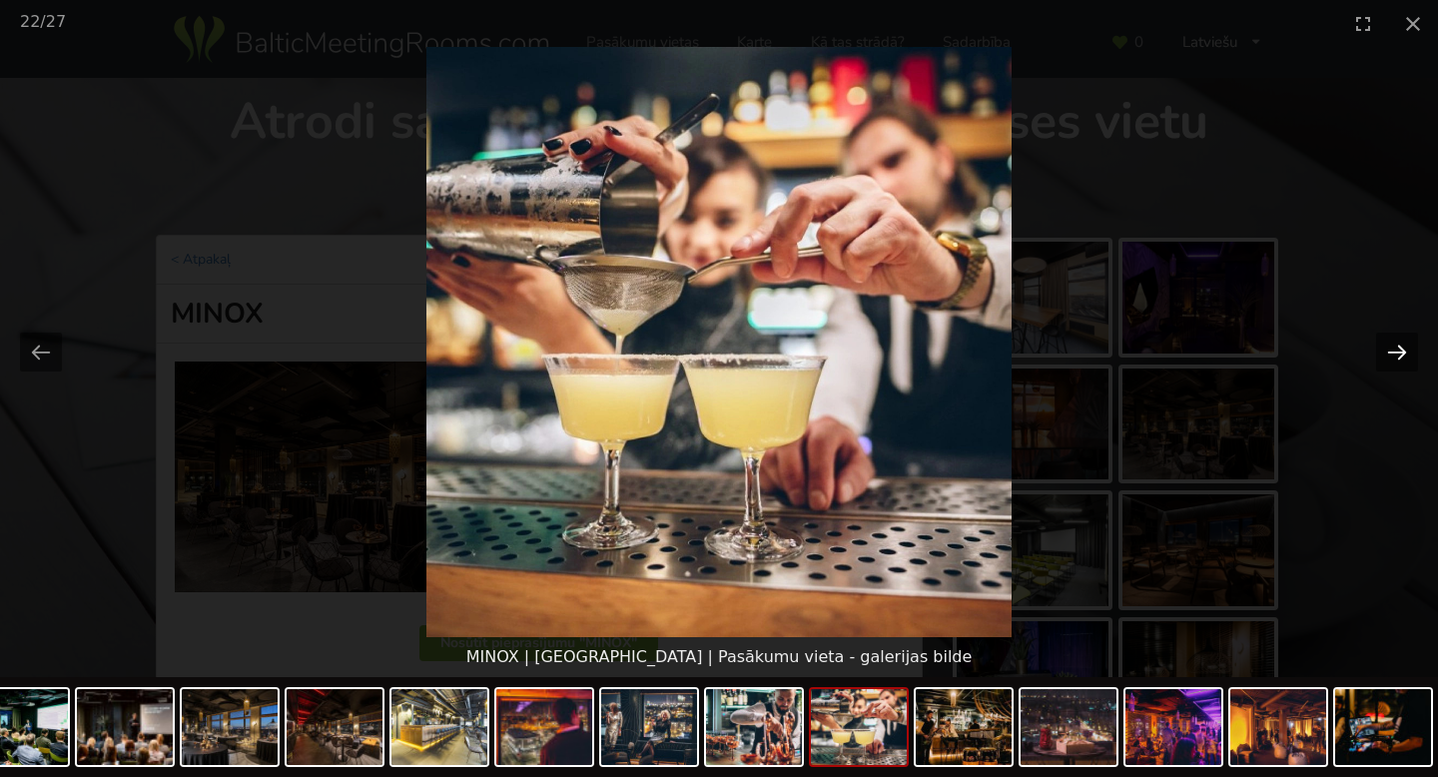
click at [1389, 342] on button "Next slide" at bounding box center [1397, 351] width 42 height 39
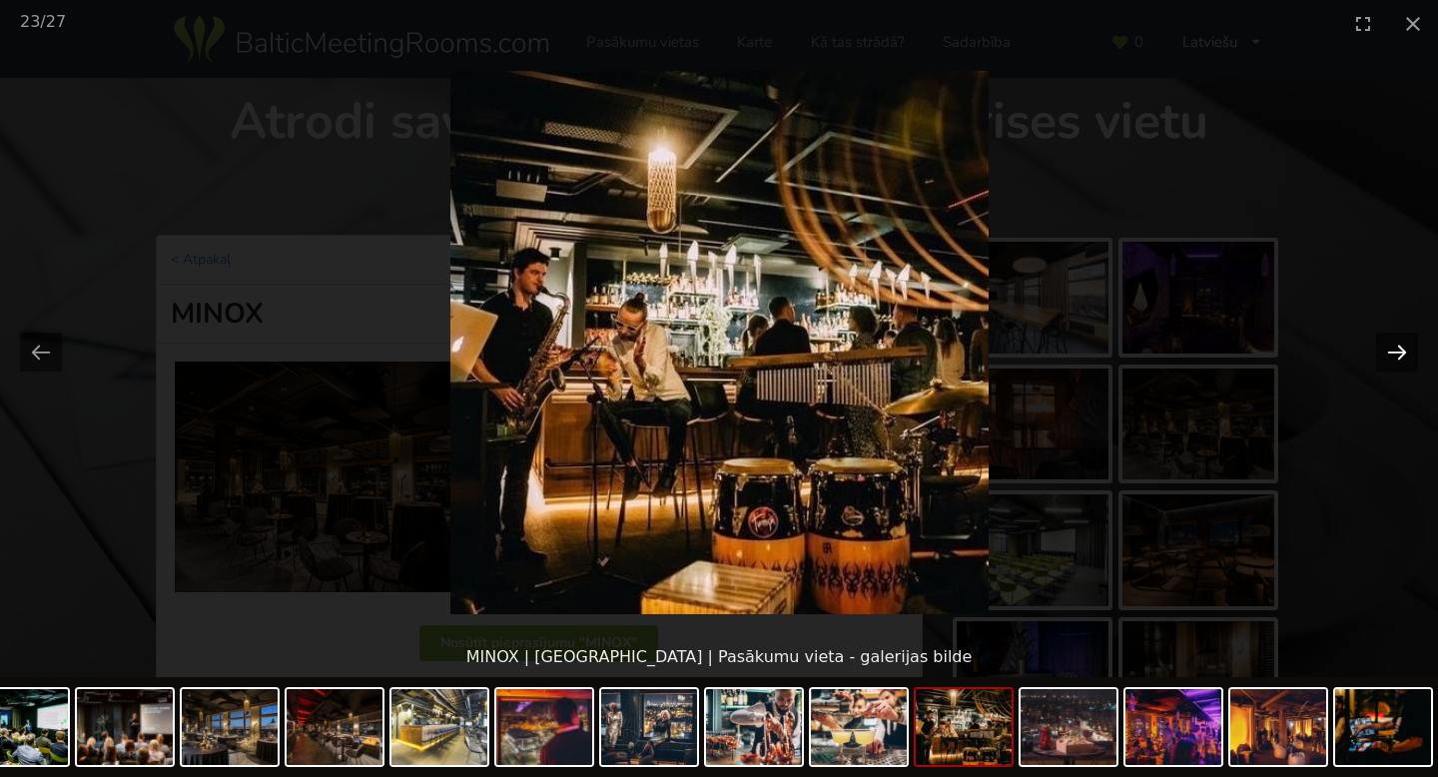
click at [1389, 342] on button "Next slide" at bounding box center [1397, 351] width 42 height 39
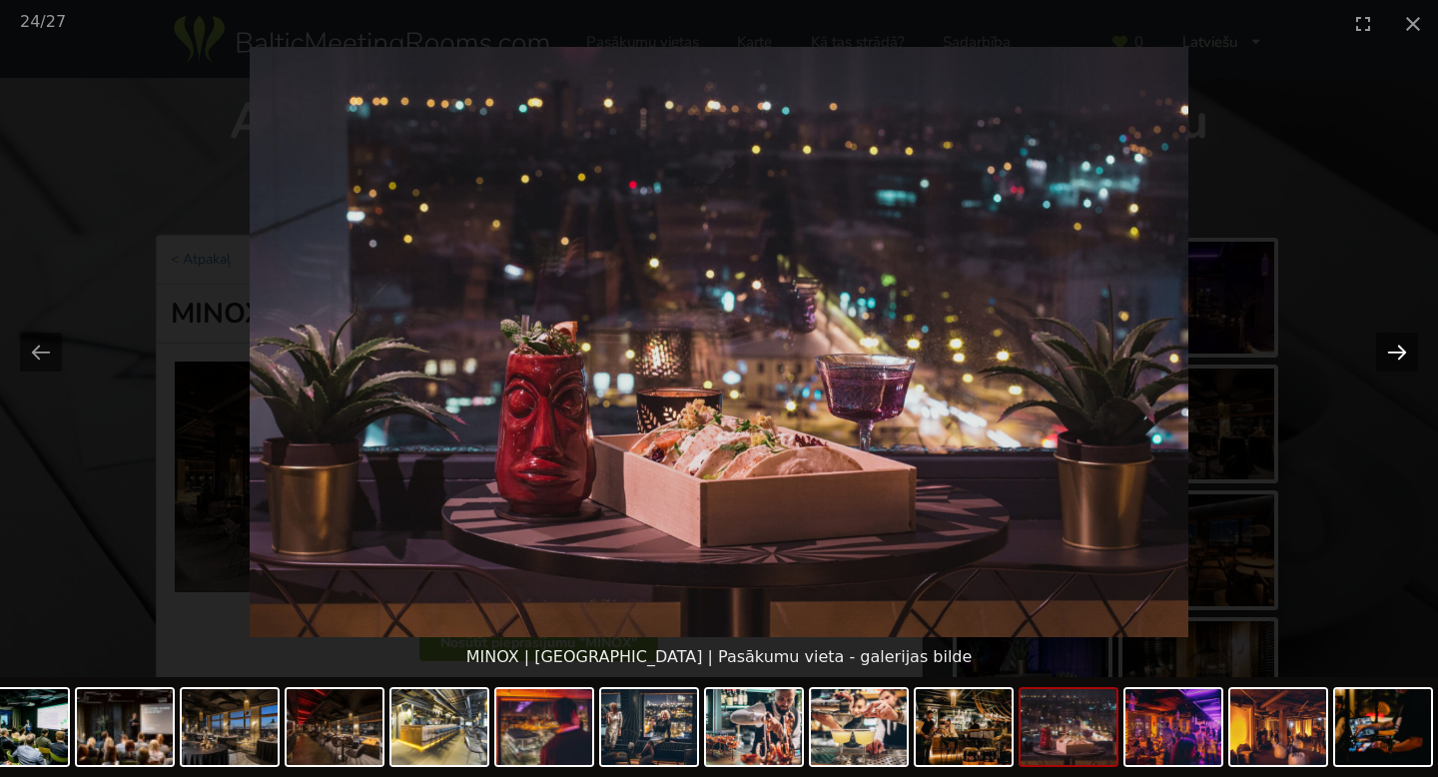
click at [1389, 342] on button "Next slide" at bounding box center [1397, 351] width 42 height 39
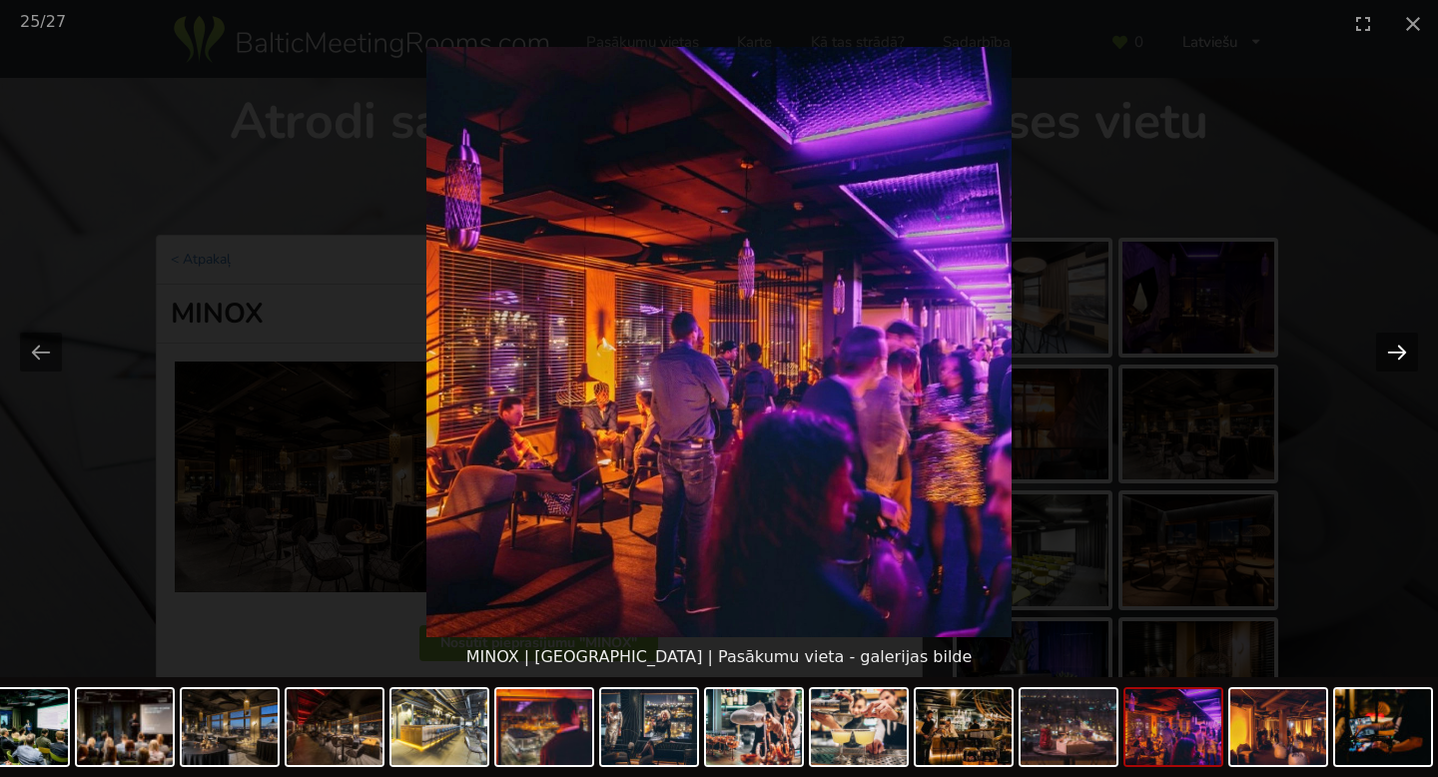
click at [1389, 342] on button "Next slide" at bounding box center [1397, 351] width 42 height 39
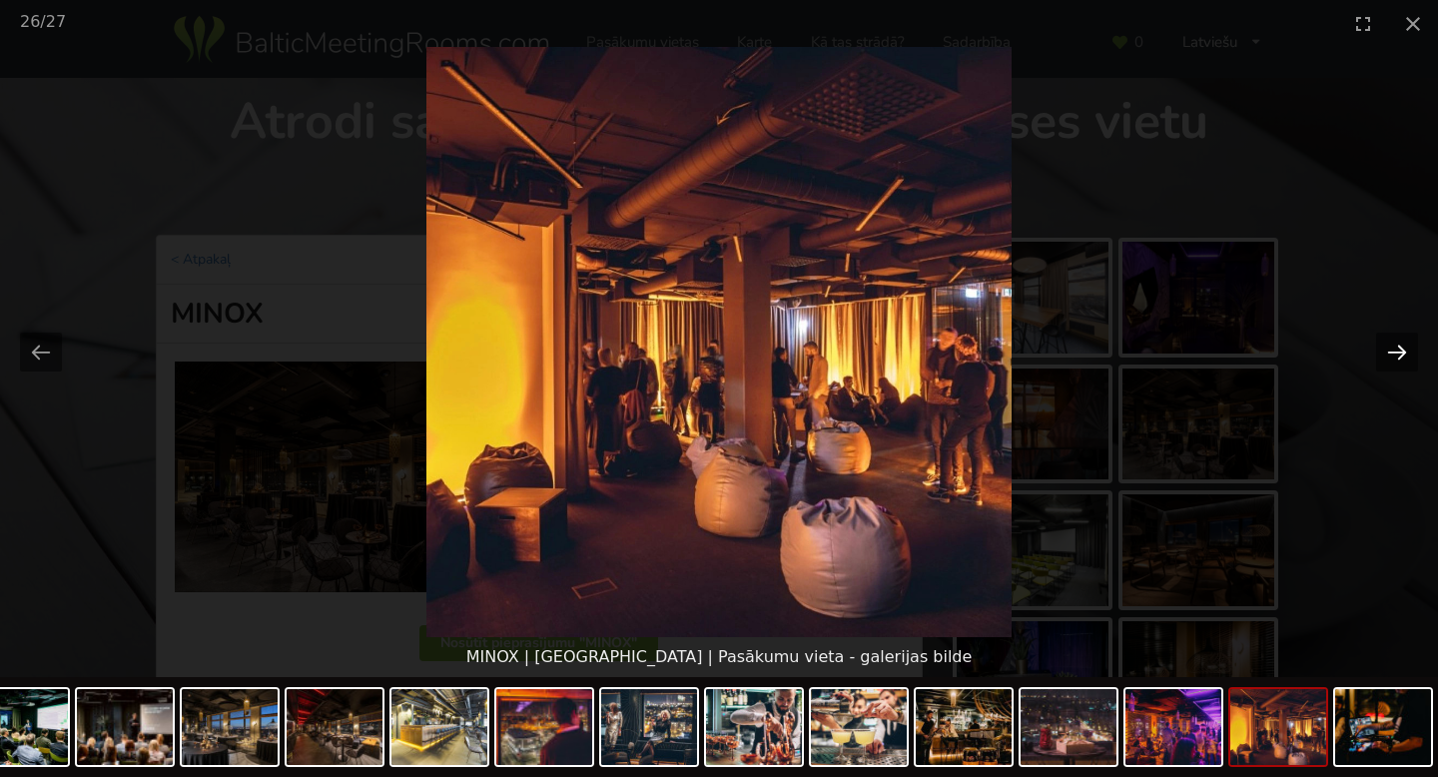
click at [1389, 342] on button "Next slide" at bounding box center [1397, 351] width 42 height 39
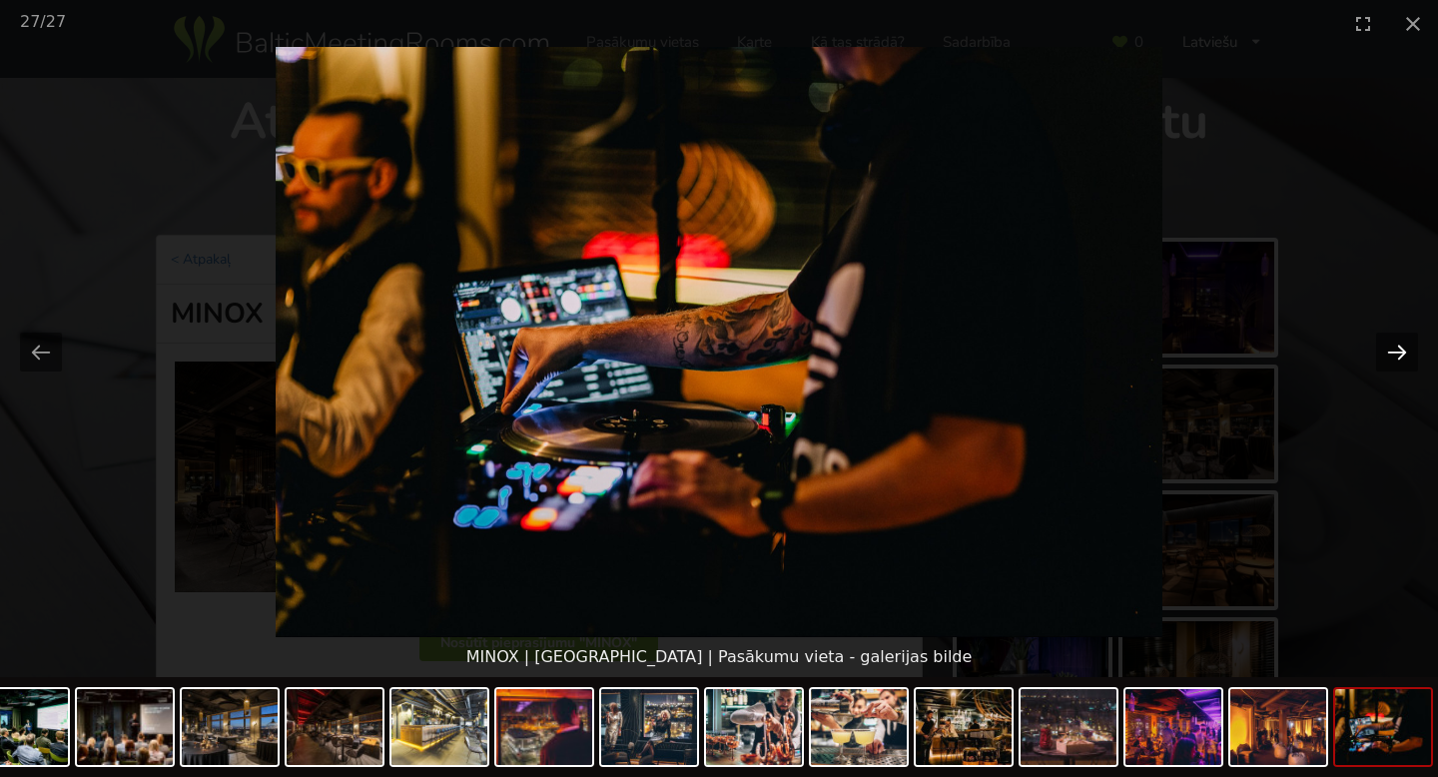
click at [1389, 342] on button "Next slide" at bounding box center [1397, 351] width 42 height 39
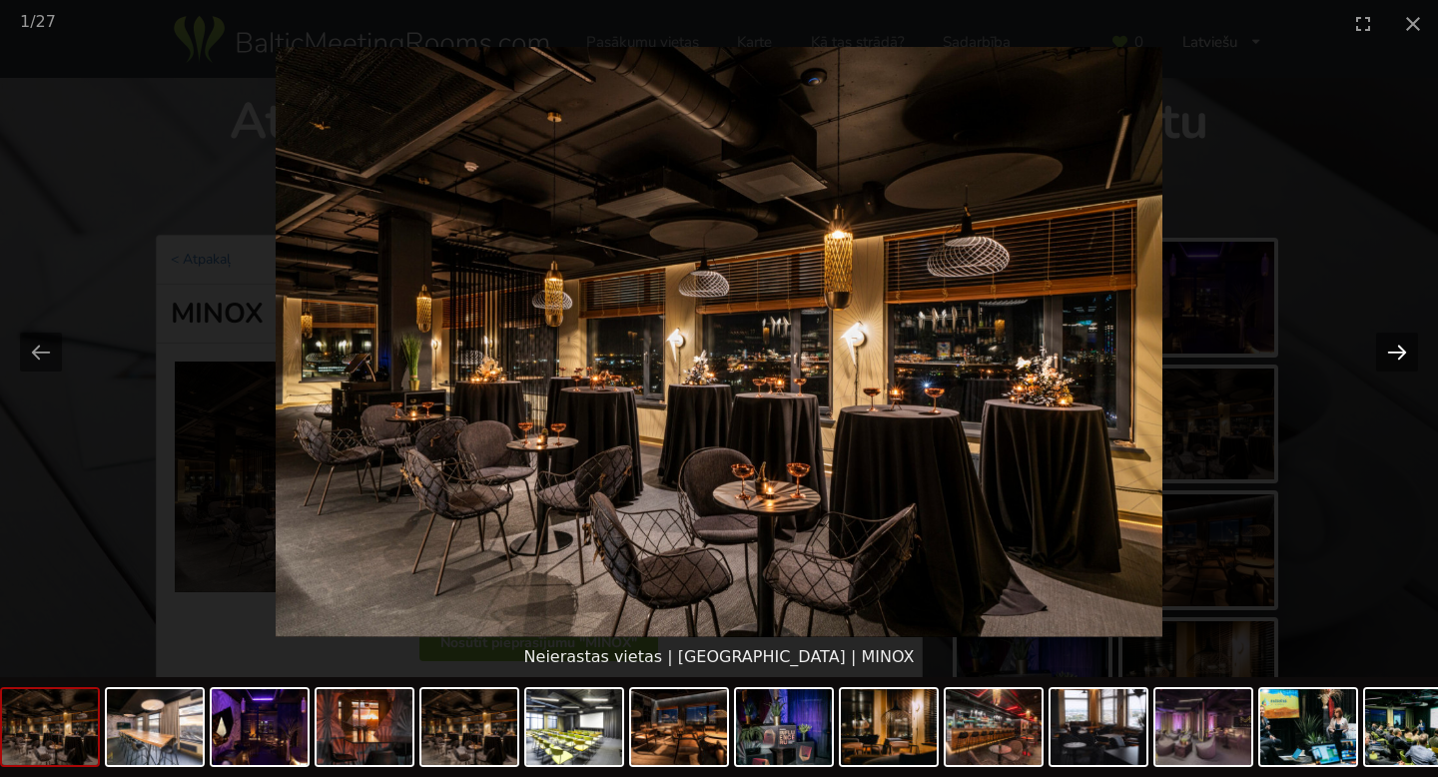
click at [1389, 342] on button "Next slide" at bounding box center [1397, 351] width 42 height 39
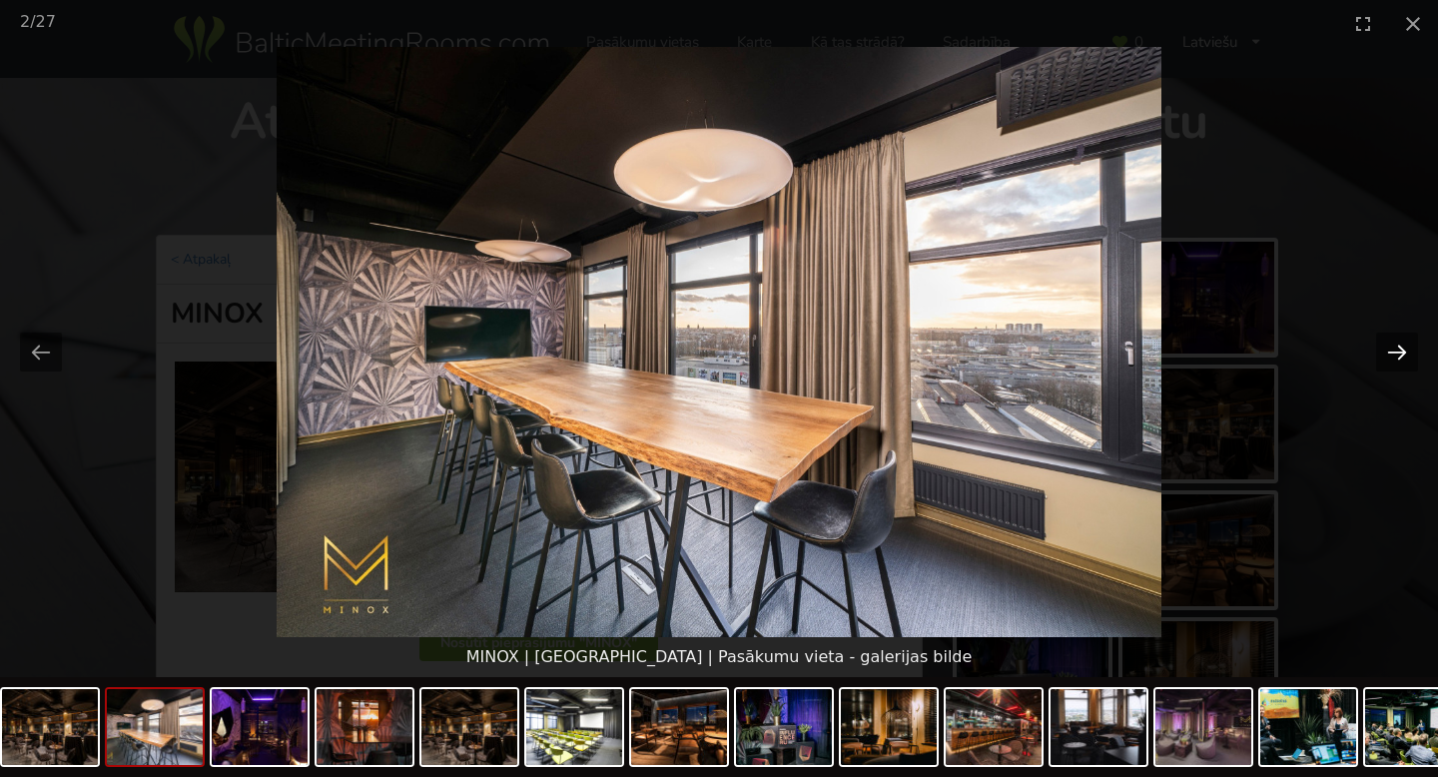
click at [1389, 342] on button "Next slide" at bounding box center [1397, 351] width 42 height 39
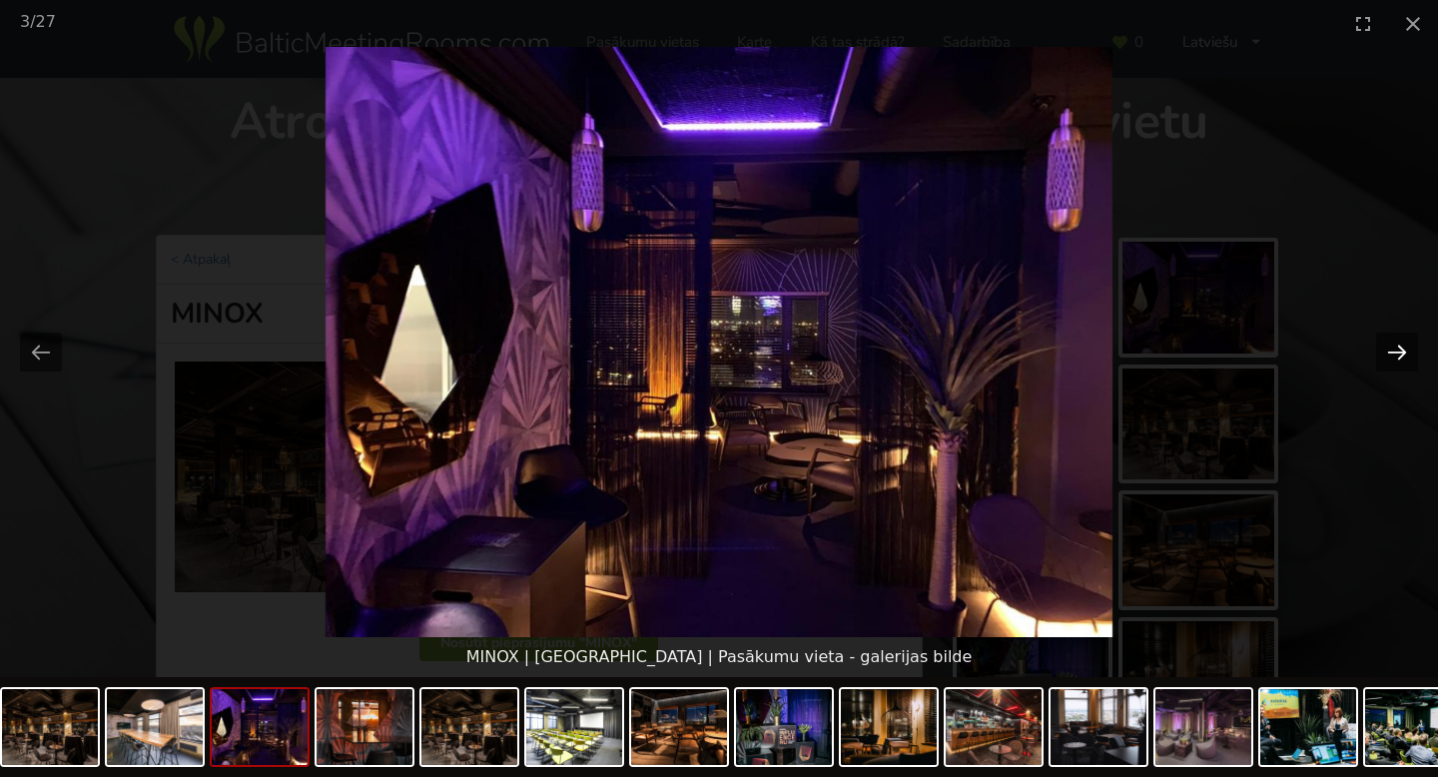
click at [1389, 342] on button "Next slide" at bounding box center [1397, 351] width 42 height 39
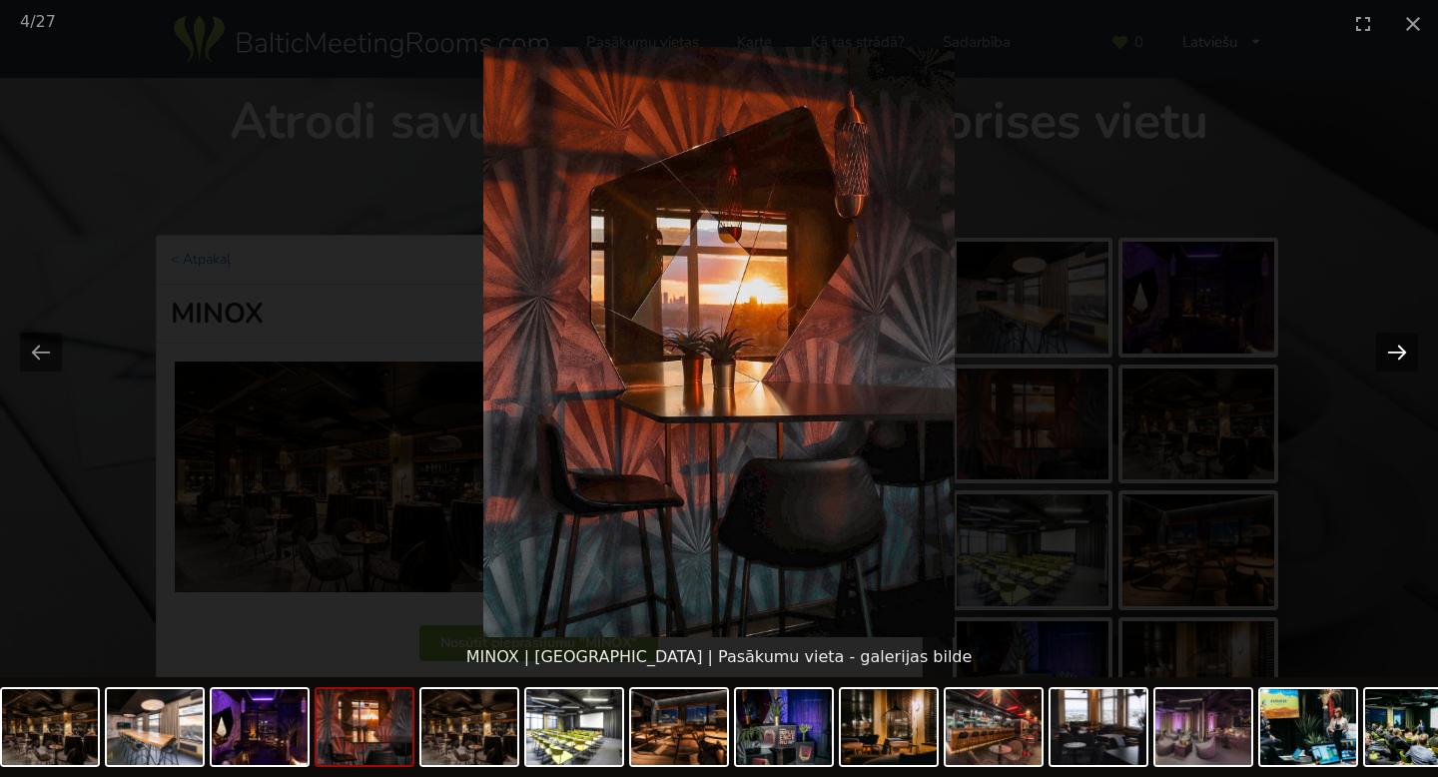
click at [1389, 342] on button "Next slide" at bounding box center [1397, 351] width 42 height 39
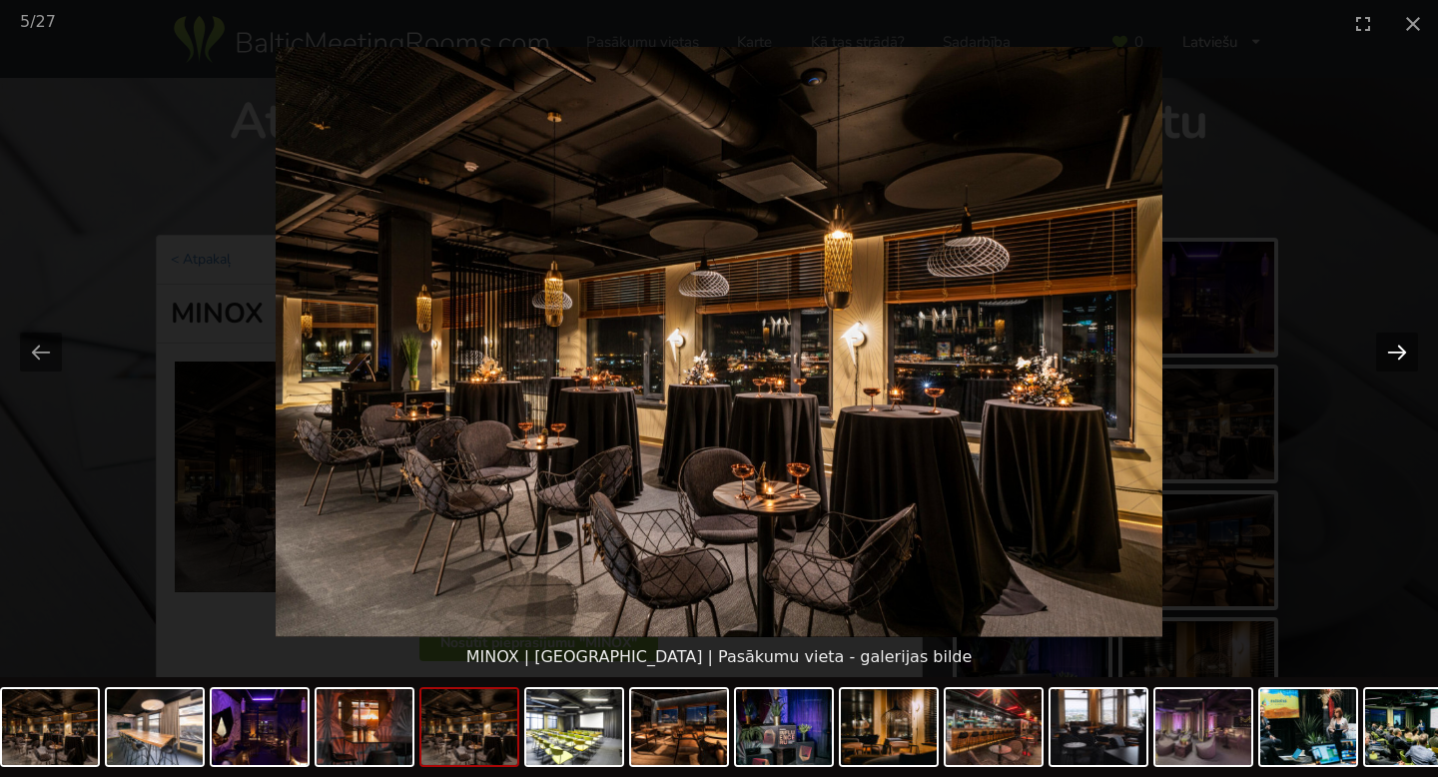
click at [1389, 342] on button "Next slide" at bounding box center [1397, 351] width 42 height 39
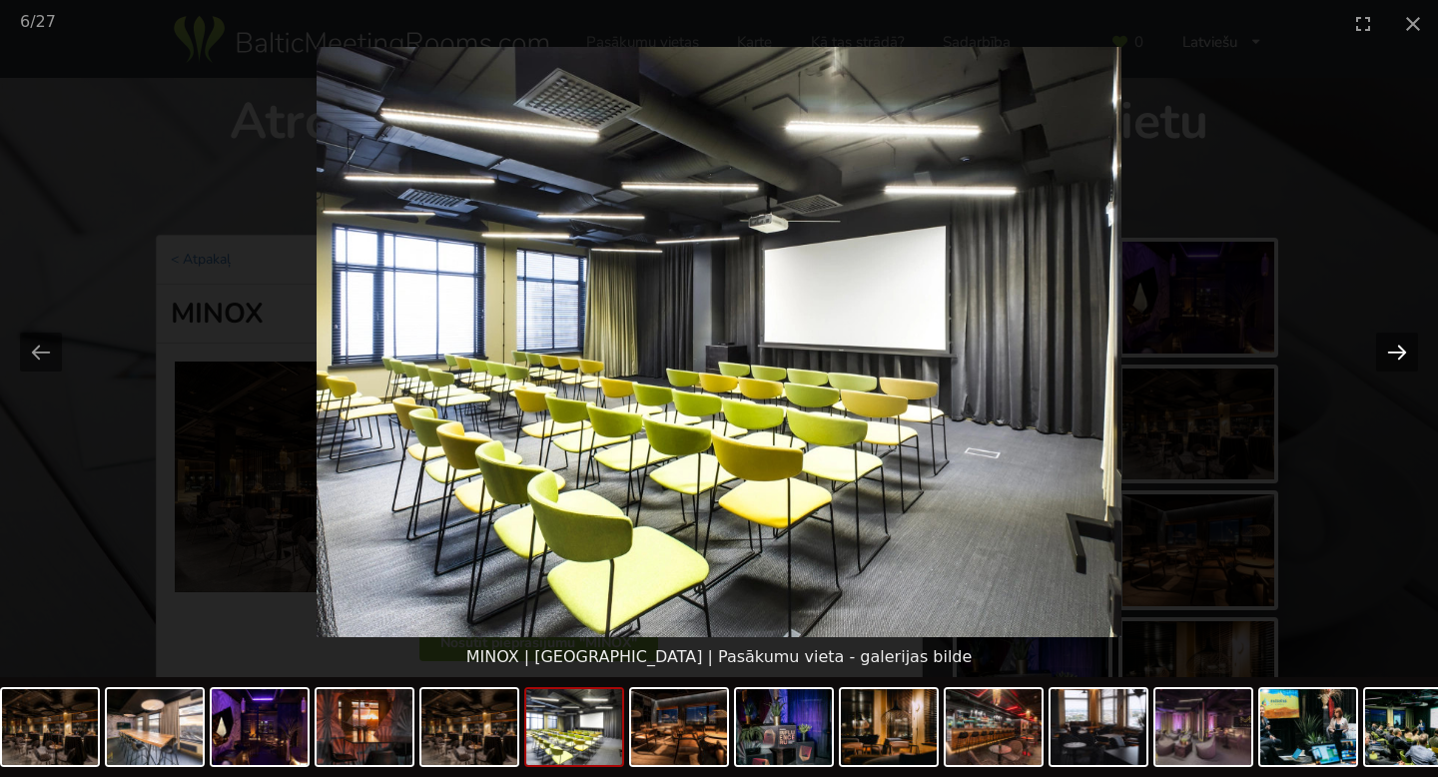
click at [1389, 342] on button "Next slide" at bounding box center [1397, 351] width 42 height 39
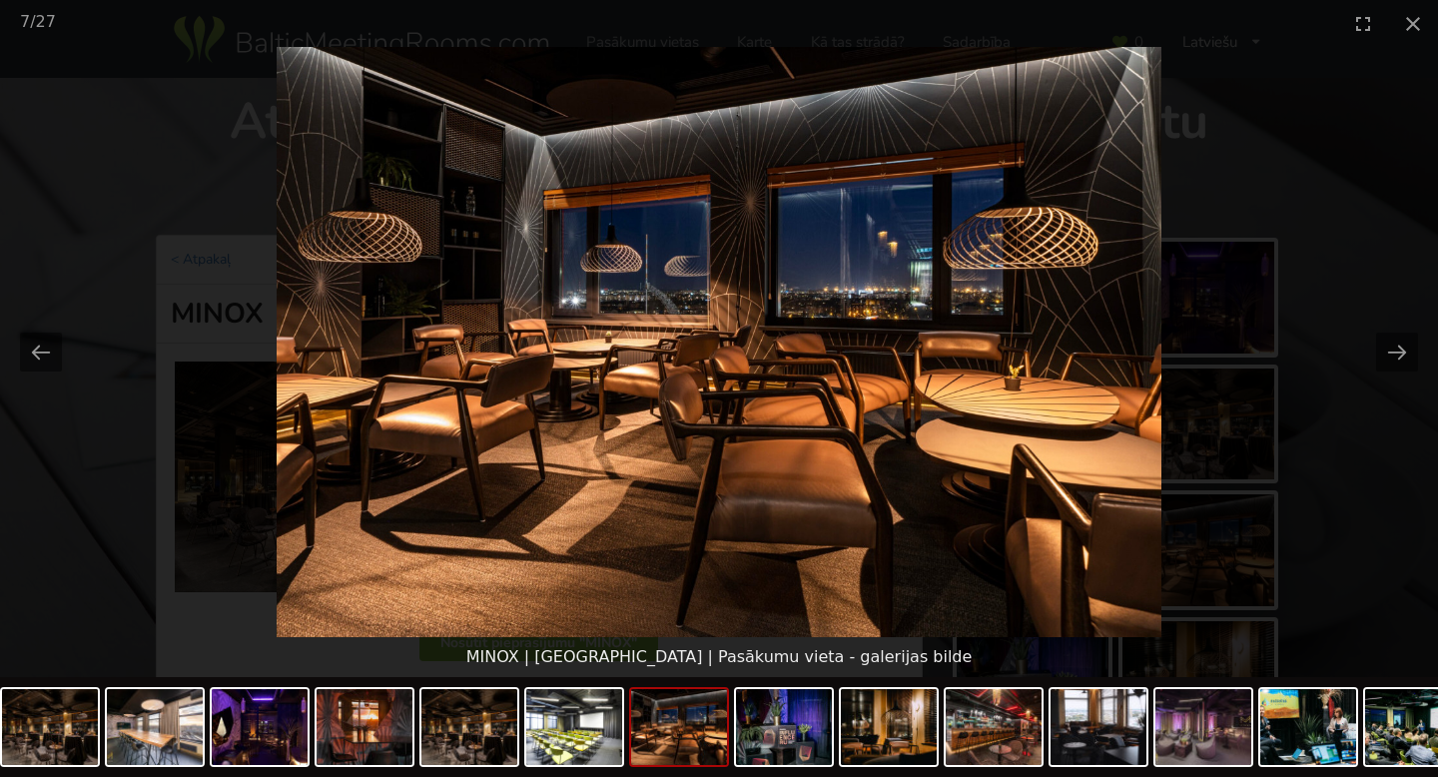
click at [1248, 220] on picture at bounding box center [719, 342] width 1438 height 590
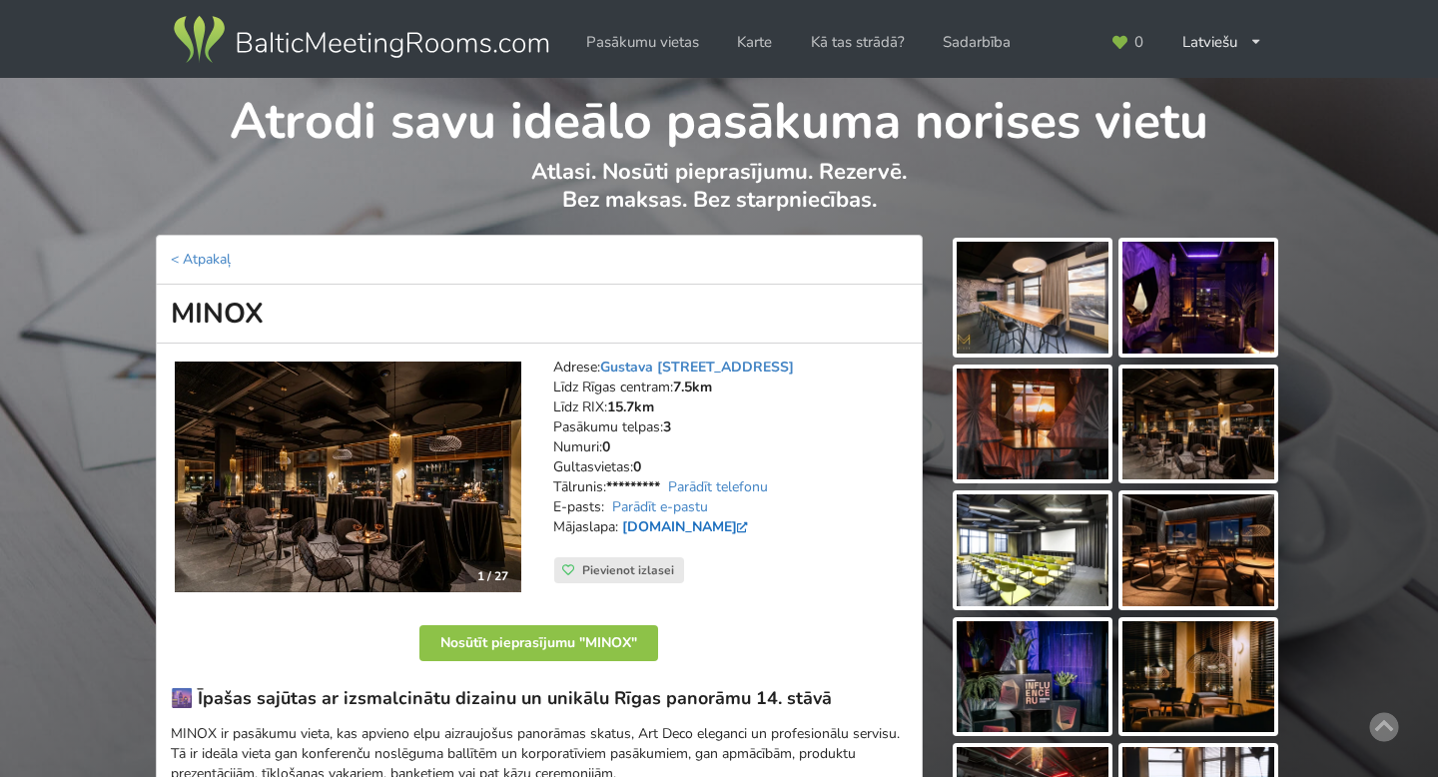
click at [726, 527] on link "minoxcocktailbar.lv" at bounding box center [687, 526] width 131 height 19
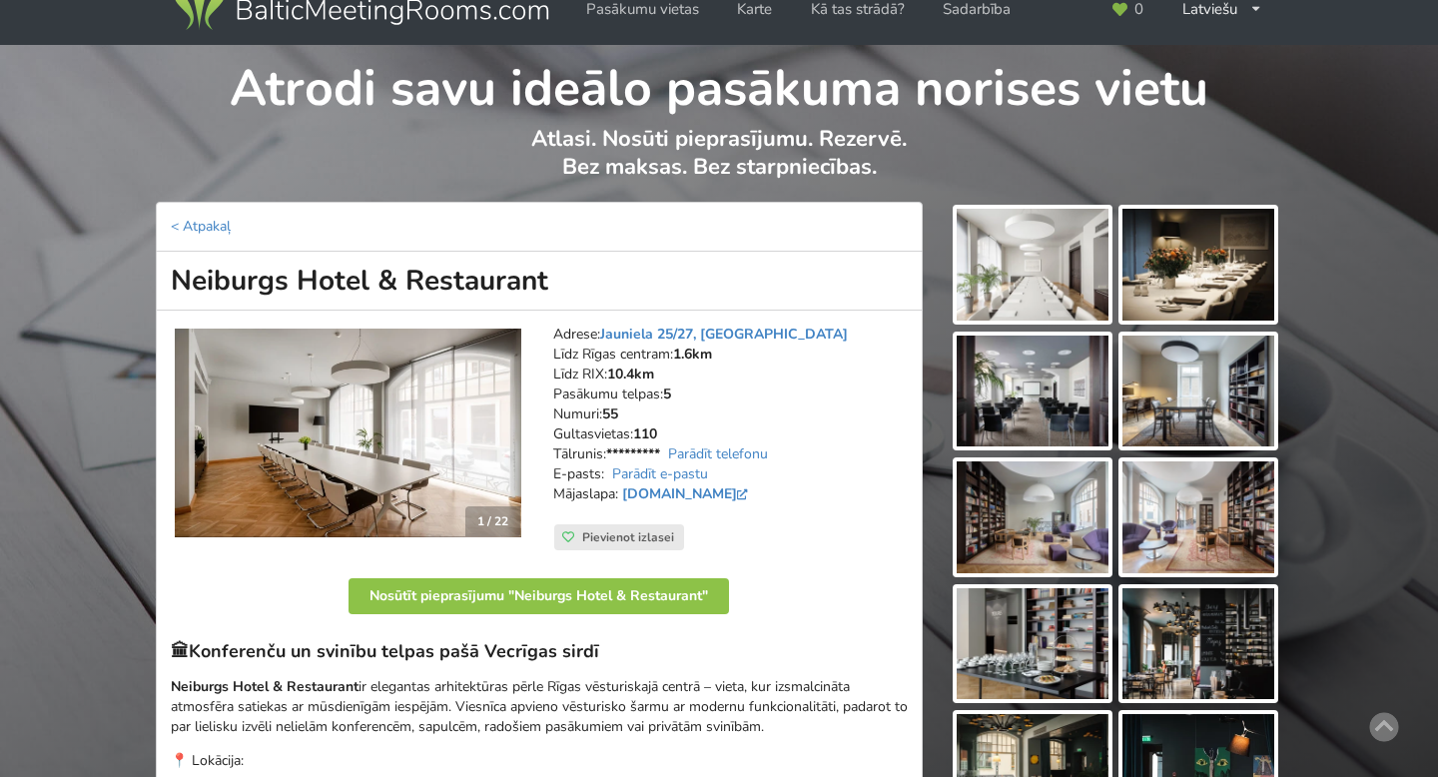
scroll to position [34, 0]
click at [700, 491] on link "[DOMAIN_NAME]" at bounding box center [687, 492] width 131 height 19
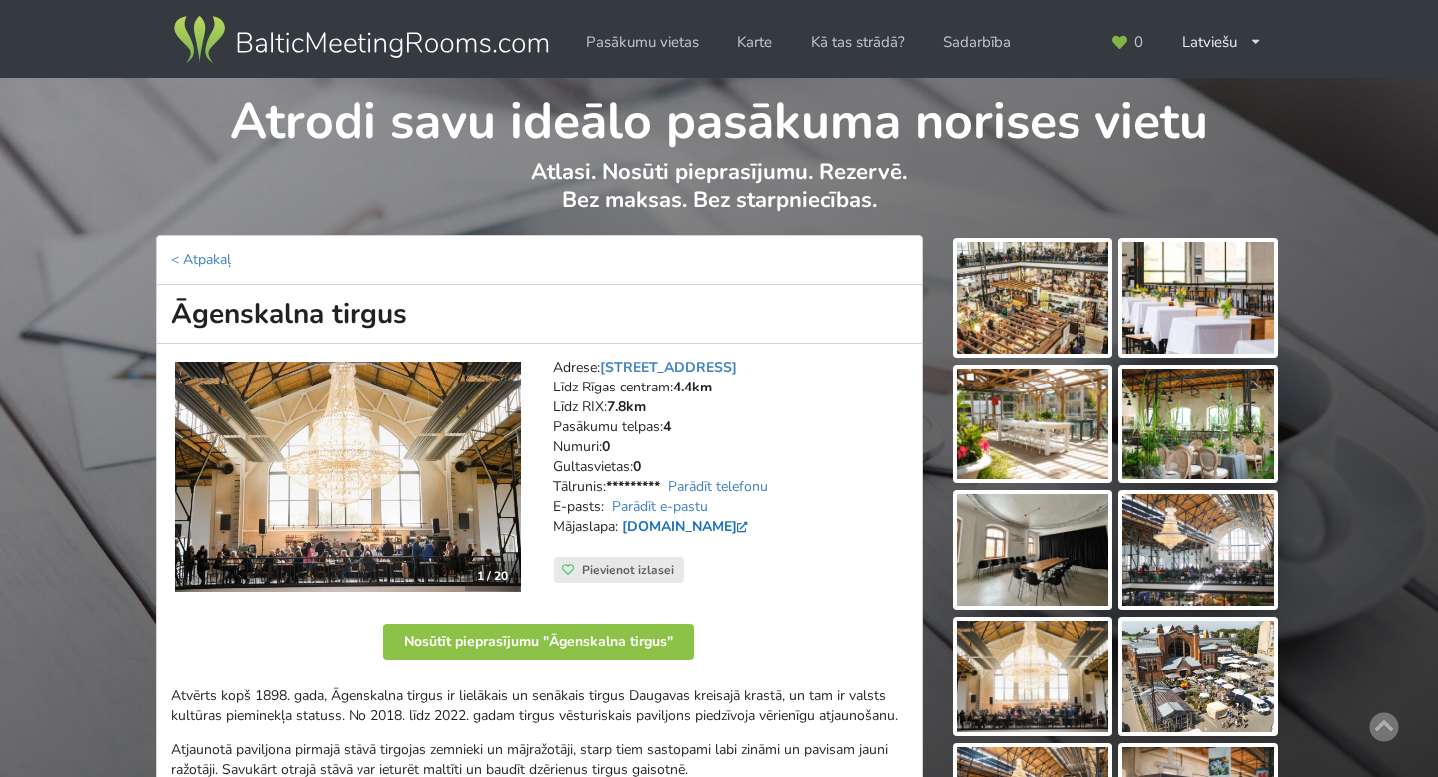
click at [697, 532] on link "www.agenskalnatirgus.lv" at bounding box center [687, 526] width 131 height 19
